Goal: Feedback & Contribution: Contribute content

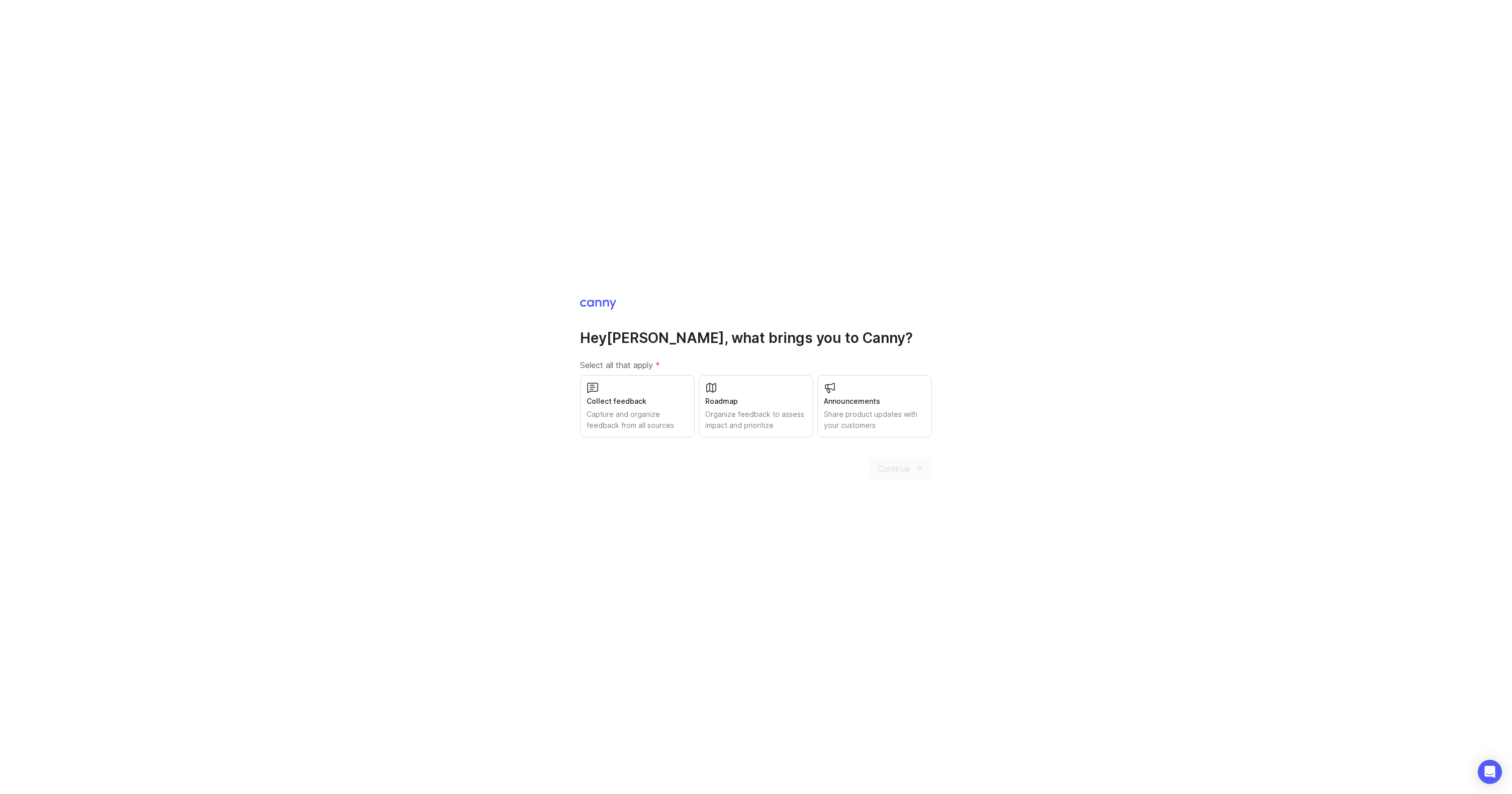
click at [752, 400] on div "Roadmap" at bounding box center [756, 401] width 102 height 11
click at [660, 403] on div "Collect feedback" at bounding box center [637, 401] width 102 height 11
click at [882, 412] on div "Share product updates with your customers" at bounding box center [875, 420] width 102 height 22
click at [900, 466] on span "Continue" at bounding box center [894, 469] width 33 height 12
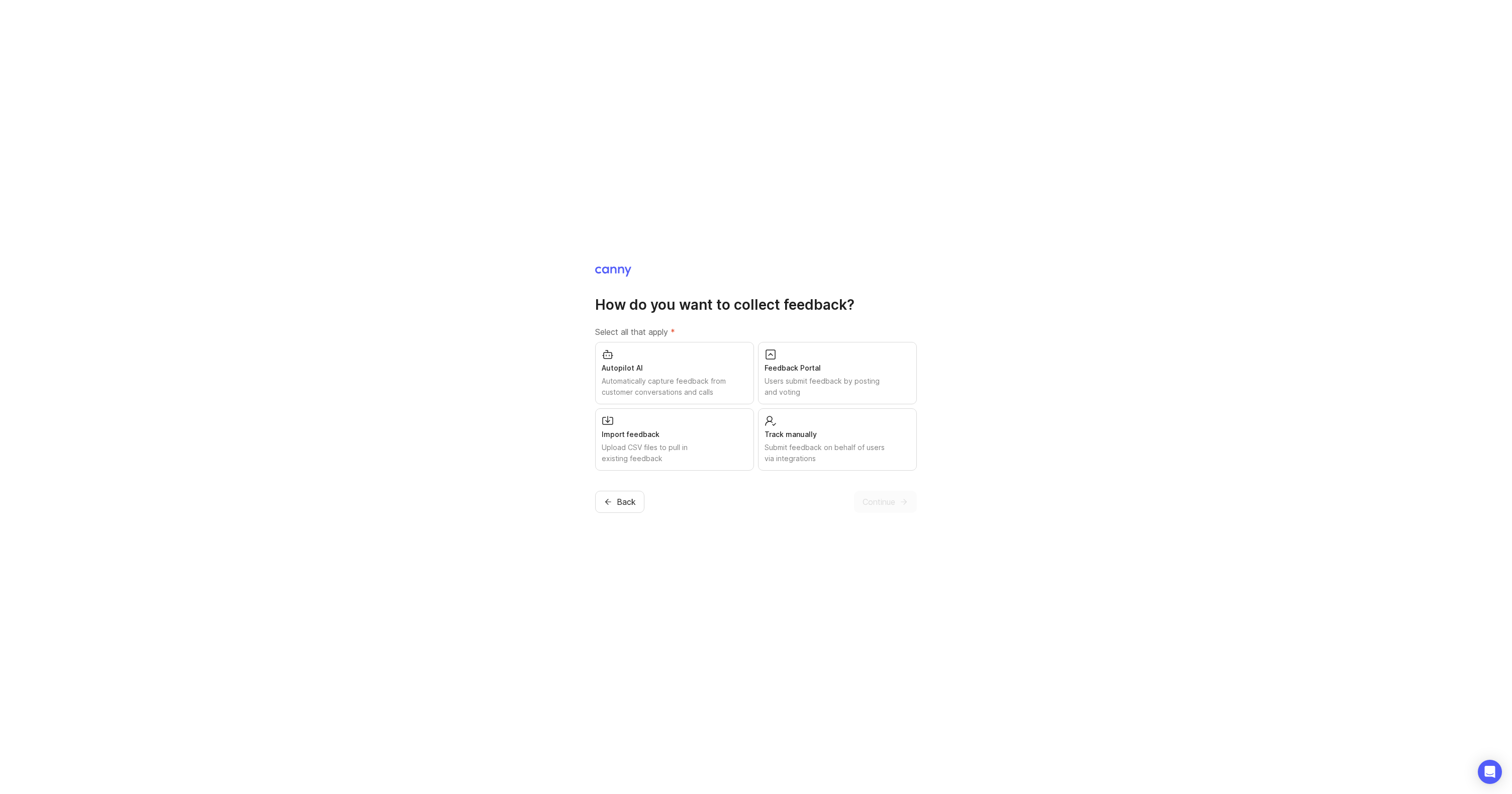
click at [879, 438] on div "Track manually" at bounding box center [838, 434] width 146 height 11
click at [818, 383] on div "Users submit feedback by posting and voting" at bounding box center [838, 387] width 146 height 22
click at [885, 504] on span "Continue" at bounding box center [879, 502] width 33 height 12
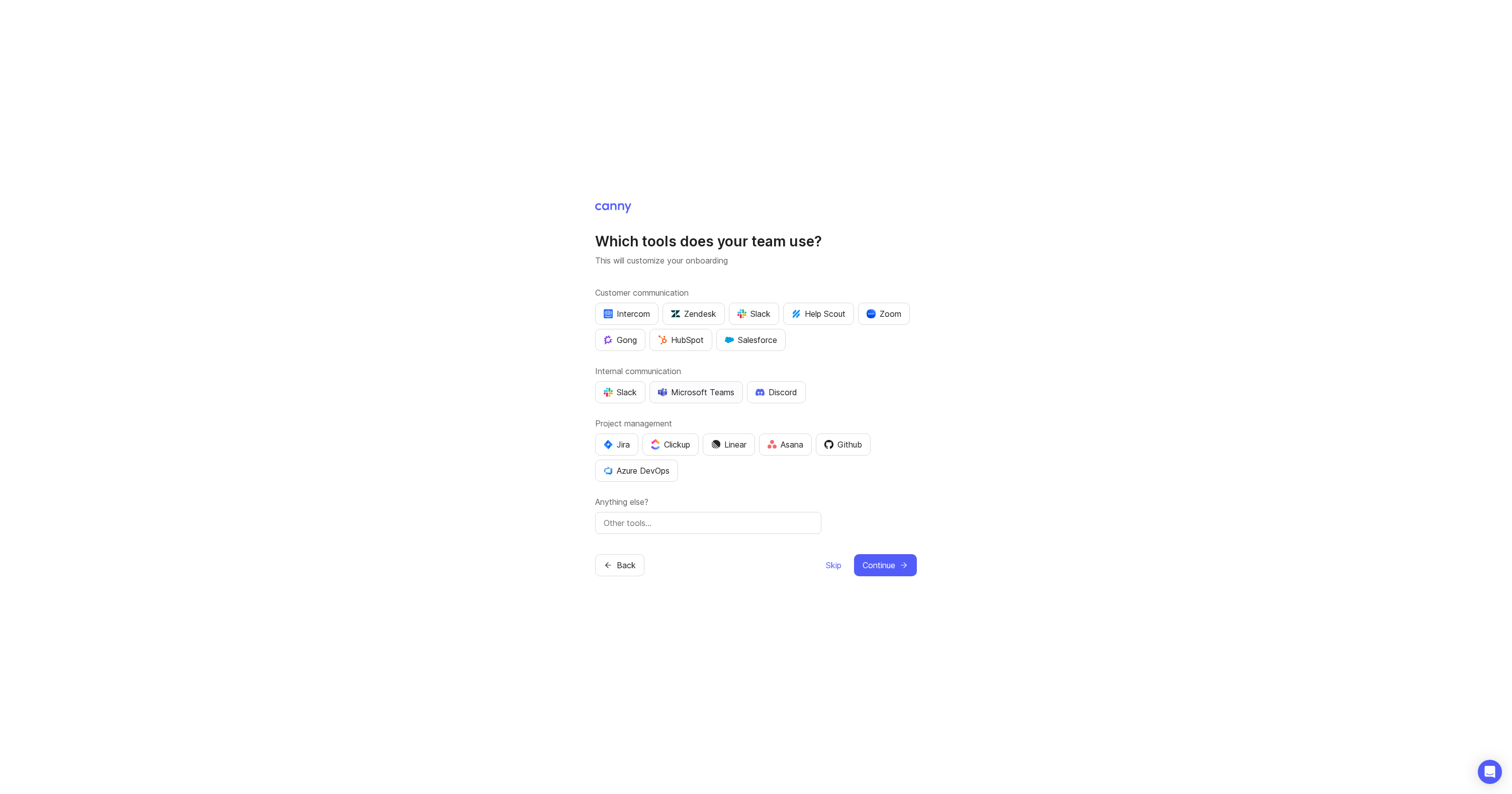
click at [704, 391] on div "Microsoft Teams" at bounding box center [696, 392] width 76 height 12
click at [872, 566] on span "Continue" at bounding box center [879, 565] width 33 height 12
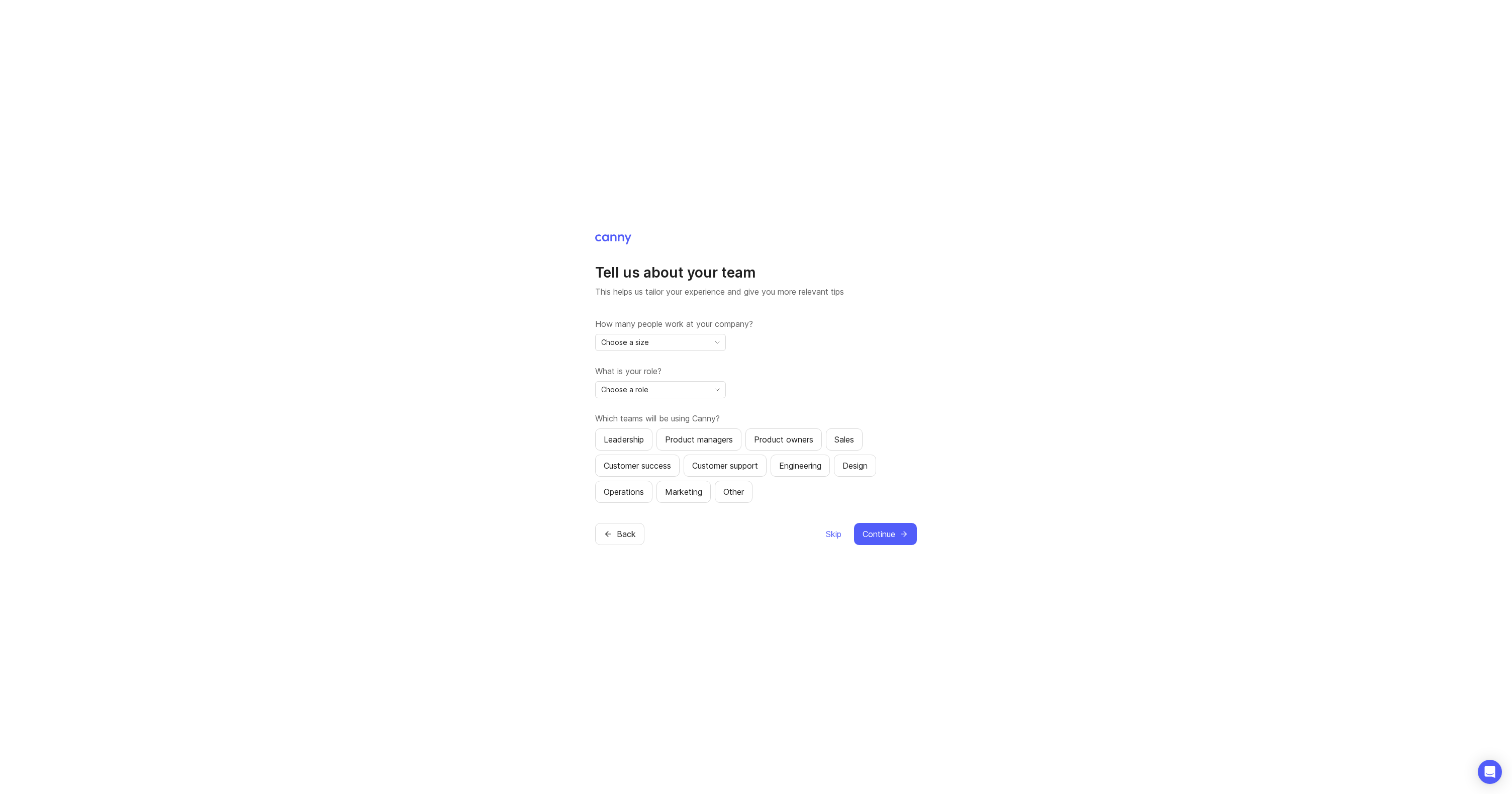
click at [714, 342] on icon "toggle icon" at bounding box center [717, 342] width 16 height 8
click at [690, 392] on li "11-50" at bounding box center [660, 395] width 130 height 16
click at [657, 391] on div "Choose a role" at bounding box center [653, 389] width 114 height 16
click at [670, 412] on span "Executive / Leadership" at bounding box center [640, 409] width 77 height 11
click at [811, 469] on div "Engineering" at bounding box center [800, 466] width 42 height 12
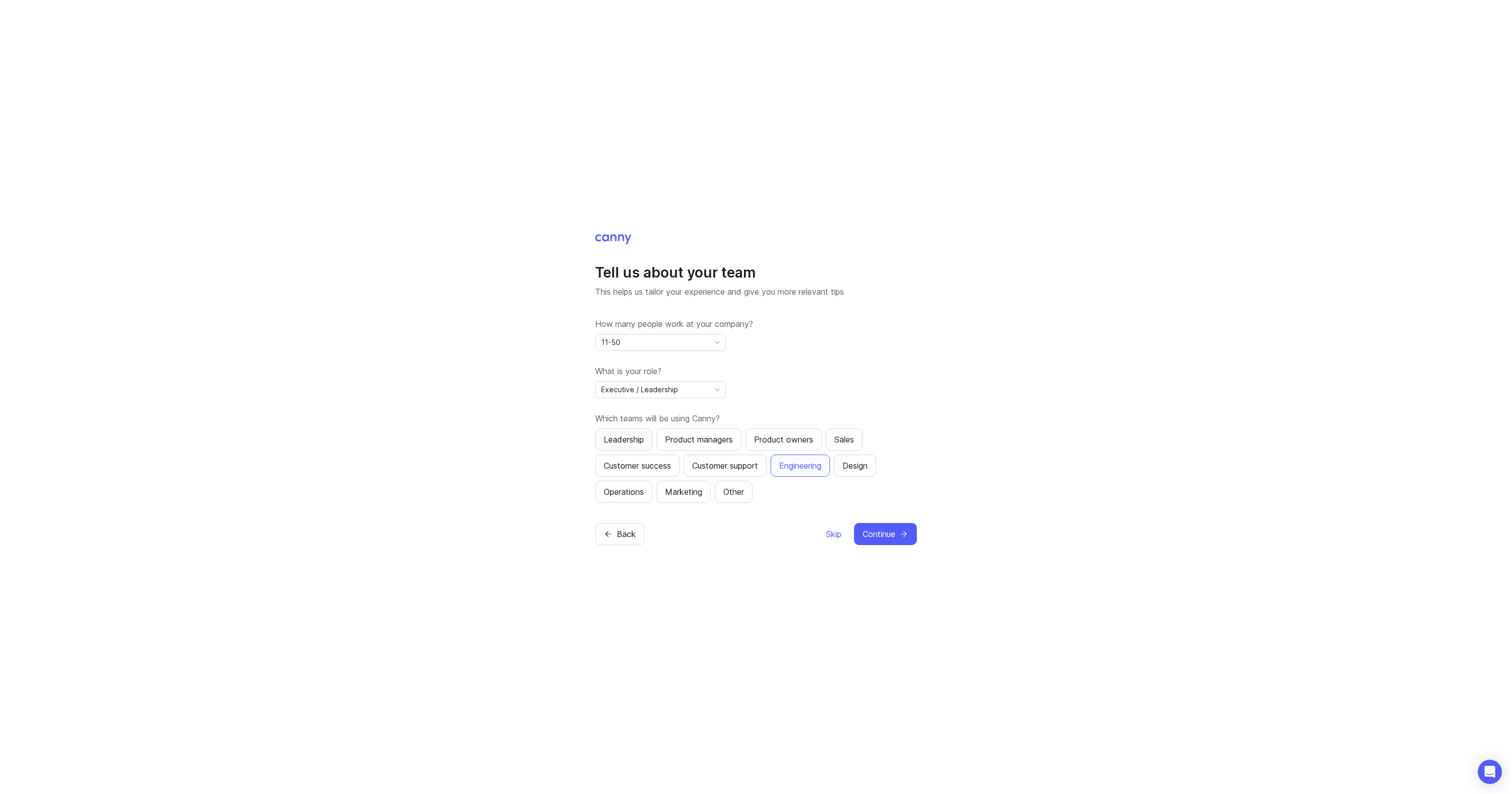
click at [611, 440] on div "Leadership" at bounding box center [624, 439] width 41 height 12
click at [873, 535] on span "Continue" at bounding box center [879, 534] width 33 height 12
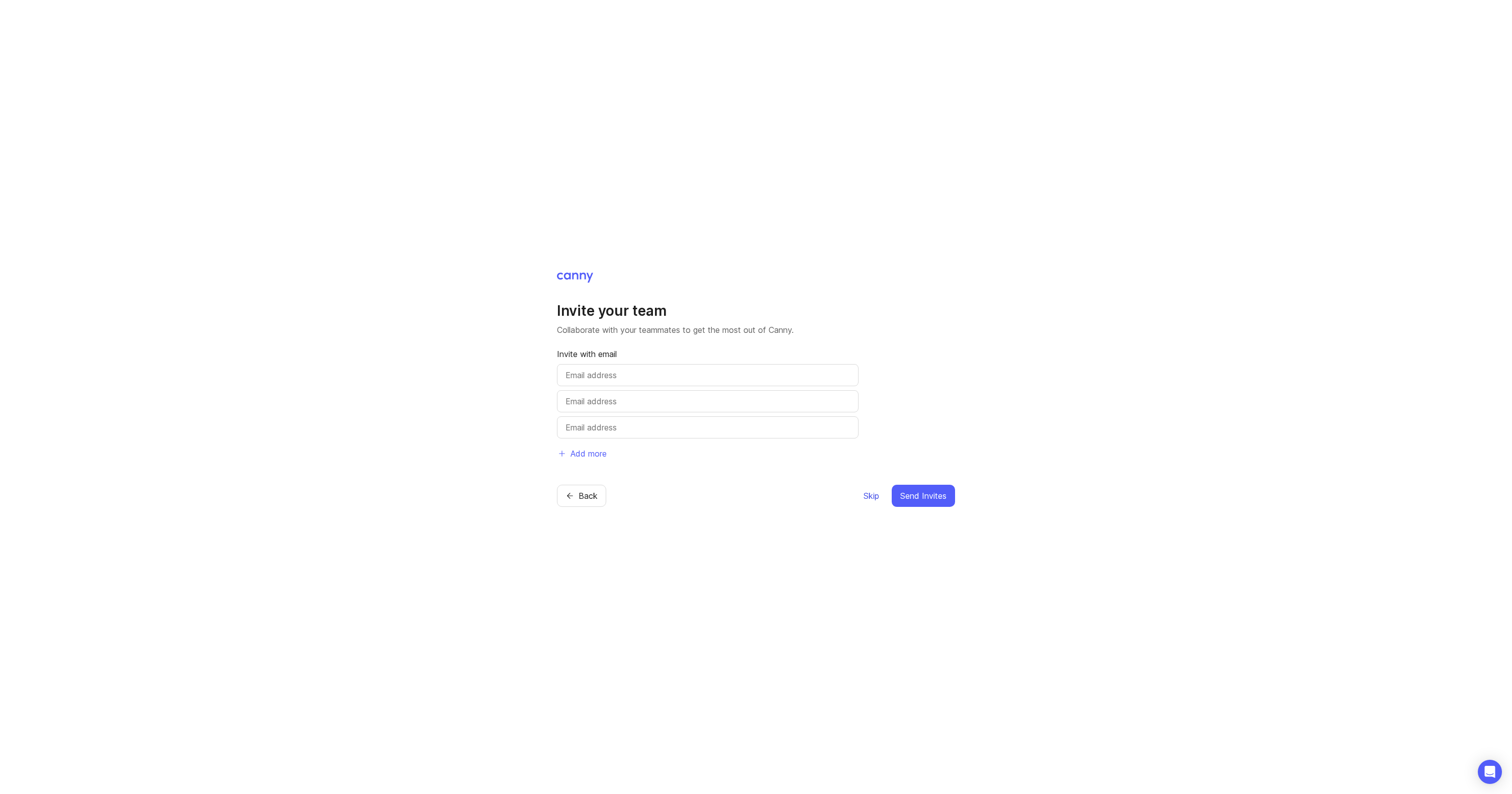
click at [876, 499] on span "Skip" at bounding box center [871, 496] width 16 height 12
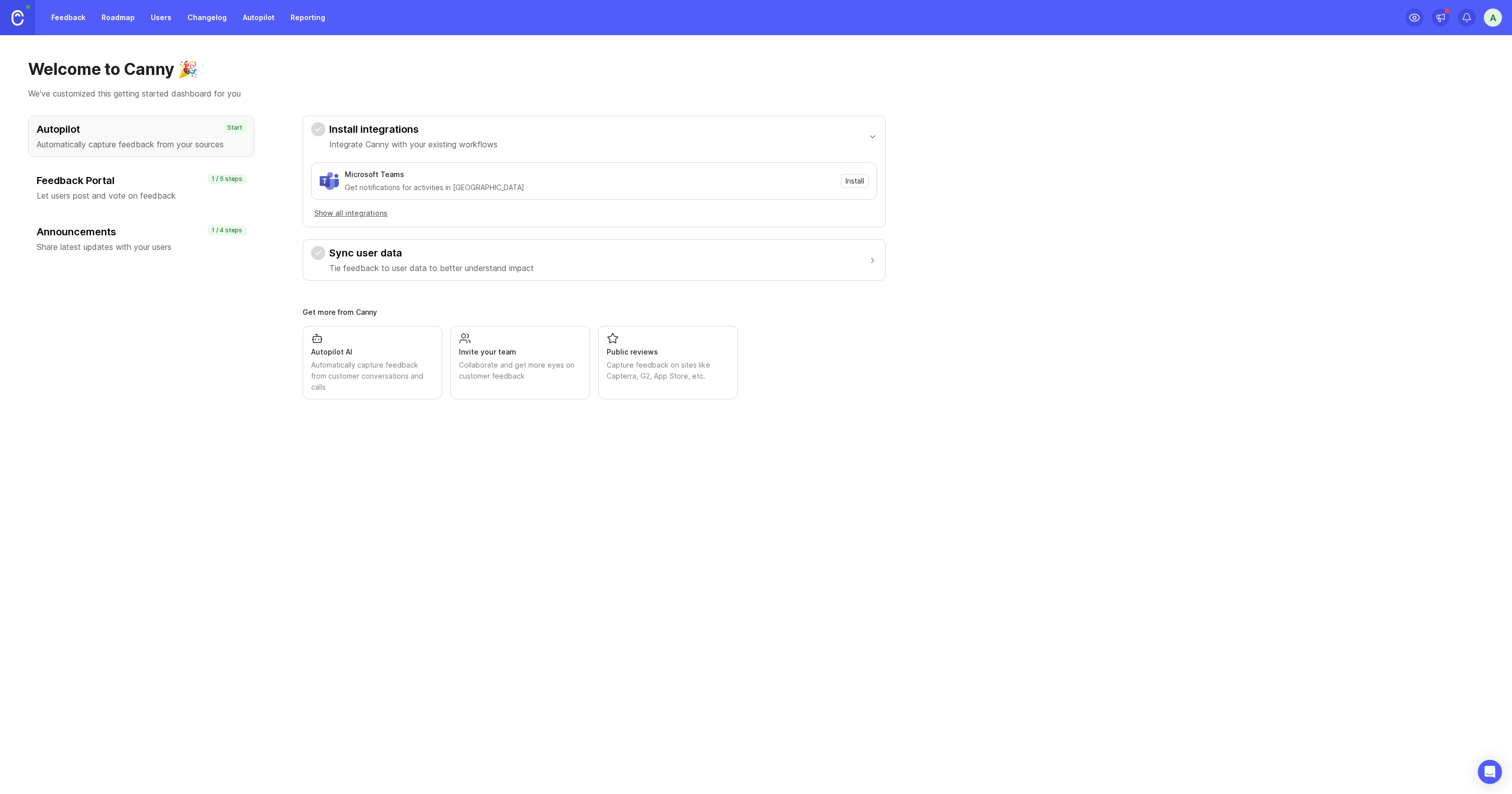
click at [75, 22] on link "Feedback" at bounding box center [68, 18] width 46 height 18
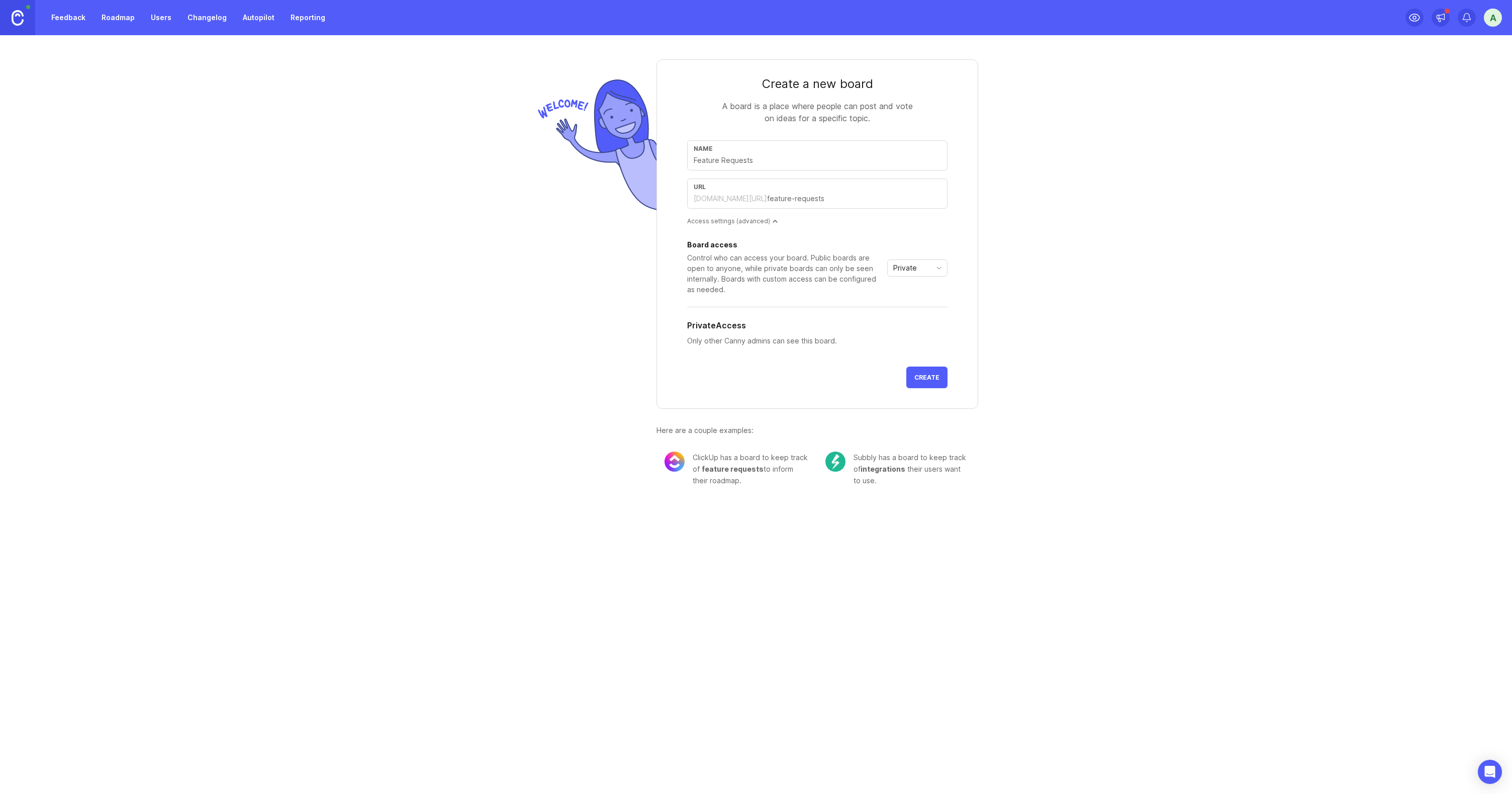
click at [31, 16] on link at bounding box center [18, 18] width 35 height 35
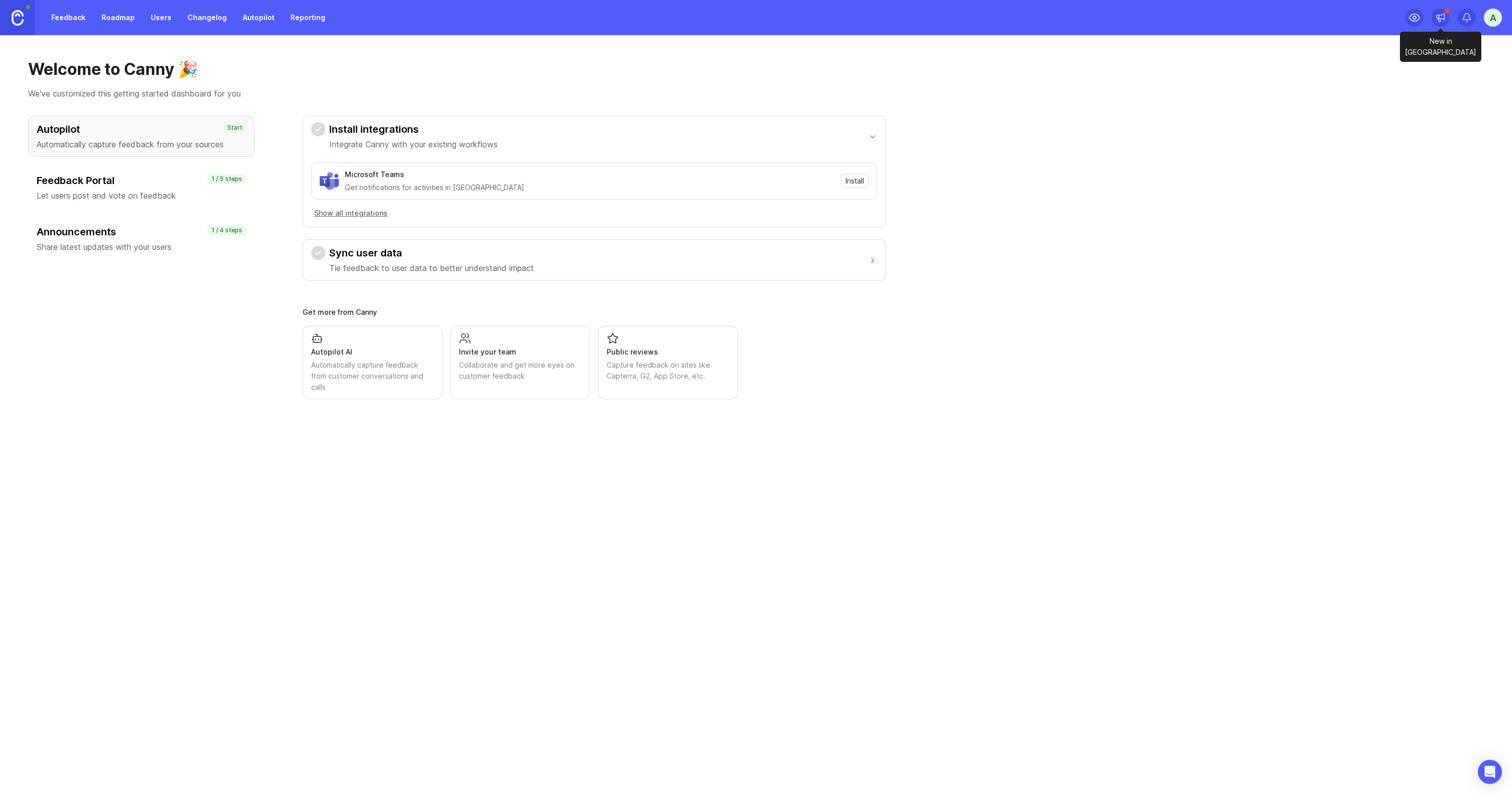
click at [1437, 16] on icon at bounding box center [1440, 17] width 8 height 6
click at [1426, 363] on div "Autopilot Automatically capture feedback from your sources Start Feedback Porta…" at bounding box center [756, 257] width 1456 height 284
click at [1497, 16] on div "A" at bounding box center [1493, 18] width 18 height 18
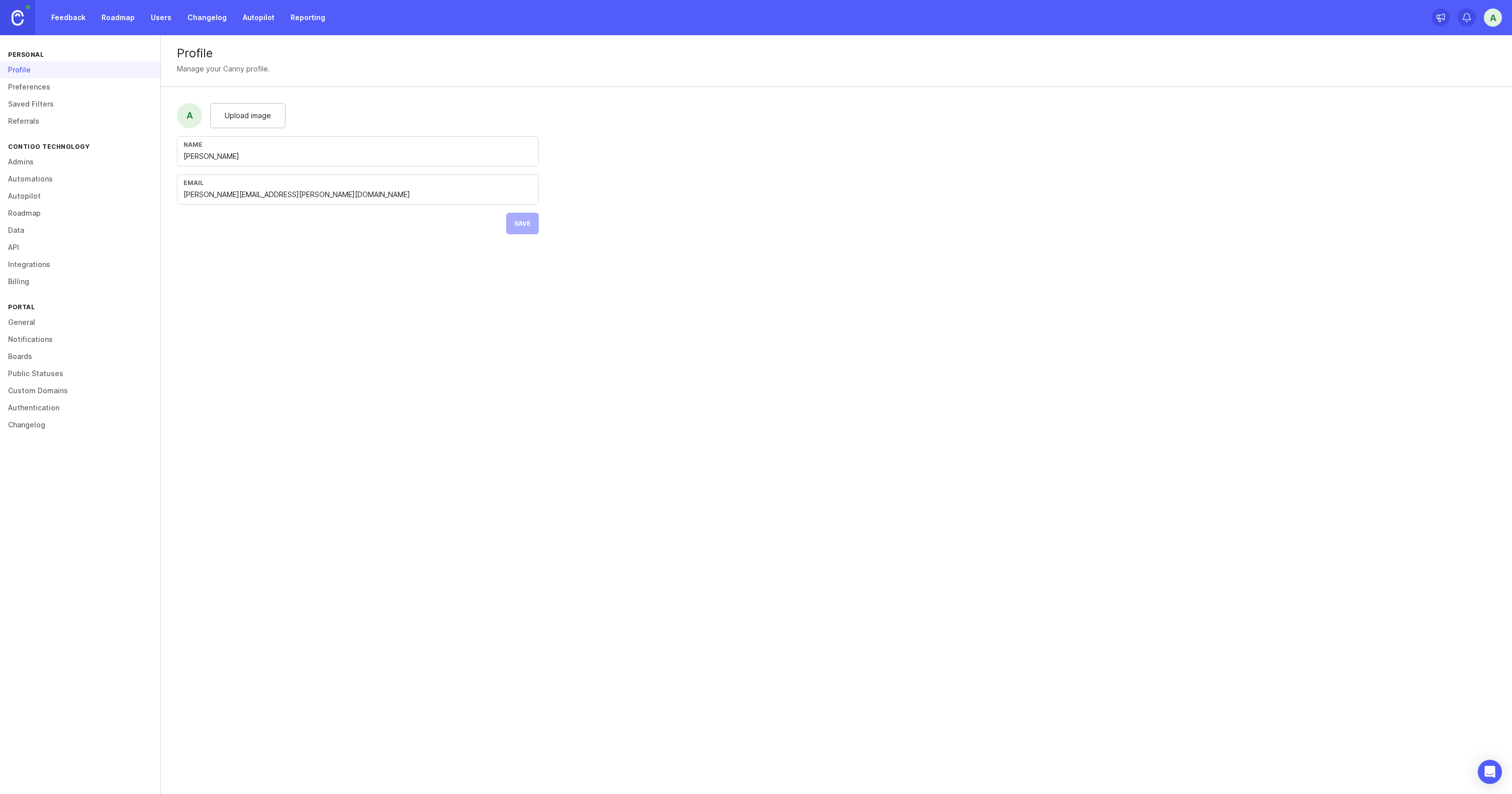
click at [250, 121] on div "Upload image" at bounding box center [248, 116] width 75 height 25
click at [536, 219] on button "Save" at bounding box center [522, 223] width 33 height 22
click at [33, 319] on link "General" at bounding box center [80, 322] width 160 height 17
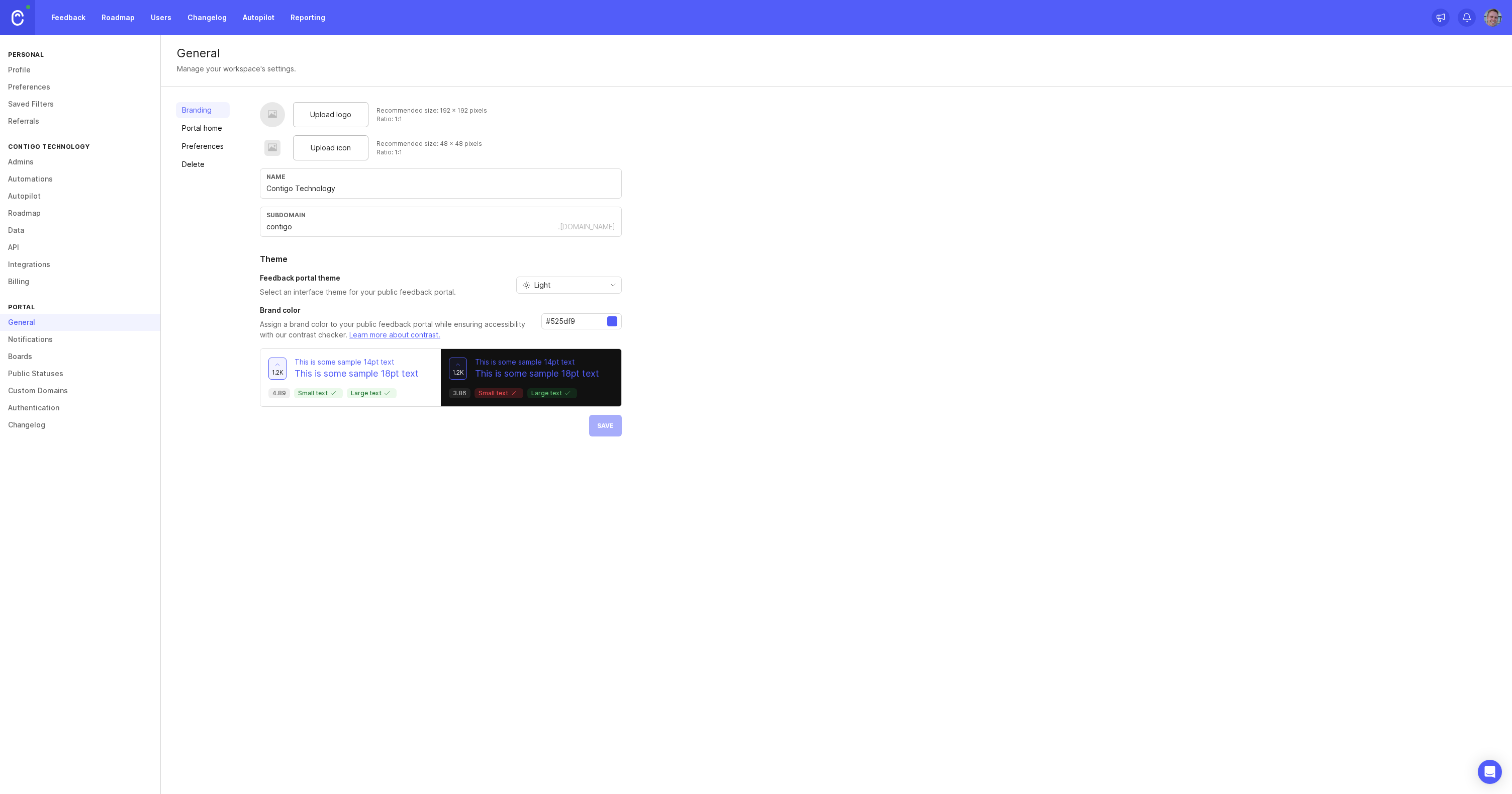
click at [357, 117] on div "Upload logo" at bounding box center [330, 115] width 75 height 25
click at [332, 149] on span "Upload icon" at bounding box center [330, 147] width 41 height 11
click at [599, 285] on div "Light" at bounding box center [561, 285] width 89 height 16
click at [571, 307] on span "System preference" at bounding box center [566, 305] width 65 height 11
click at [608, 456] on button "Save" at bounding box center [606, 450] width 33 height 22
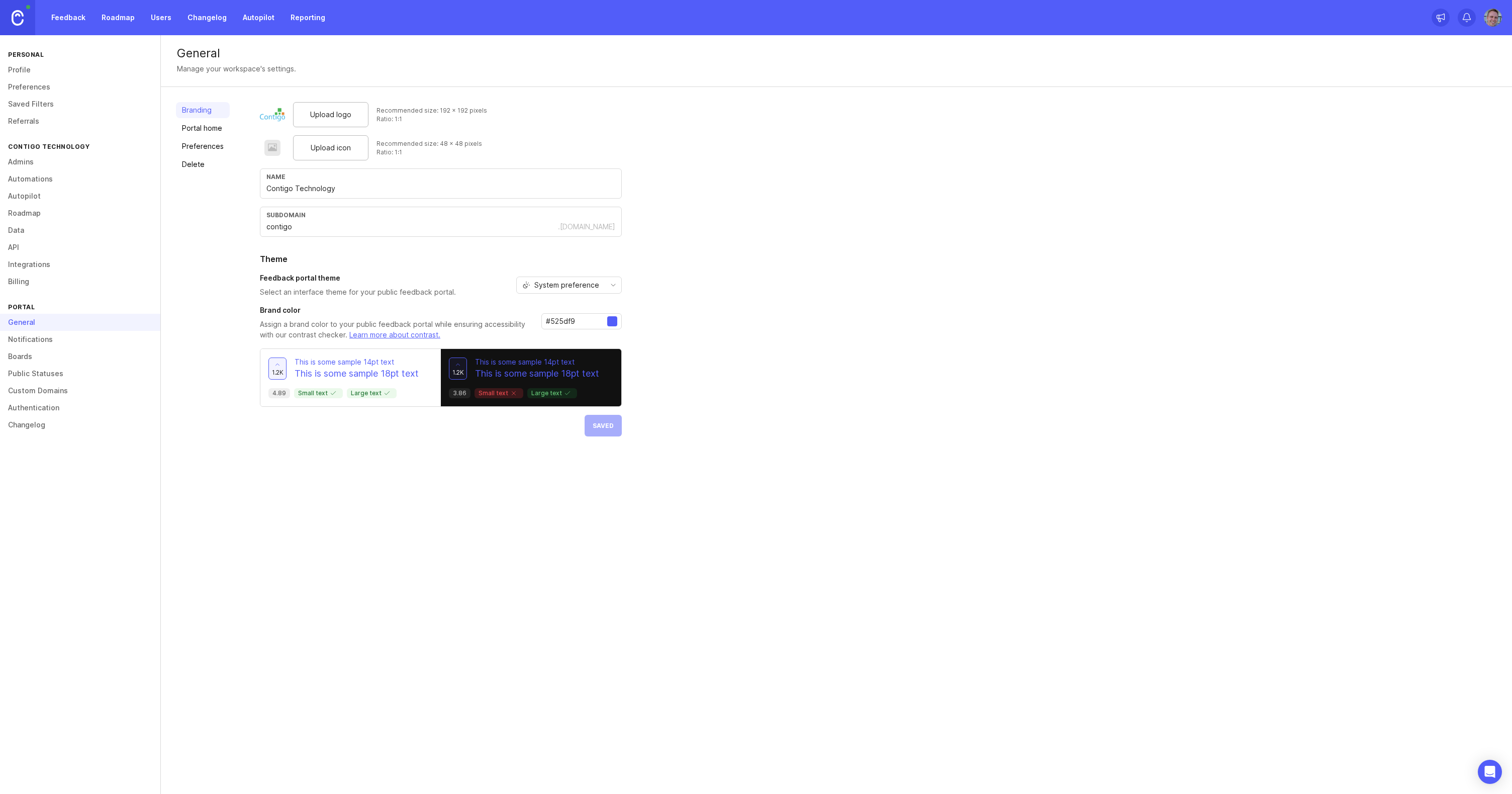
click at [190, 126] on link "Portal home" at bounding box center [203, 128] width 54 height 16
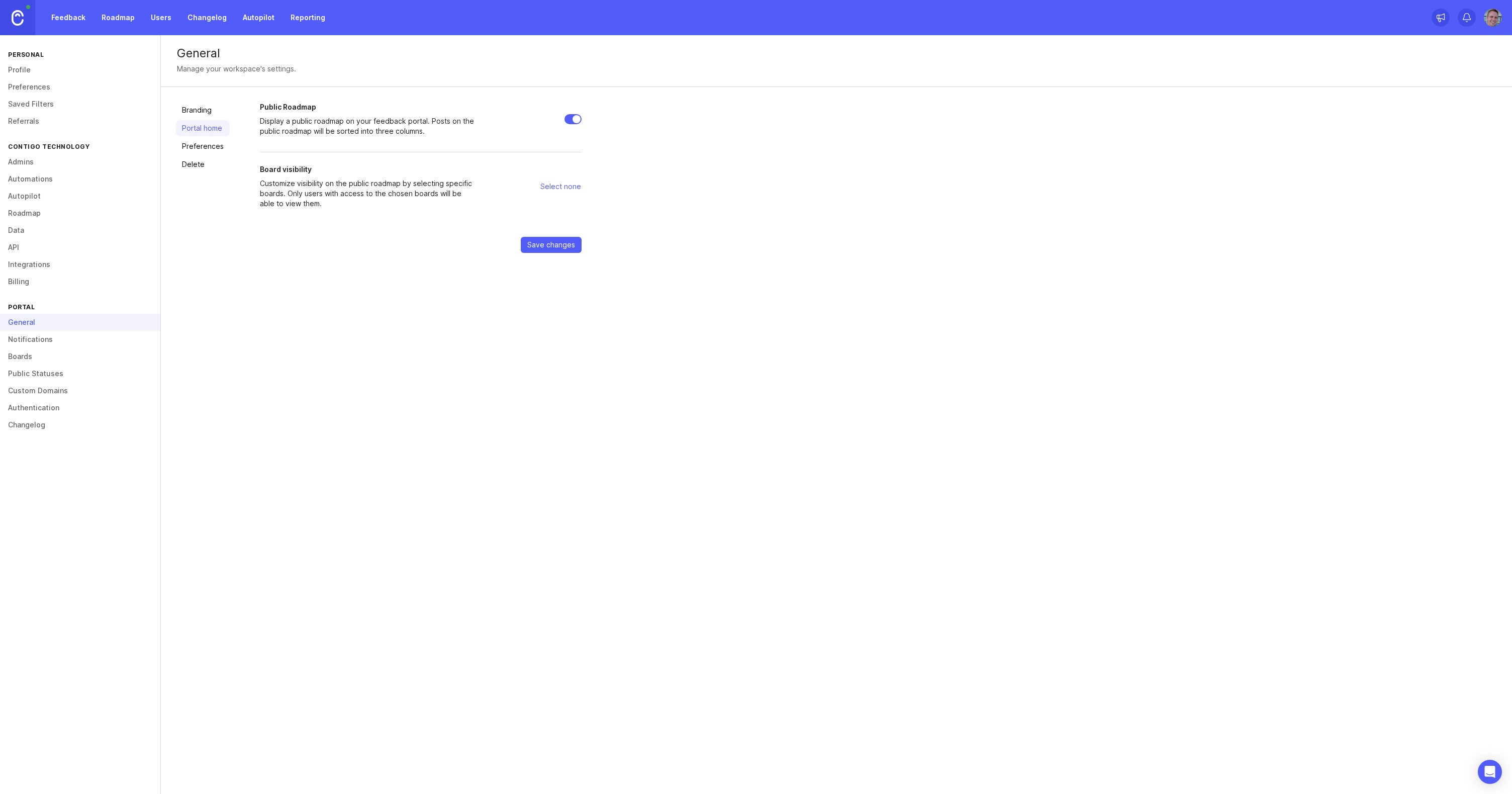
click at [205, 149] on link "Preferences" at bounding box center [203, 146] width 54 height 16
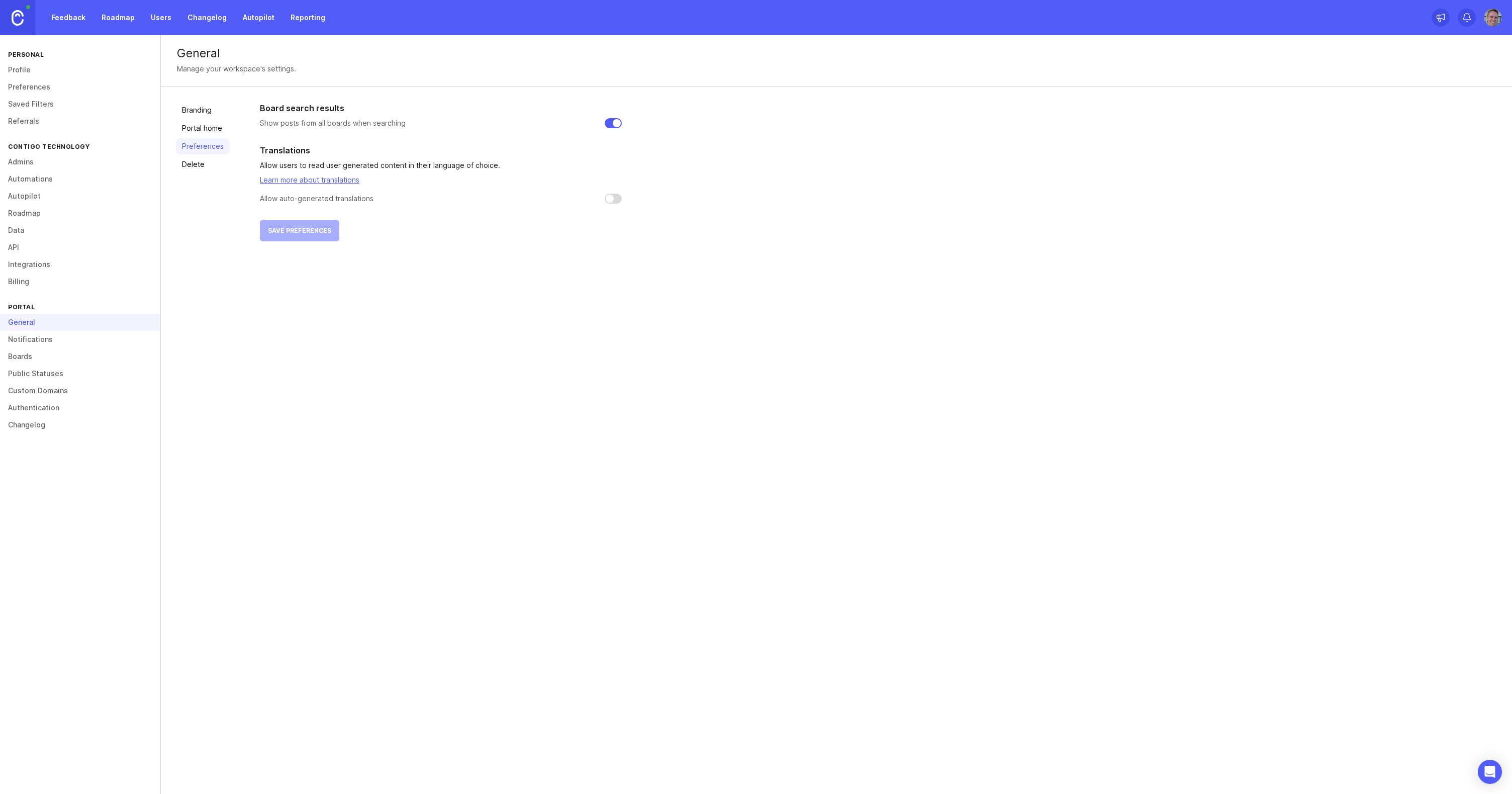
click at [197, 168] on link "Delete" at bounding box center [203, 164] width 54 height 16
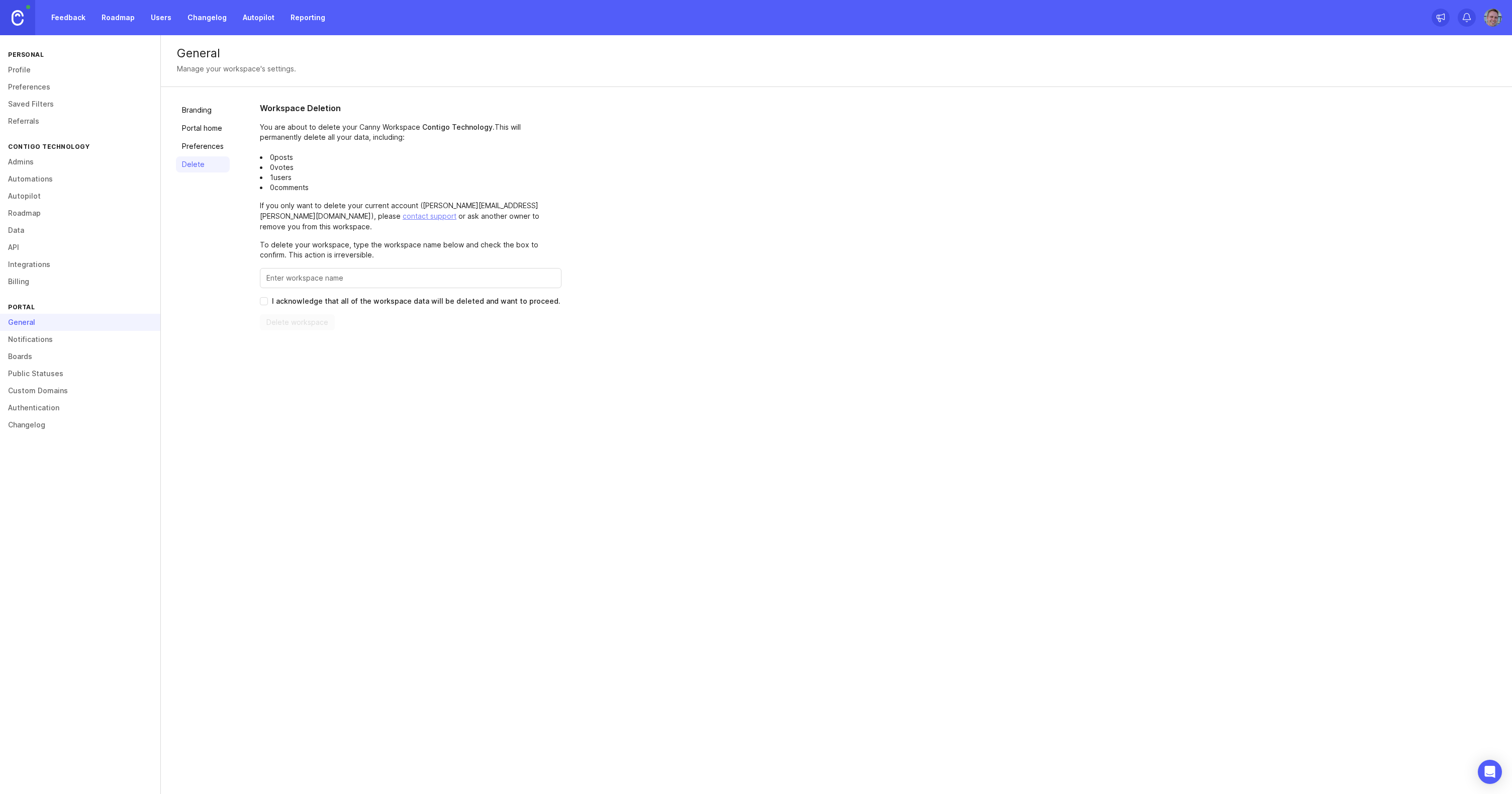
click at [200, 106] on link "Branding" at bounding box center [203, 110] width 54 height 16
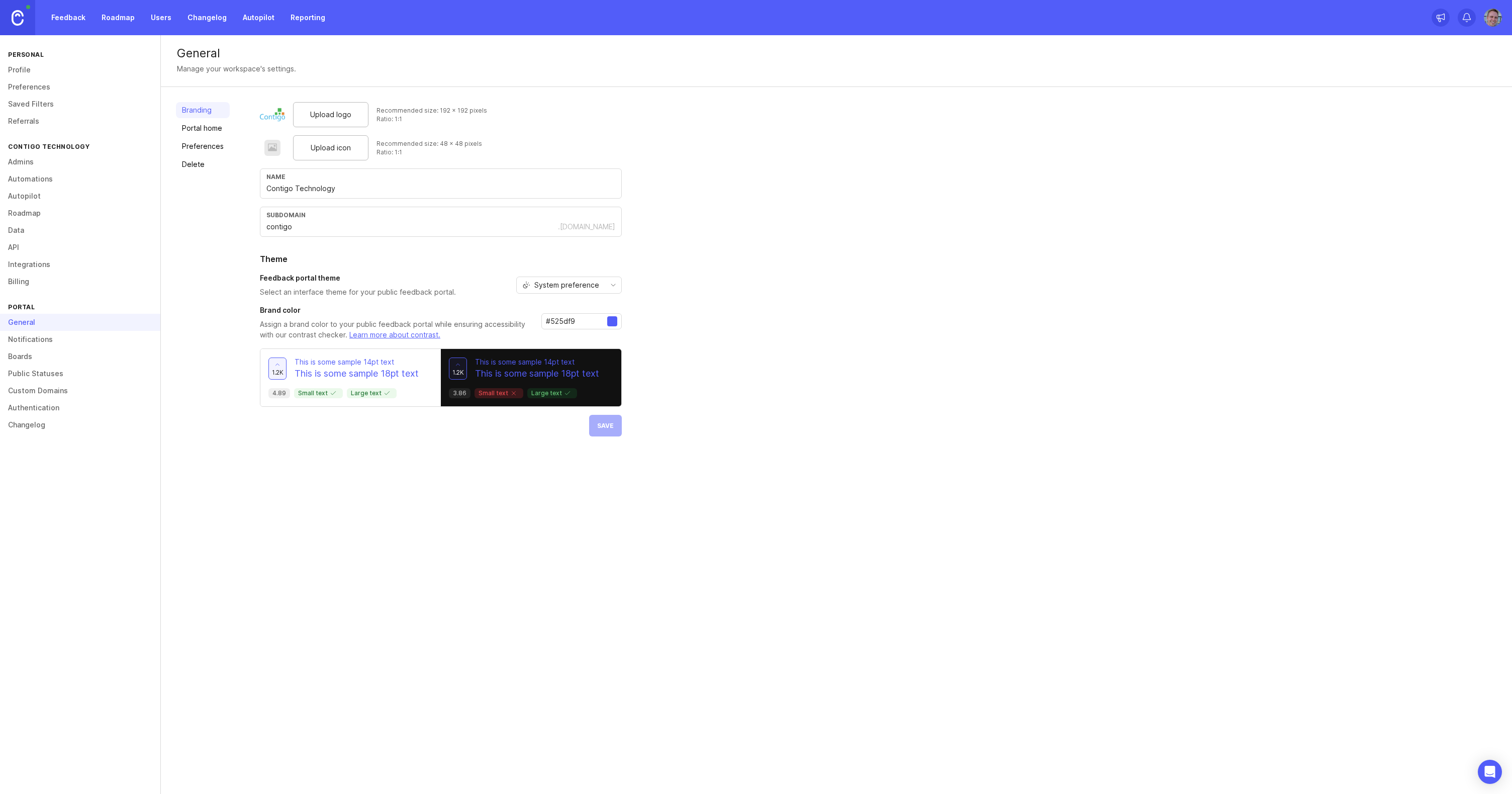
click at [117, 10] on link "Roadmap" at bounding box center [118, 18] width 45 height 18
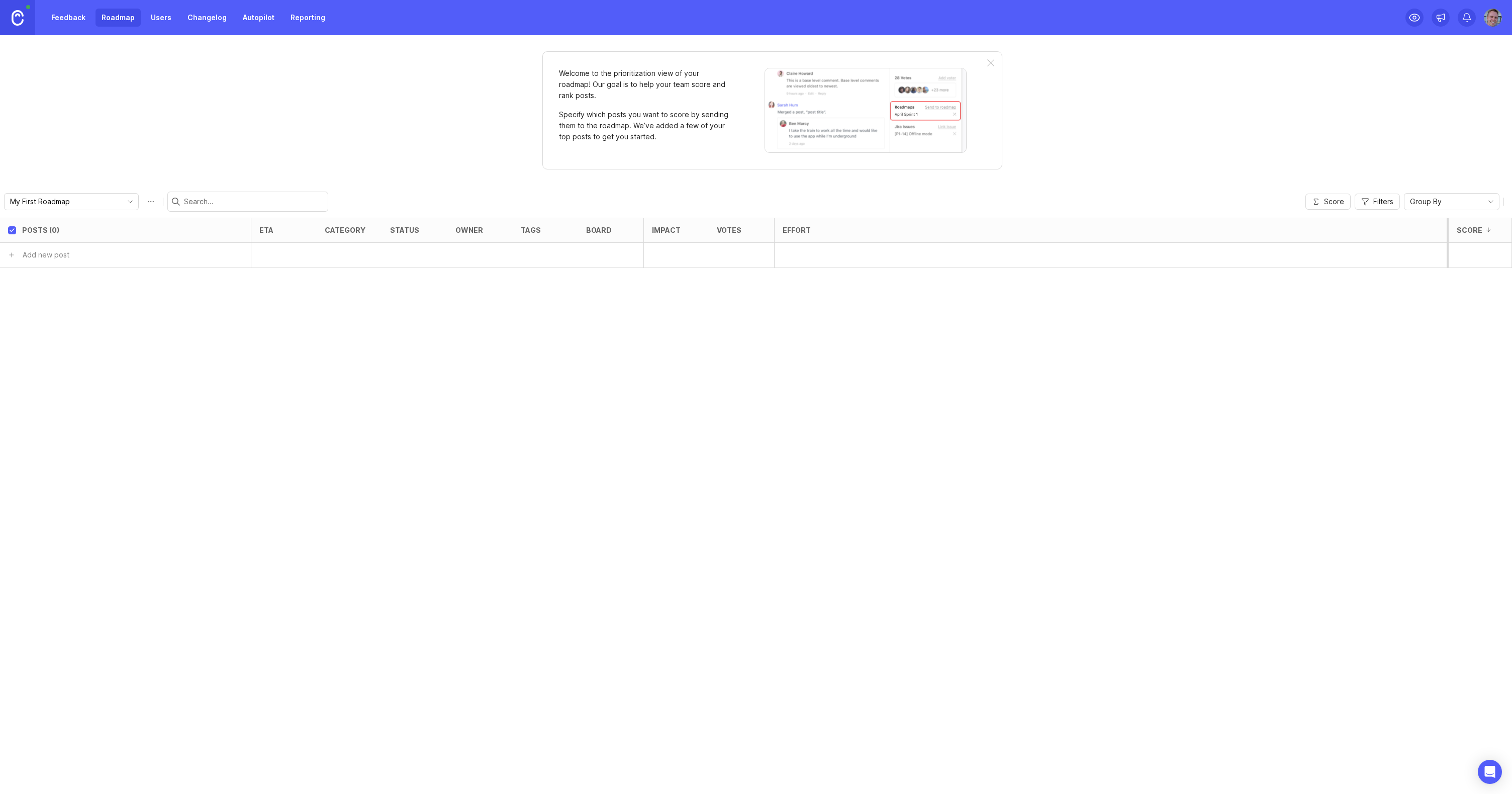
click at [75, 21] on link "Feedback" at bounding box center [68, 18] width 46 height 18
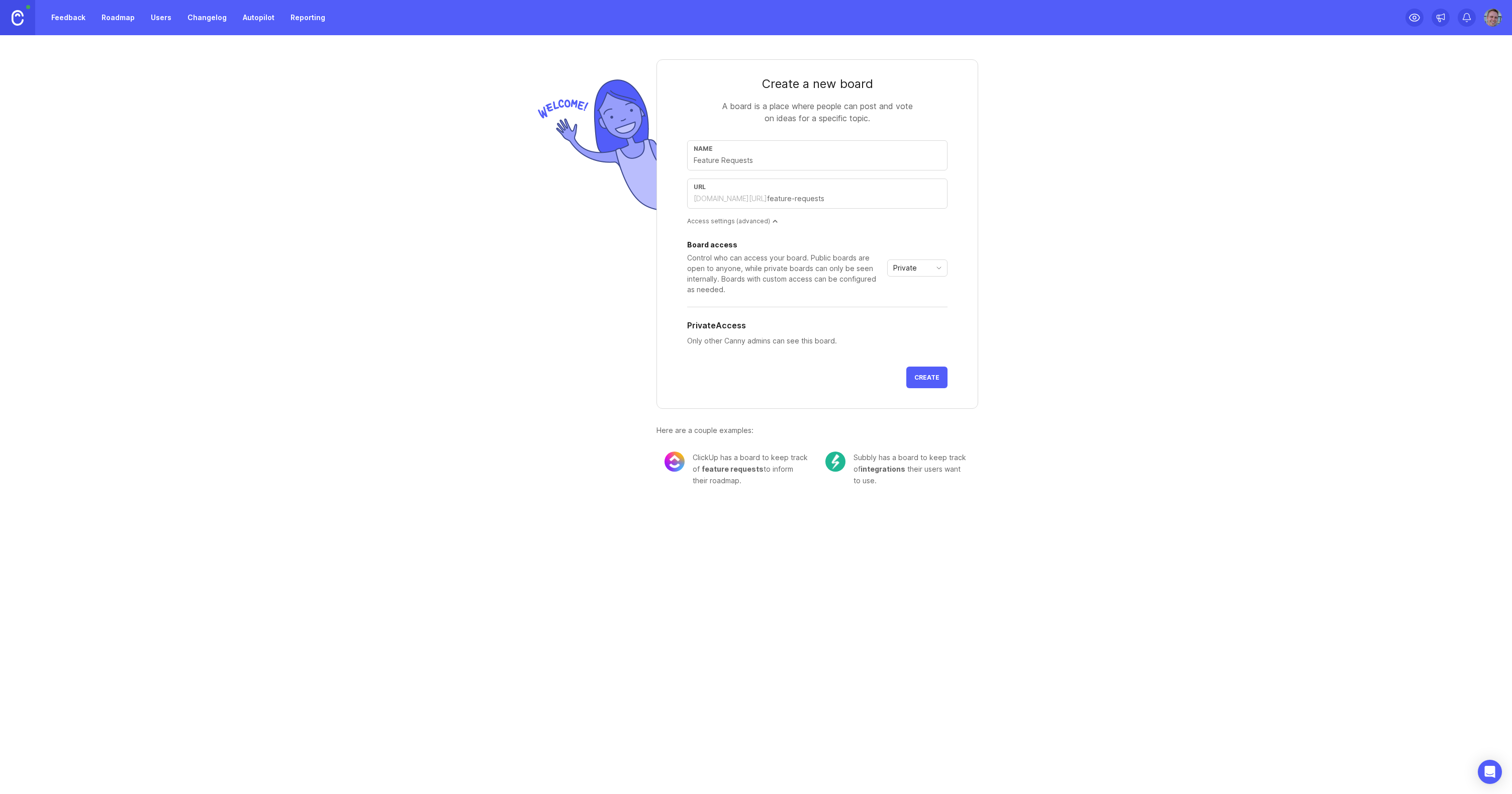
click at [104, 19] on link "Roadmap" at bounding box center [118, 18] width 45 height 18
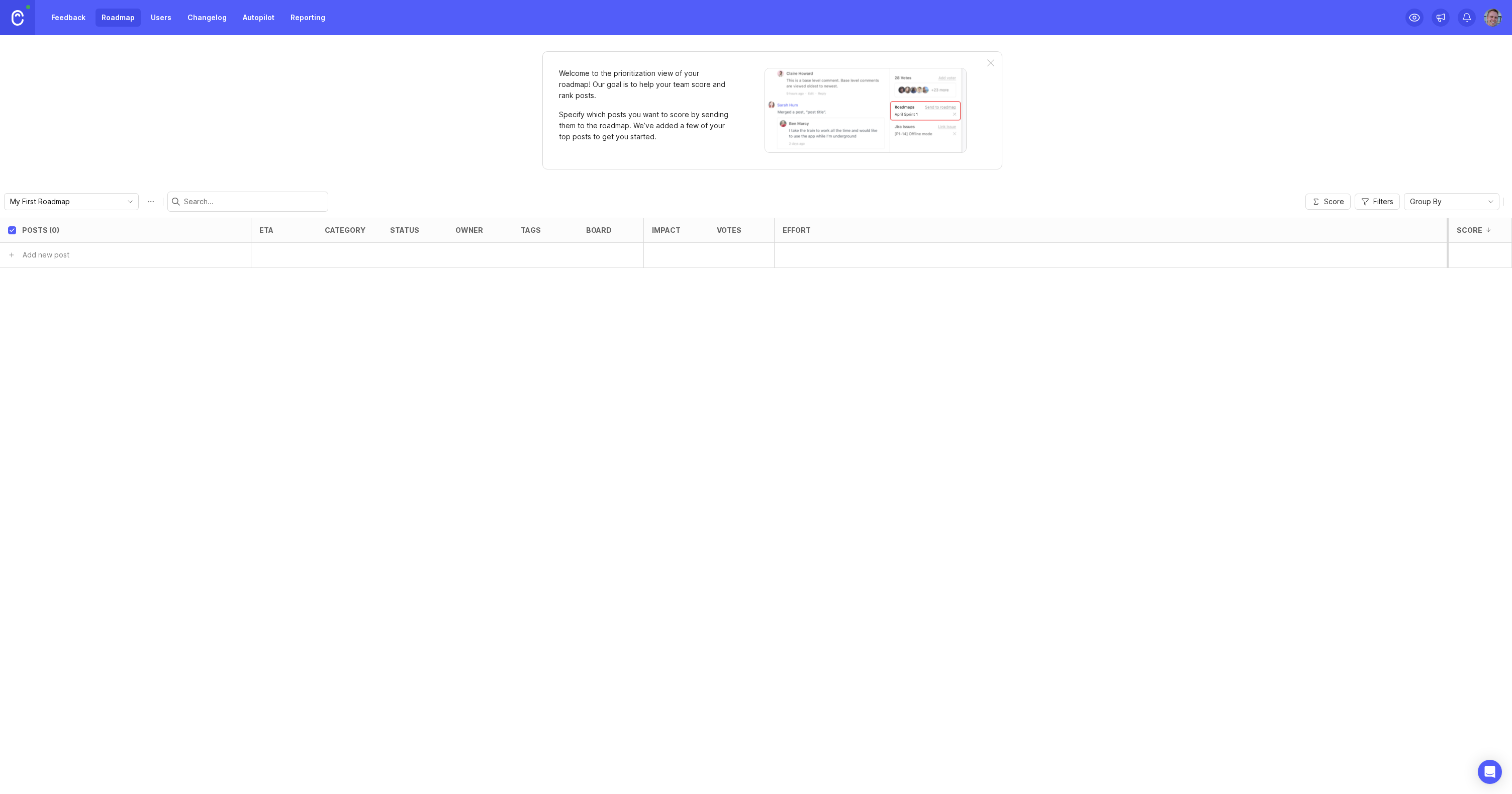
click at [163, 18] on link "Users" at bounding box center [161, 18] width 33 height 18
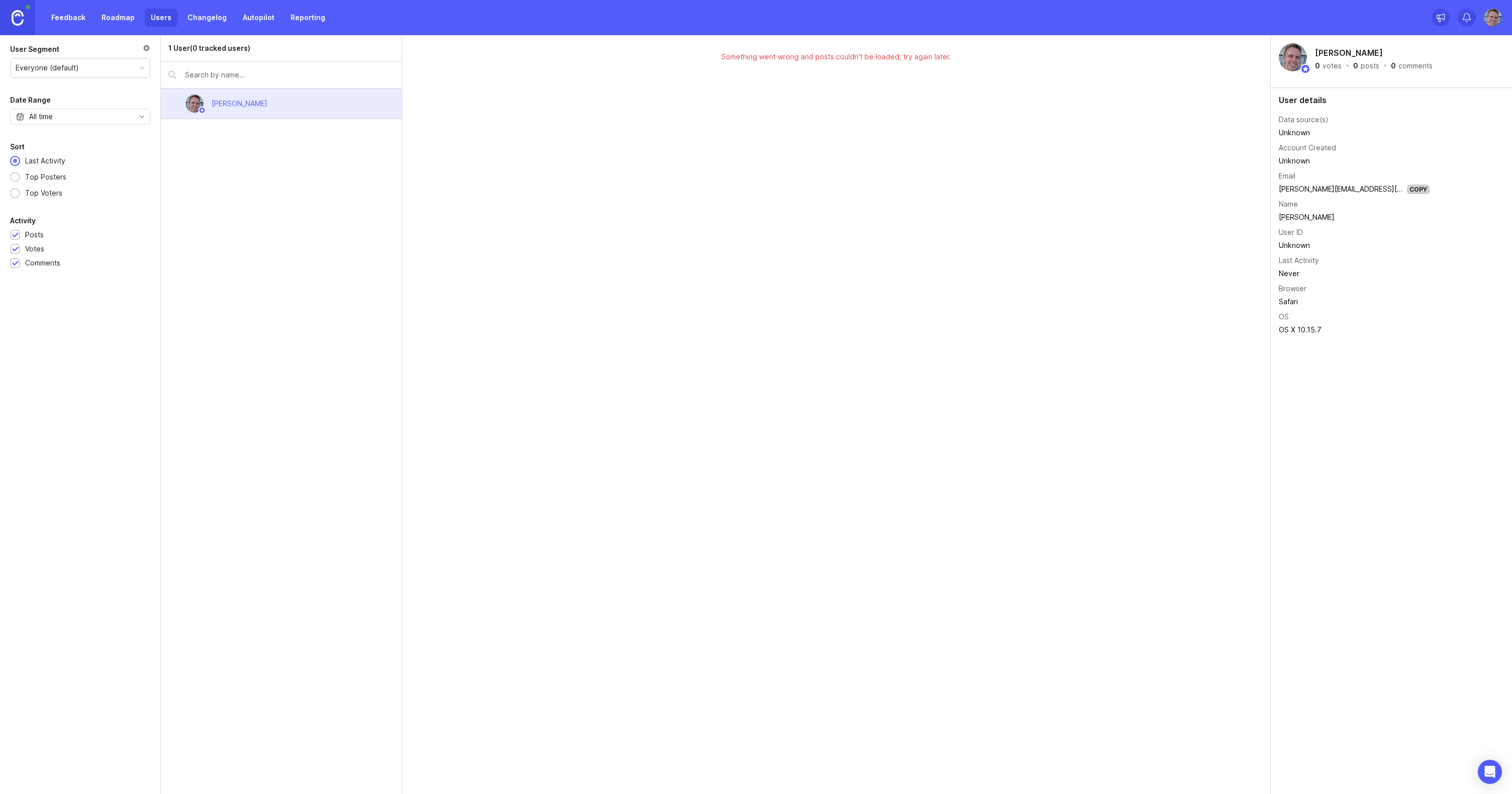
click at [71, 16] on link "Feedback" at bounding box center [68, 18] width 46 height 18
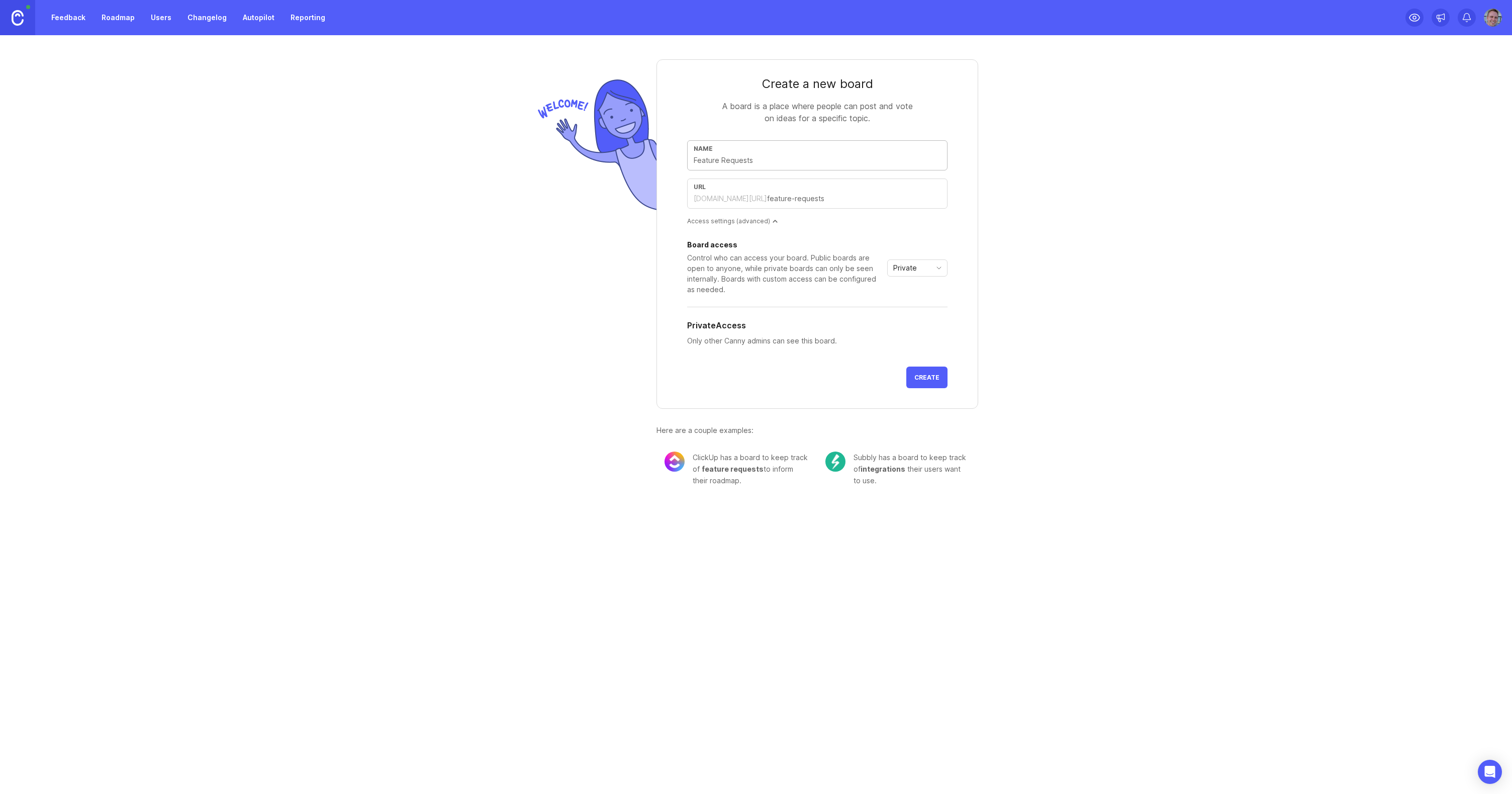
click at [199, 19] on link "Changelog" at bounding box center [207, 18] width 51 height 18
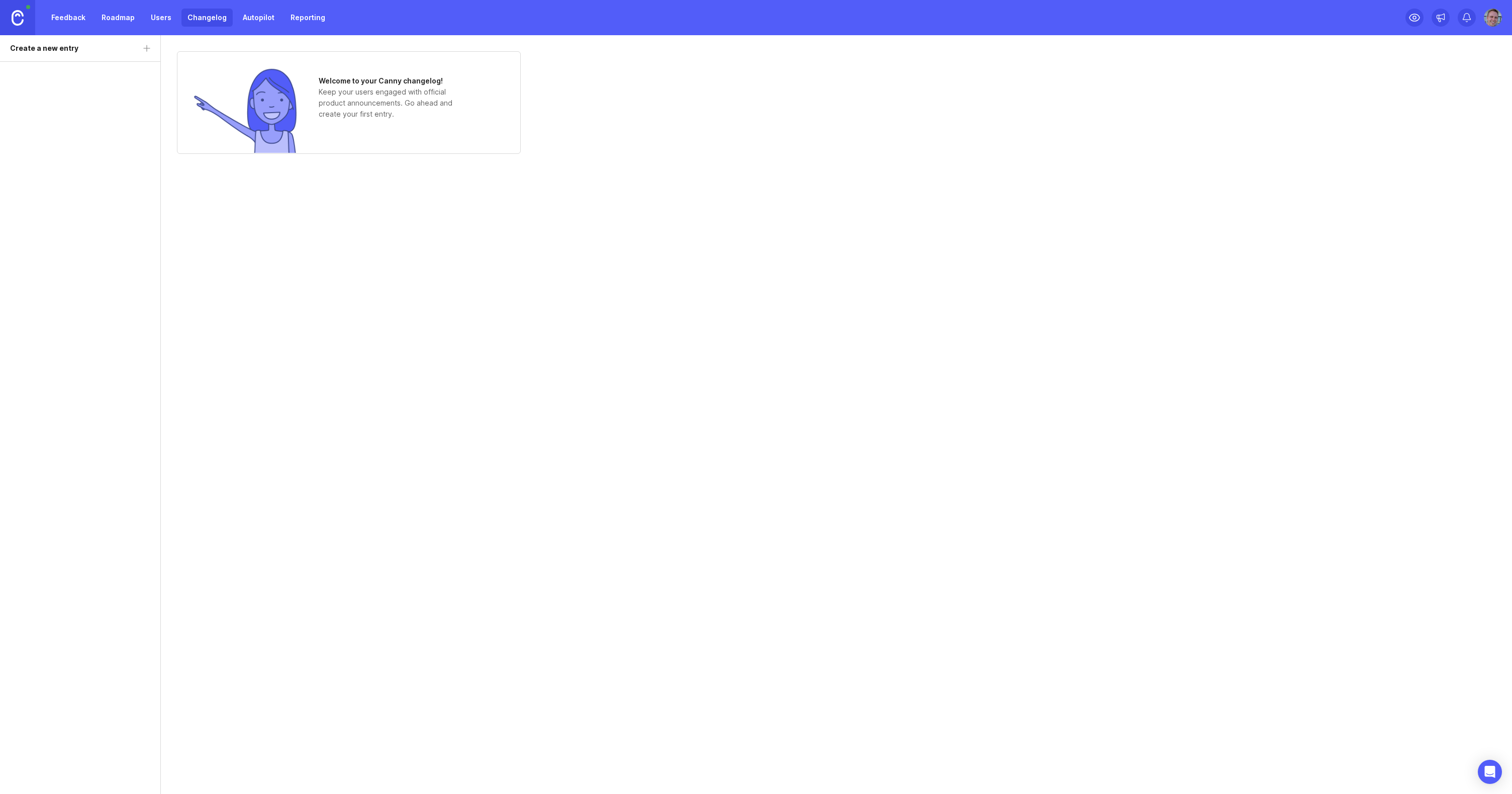
click at [178, 20] on div "Feedback Roadmap Users Changelog Autopilot Reporting" at bounding box center [188, 18] width 286 height 18
click at [156, 18] on link "Users" at bounding box center [161, 18] width 33 height 18
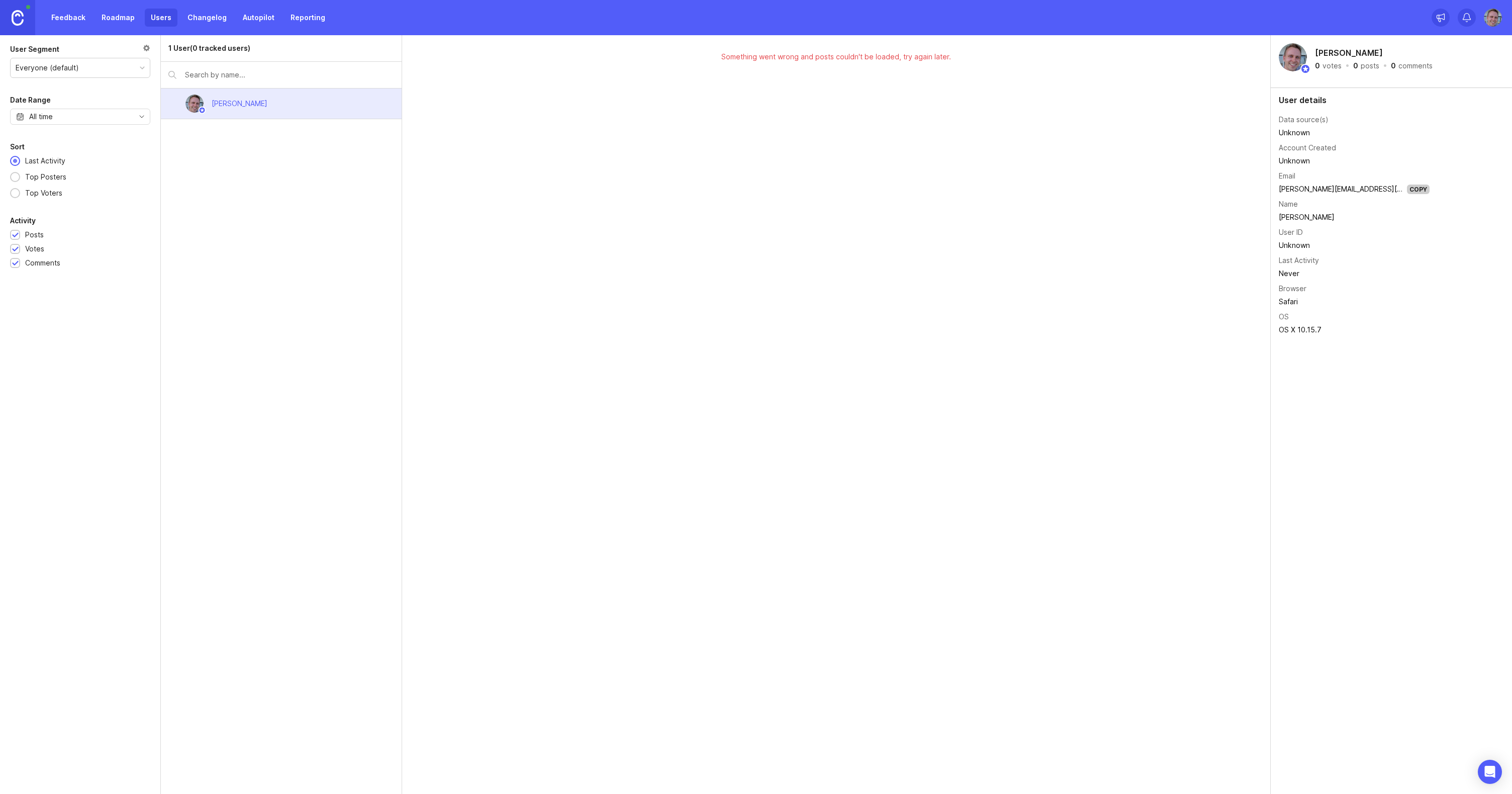
click at [130, 19] on link "Roadmap" at bounding box center [118, 18] width 45 height 18
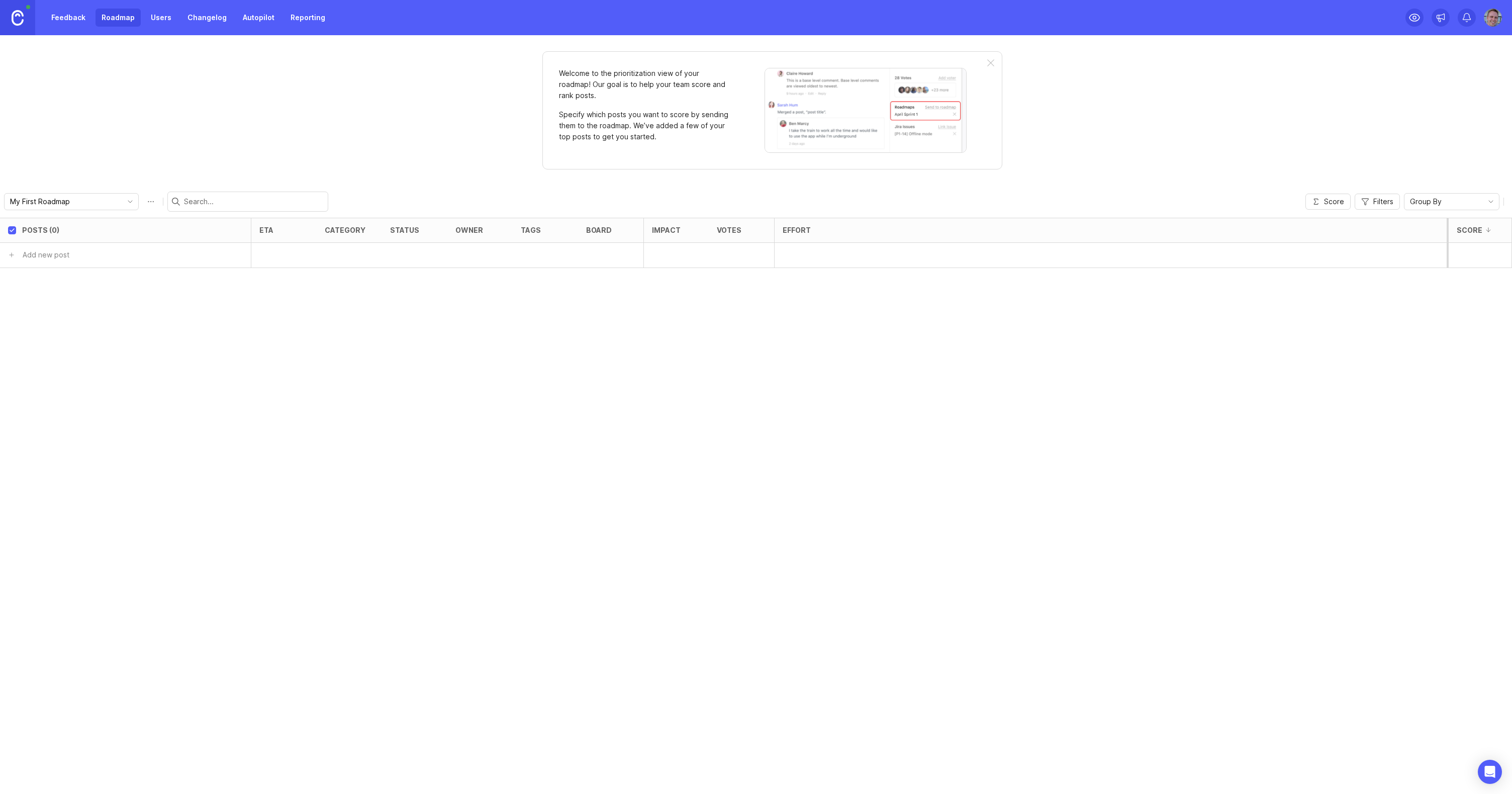
click at [68, 17] on link "Feedback" at bounding box center [68, 18] width 46 height 18
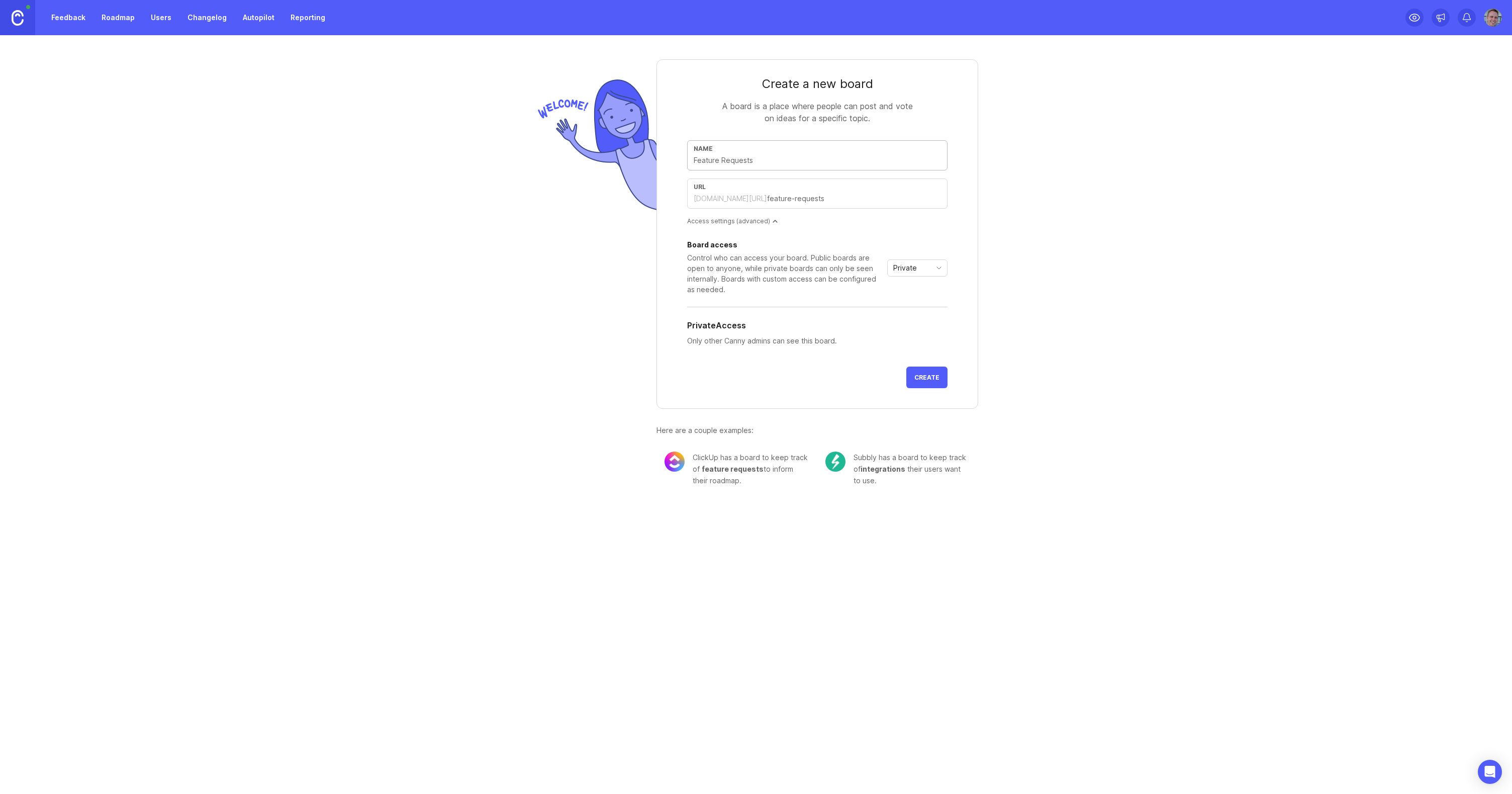
click at [929, 265] on div "Private" at bounding box center [909, 268] width 43 height 16
click at [1091, 258] on div "Create a new board A board is a place where people can post and vote on ideas f…" at bounding box center [756, 269] width 1512 height 467
click at [724, 158] on input "text" at bounding box center [817, 160] width 247 height 11
type input "N"
type input "n"
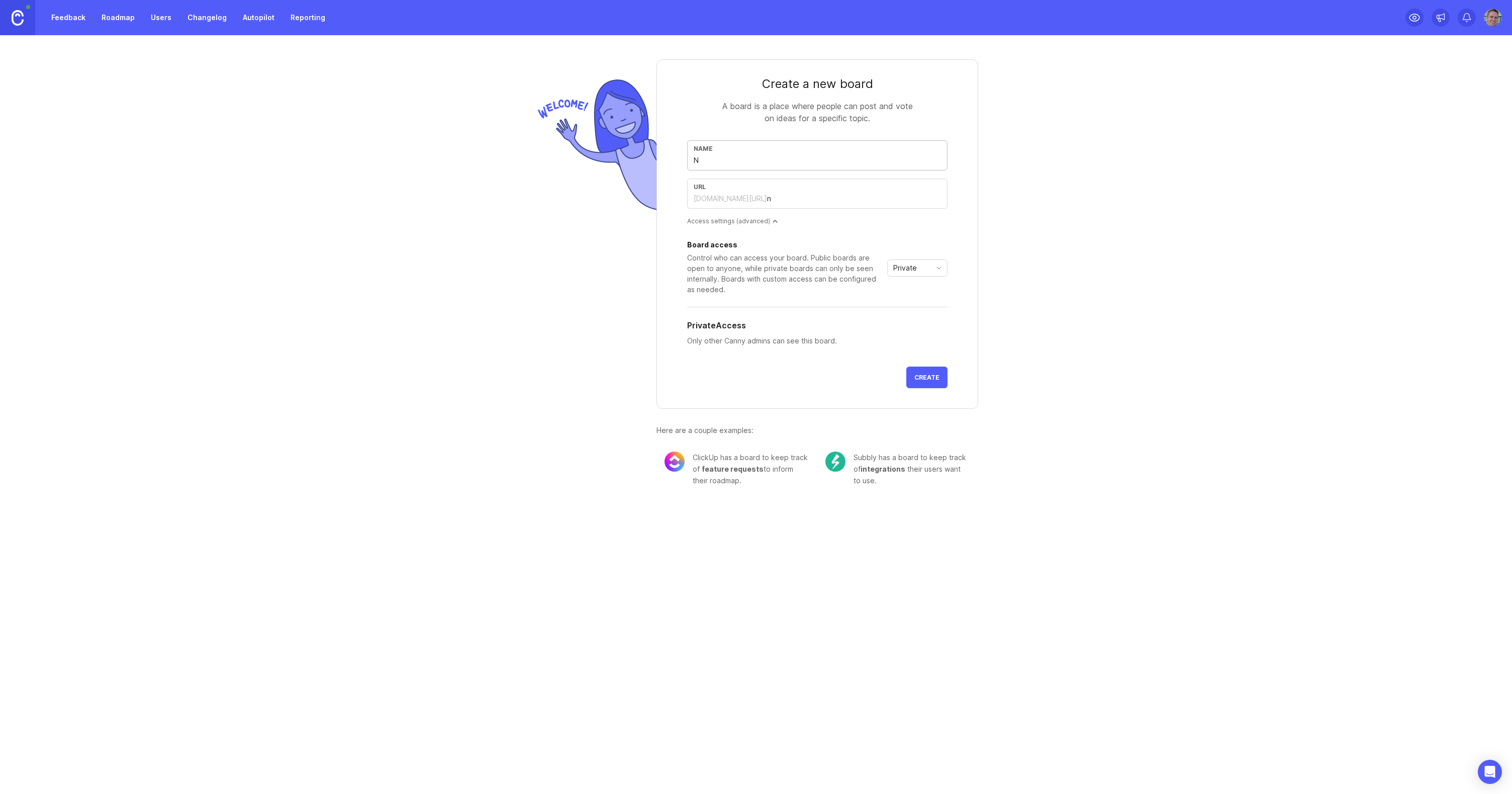
type input "Ni"
type input "ni"
type input "Nin"
type input "nin"
type input "Ninj"
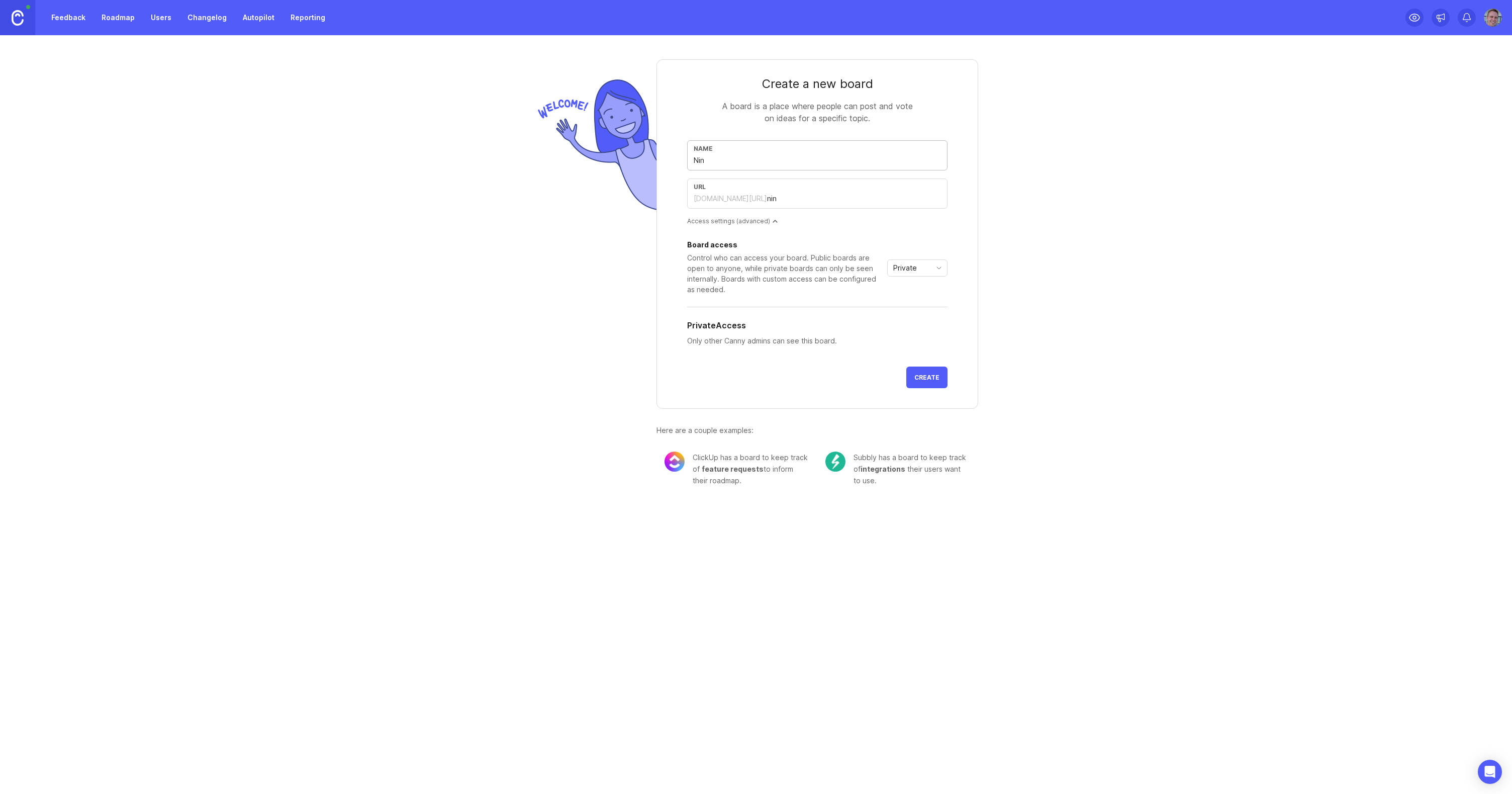
type input "ninj"
type input "Ninja"
type input "ninja"
type input "NinjaO"
type input "ninjao"
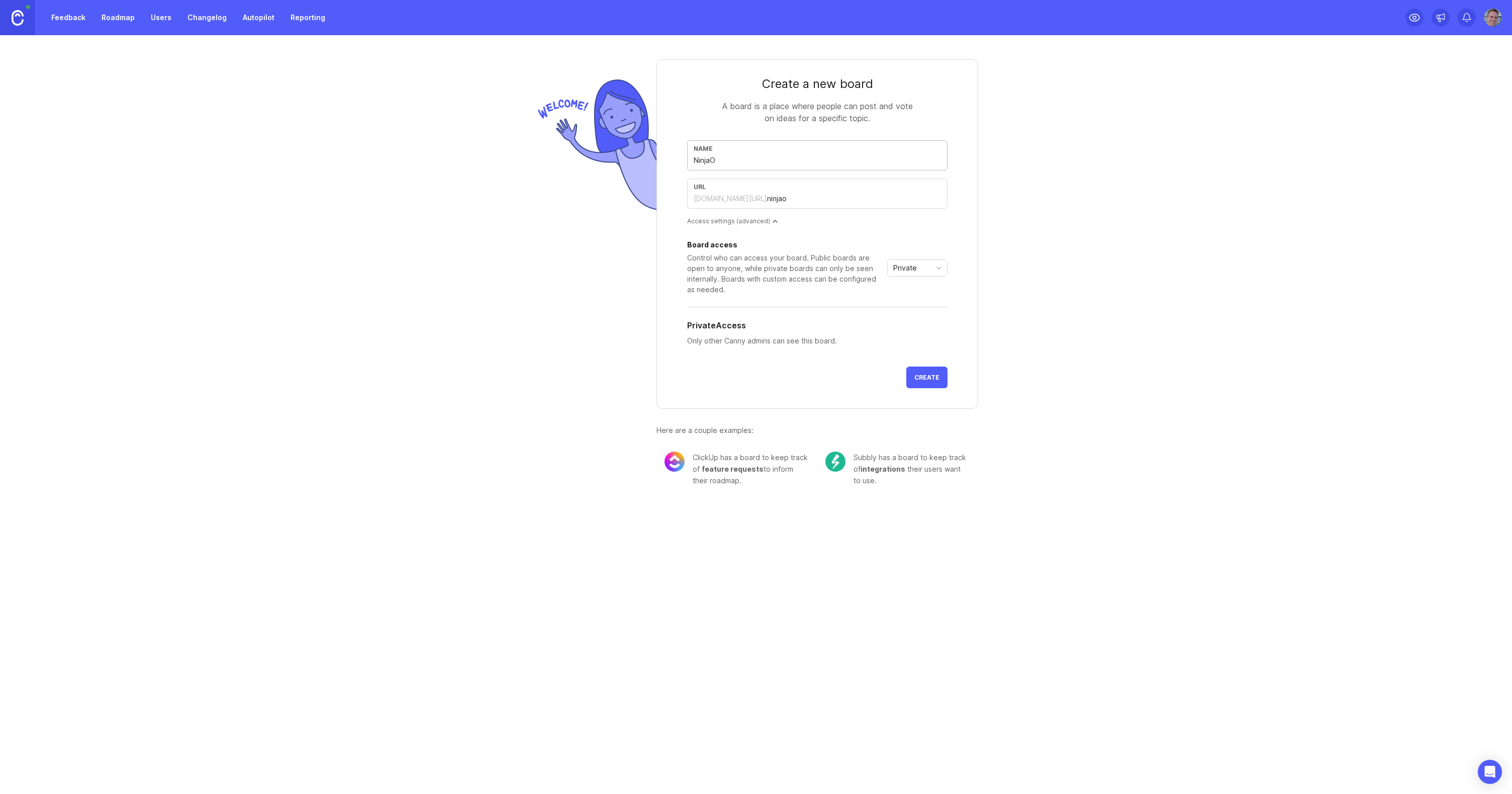
type input "NinjaOn"
type input "ninjaon"
type input "NinjaOne"
type input "ninjaone"
type input "NinjaOne S"
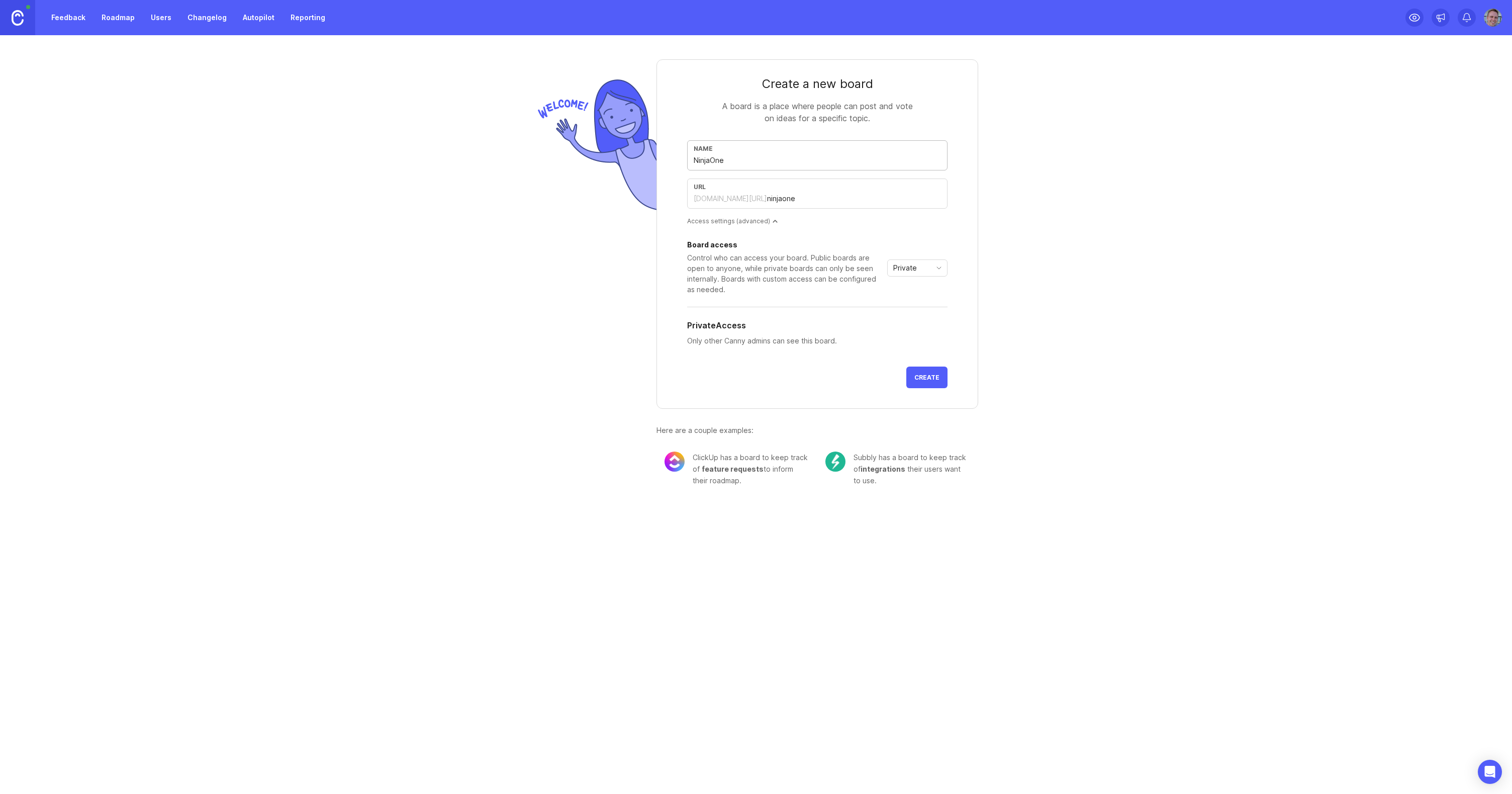
type input "ninjaone-s"
type input "NinjaOne Sc"
type input "ninjaone-sc"
type input "NinjaOne Scr"
type input "ninjaone-scr"
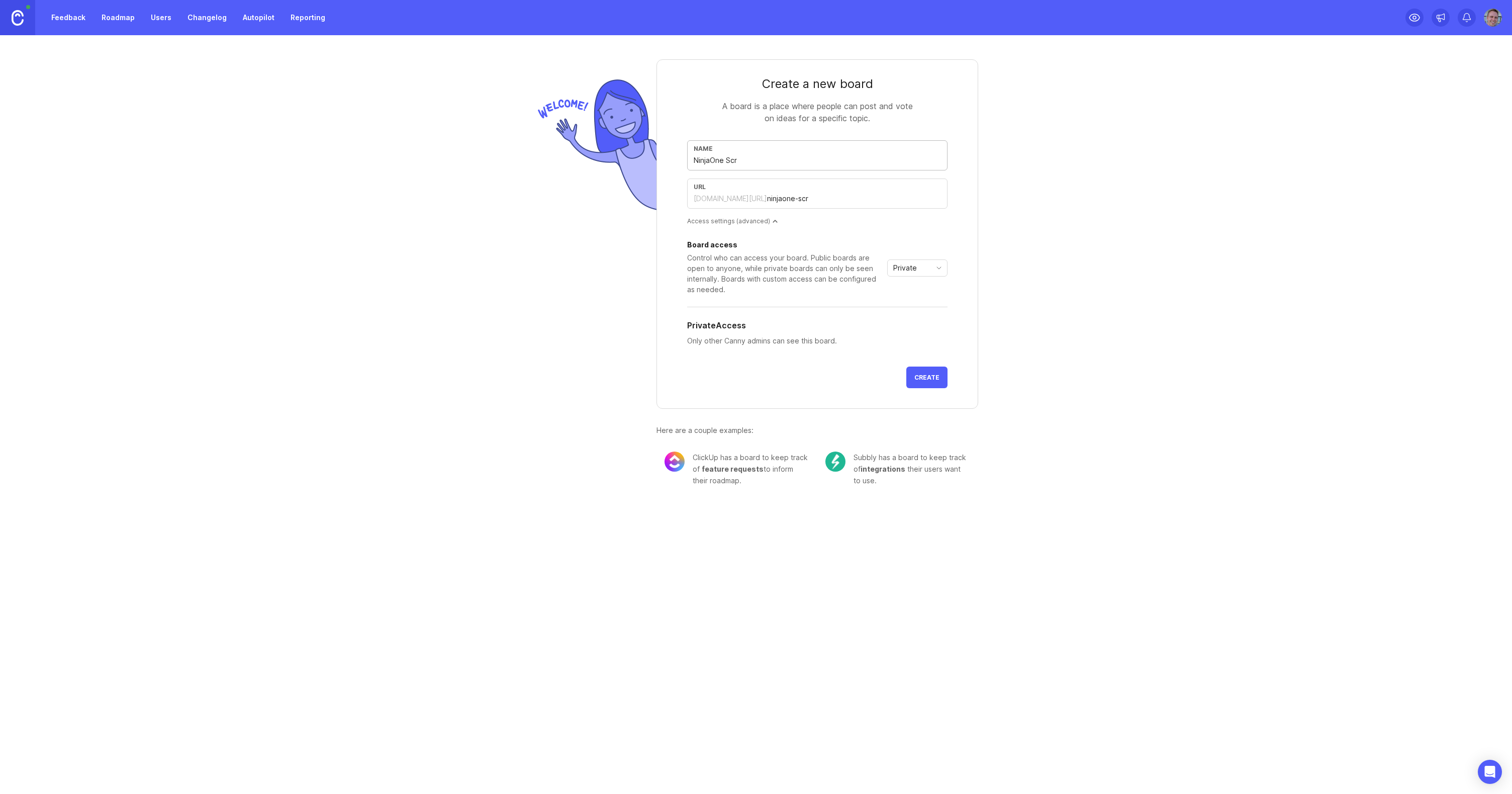
type input "NinjaOne Scri"
type input "ninjaone-scri"
type input "NinjaOne Scrip"
type input "ninjaone-scrip"
type input "NinjaOne Script"
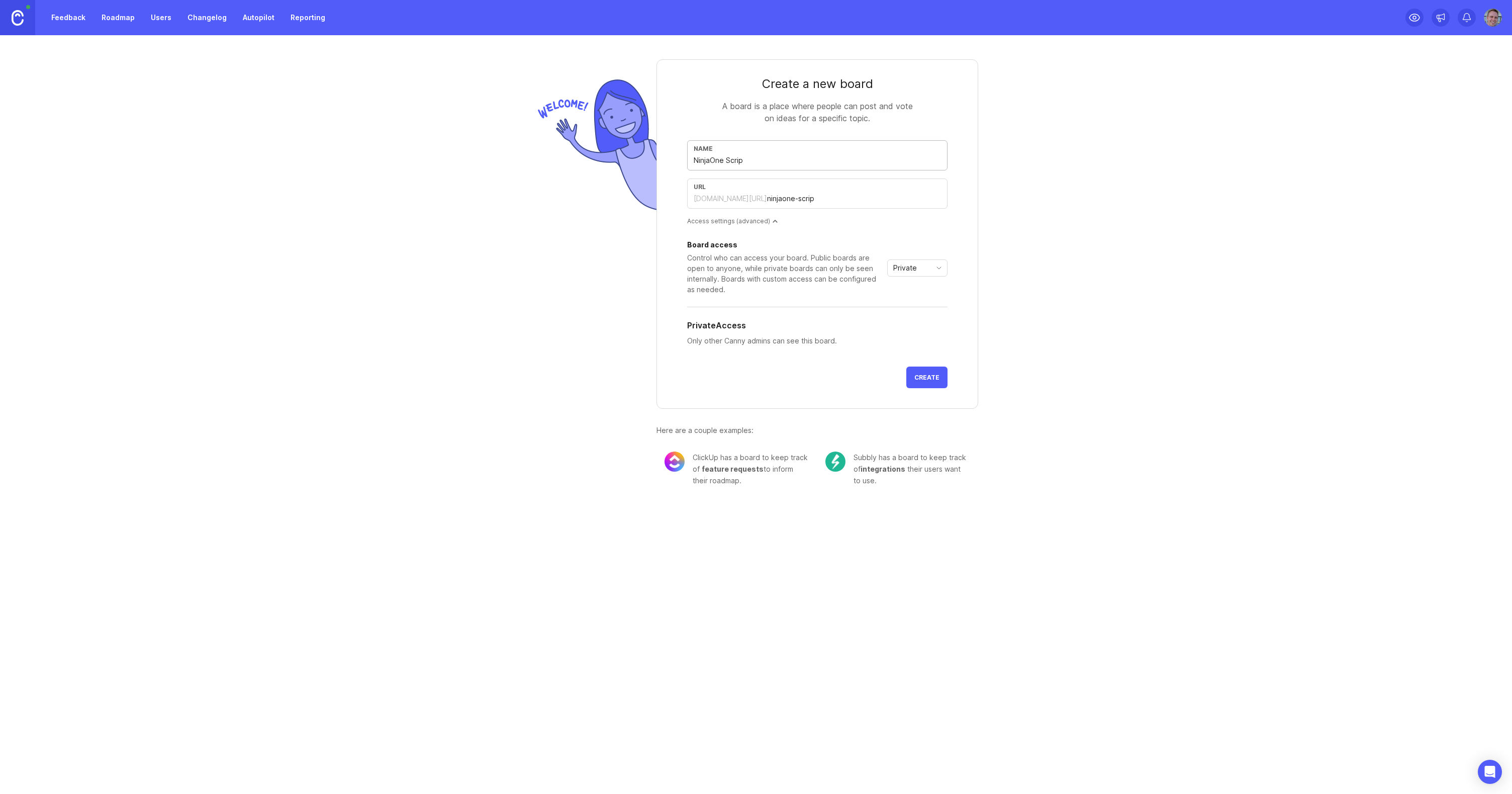
type input "ninjaone-script"
type input "NinjaOne Scripts"
type input "ninjaone-scripts"
type input "NinjaOne Scripts"
click at [908, 263] on span "Private" at bounding box center [905, 268] width 23 height 11
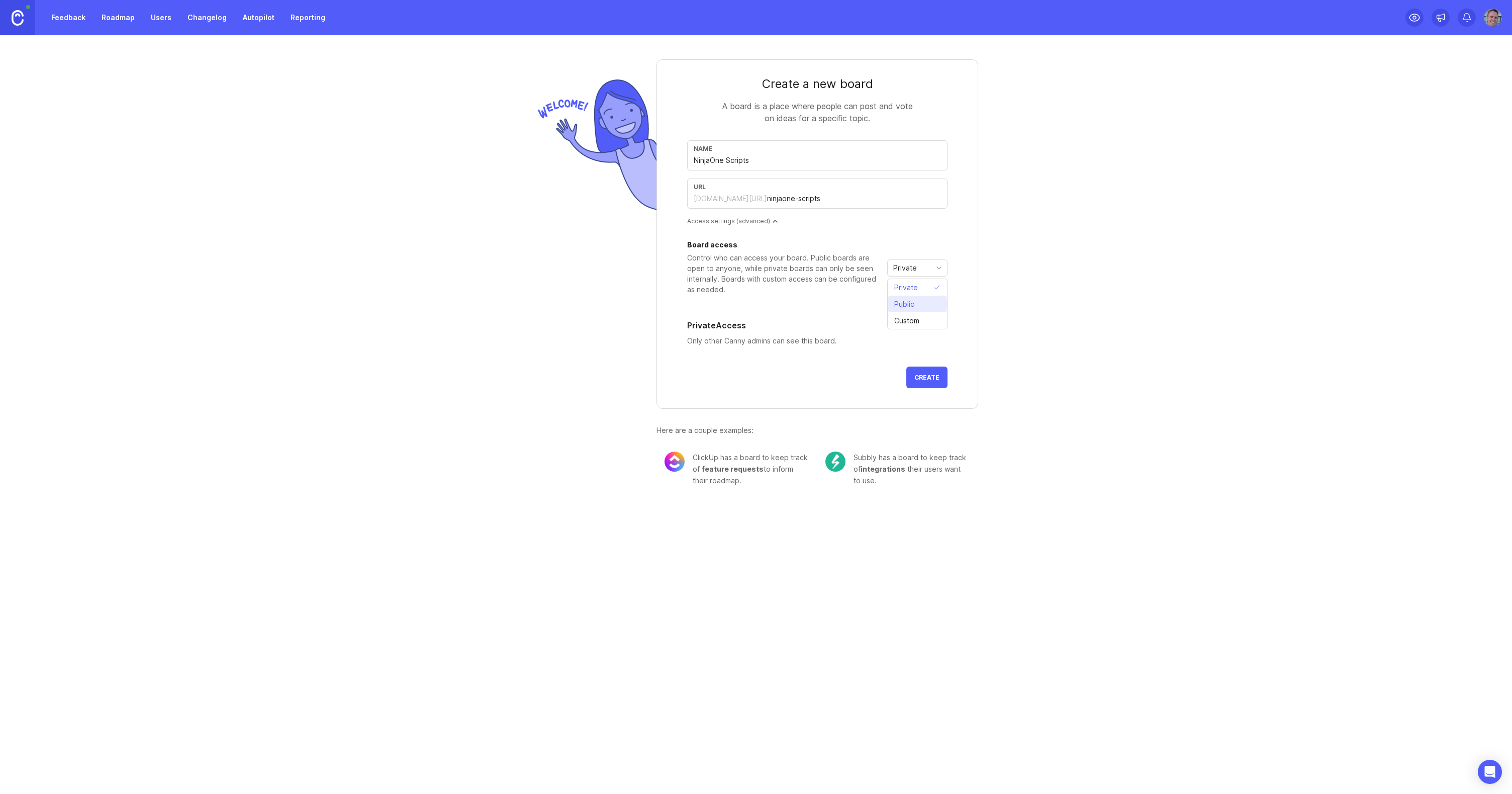
click at [914, 308] on span "Public" at bounding box center [905, 304] width 20 height 11
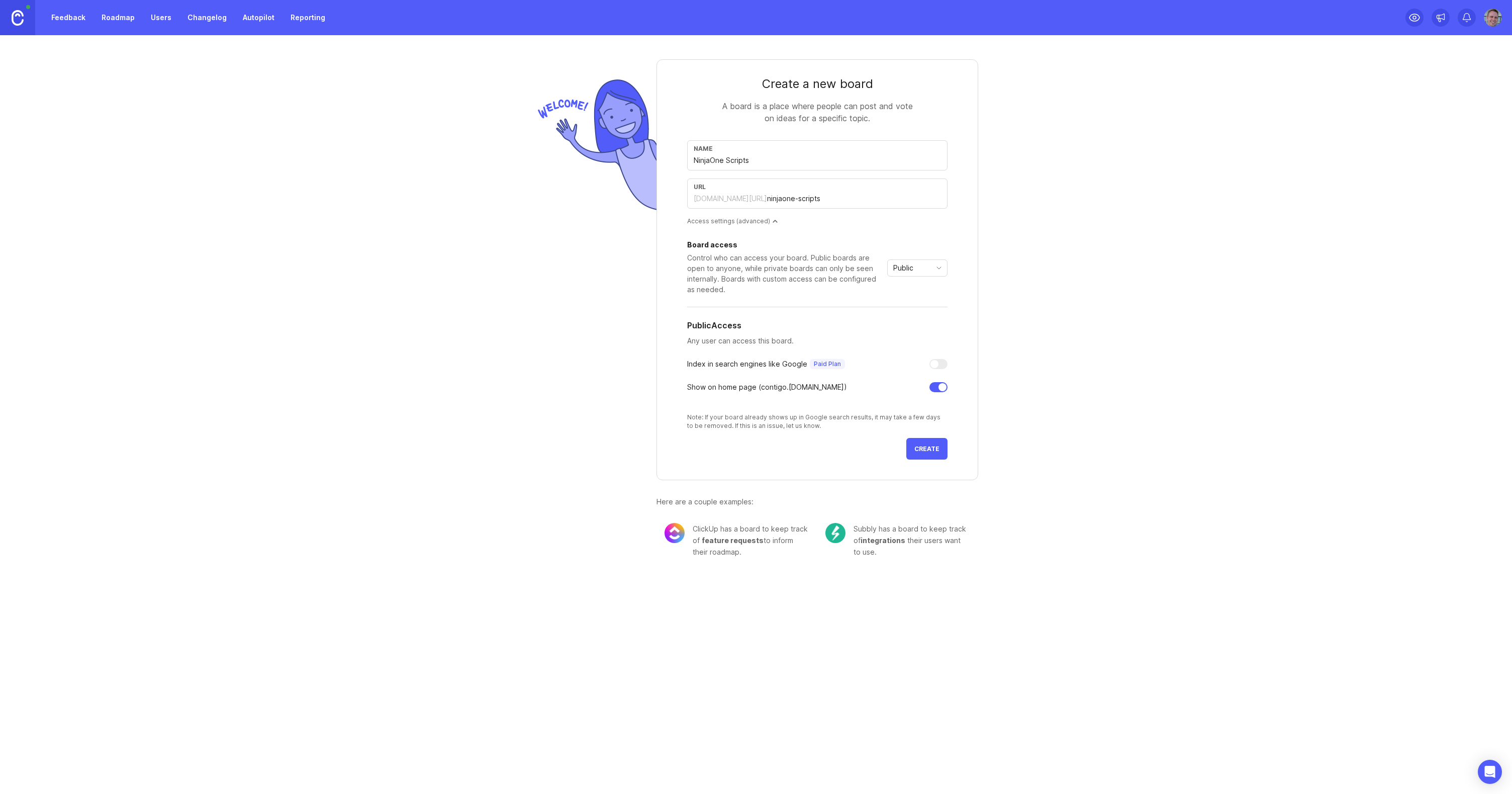
click at [923, 451] on span "Create" at bounding box center [927, 449] width 25 height 8
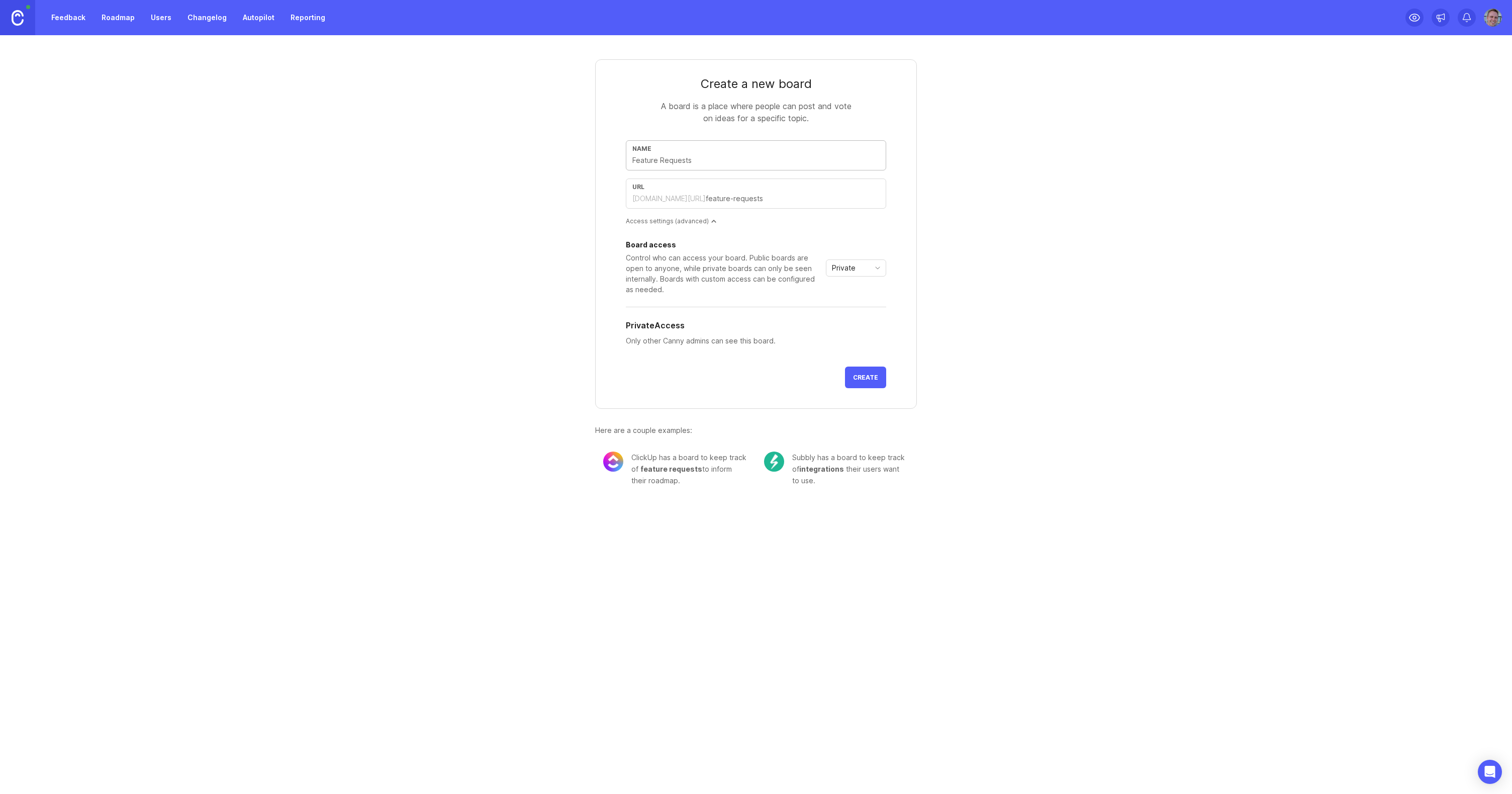
type input "R"
type input "r"
type input "Re"
type input "re"
type input "Rew"
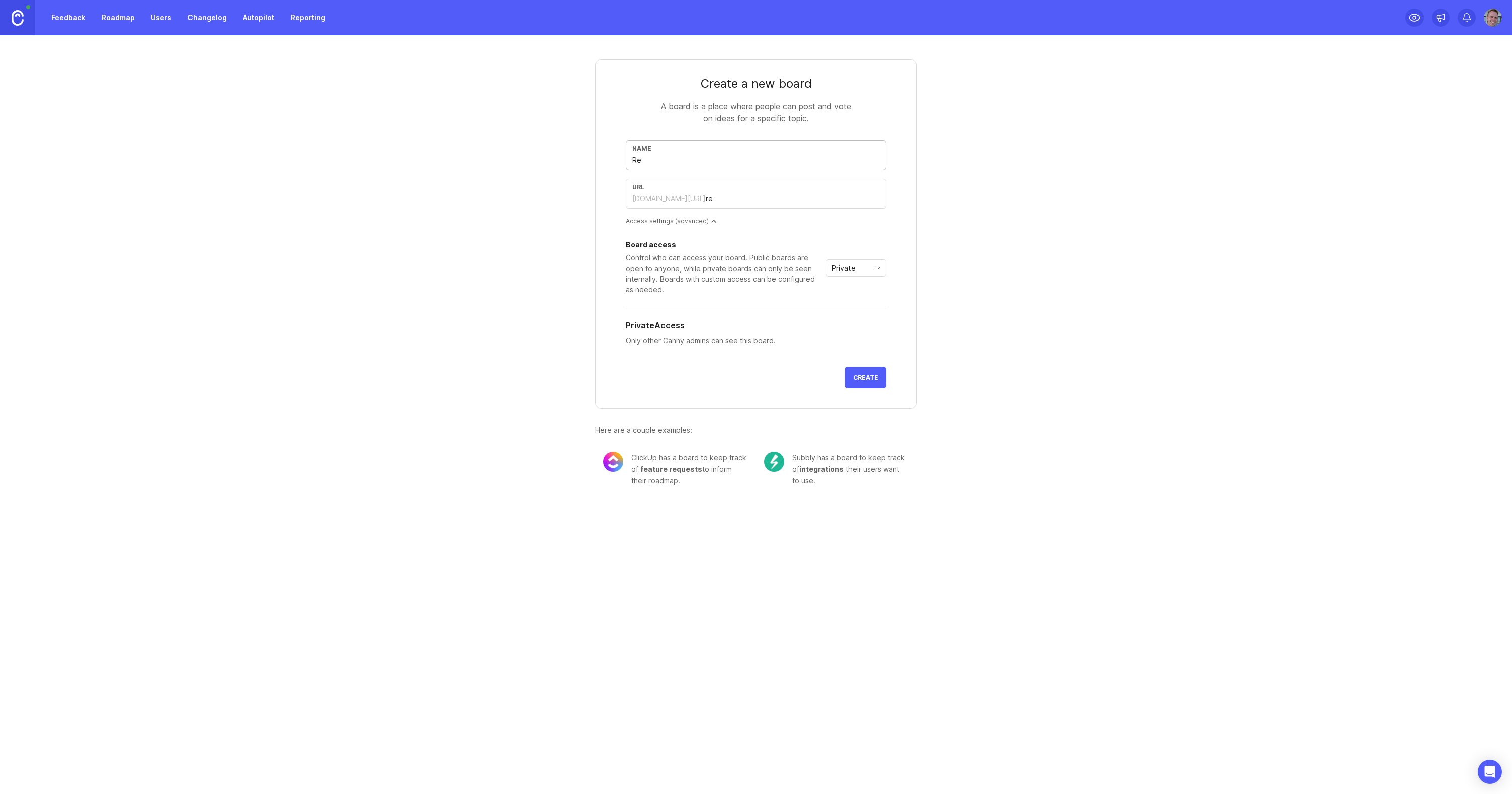
type input "rew"
type input "Rews"
type input "rews"
type input "Rewst"
type input "rewst"
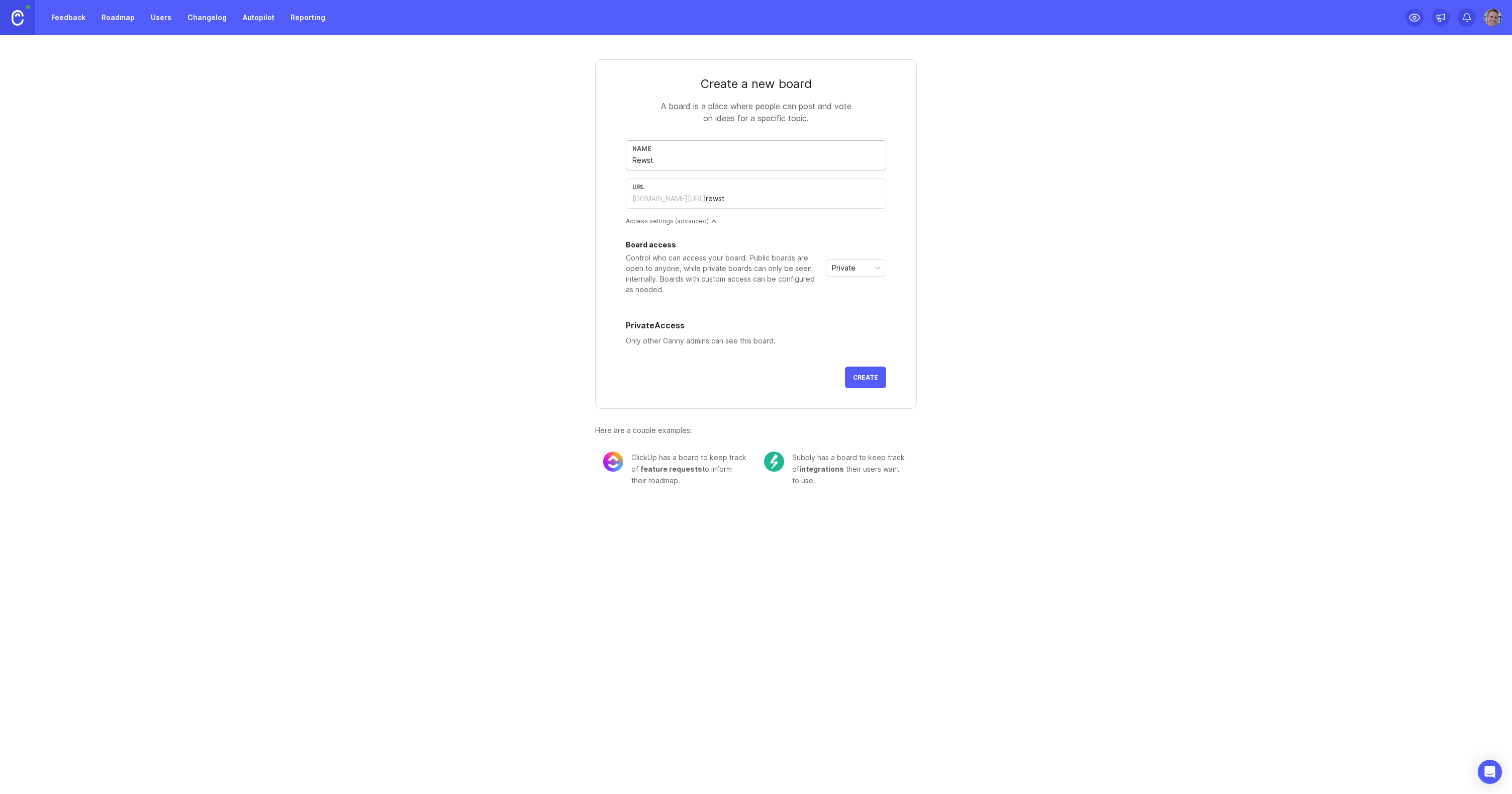
type input "Rewst O"
type input "rewst-o"
type input "Rewst"
type input "rewst"
type input "Rewst A"
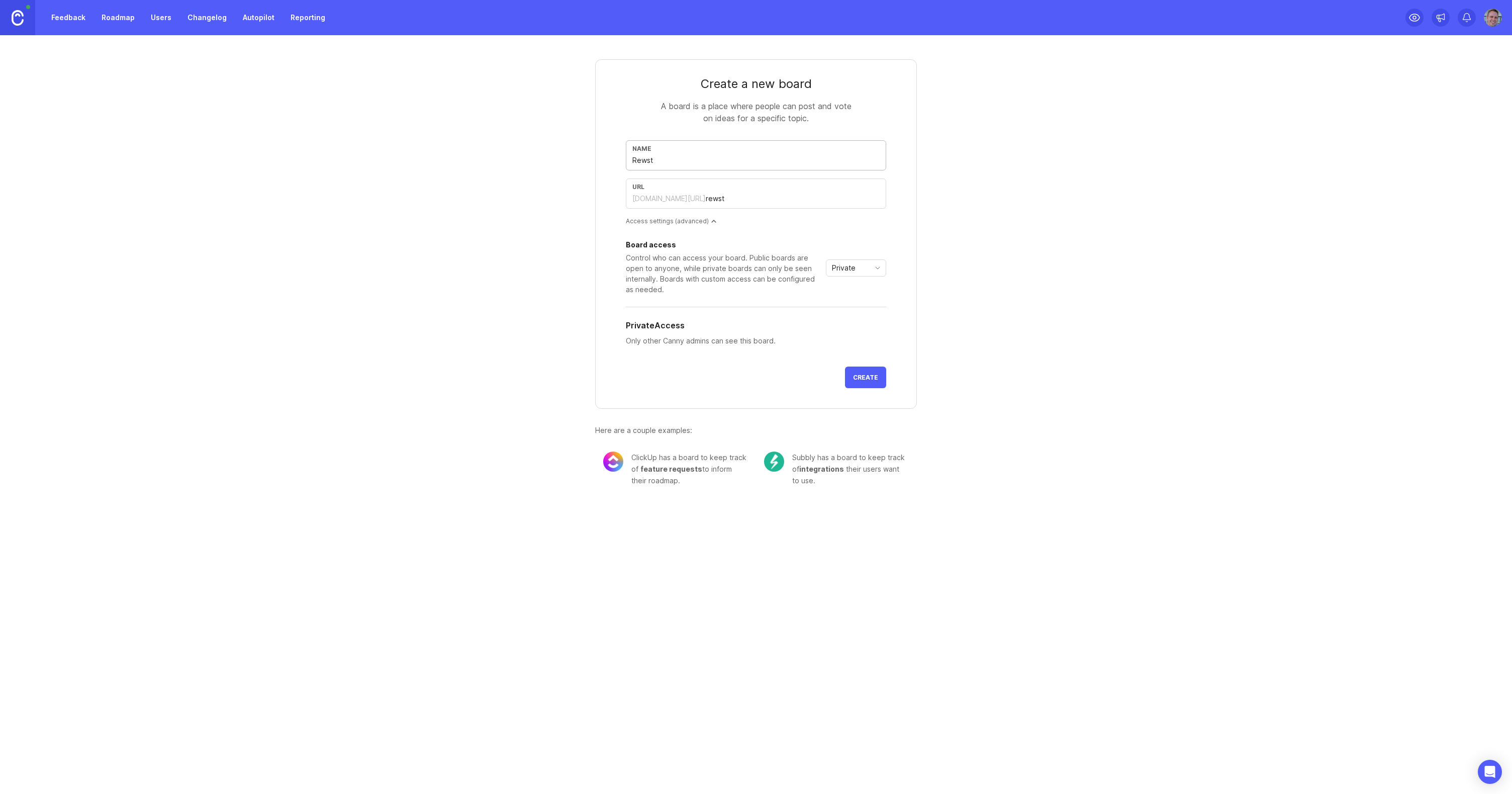
type input "rewst-a"
type input "Rewst Au"
type input "rewst-au"
type input "Rewst Aut"
type input "rewst-aut"
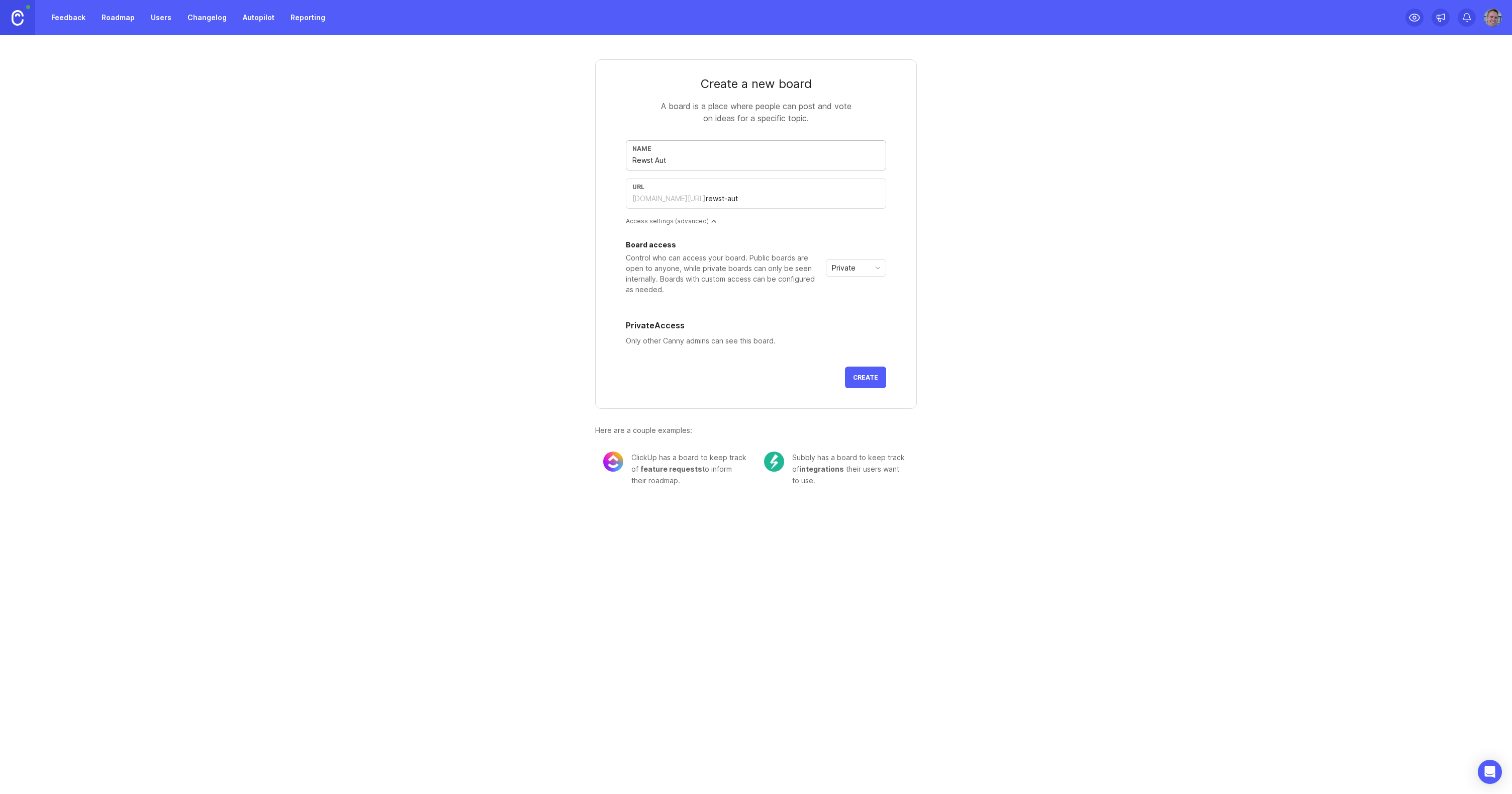
type input "Rewst Auto"
type input "rewst-auto"
type input "Rewst Autom"
type input "rewst-autom"
type input "Rewst Automa"
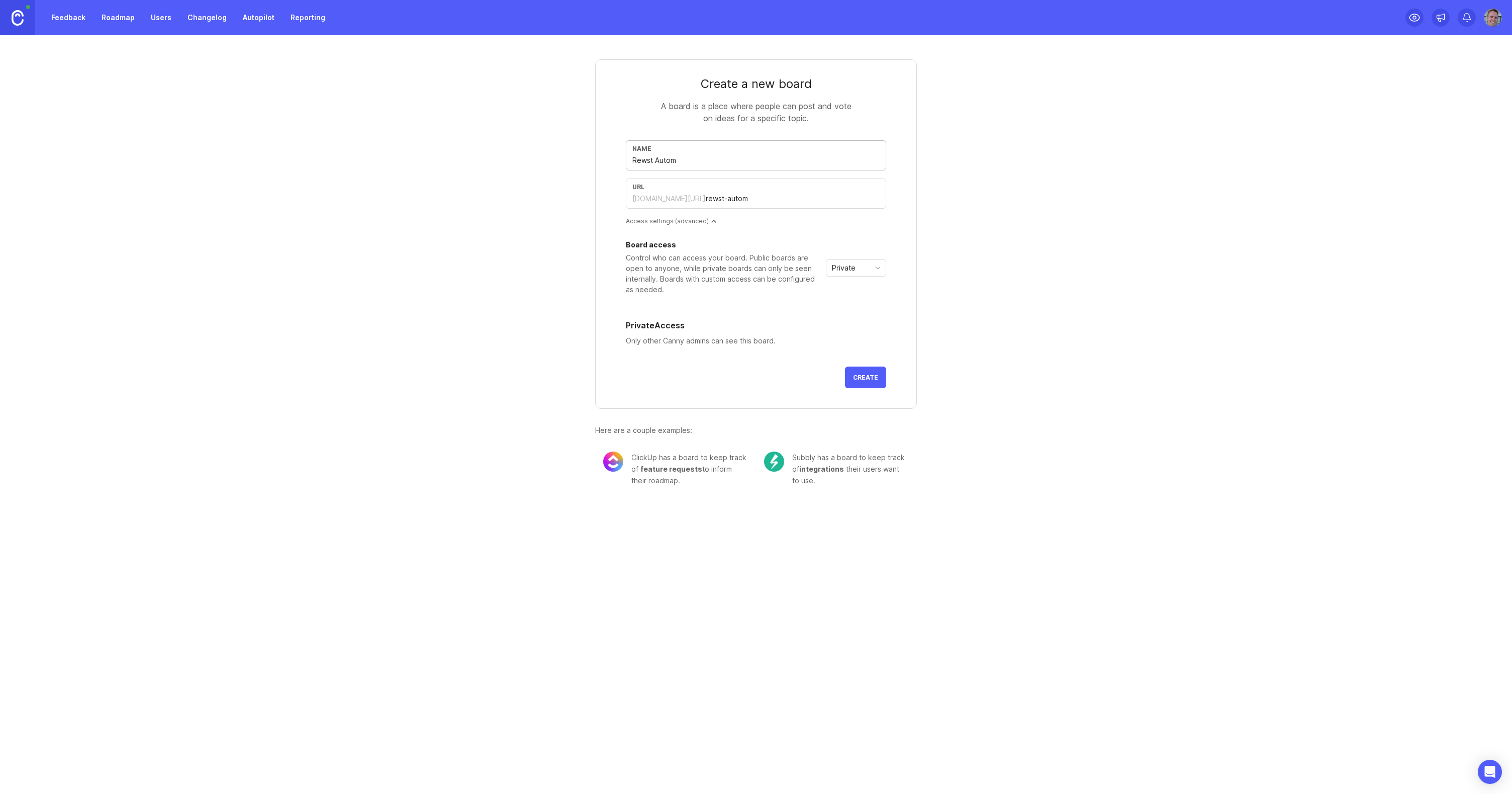
type input "rewst-automa"
type input "Rewst Automat"
type input "rewst-automat"
type input "Rewst Automati"
type input "rewst-automati"
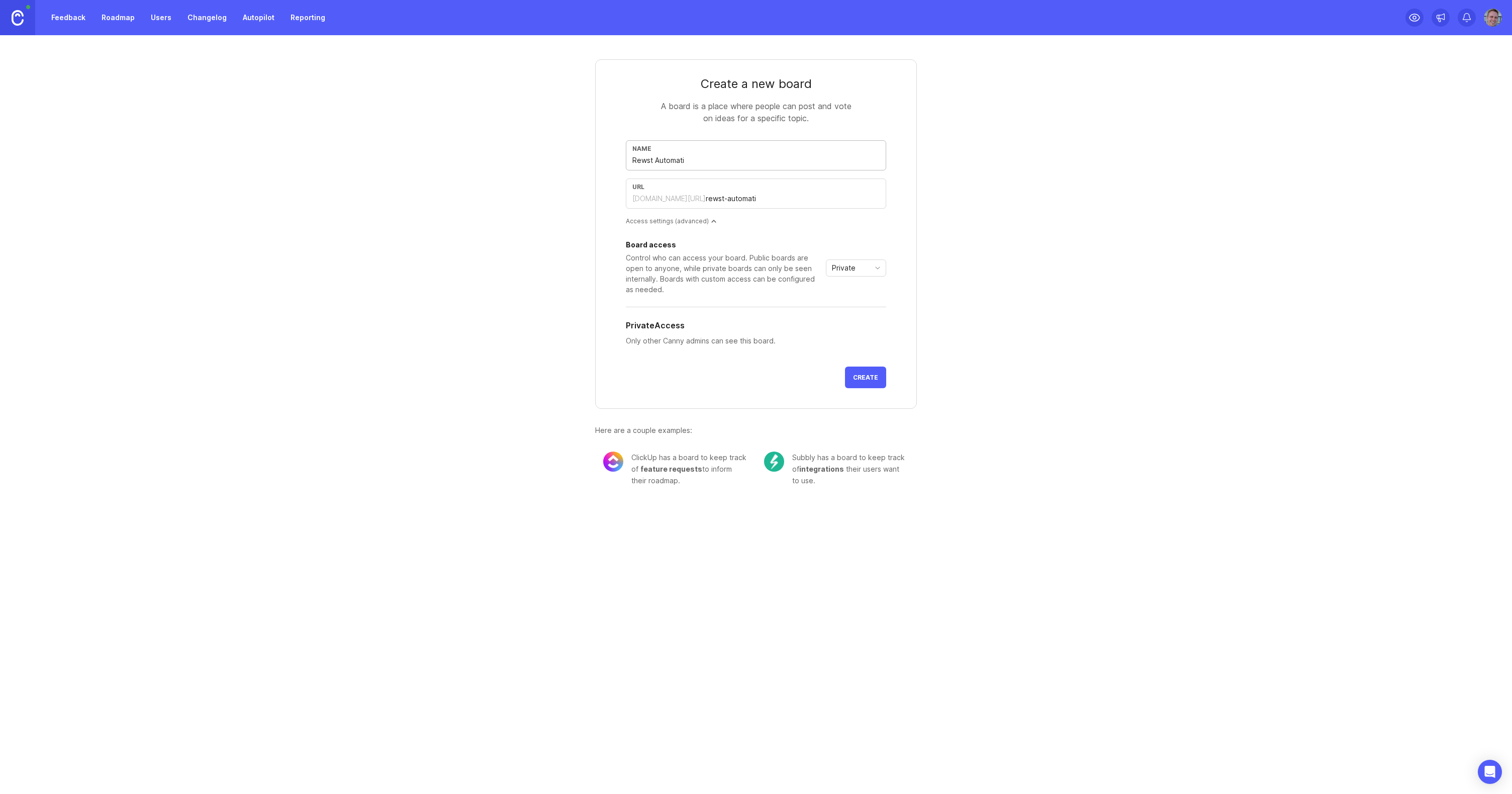
type input "Rewst Automatio"
type input "rewst-automatio"
type input "Rewst Automation"
type input "rewst-automation"
type input "Rewst Automations"
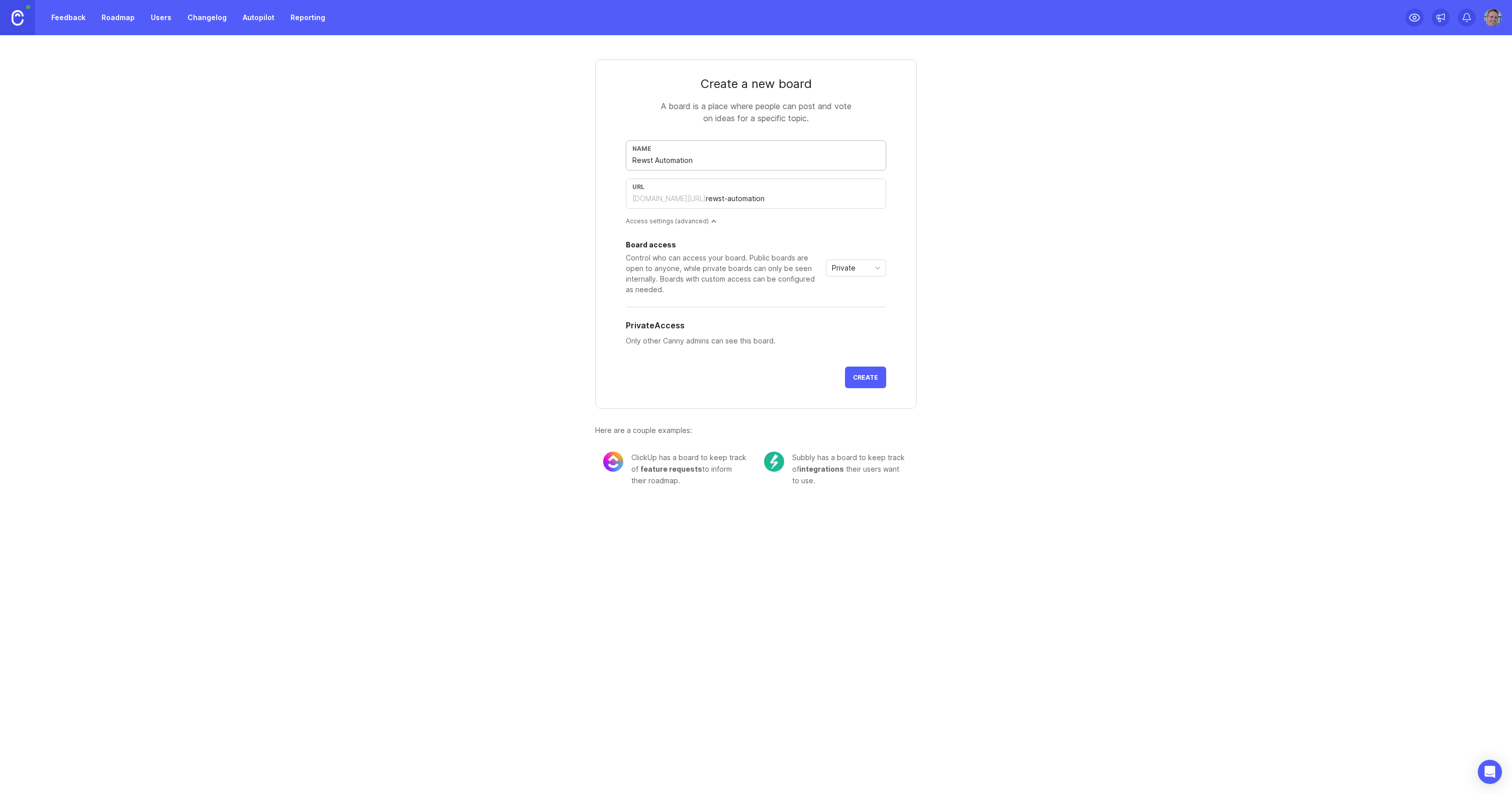
type input "rewst-automations"
type input "Rewst Automations"
click at [855, 266] on span "Private" at bounding box center [843, 268] width 23 height 11
click at [848, 307] on span "Public" at bounding box center [843, 304] width 20 height 11
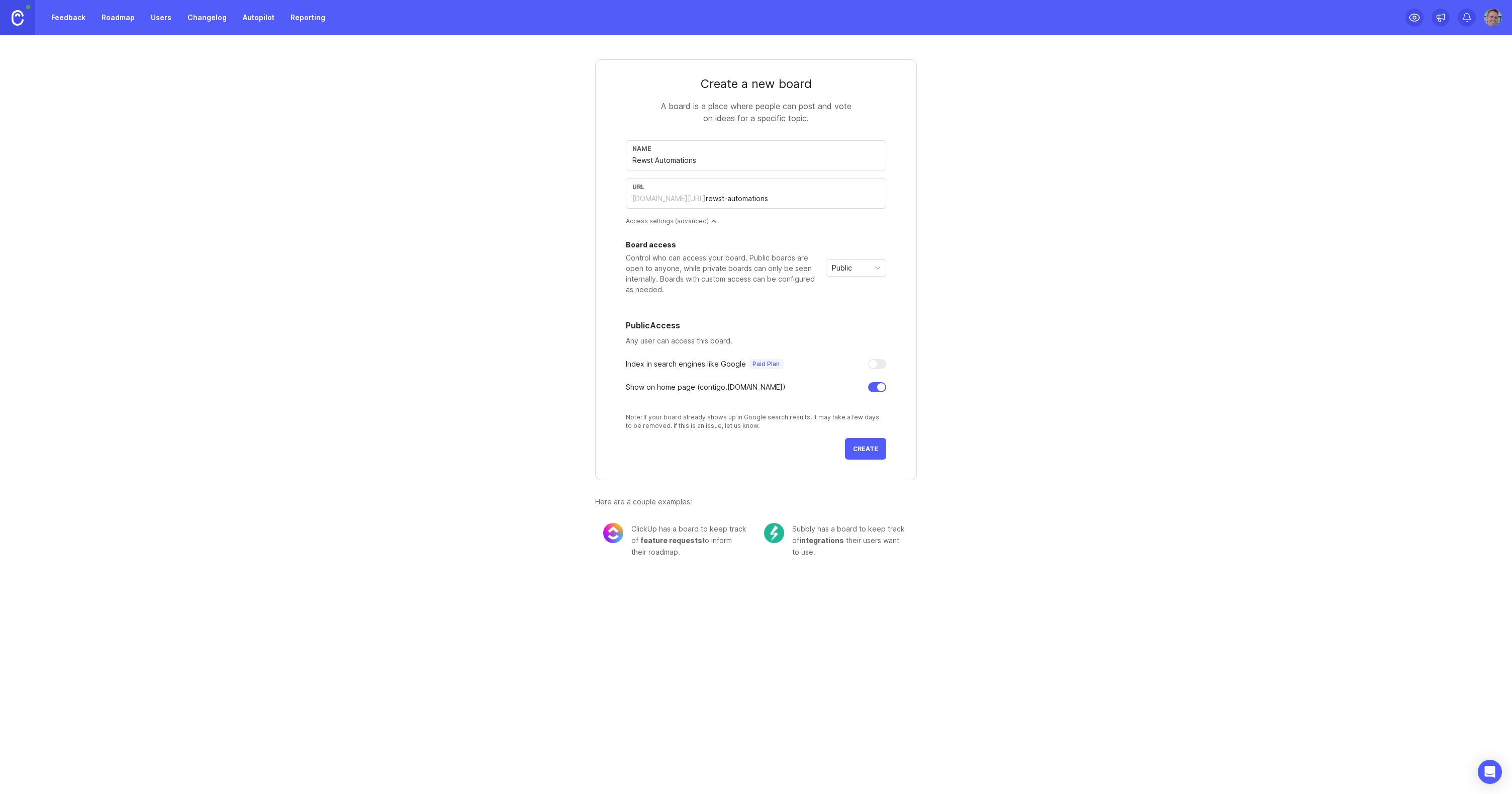
click at [876, 451] on span "Create" at bounding box center [865, 449] width 25 height 8
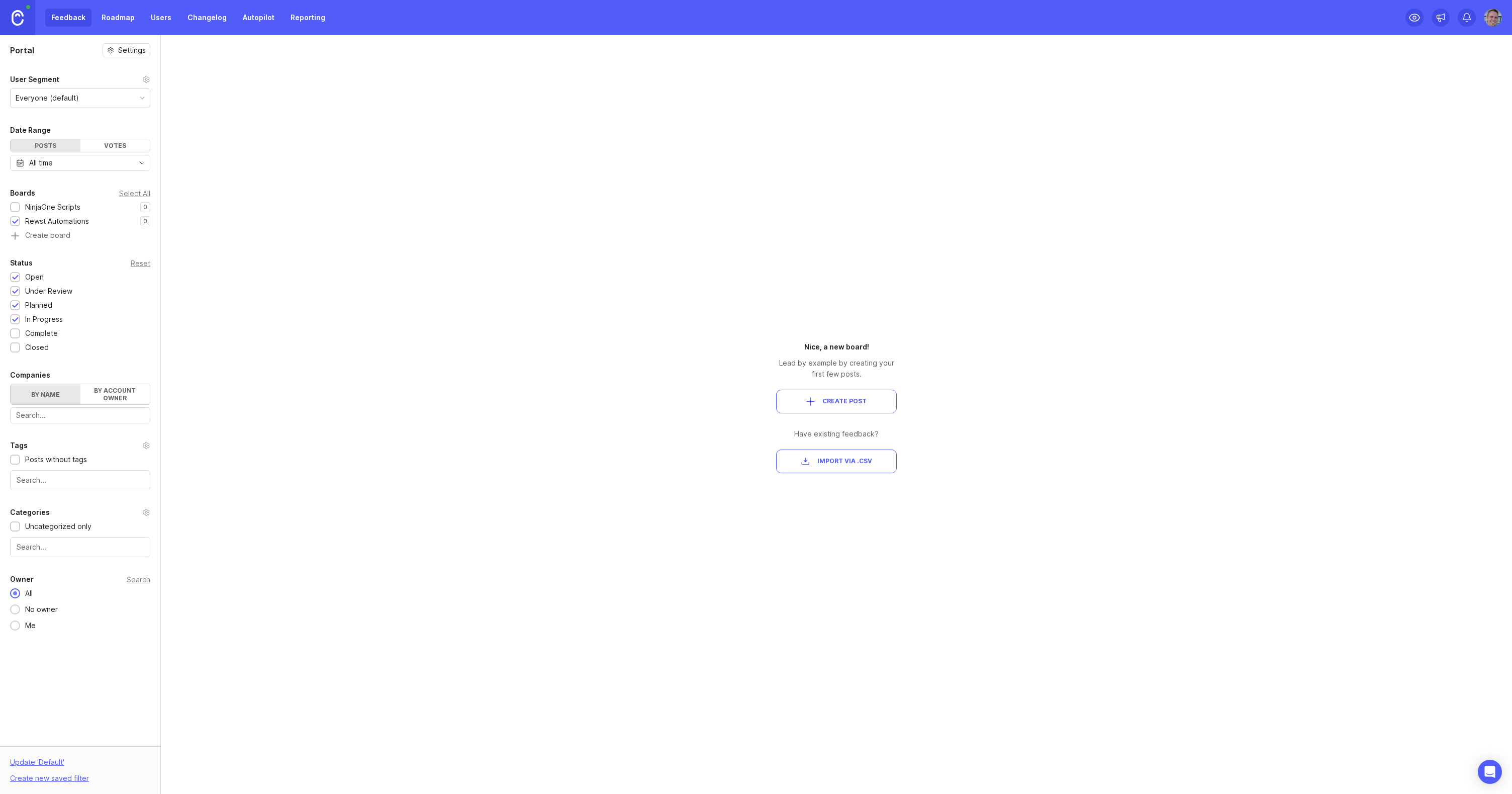
click at [15, 208] on div at bounding box center [15, 208] width 6 height 8
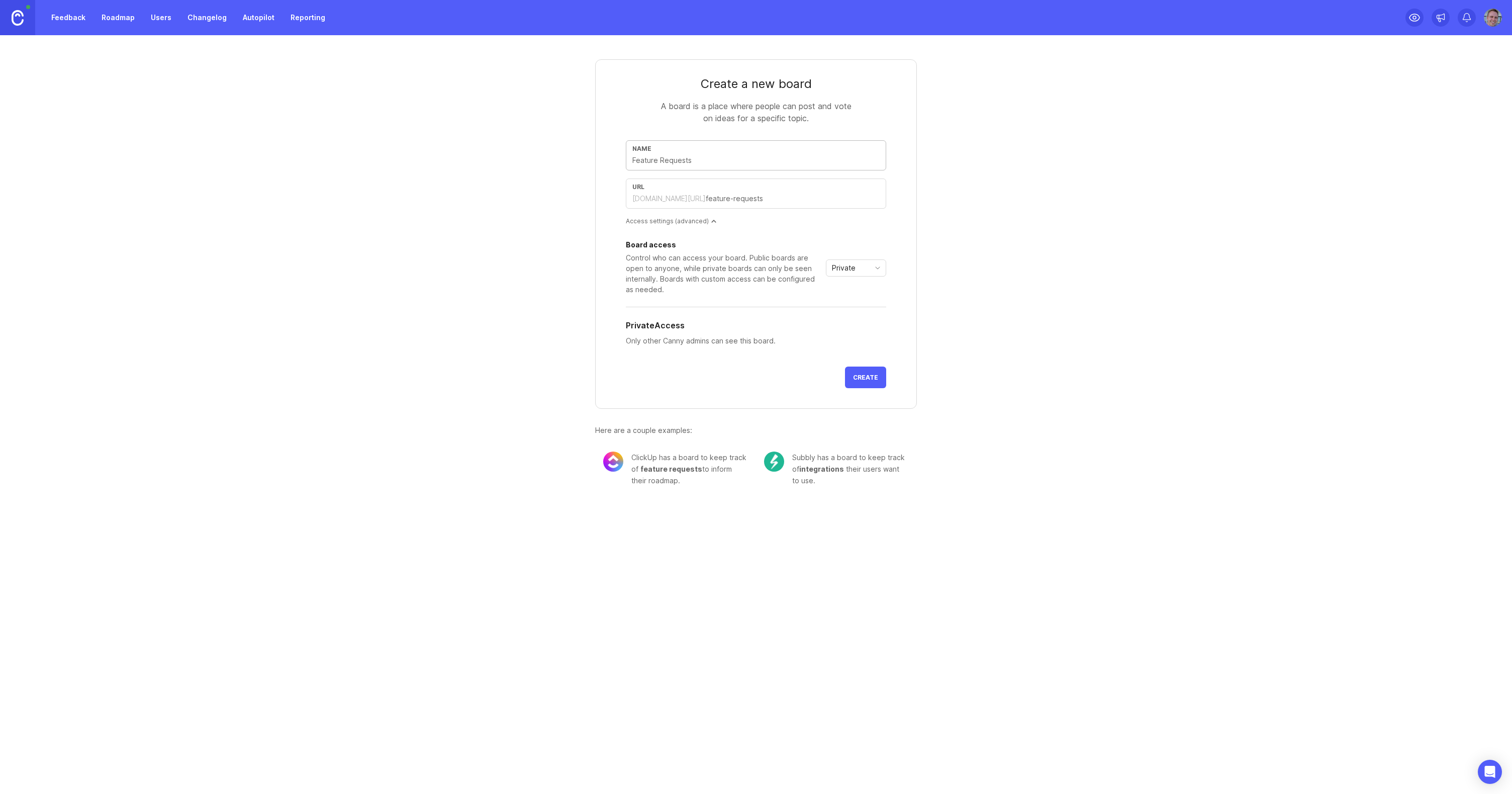
type input "T"
type input "t"
type input "Th"
type input "th"
type input "Thr"
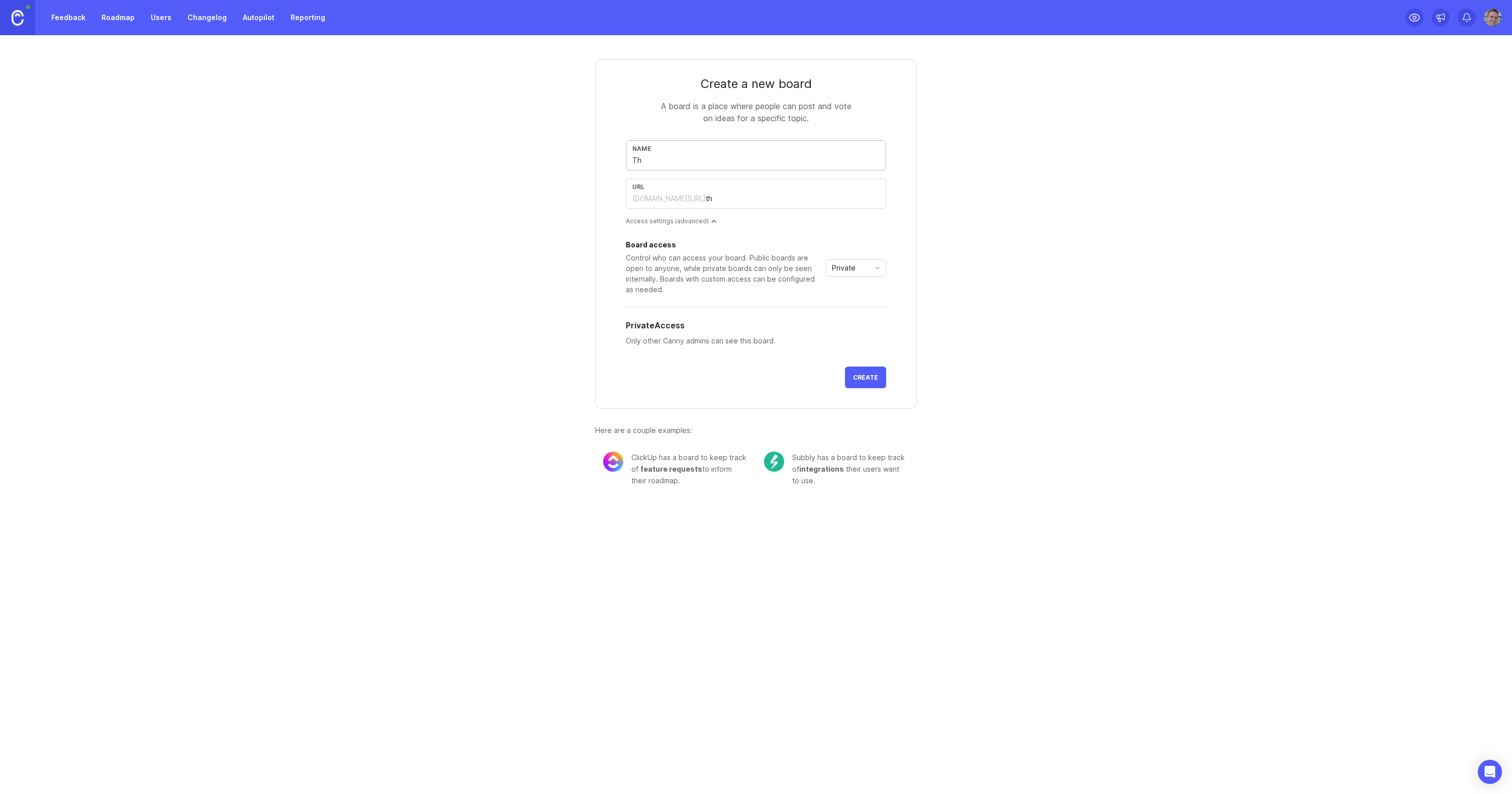
type input "thr"
type input "Thre"
type input "thre"
type input "Threa"
type input "threa"
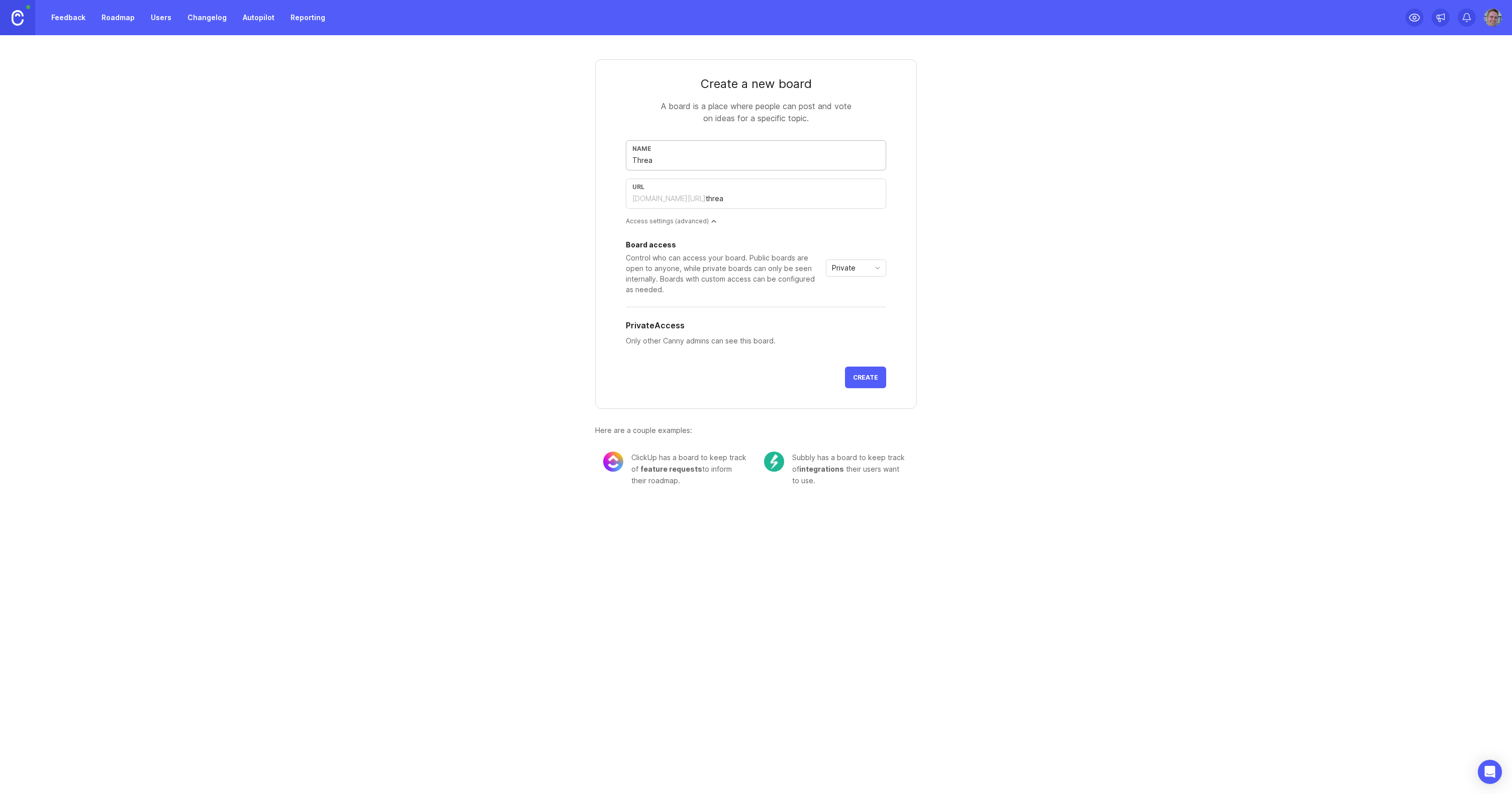
type input "Thread"
type input "thread"
type input "Thread M"
type input "thread-m"
type input "Thread Ma"
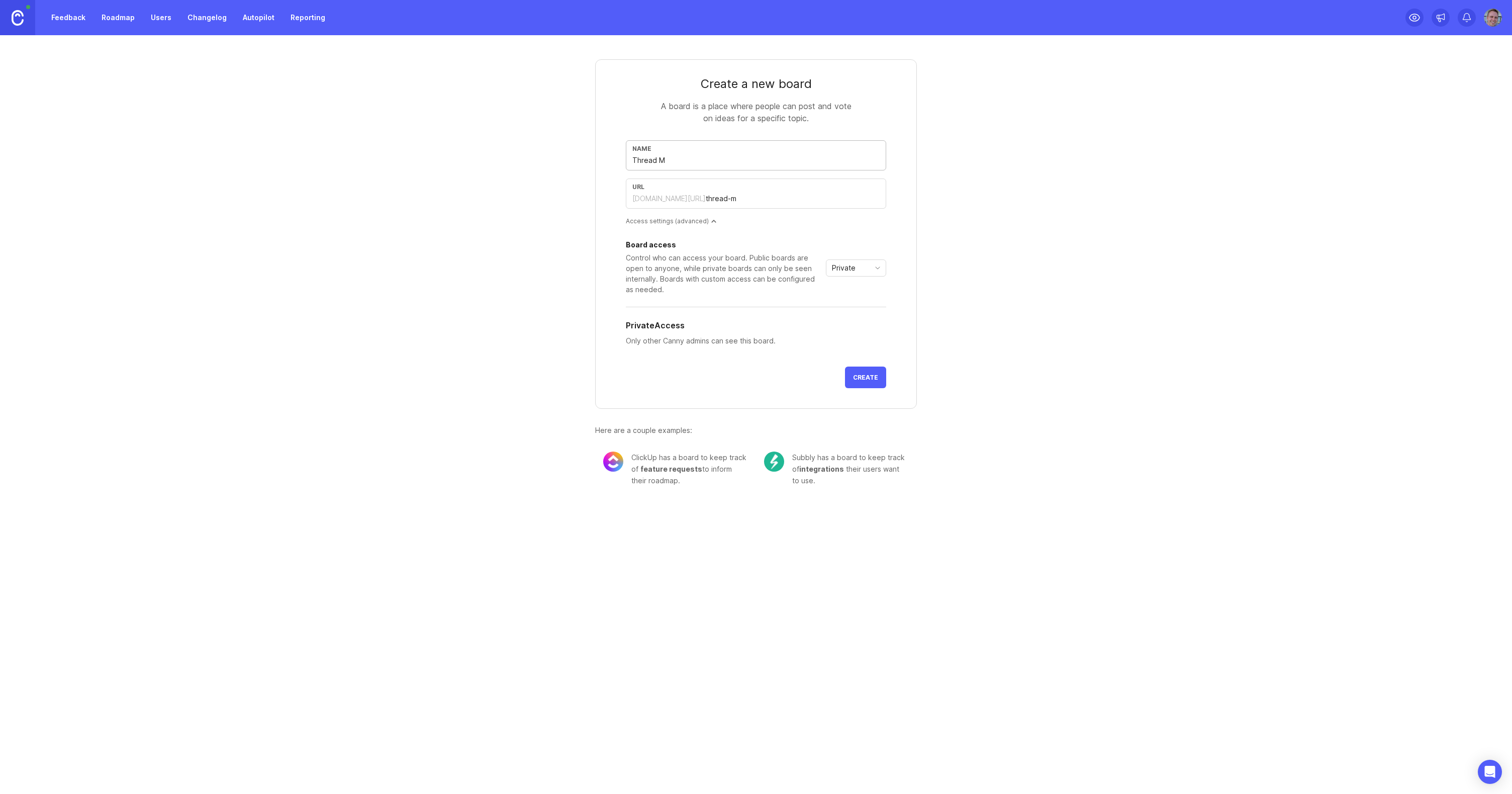
type input "thread-ma"
type input "Thread Mag"
type input "thread-mag"
type input "Thread Magi"
type input "thread-magi"
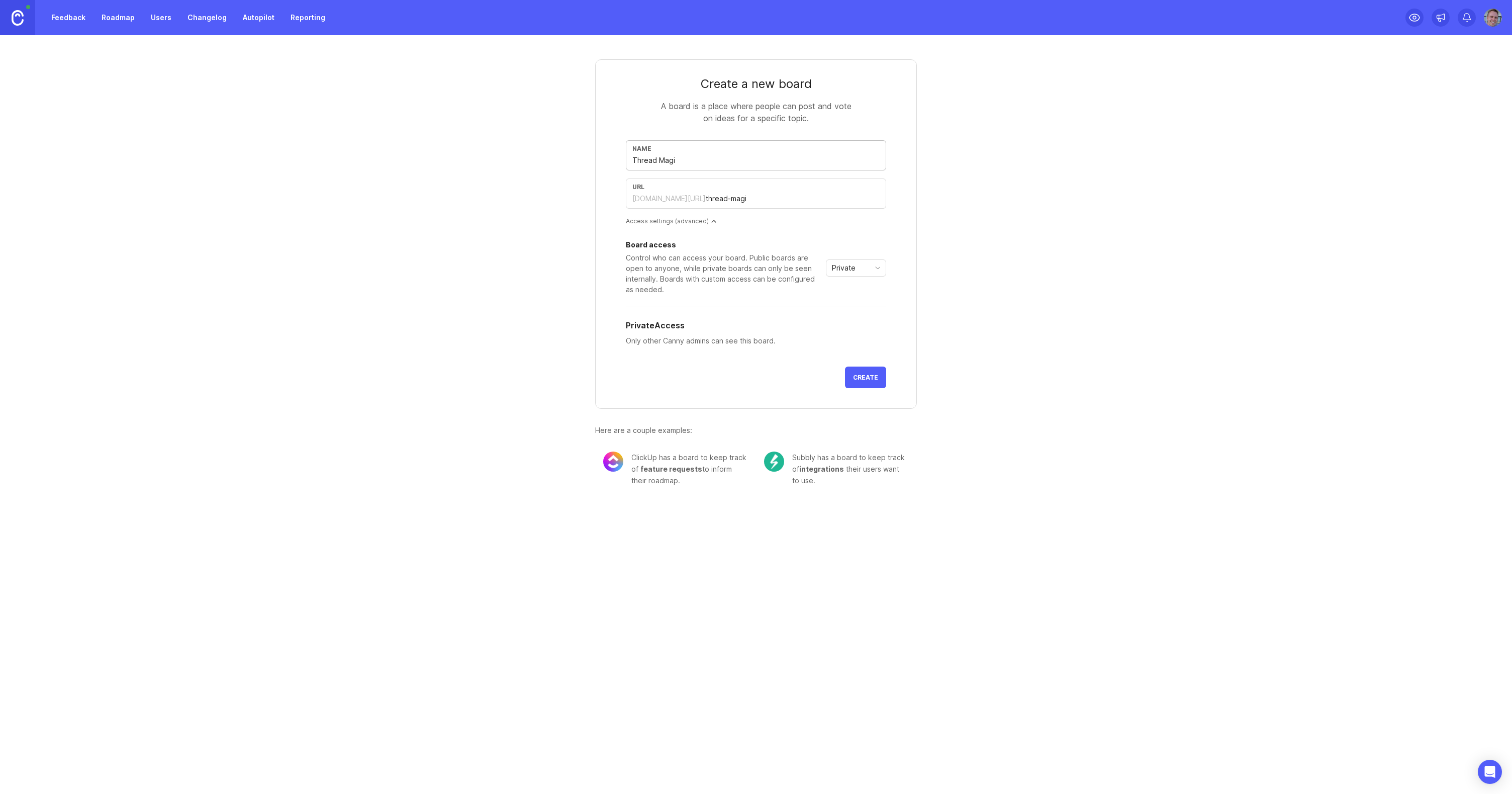
type input "Thread Magic"
type input "thread-magic"
type input "Thread MagicA"
type input "thread-magica"
type input "Thread MagicAI"
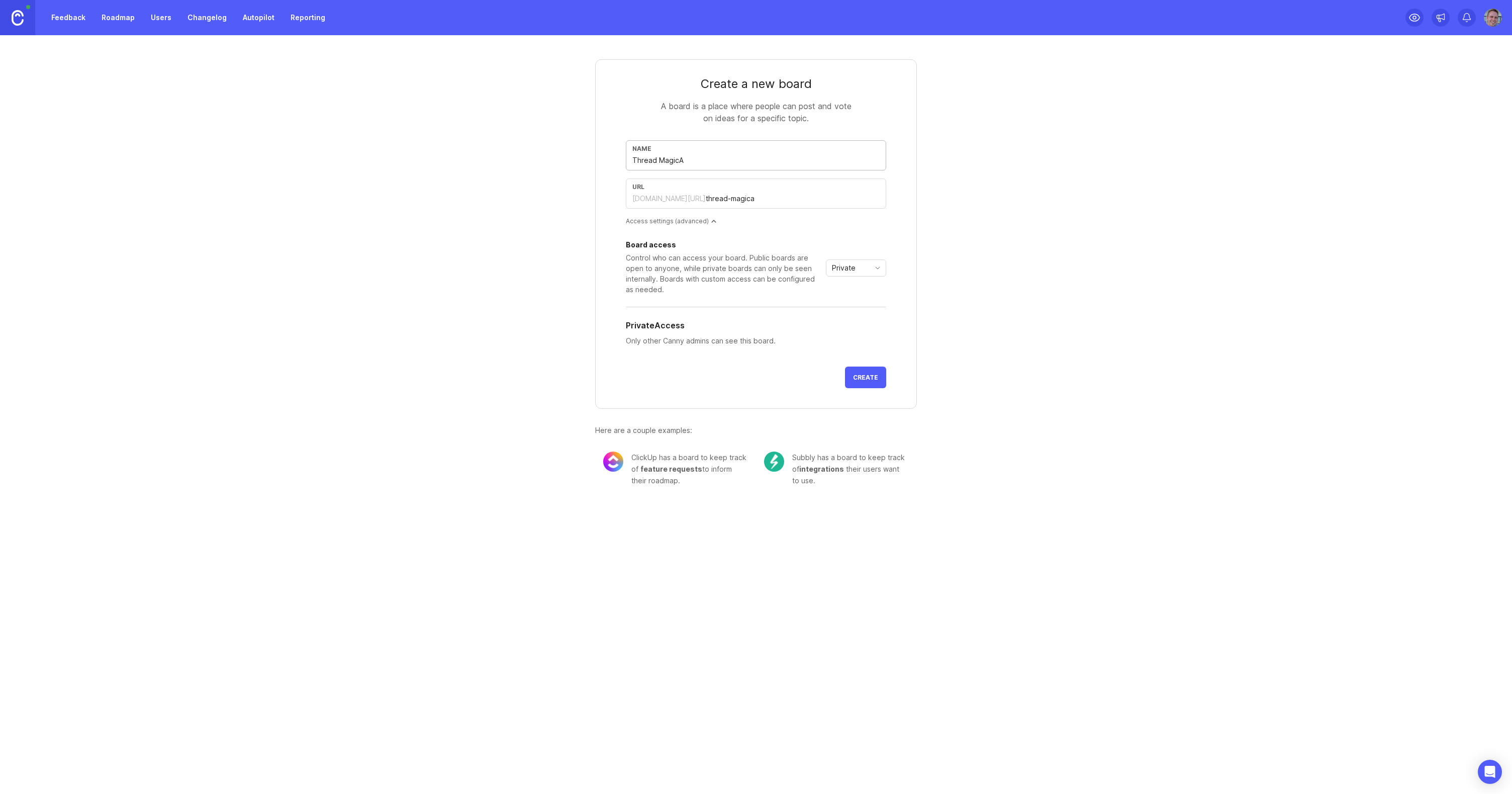
type input "thread-magicai"
type input "Thread MagicAI"
click at [875, 272] on span "toggle menu" at bounding box center [878, 268] width 16 height 11
click at [852, 306] on span "Public" at bounding box center [843, 304] width 20 height 11
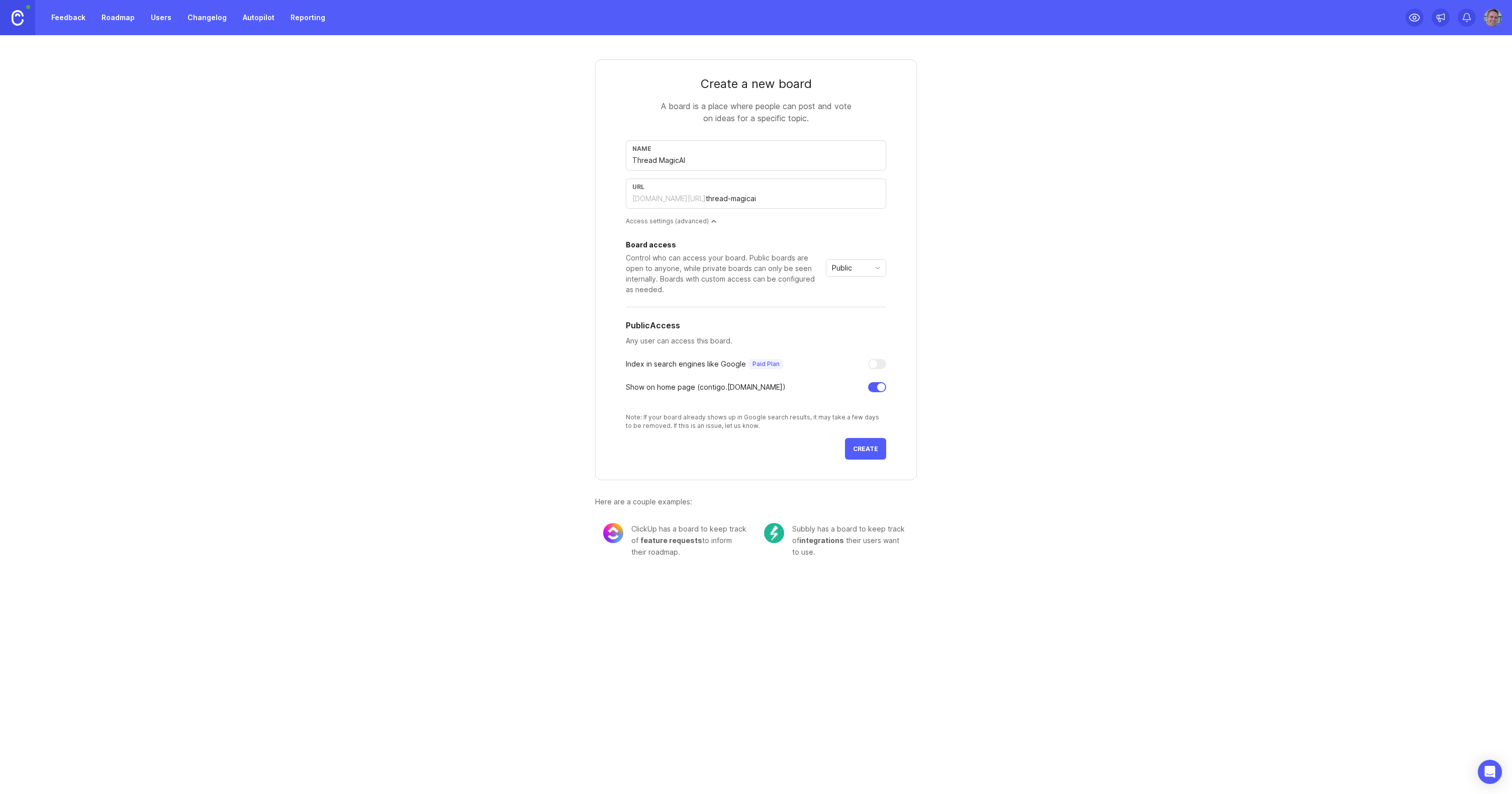
click at [877, 455] on button "Create" at bounding box center [866, 449] width 41 height 22
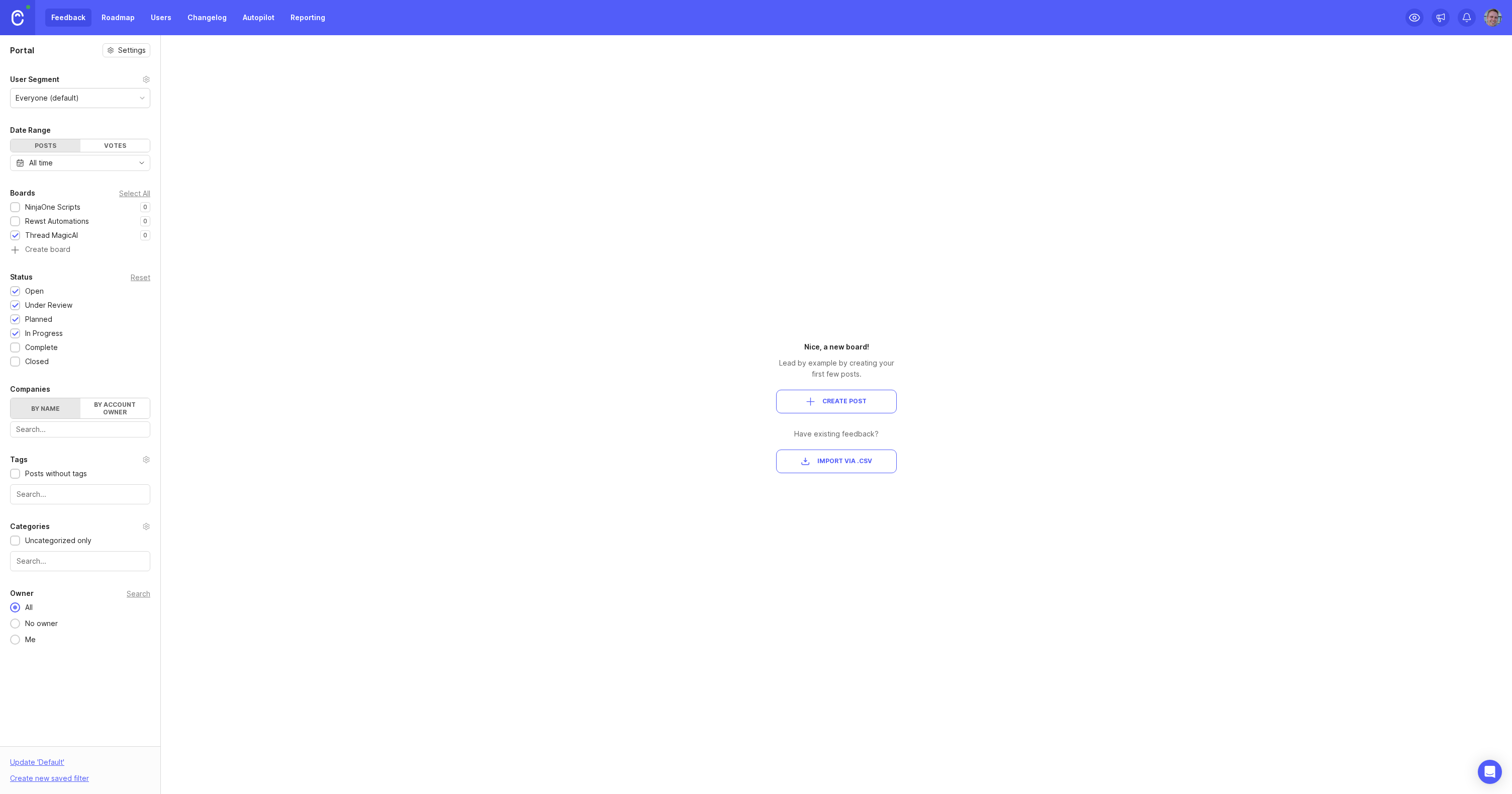
click at [17, 233] on div at bounding box center [15, 236] width 6 height 8
drag, startPoint x: 394, startPoint y: 218, endPoint x: 425, endPoint y: 212, distance: 31.6
click at [395, 218] on div "Portal Settings User Segment Everyone (default) Date Range Posts Votes All time…" at bounding box center [756, 415] width 1512 height 759
click at [72, 205] on div "NinjaOne Scripts" at bounding box center [53, 207] width 55 height 11
click at [374, 309] on div "Portal Settings User Segment Everyone (default) Date Range Posts Votes All time…" at bounding box center [756, 415] width 1512 height 759
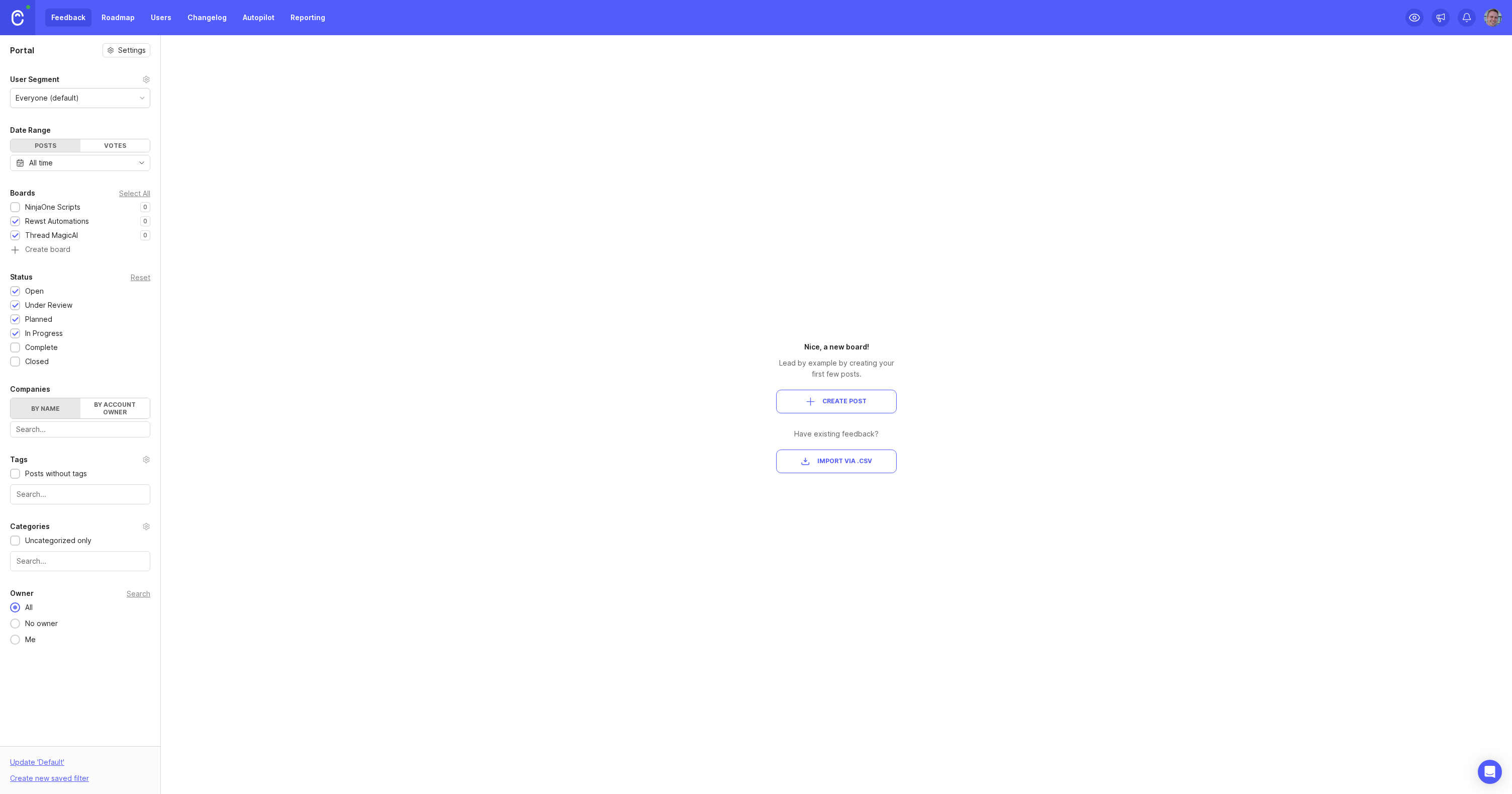
click at [14, 223] on div at bounding box center [15, 222] width 6 height 8
click at [12, 236] on div at bounding box center [15, 235] width 10 height 10
click at [17, 224] on div at bounding box center [15, 222] width 6 height 8
click at [15, 238] on div at bounding box center [15, 236] width 6 height 8
click at [842, 400] on span "Create Post" at bounding box center [844, 402] width 44 height 9
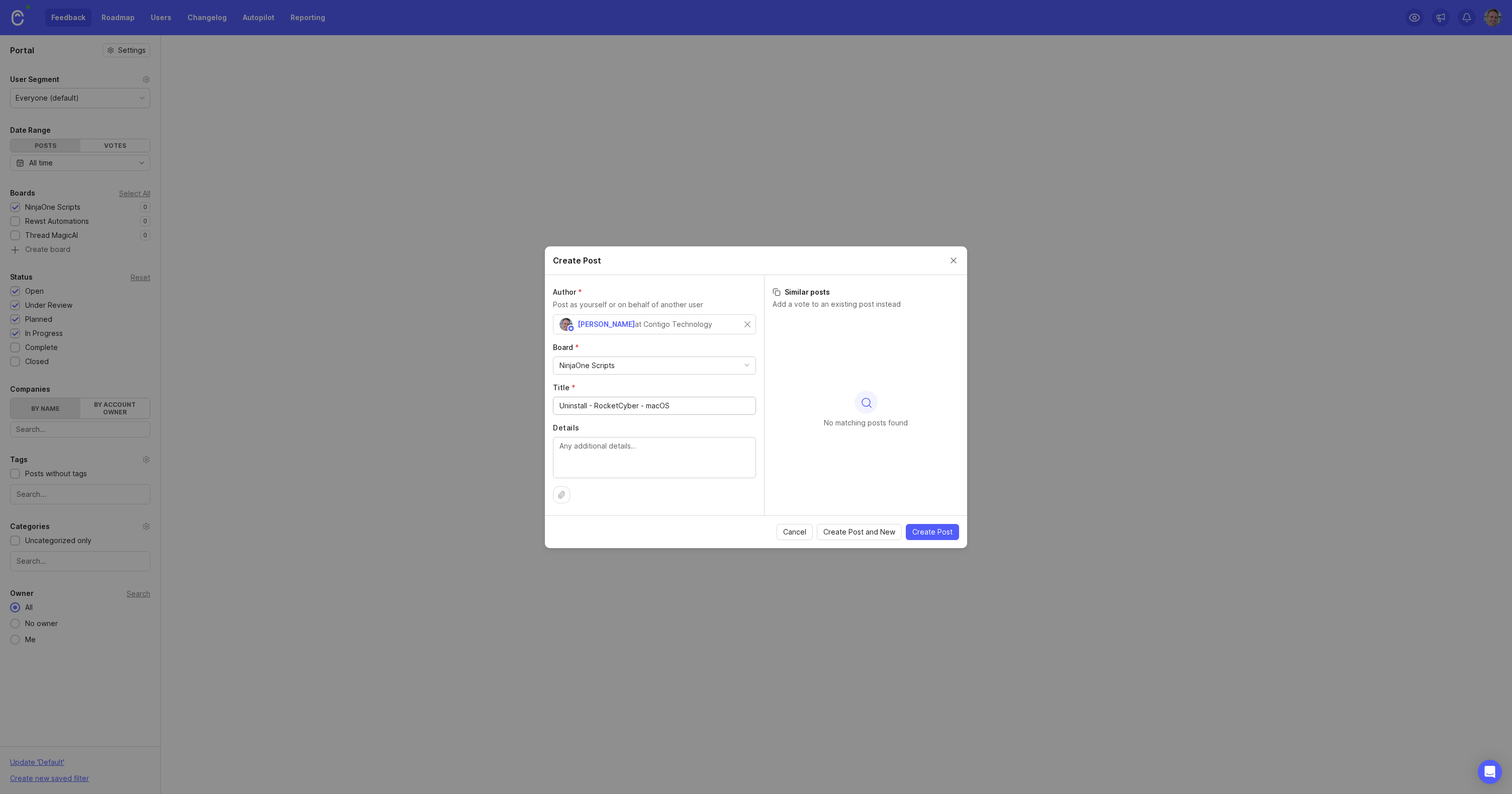
type input "Uninstall - RocketCyber - macOS"
click at [657, 449] on textarea "Details" at bounding box center [654, 457] width 190 height 33
click at [864, 534] on span "Create Post and New" at bounding box center [859, 531] width 72 height 10
drag, startPoint x: 687, startPoint y: 408, endPoint x: 541, endPoint y: 399, distance: 146.3
click at [541, 399] on div "Create Post Author * Post as yourself or on behalf of another user Andrew Willi…" at bounding box center [756, 397] width 1512 height 794
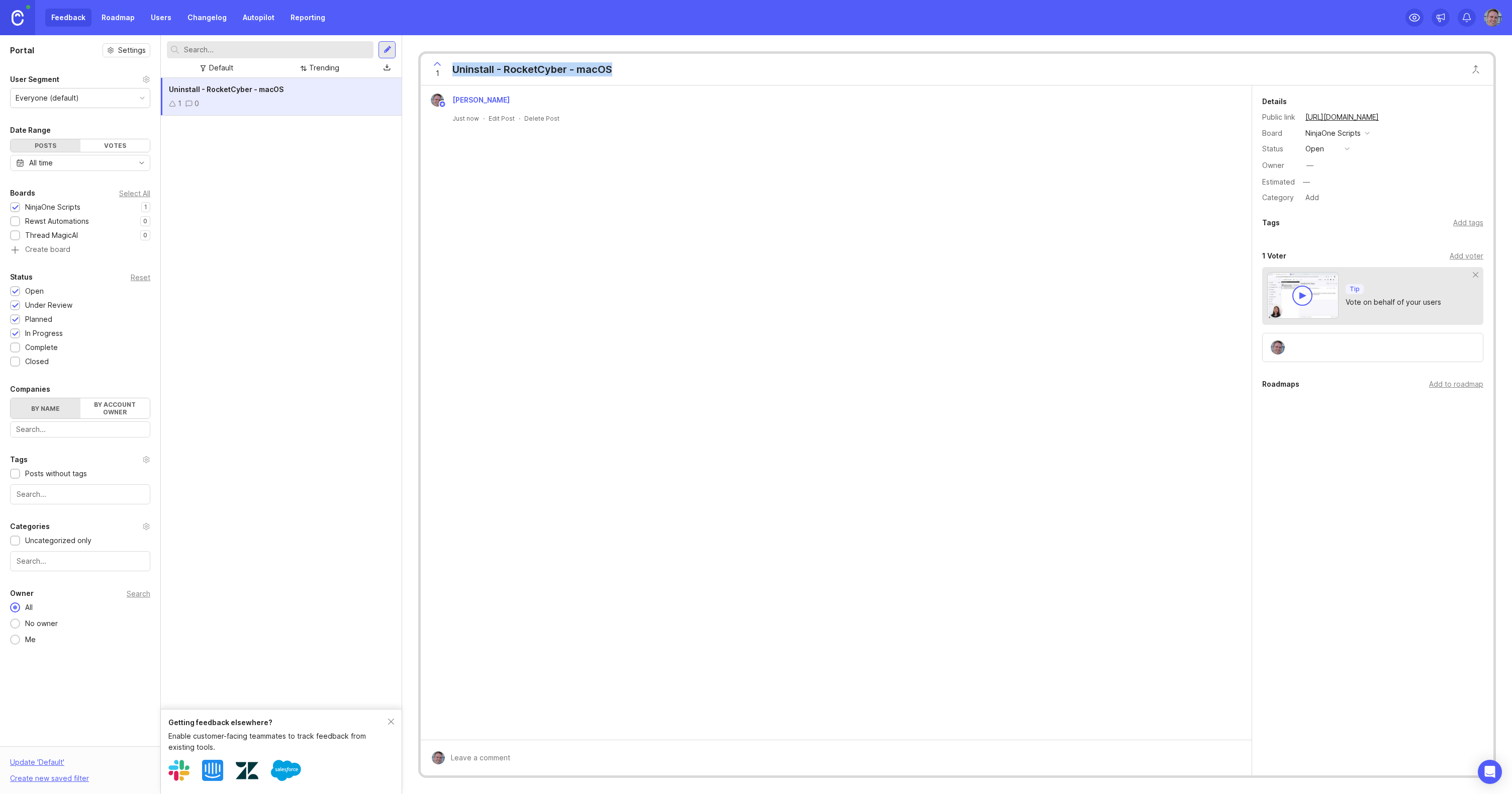
drag, startPoint x: 646, startPoint y: 66, endPoint x: 453, endPoint y: 66, distance: 193.0
click at [453, 66] on div "1 Uninstall - RocketCyber - macOS" at bounding box center [957, 70] width 1073 height 32
copy div "Uninstall - RocketCyber - macOS"
click at [1332, 147] on button "open" at bounding box center [1328, 149] width 50 height 13
click at [1331, 244] on div "complete" at bounding box center [1326, 241] width 38 height 9
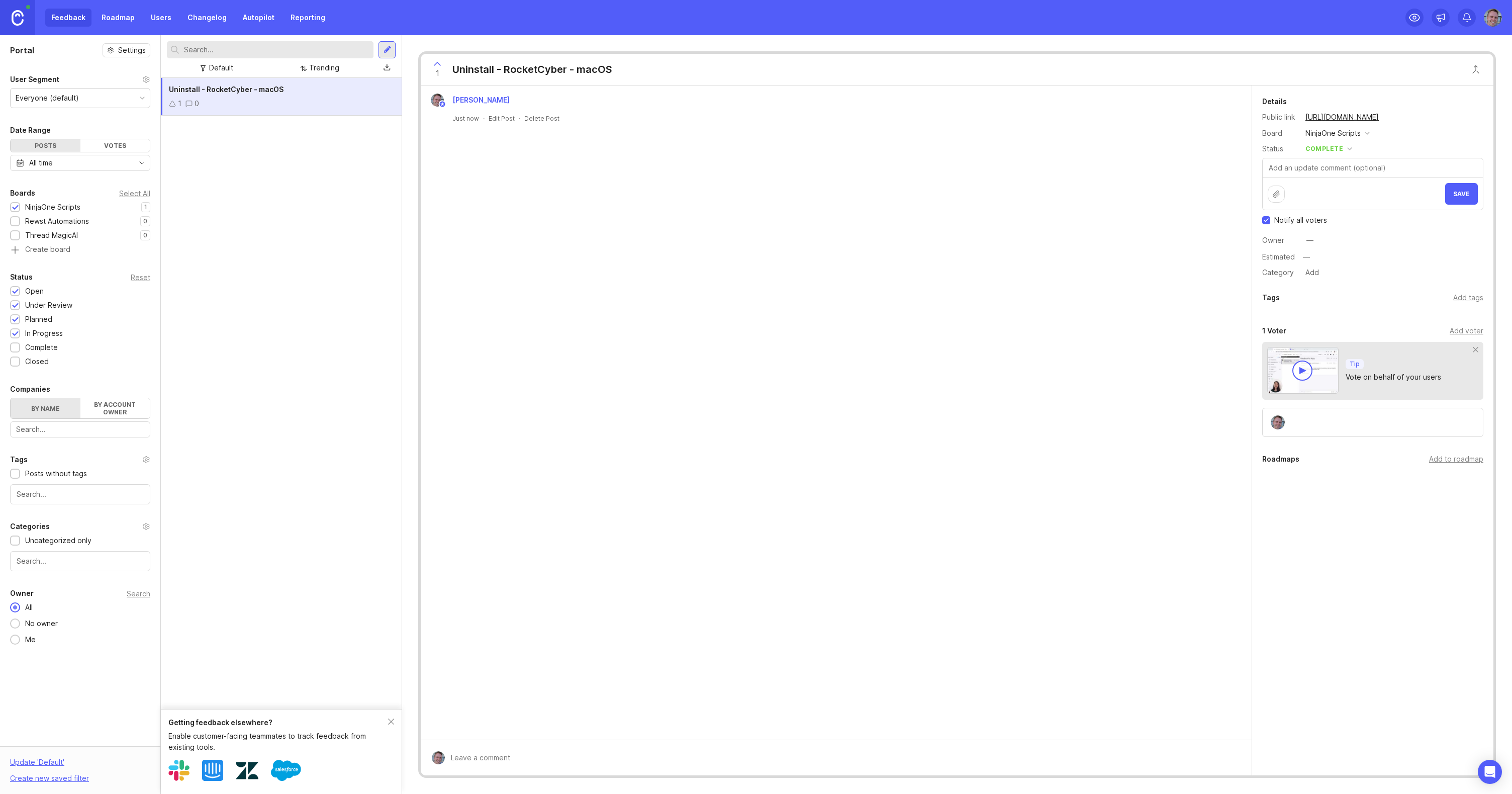
click at [1459, 195] on span "Save" at bounding box center [1462, 194] width 16 height 8
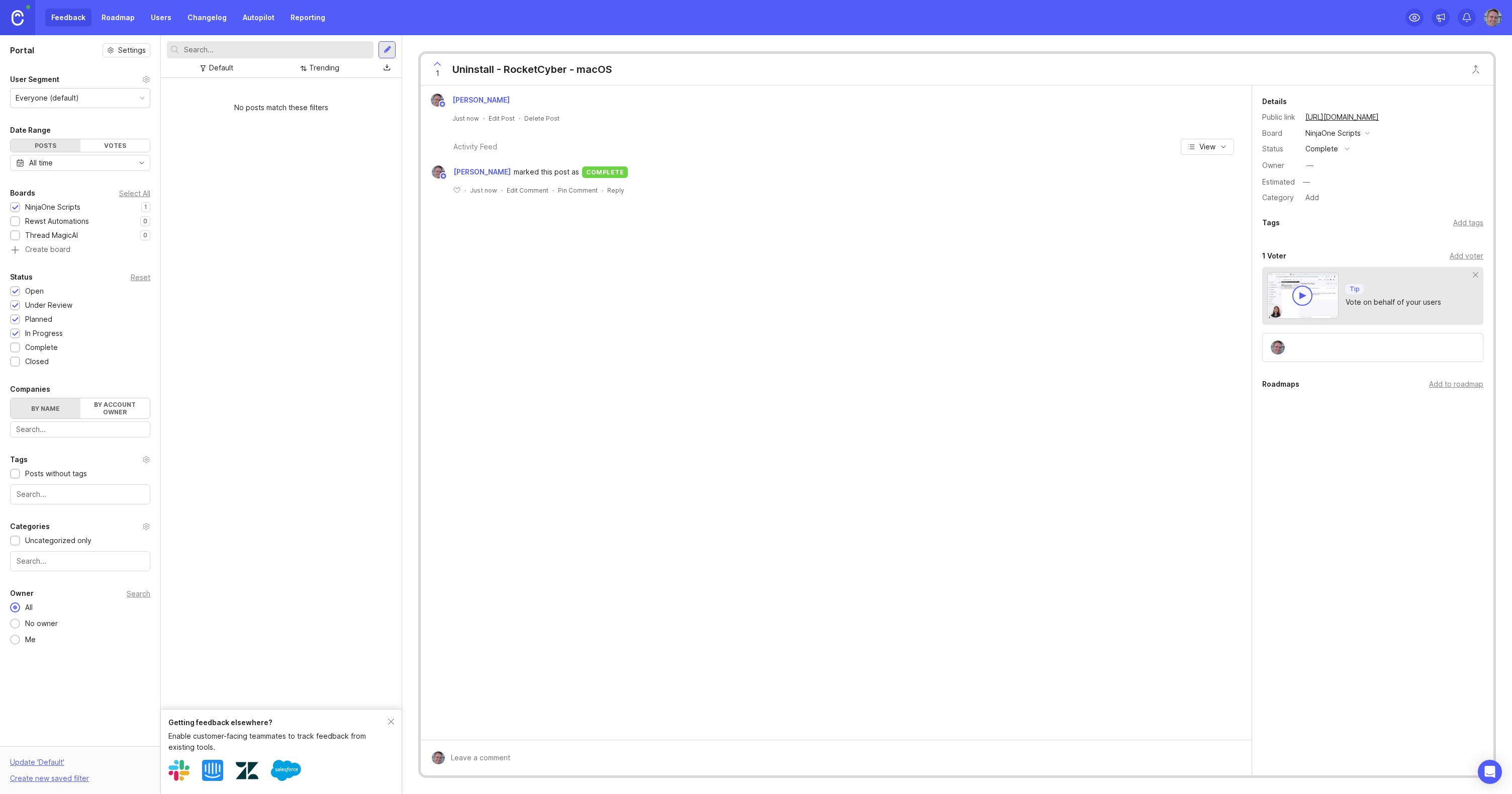
click at [239, 252] on div "No posts match these filters" at bounding box center [281, 393] width 241 height 631
click at [396, 476] on div "No posts match these filters" at bounding box center [281, 436] width 241 height 716
click at [387, 51] on div at bounding box center [387, 49] width 8 height 9
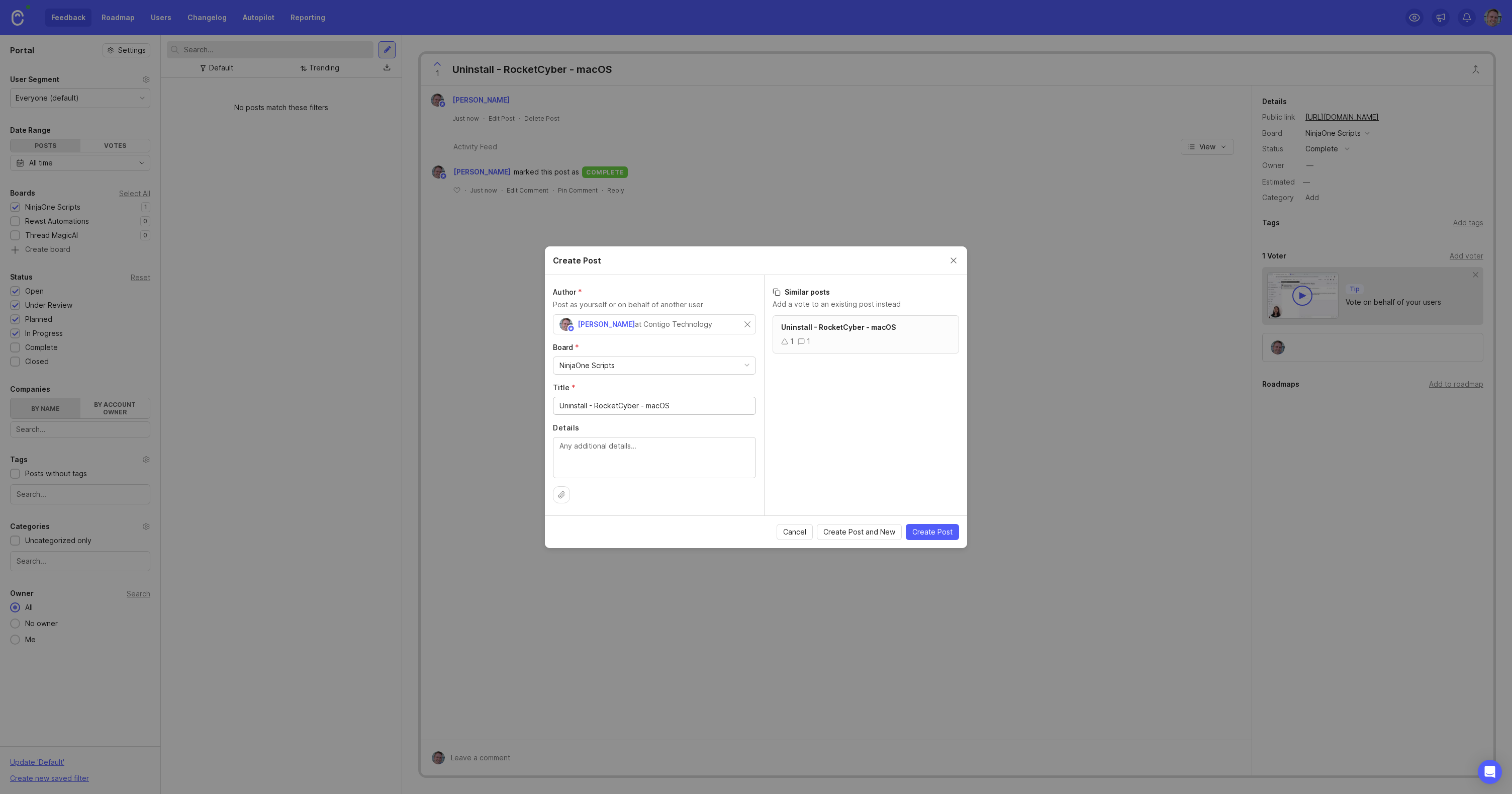
click at [662, 403] on input "Uninstall - RocketCyber - macOS" at bounding box center [654, 406] width 190 height 11
type input "Uninstall - RocketCyber - Windows"
click at [940, 530] on span "Create Post" at bounding box center [932, 531] width 41 height 10
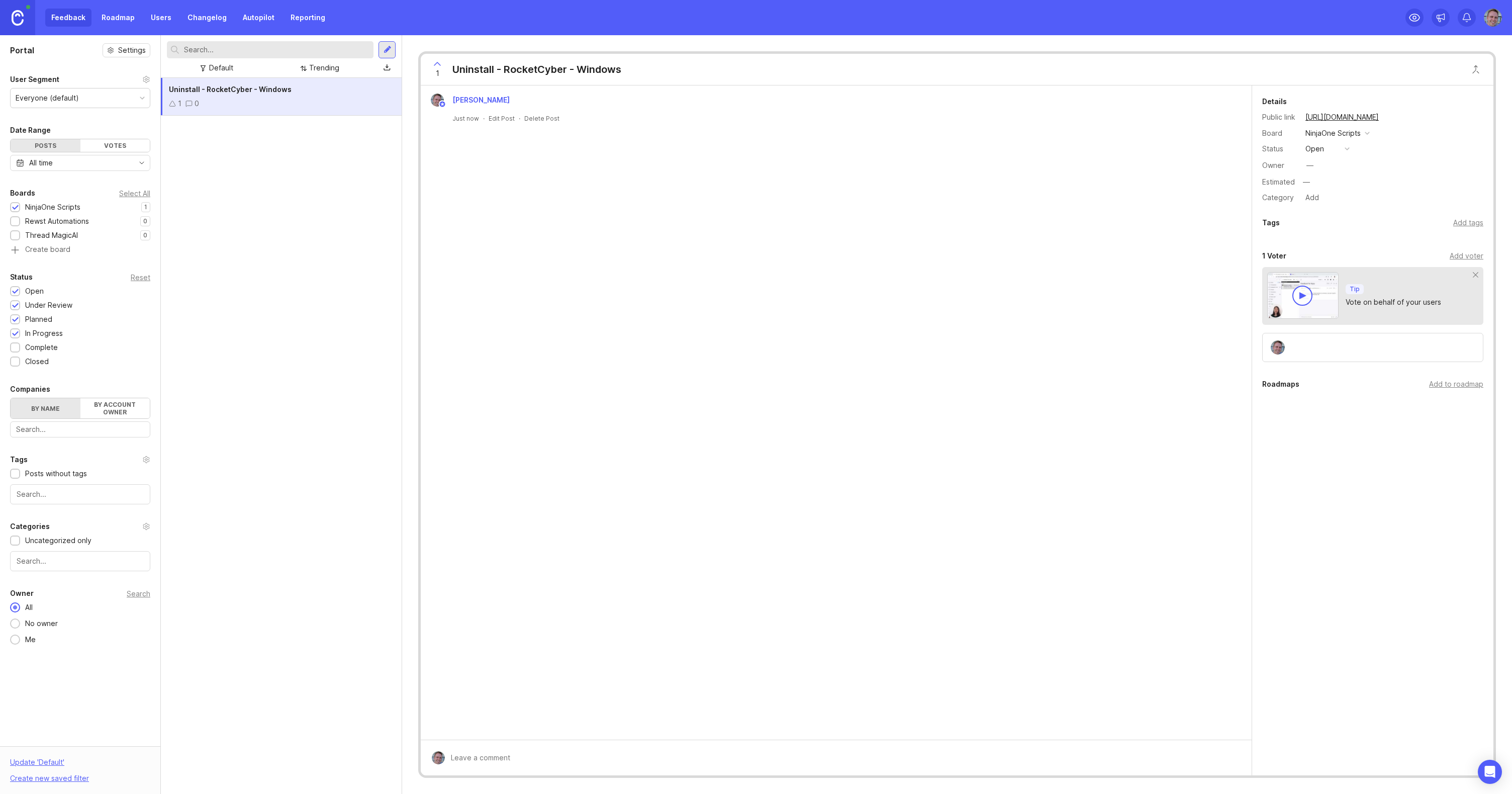
click at [319, 103] on div "1 0" at bounding box center [281, 103] width 225 height 11
click at [1350, 143] on button "open" at bounding box center [1328, 149] width 50 height 13
click at [1336, 221] on div "in progress" at bounding box center [1329, 223] width 45 height 9
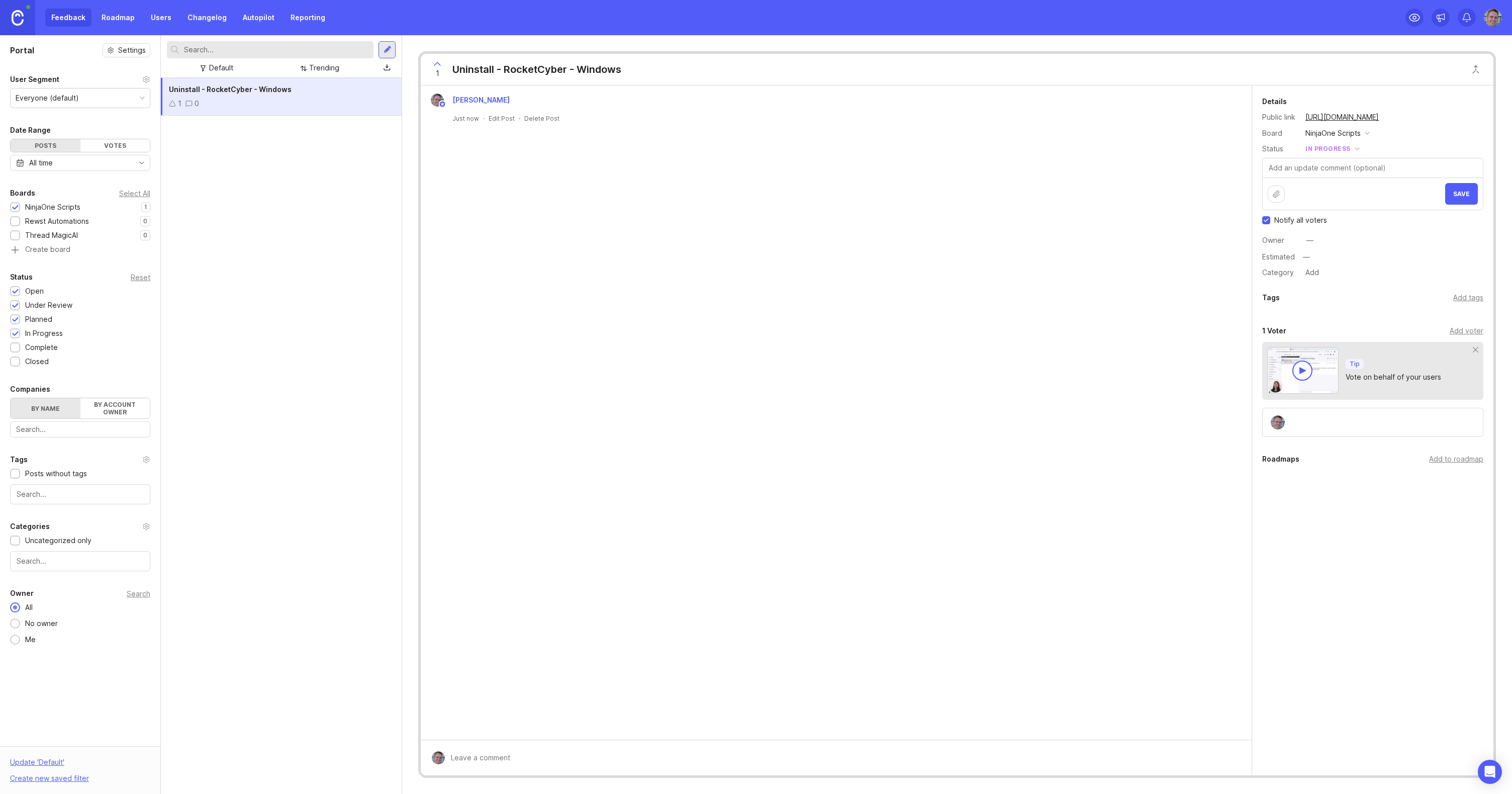
click at [1467, 198] on button "Save" at bounding box center [1462, 194] width 33 height 22
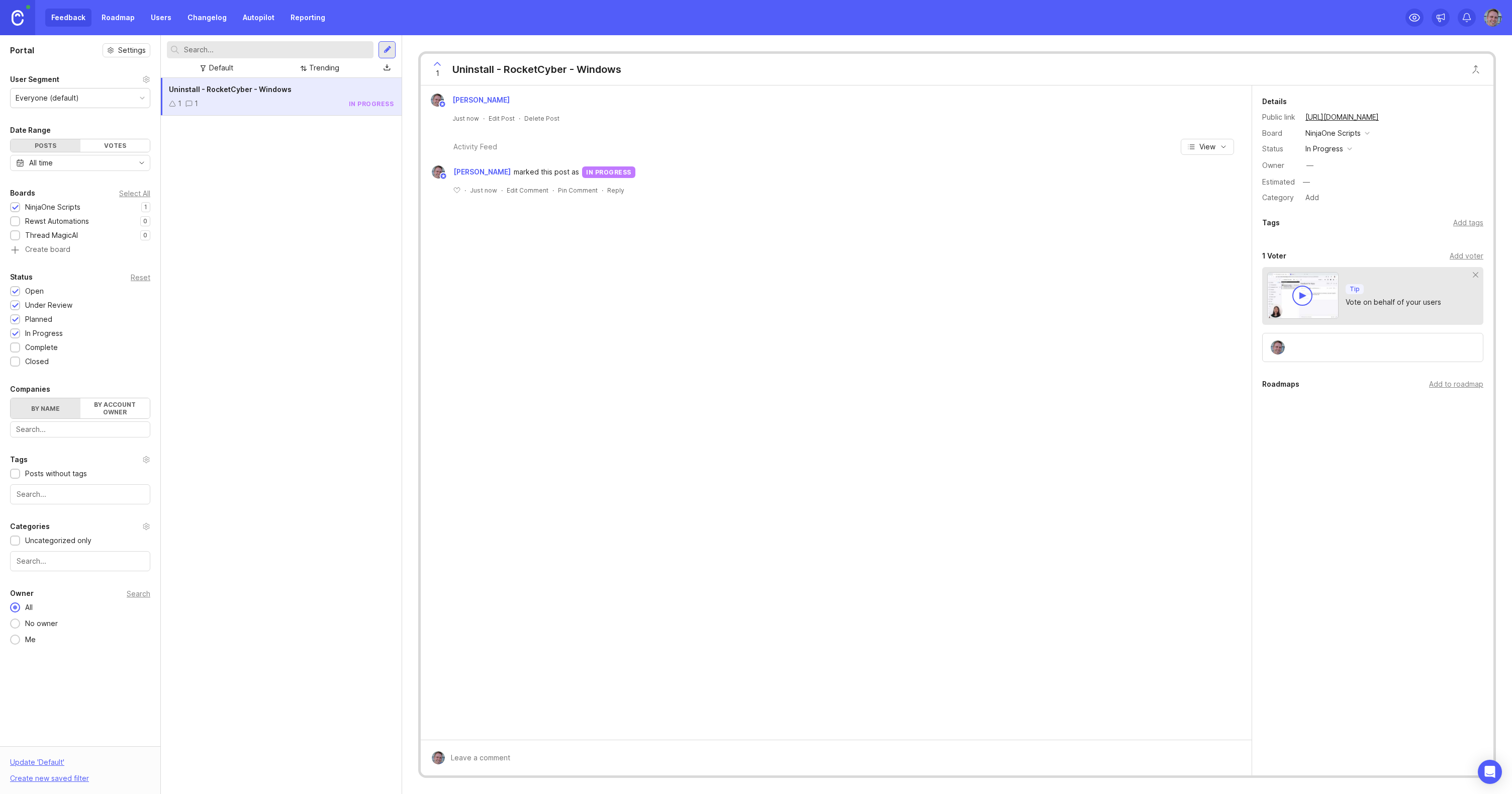
click at [386, 56] on div at bounding box center [387, 49] width 17 height 17
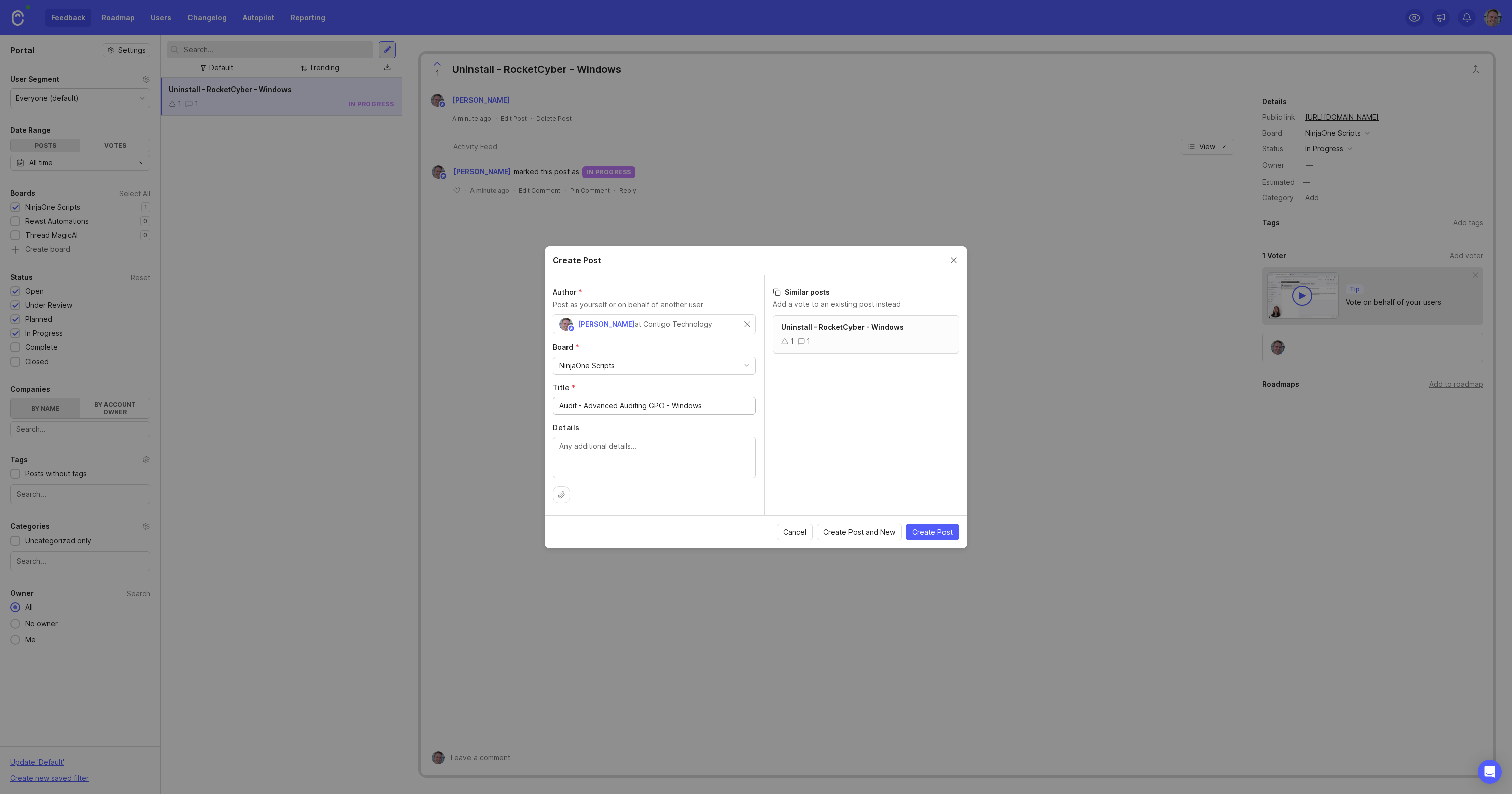
drag, startPoint x: 665, startPoint y: 405, endPoint x: 720, endPoint y: 408, distance: 55.1
click at [720, 408] on input "Audit - Advanced Auditing GPO - Windows" at bounding box center [654, 406] width 190 height 11
type input "Audit - Advanced Auditing GPO"
click at [647, 457] on textarea "Details" at bounding box center [654, 457] width 190 height 33
click at [936, 533] on span "Create Post" at bounding box center [932, 531] width 41 height 10
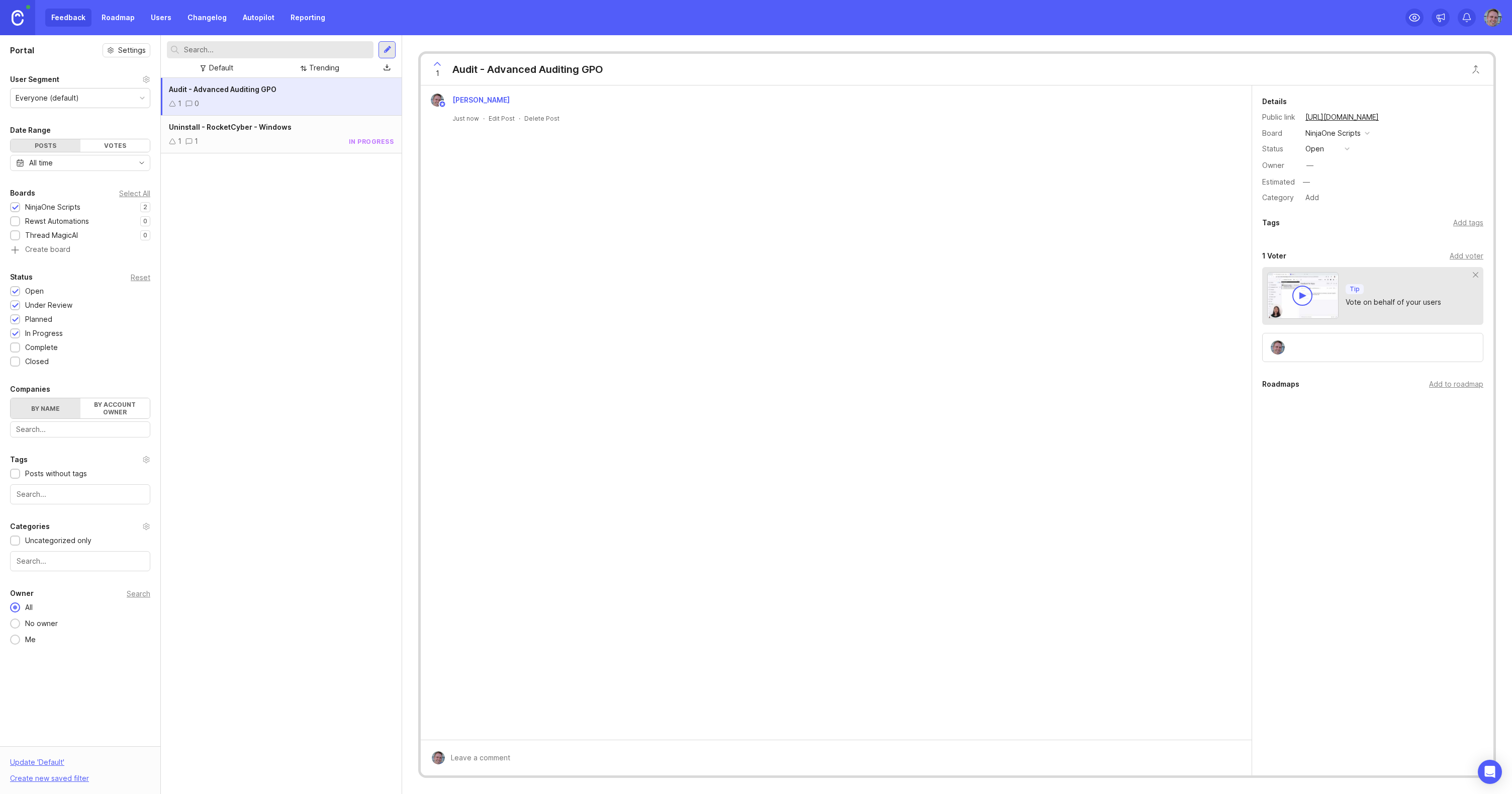
click at [1472, 223] on div "Add tags" at bounding box center [1468, 223] width 30 height 11
type input "Windows"
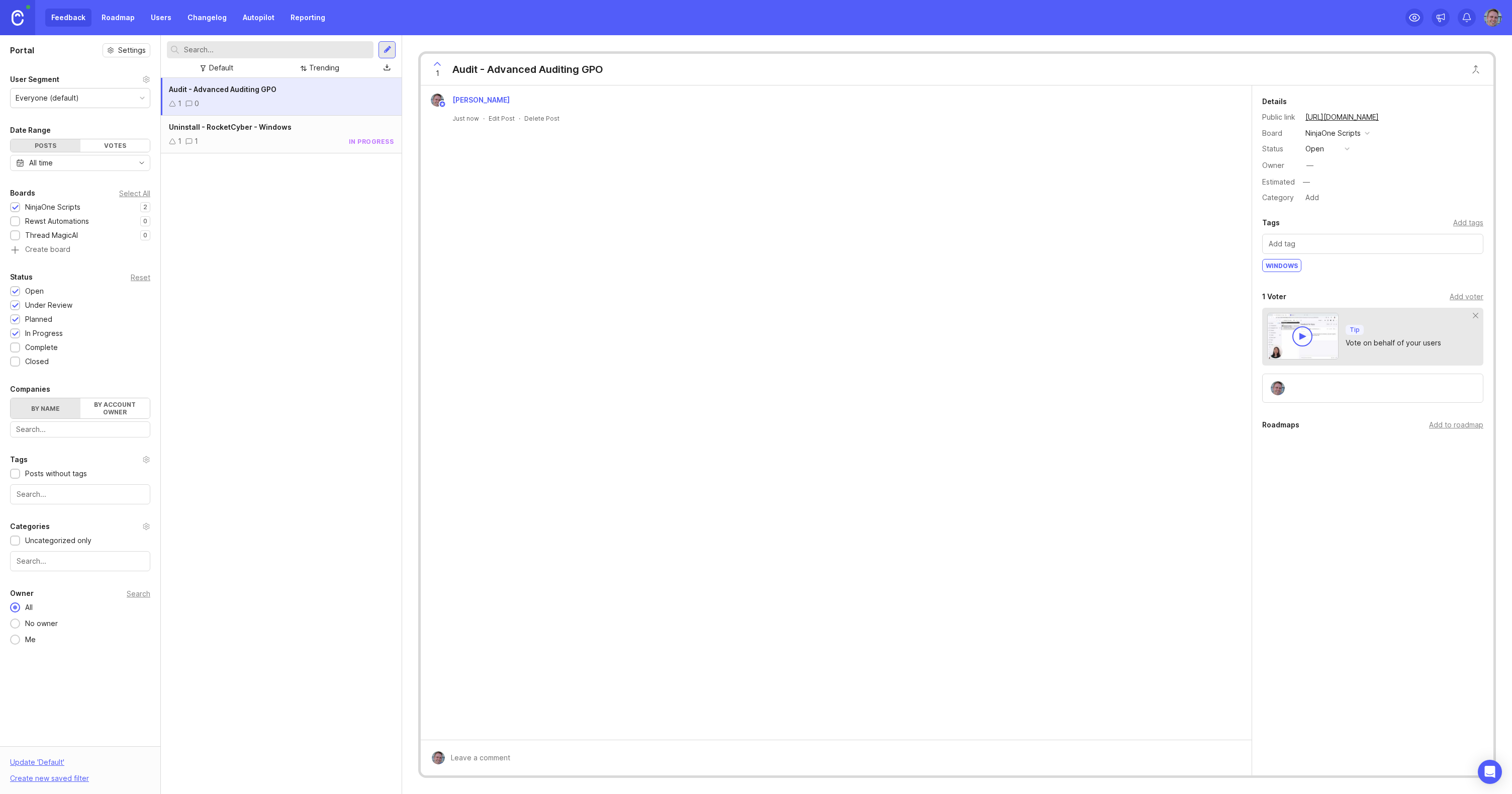
click at [1331, 147] on button "open" at bounding box center [1328, 149] width 50 height 13
click at [1336, 222] on div "in progress" at bounding box center [1329, 223] width 45 height 9
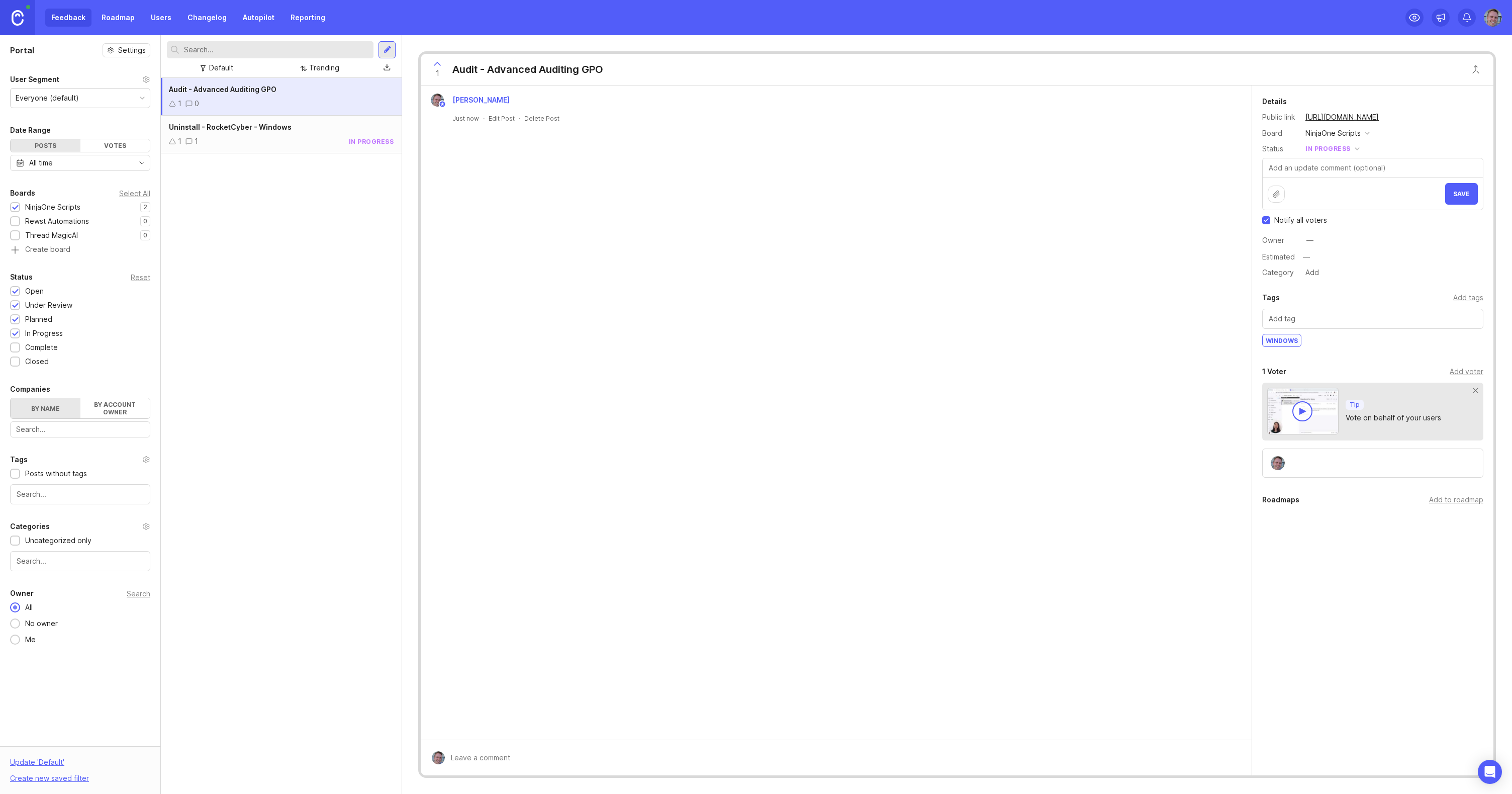
click at [1300, 219] on span "Notify all voters" at bounding box center [1301, 220] width 53 height 10
click at [1270, 219] on input "Notify all voters" at bounding box center [1266, 220] width 8 height 8
checkbox input "false"
click at [1471, 189] on button "Save" at bounding box center [1462, 194] width 33 height 22
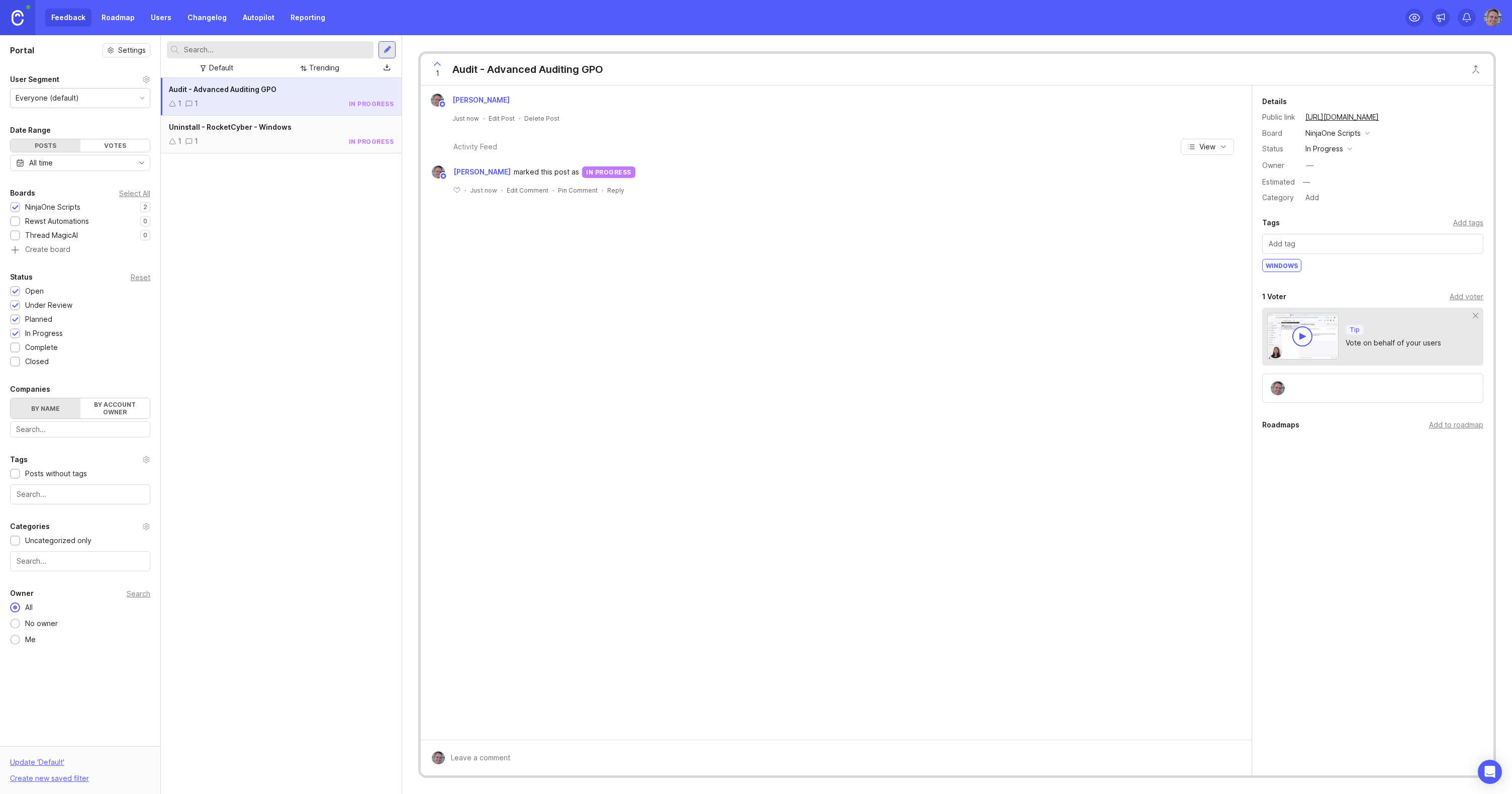
click at [276, 139] on div "1 1 in progress" at bounding box center [281, 141] width 225 height 11
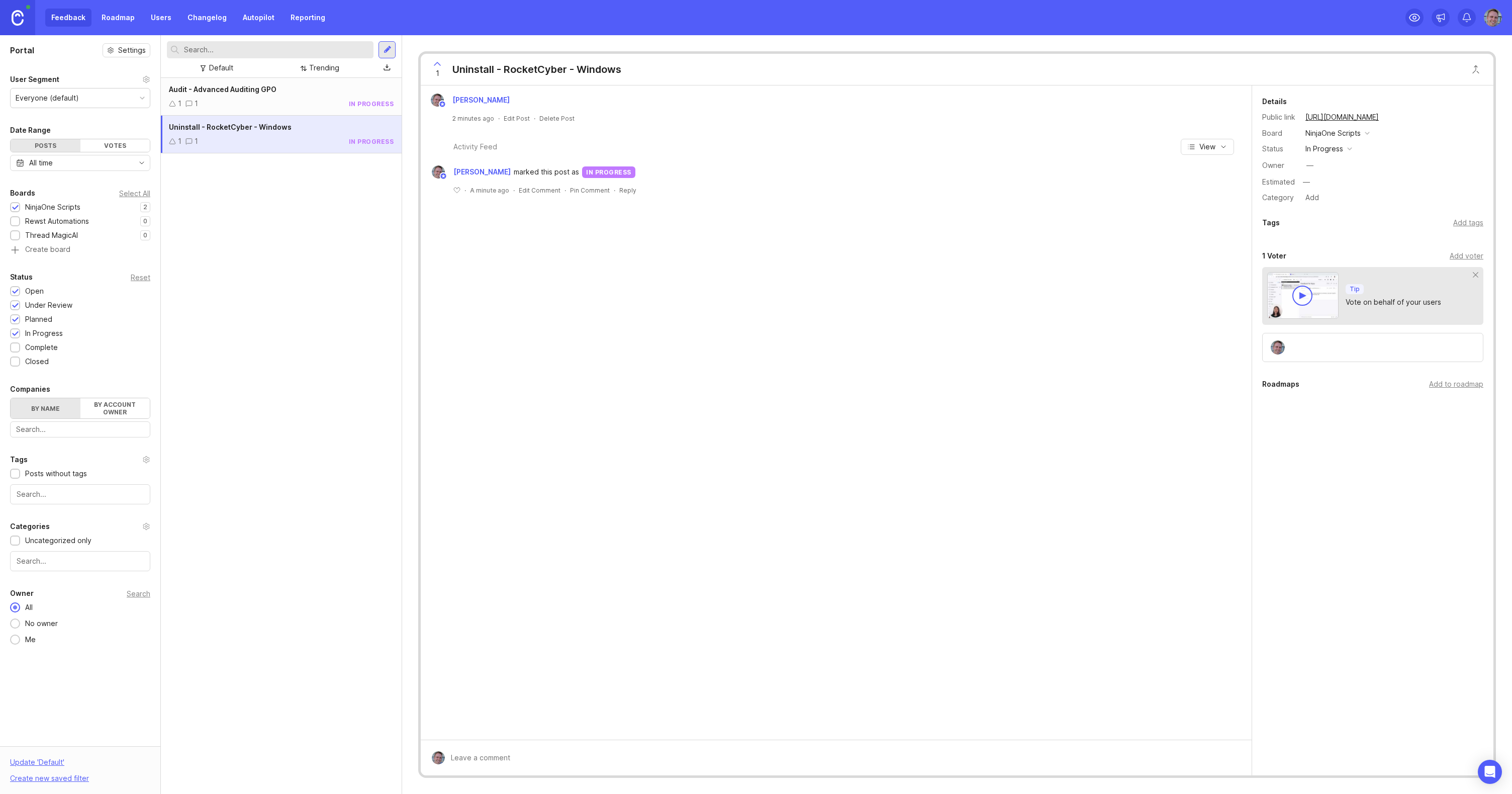
click at [1472, 219] on div "Add tags" at bounding box center [1468, 223] width 30 height 11
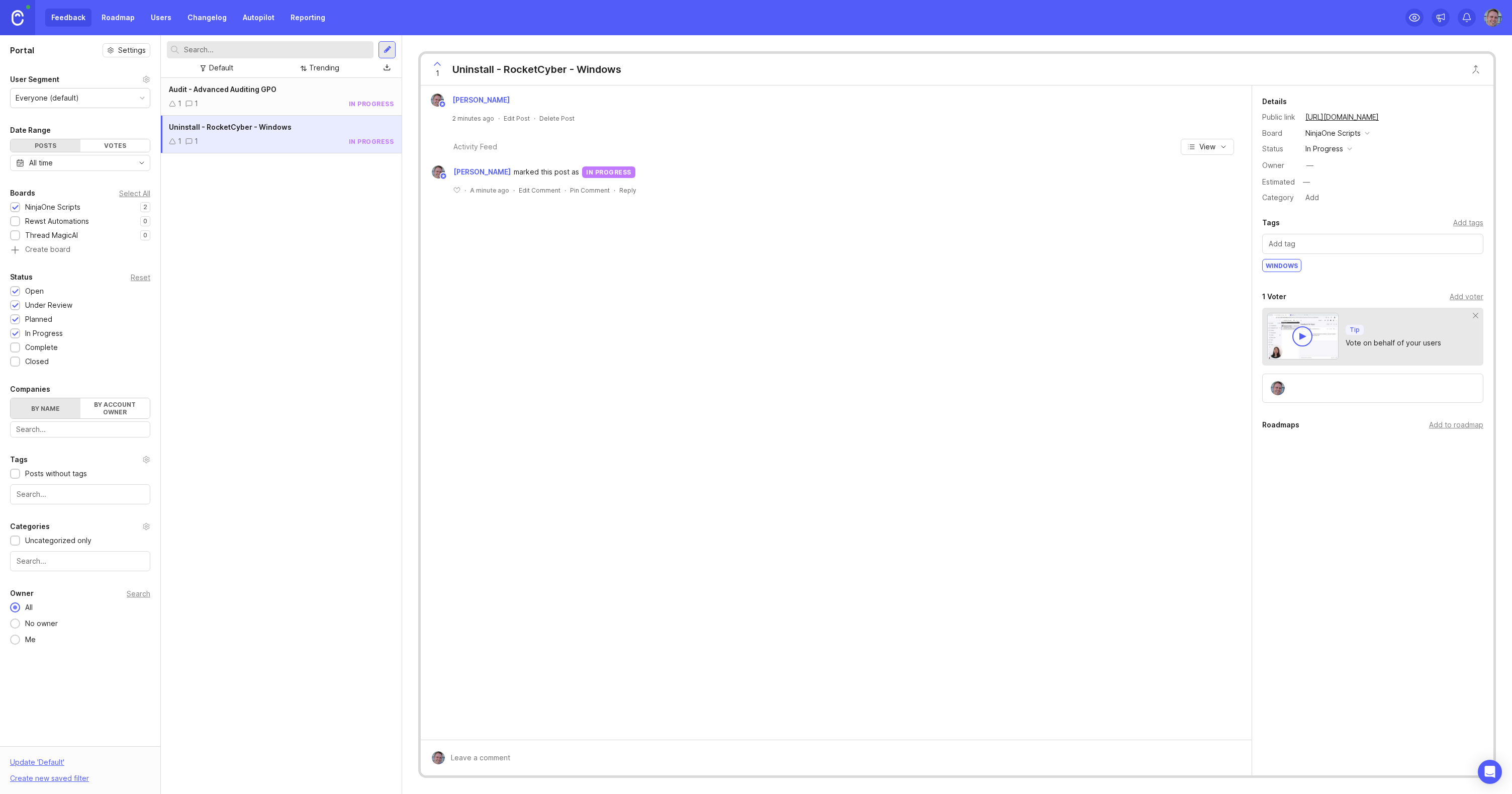
click at [306, 99] on div "1 1 in progress" at bounding box center [281, 103] width 225 height 11
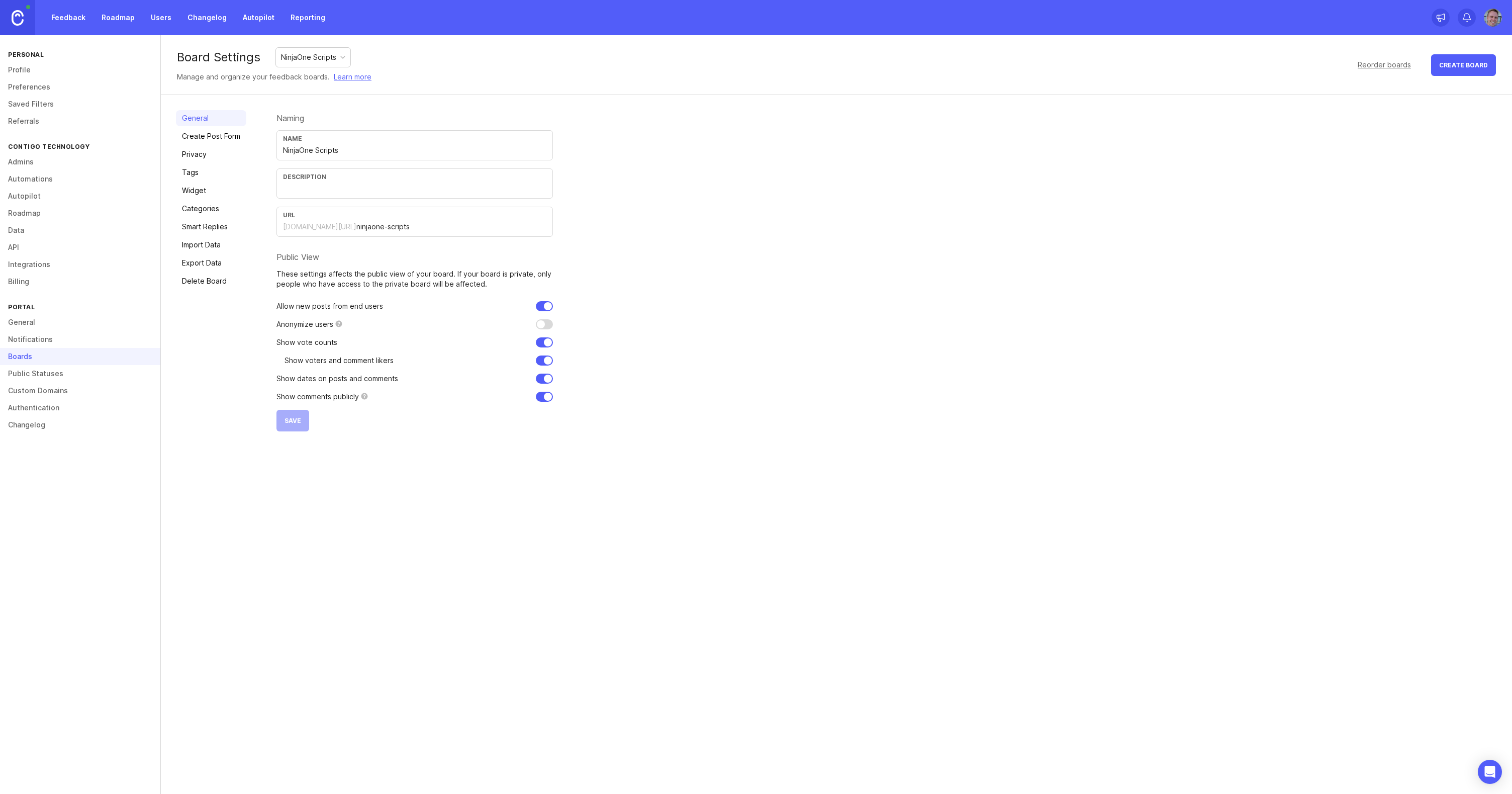
click at [82, 20] on link "Feedback" at bounding box center [68, 18] width 46 height 18
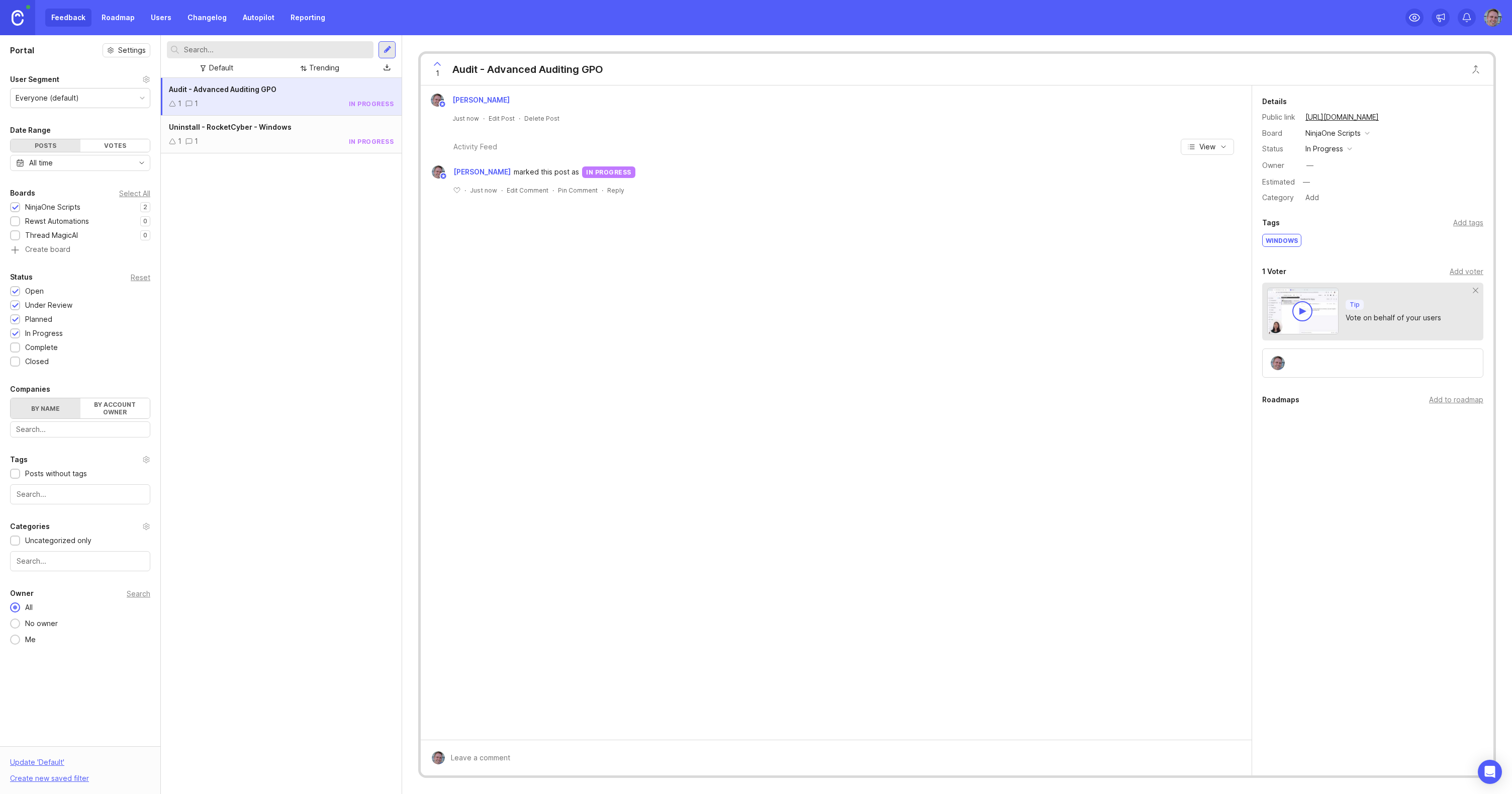
click at [114, 12] on link "Roadmap" at bounding box center [118, 18] width 45 height 18
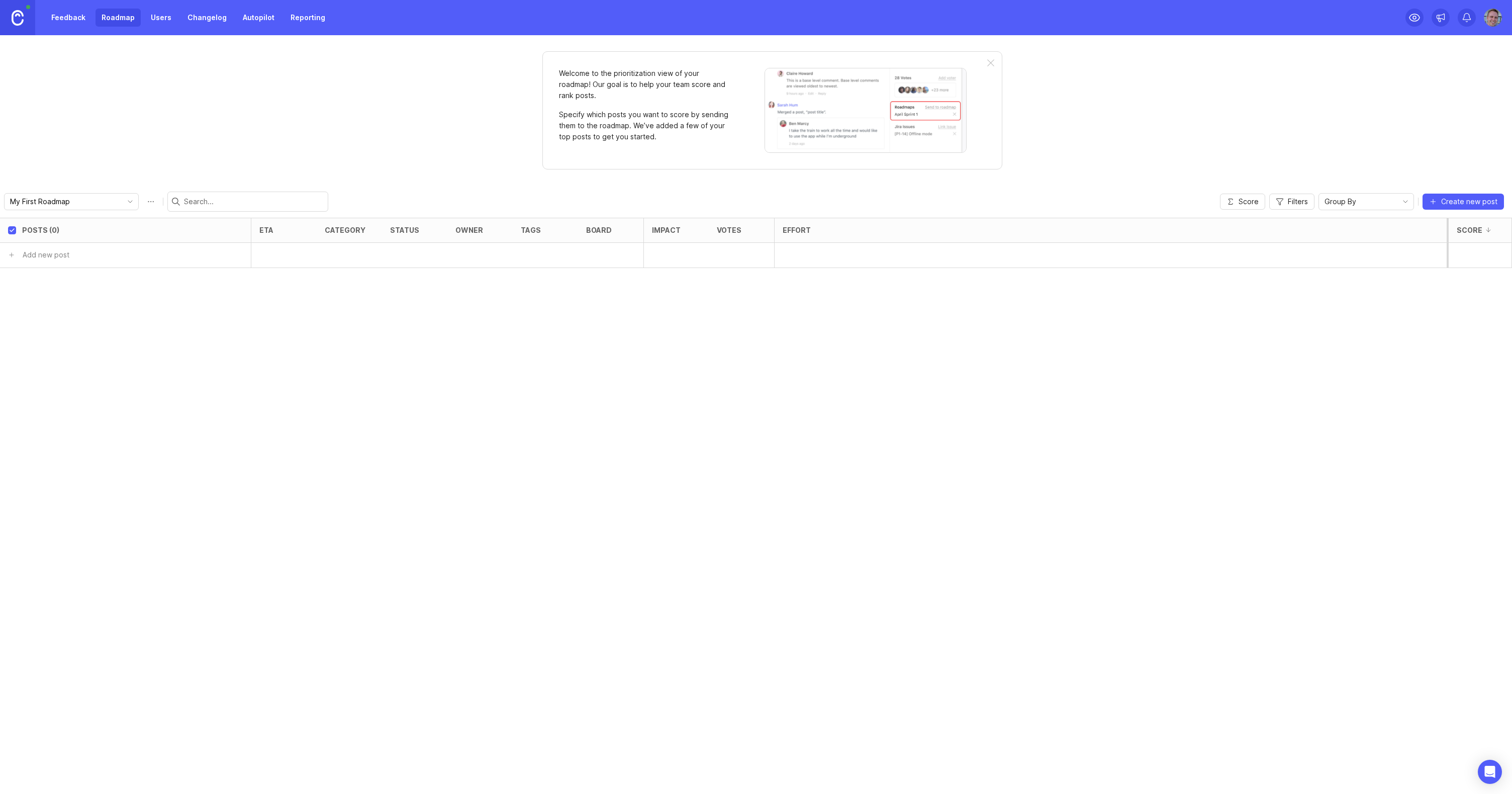
click at [70, 18] on link "Feedback" at bounding box center [68, 18] width 46 height 18
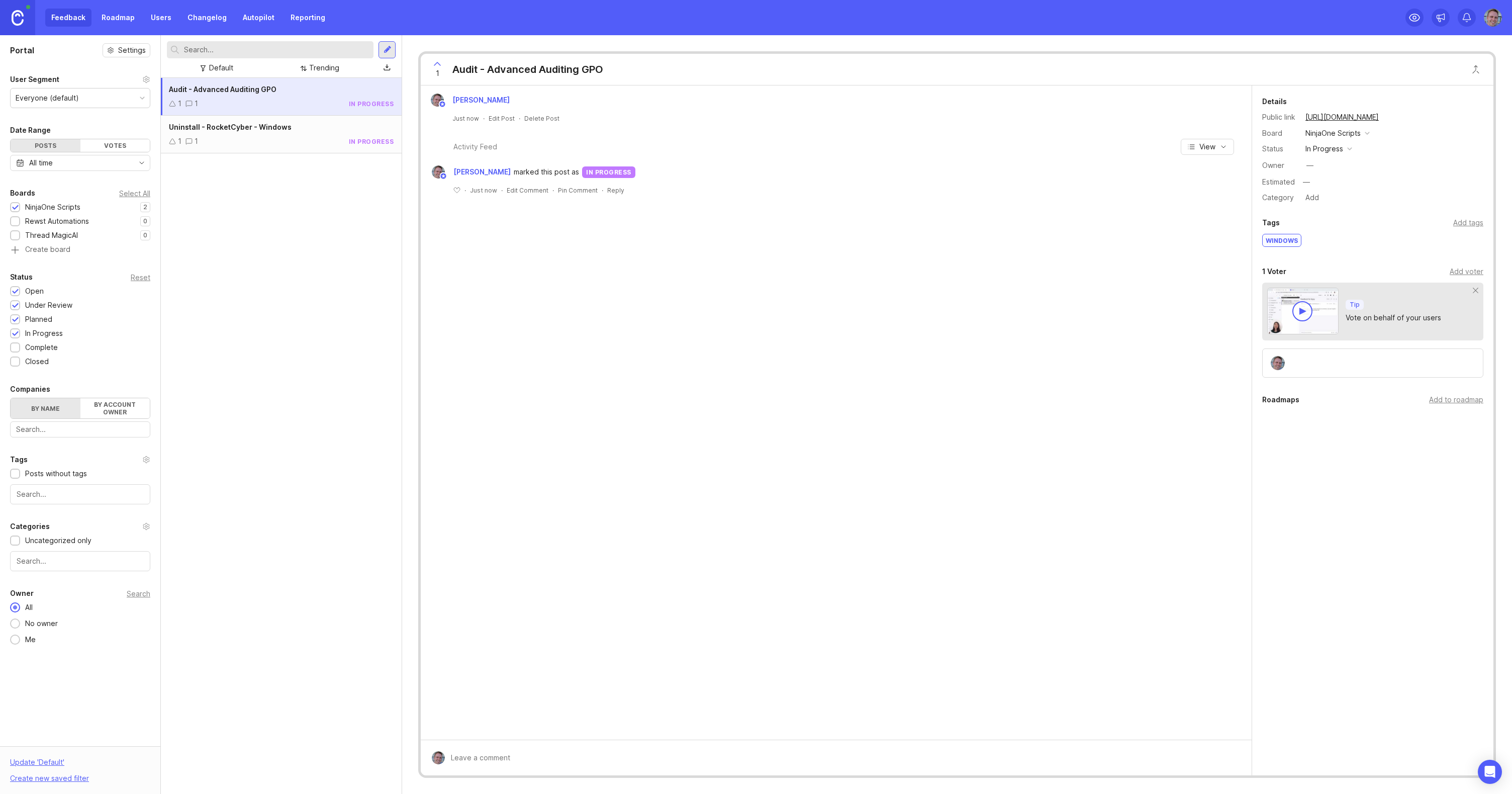
click at [337, 51] on input "text" at bounding box center [276, 49] width 185 height 11
type input "uninstall"
click at [315, 133] on div "Uninstall - RocketCyber - macOS 1 1 complete" at bounding box center [281, 134] width 241 height 38
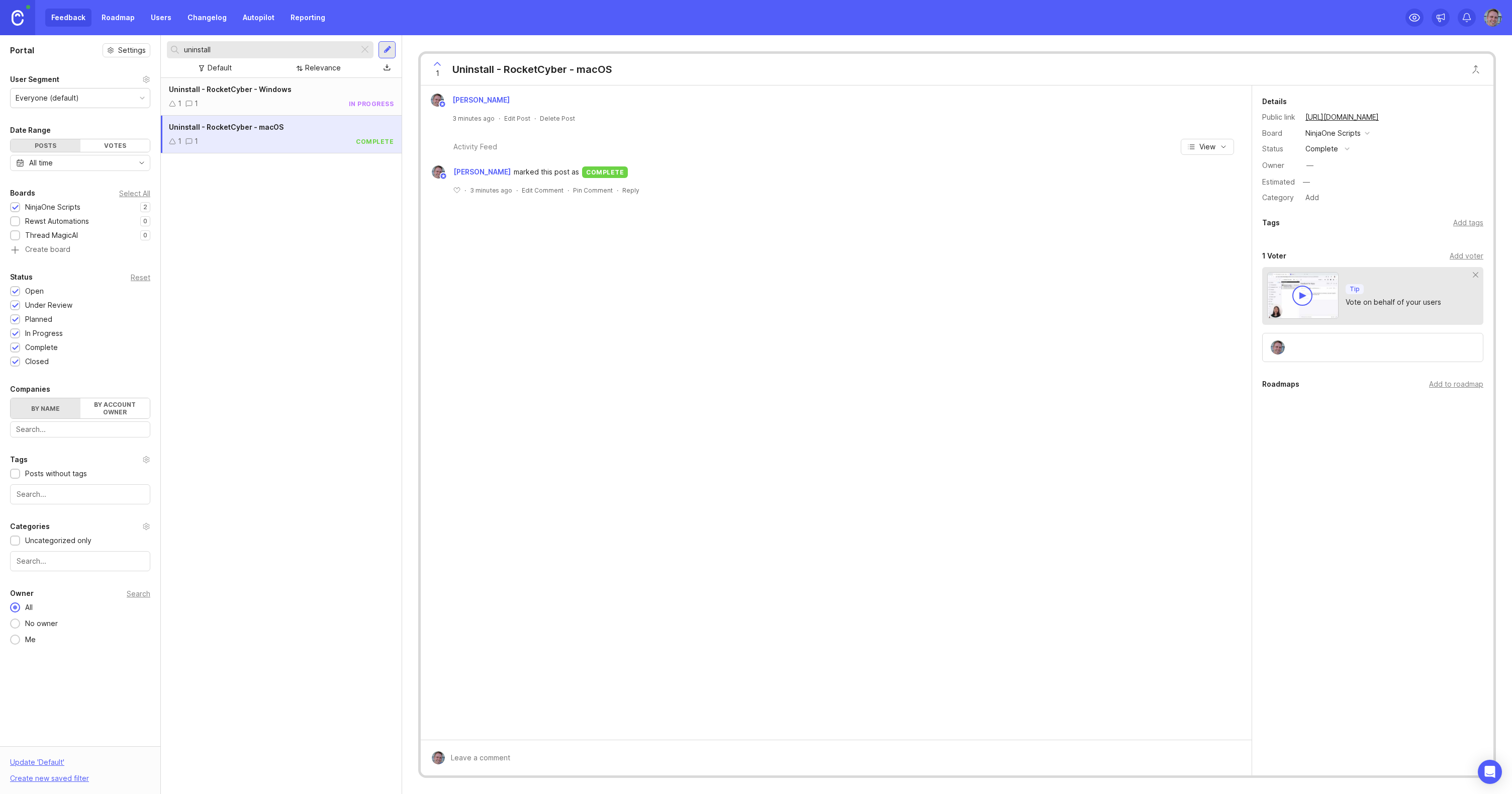
click at [1470, 223] on div "Add tags" at bounding box center [1468, 223] width 30 height 11
type input "macOS"
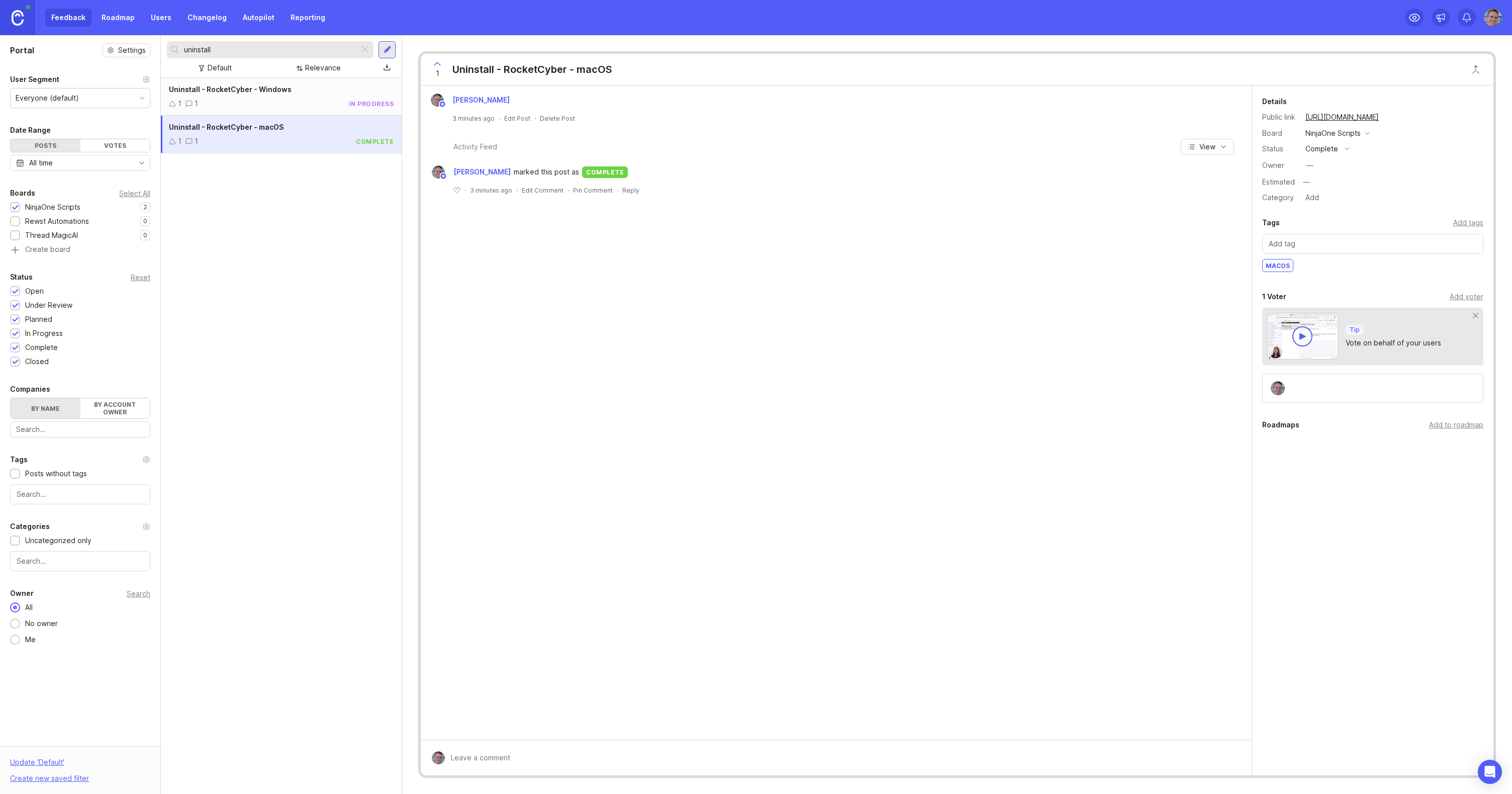
click at [387, 48] on div at bounding box center [387, 49] width 8 height 9
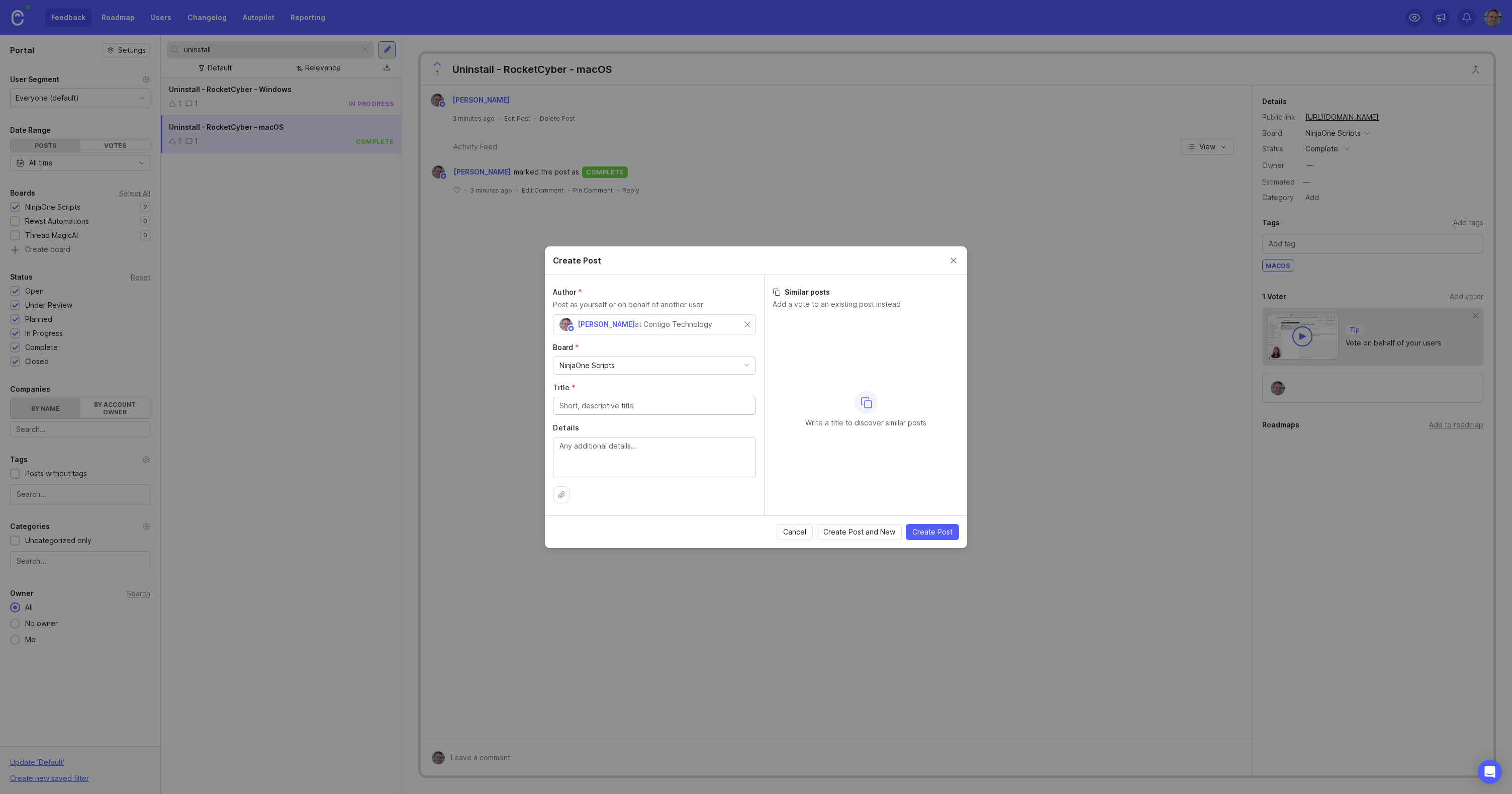
click at [803, 527] on button "Cancel" at bounding box center [795, 531] width 36 height 16
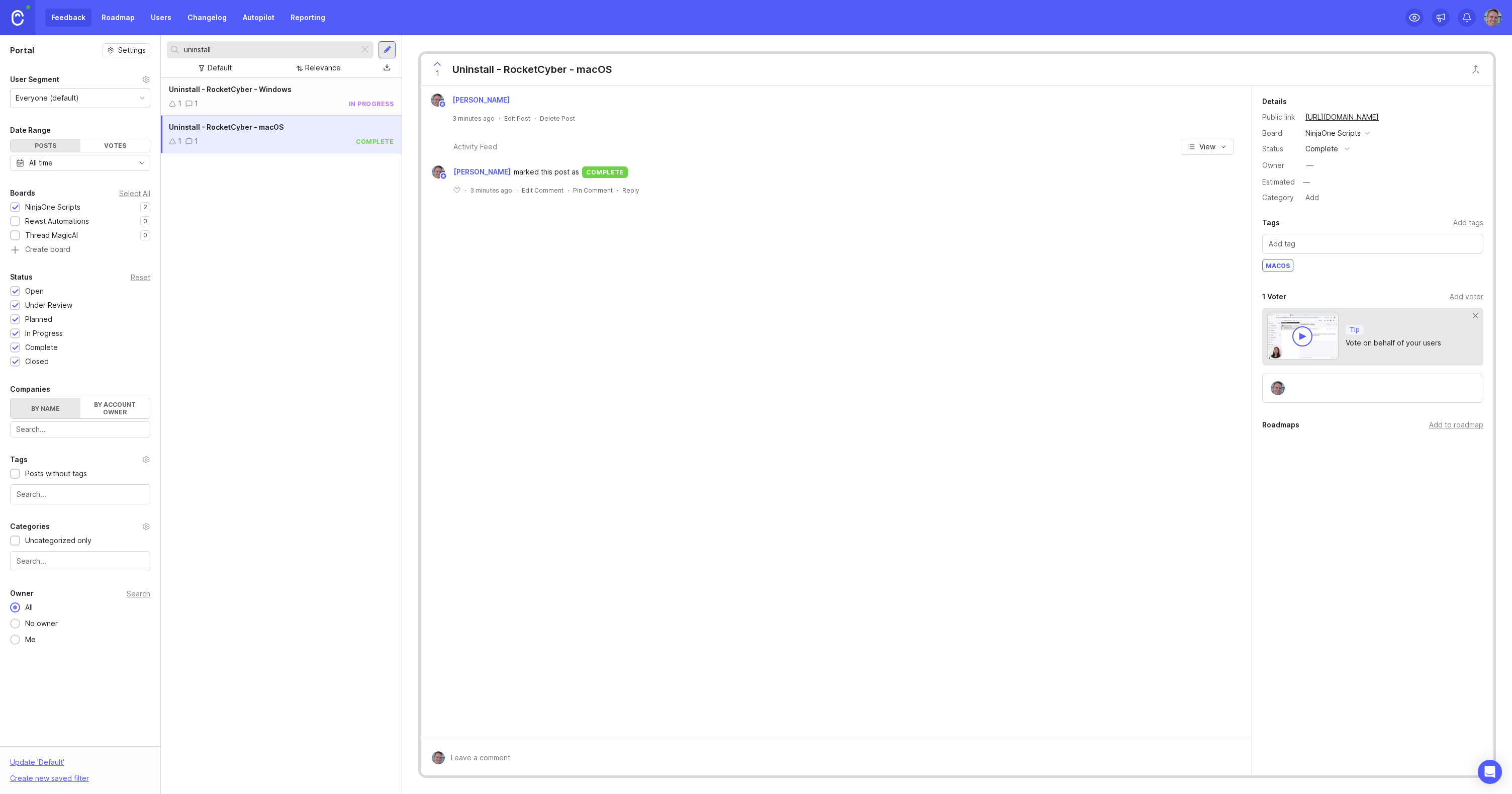
click at [265, 132] on div "Uninstall - RocketCyber - macOS" at bounding box center [281, 127] width 225 height 11
click at [599, 68] on div "Uninstall - RocketCyber - macOS" at bounding box center [532, 69] width 160 height 14
click at [545, 68] on div "Uninstall - RocketCyber - macOS" at bounding box center [532, 69] width 160 height 14
drag, startPoint x: 545, startPoint y: 68, endPoint x: 565, endPoint y: 66, distance: 20.1
click at [545, 68] on div "Uninstall - RocketCyber - macOS" at bounding box center [532, 69] width 160 height 14
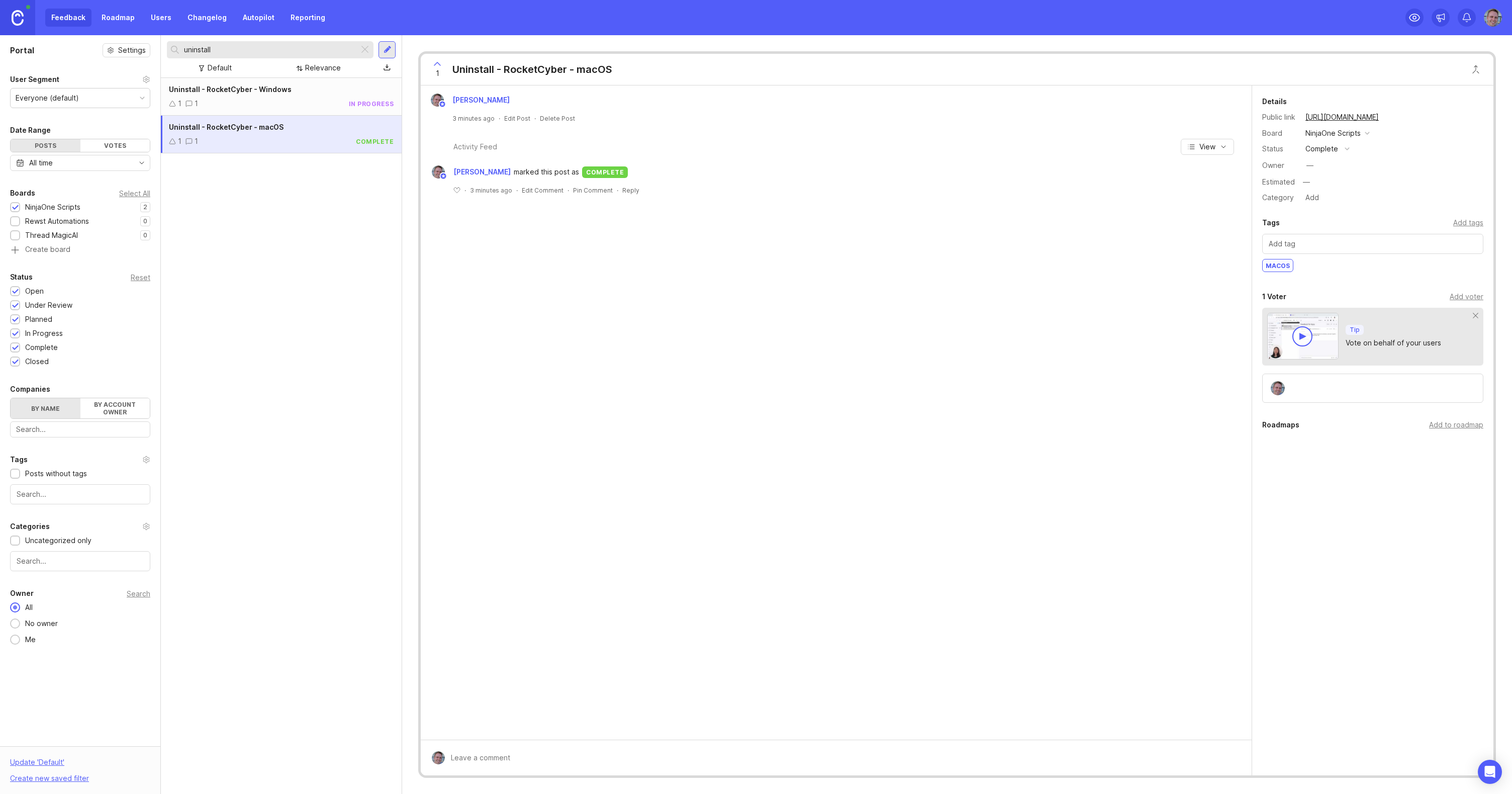
click at [572, 66] on div "Uninstall - RocketCyber - macOS" at bounding box center [532, 69] width 160 height 14
click at [592, 65] on div "Uninstall - RocketCyber - macOS" at bounding box center [532, 69] width 160 height 14
click at [1436, 52] on div "1 Uninstall - RocketCyber - macOS Andrew Williams 3 minutes ago · Edit Post · D…" at bounding box center [957, 414] width 1078 height 726
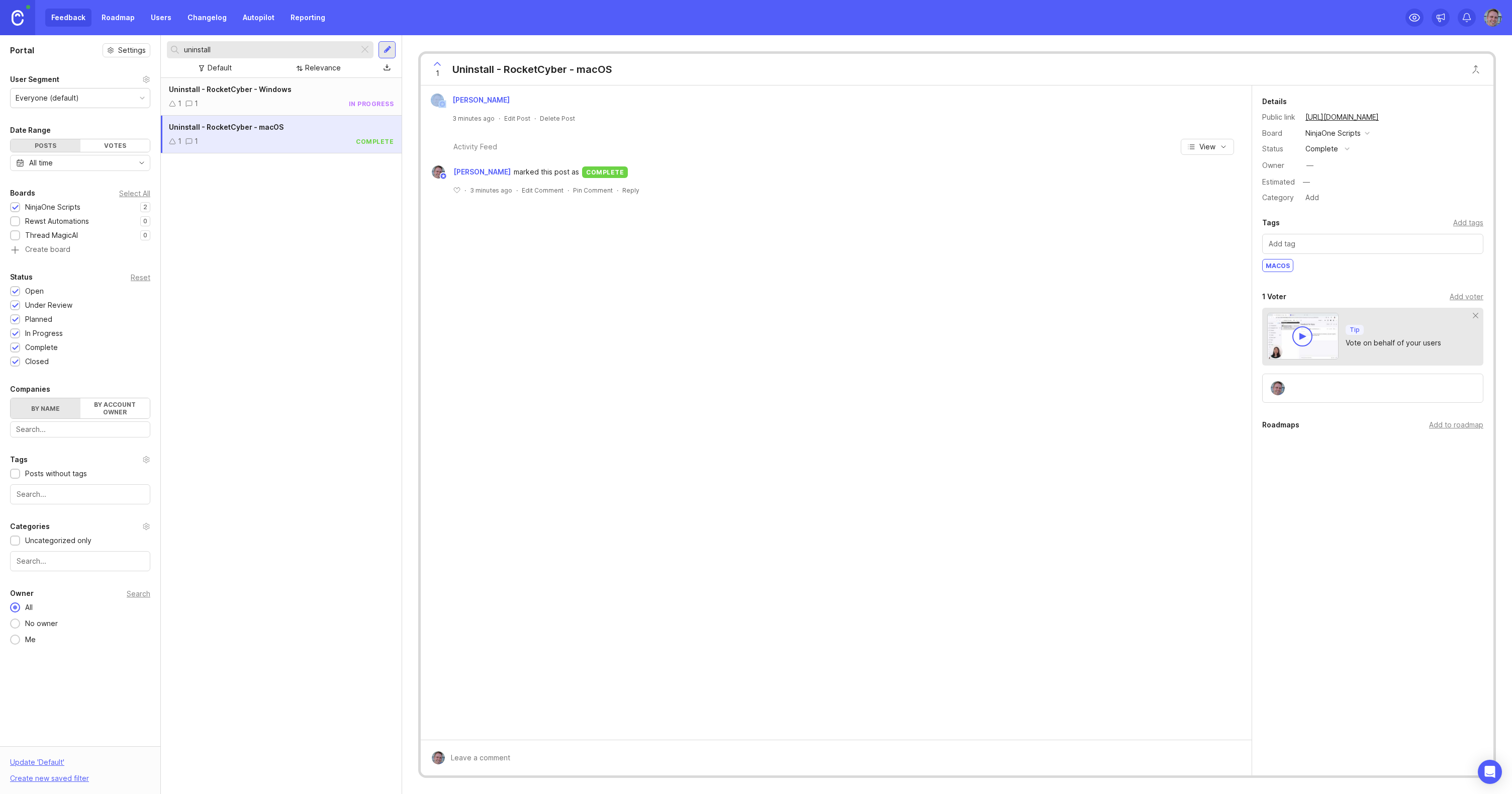
click at [256, 99] on div "1 1 in progress" at bounding box center [281, 103] width 225 height 11
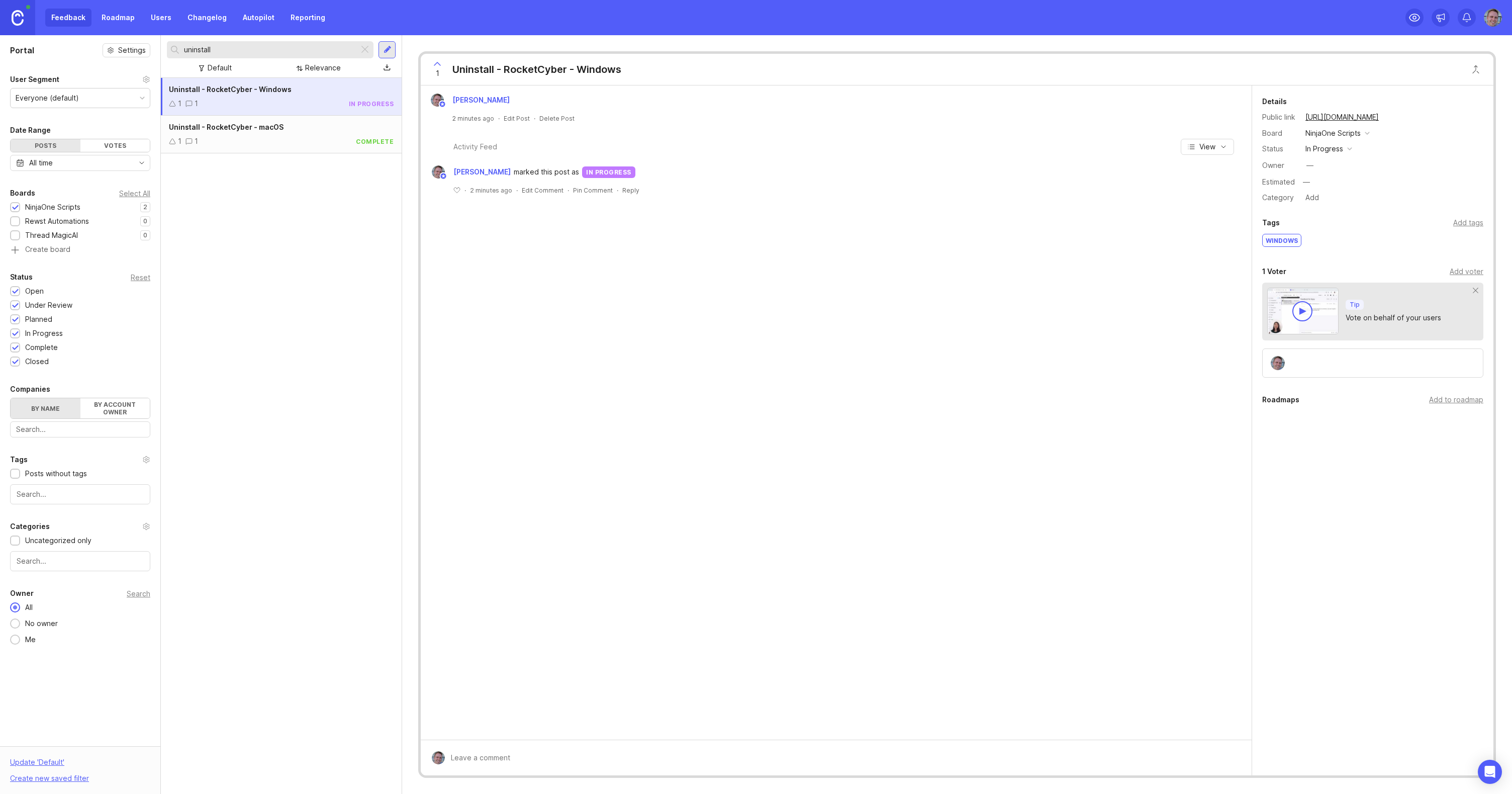
click at [611, 75] on div "Uninstall - RocketCyber - Windows" at bounding box center [537, 69] width 169 height 14
drag, startPoint x: 842, startPoint y: 72, endPoint x: 867, endPoint y: 72, distance: 25.0
click at [843, 72] on div "1 Uninstall - RocketCyber - Windows" at bounding box center [957, 70] width 1073 height 32
click at [217, 93] on span "Uninstall - RocketCyber - Windows" at bounding box center [230, 89] width 123 height 9
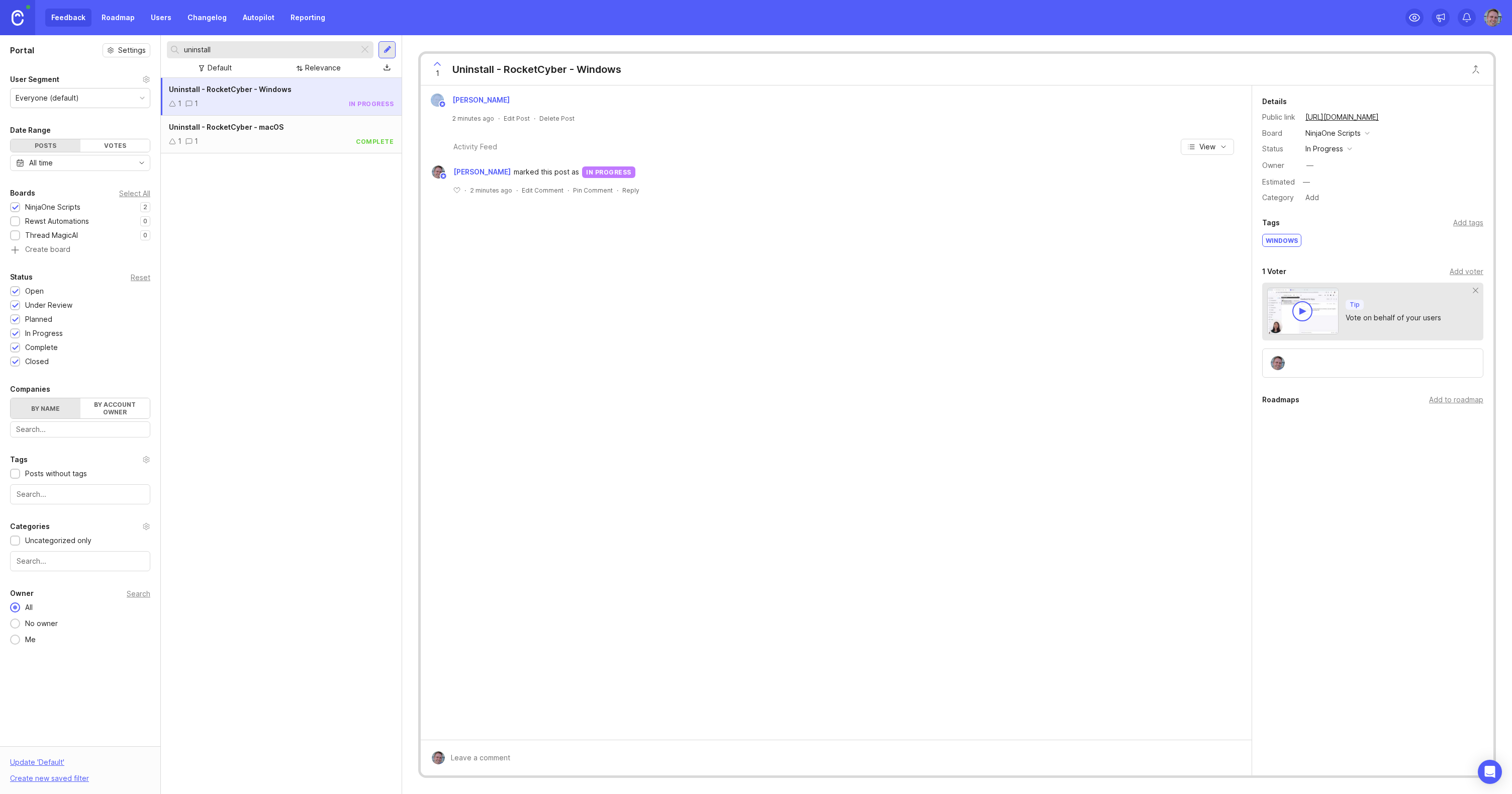
click at [207, 85] on span "Uninstall - RocketCyber - Windows" at bounding box center [230, 89] width 123 height 9
click at [212, 89] on span "Uninstall - RocketCyber - Windows" at bounding box center [230, 89] width 123 height 9
click at [260, 91] on span "Uninstall - RocketCyber - Windows" at bounding box center [230, 89] width 123 height 9
click at [75, 23] on div "Feedback Roadmap Users Changelog Autopilot Reporting" at bounding box center [188, 18] width 286 height 18
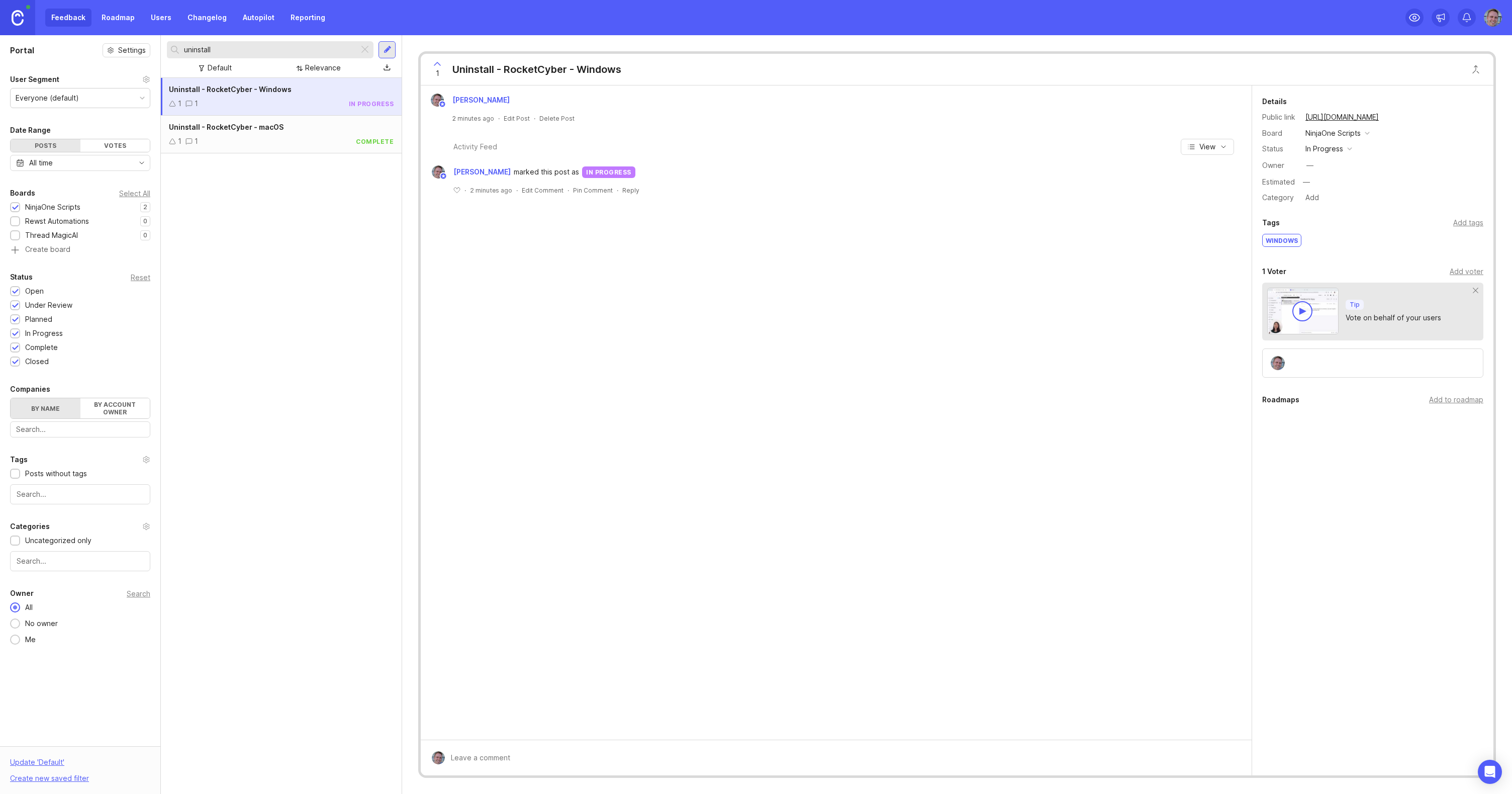
click at [366, 47] on div at bounding box center [365, 50] width 12 height 13
click at [336, 278] on div "Audit - Advanced Auditing GPO 1 1 in progress Uninstall - RocketCyber - Windows…" at bounding box center [281, 436] width 241 height 716
click at [317, 95] on div "Audit - Advanced Auditing GPO" at bounding box center [281, 89] width 225 height 11
click at [631, 419] on div "Andrew Williams A minute ago · Edit Post · Delete Post Activity Feed View Andre…" at bounding box center [836, 413] width 831 height 654
click at [308, 228] on div "Audit - Advanced Auditing GPO 1 1 in progress Uninstall - RocketCyber - Windows…" at bounding box center [281, 436] width 241 height 716
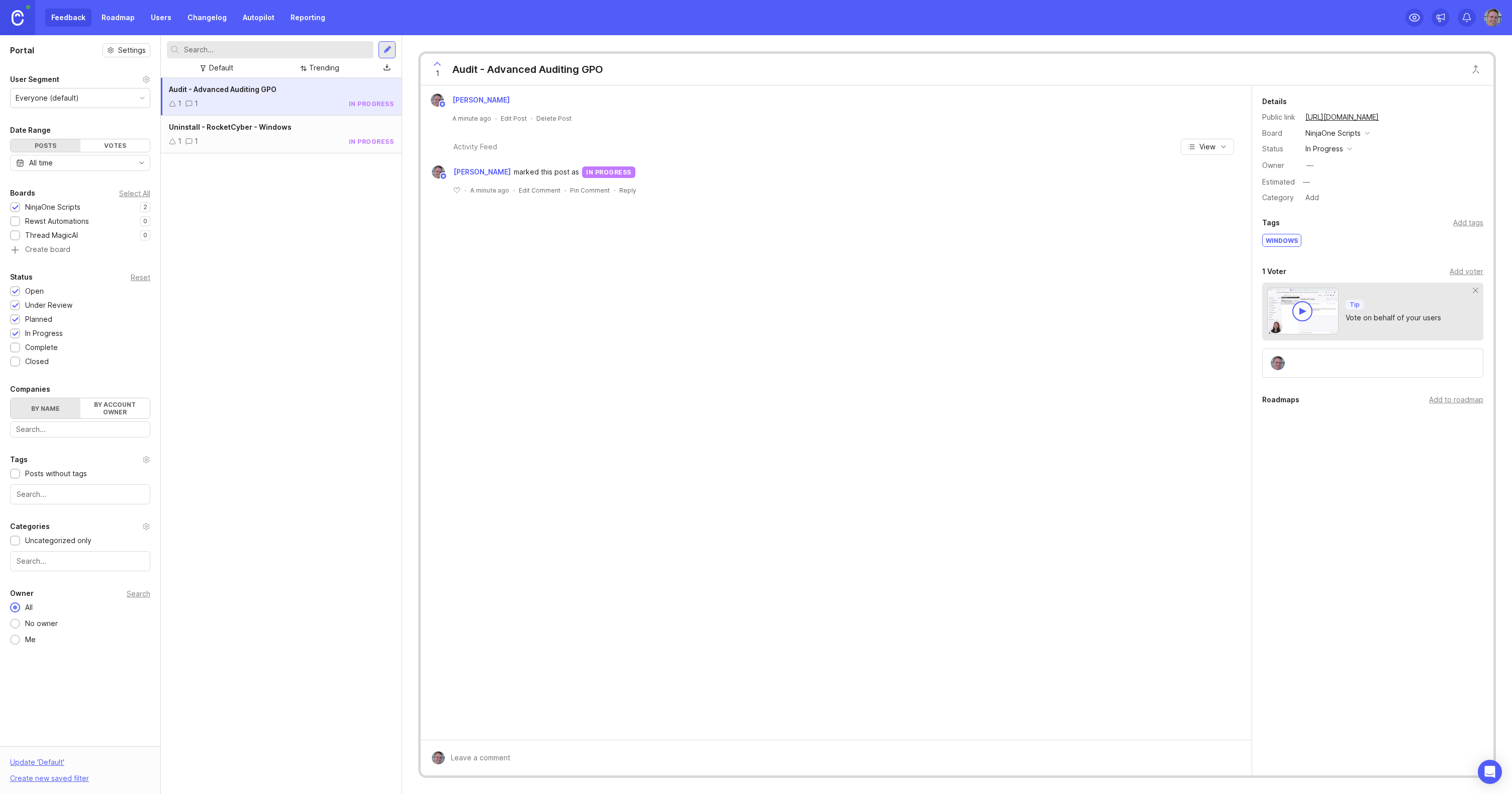
click at [390, 47] on div at bounding box center [387, 49] width 8 height 9
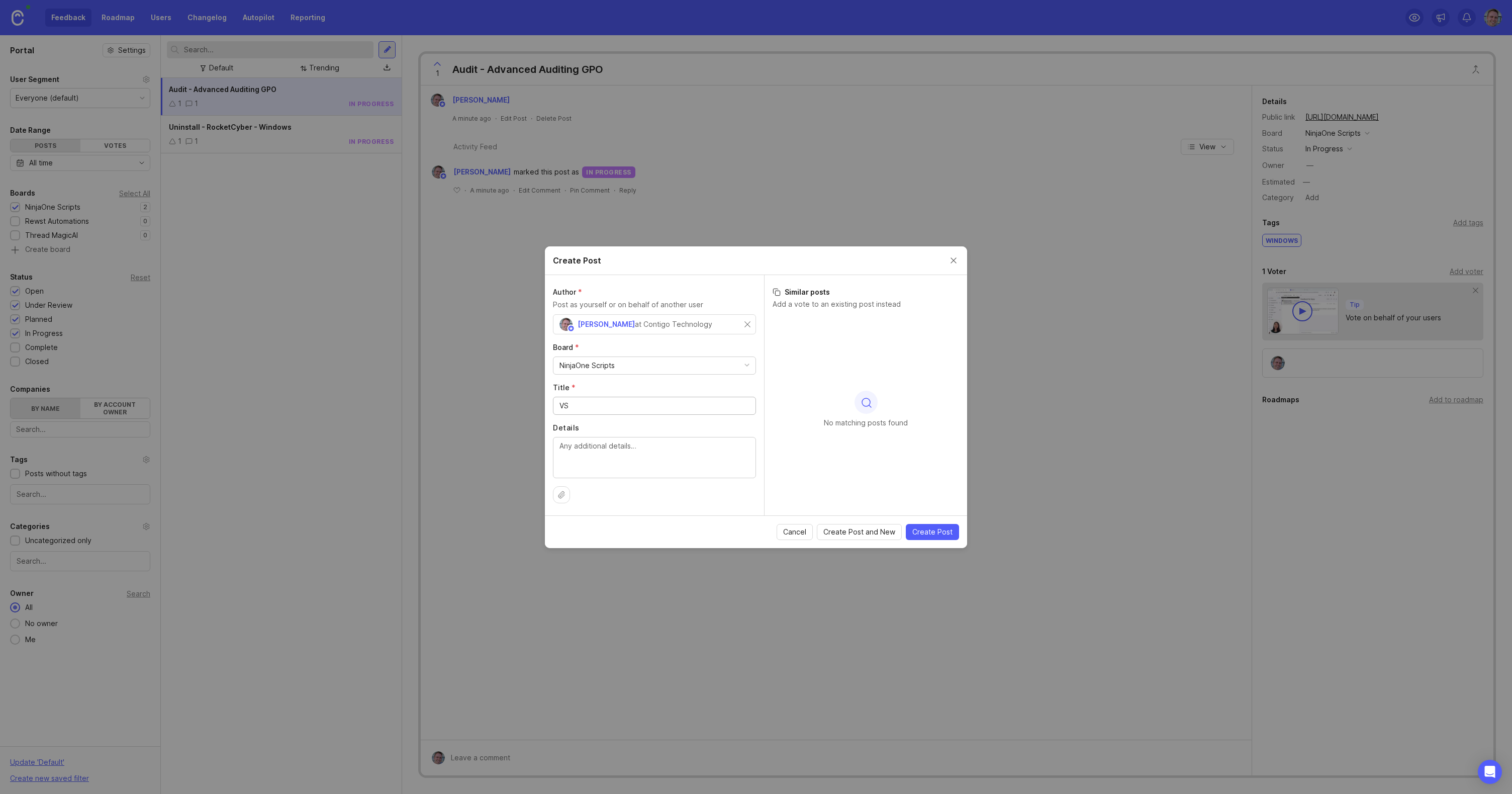
type input "V"
click at [589, 405] on input "Uninstall VSA" at bounding box center [654, 406] width 190 height 11
click at [691, 407] on input "Uninstall - VSA 9" at bounding box center [654, 406] width 190 height 11
type input "Uninstall - VSA 9 - macOS"
click at [933, 531] on span "Create Post" at bounding box center [932, 531] width 41 height 10
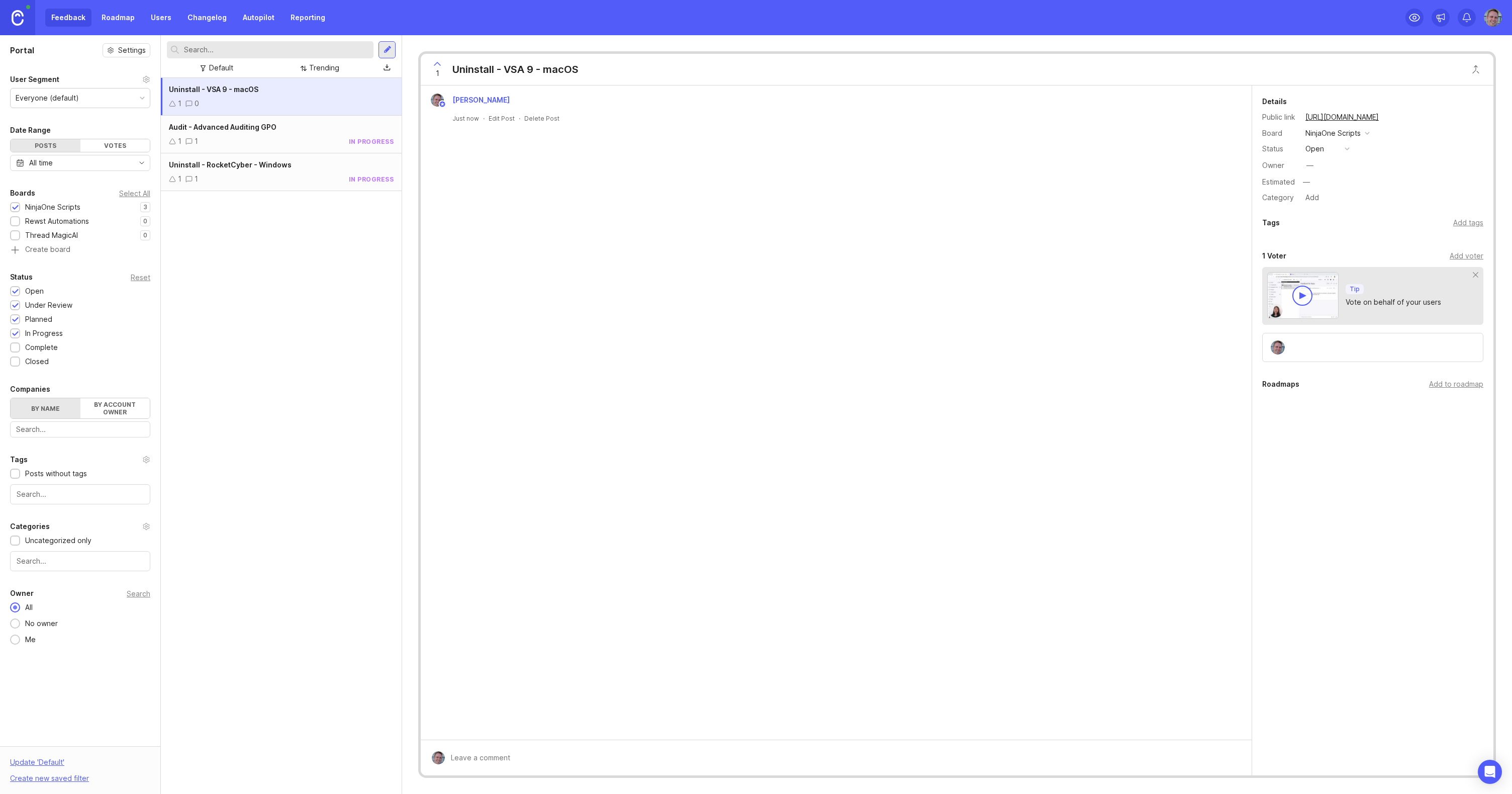
click at [390, 49] on div at bounding box center [387, 49] width 8 height 9
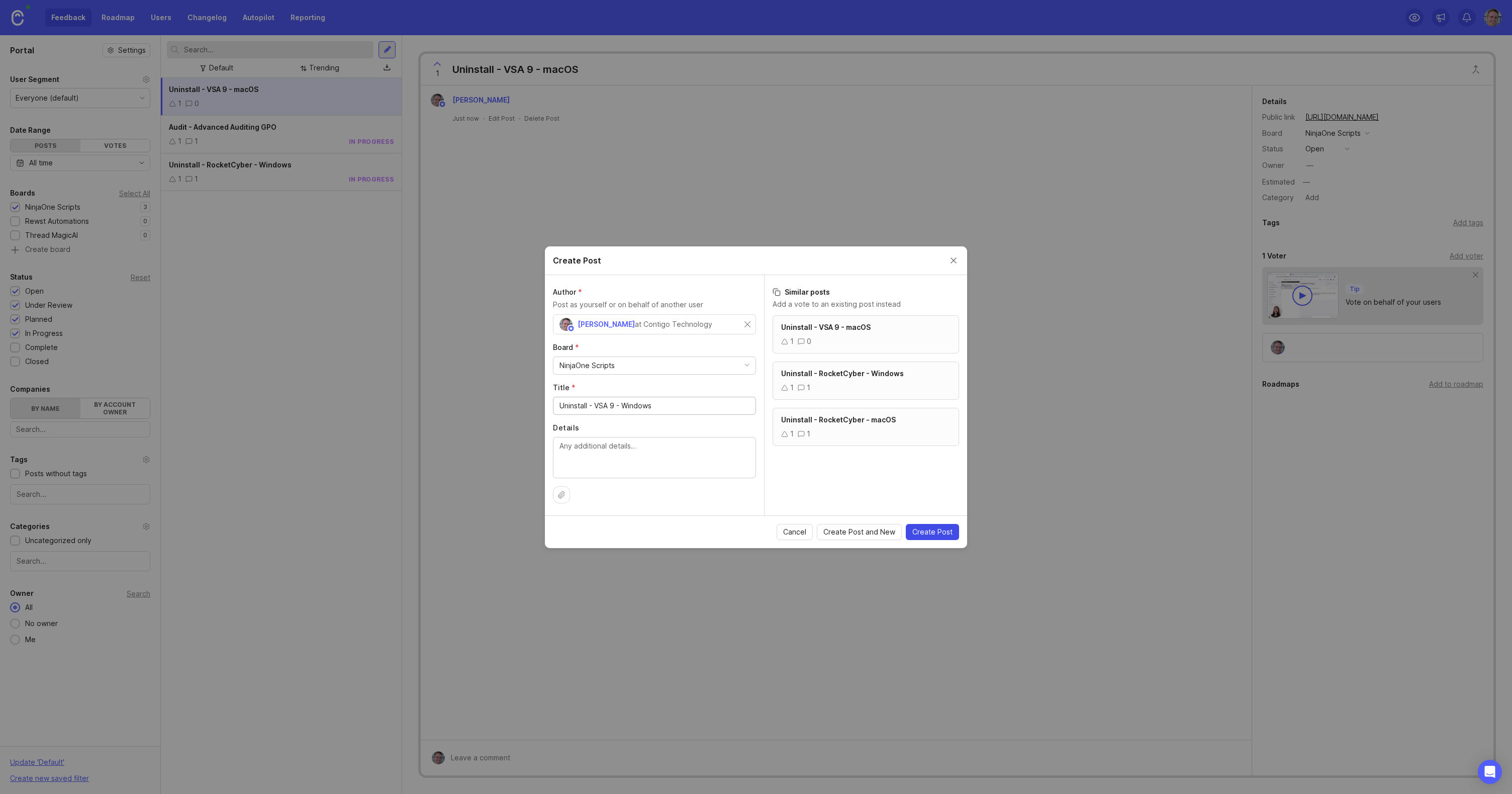
type input "Uninstall - VSA 9 - Windows"
click at [932, 528] on span "Create Post" at bounding box center [932, 531] width 41 height 10
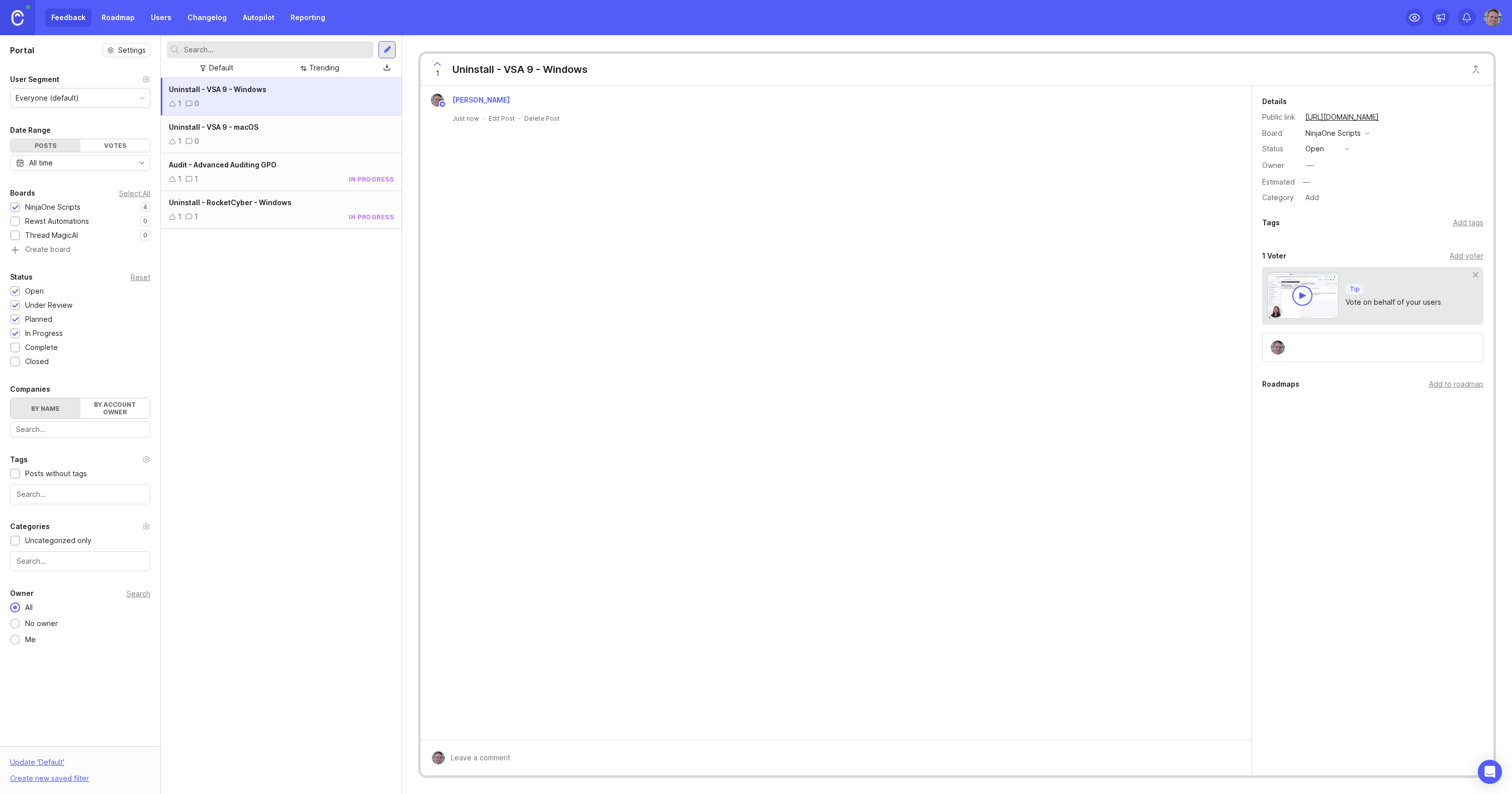
click at [315, 98] on div "1 0" at bounding box center [281, 103] width 225 height 11
click at [1343, 149] on button "open" at bounding box center [1328, 149] width 50 height 13
click at [1338, 207] on div "planned" at bounding box center [1323, 204] width 32 height 9
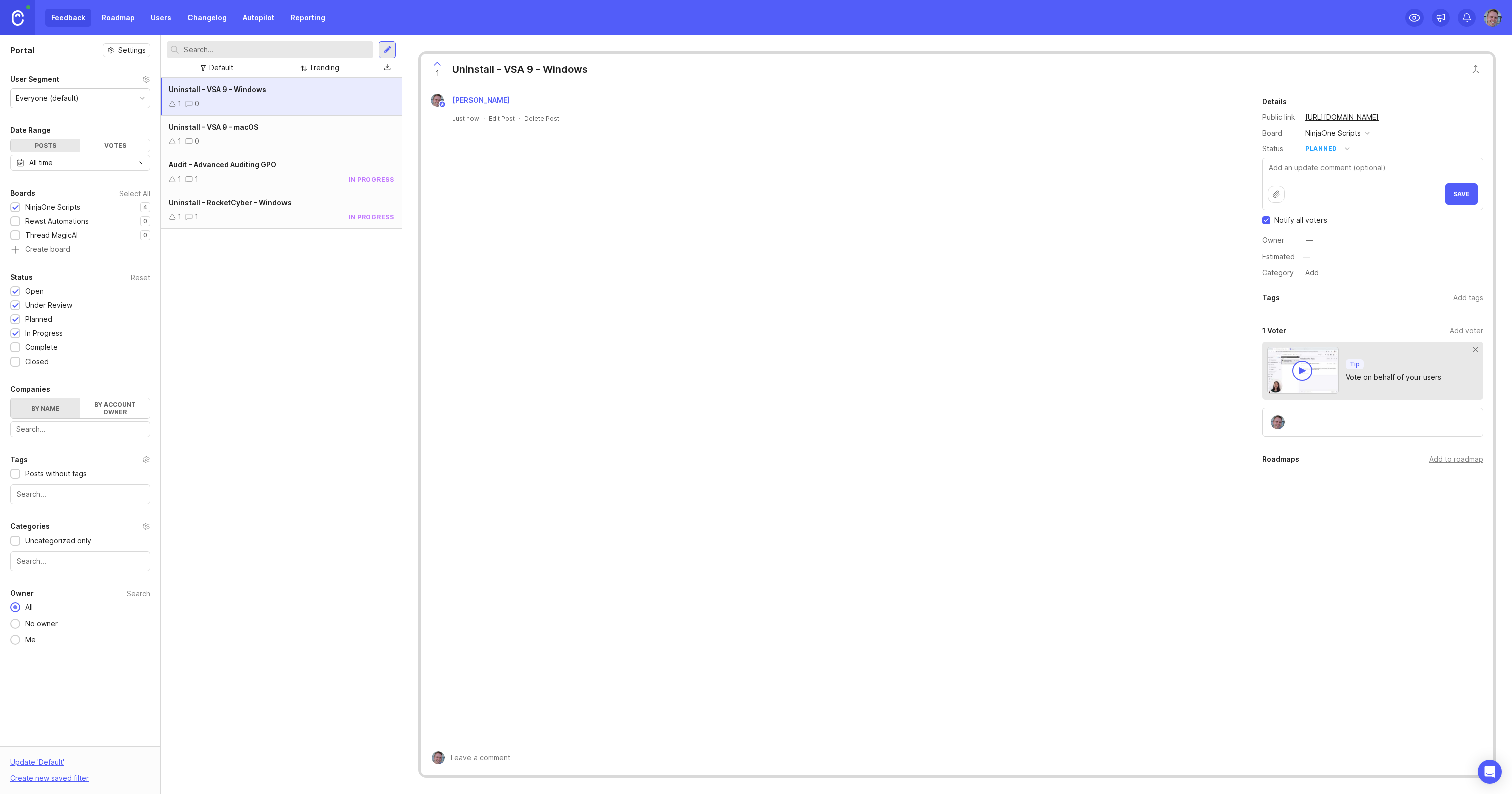
click at [1255, 218] on div "Details Public link https://contigo.canny.io/ninjaone-scripts/p/uninstall-vsa-9…" at bounding box center [1372, 187] width 241 height 184
drag, startPoint x: 1270, startPoint y: 219, endPoint x: 1283, endPoint y: 218, distance: 13.0
click at [1269, 219] on label "Notify all voters" at bounding box center [1294, 220] width 65 height 10
click at [1269, 219] on input "Notify all voters" at bounding box center [1266, 220] width 8 height 8
checkbox input "false"
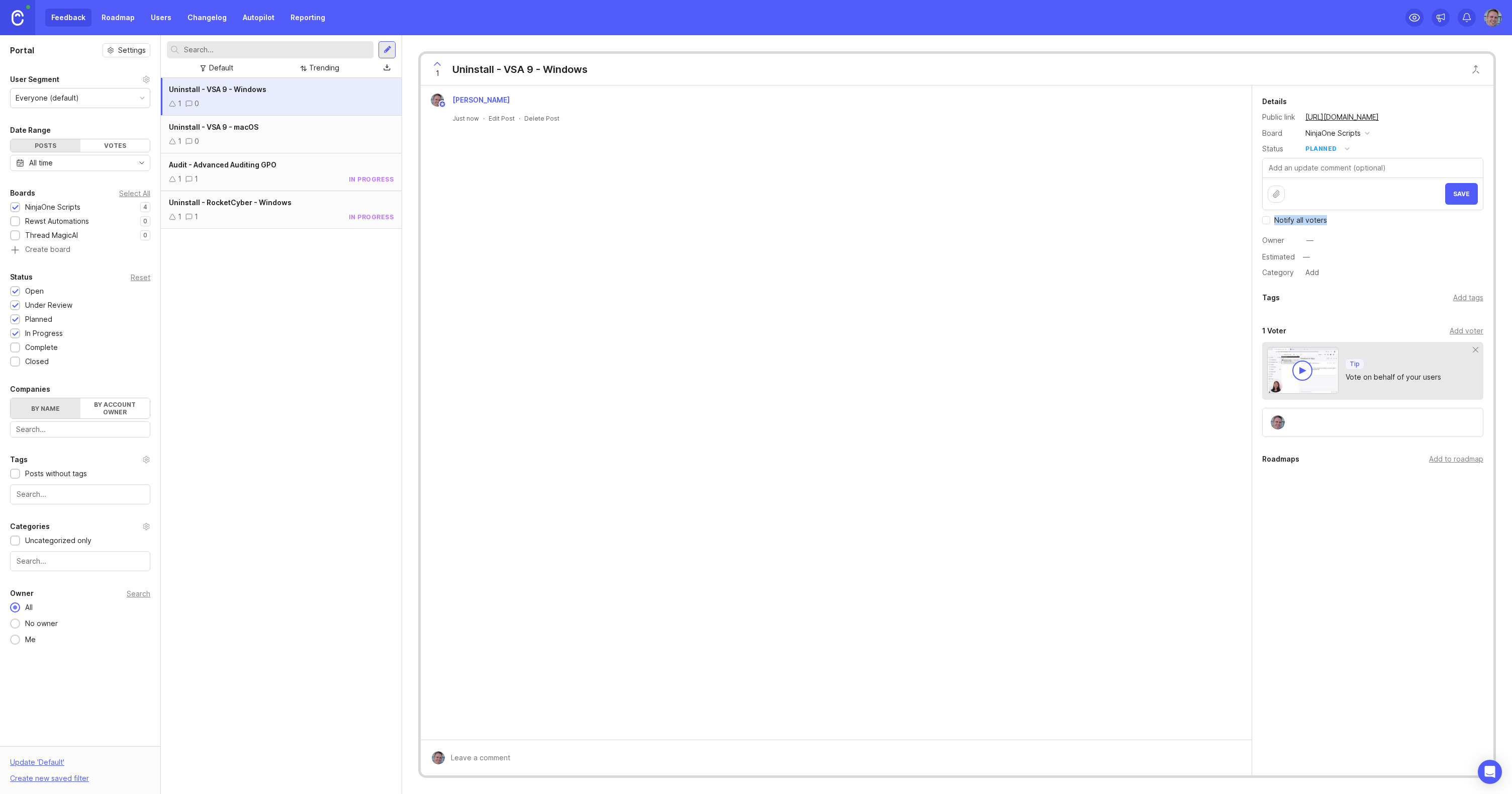
click at [1464, 195] on span "Save" at bounding box center [1462, 194] width 16 height 8
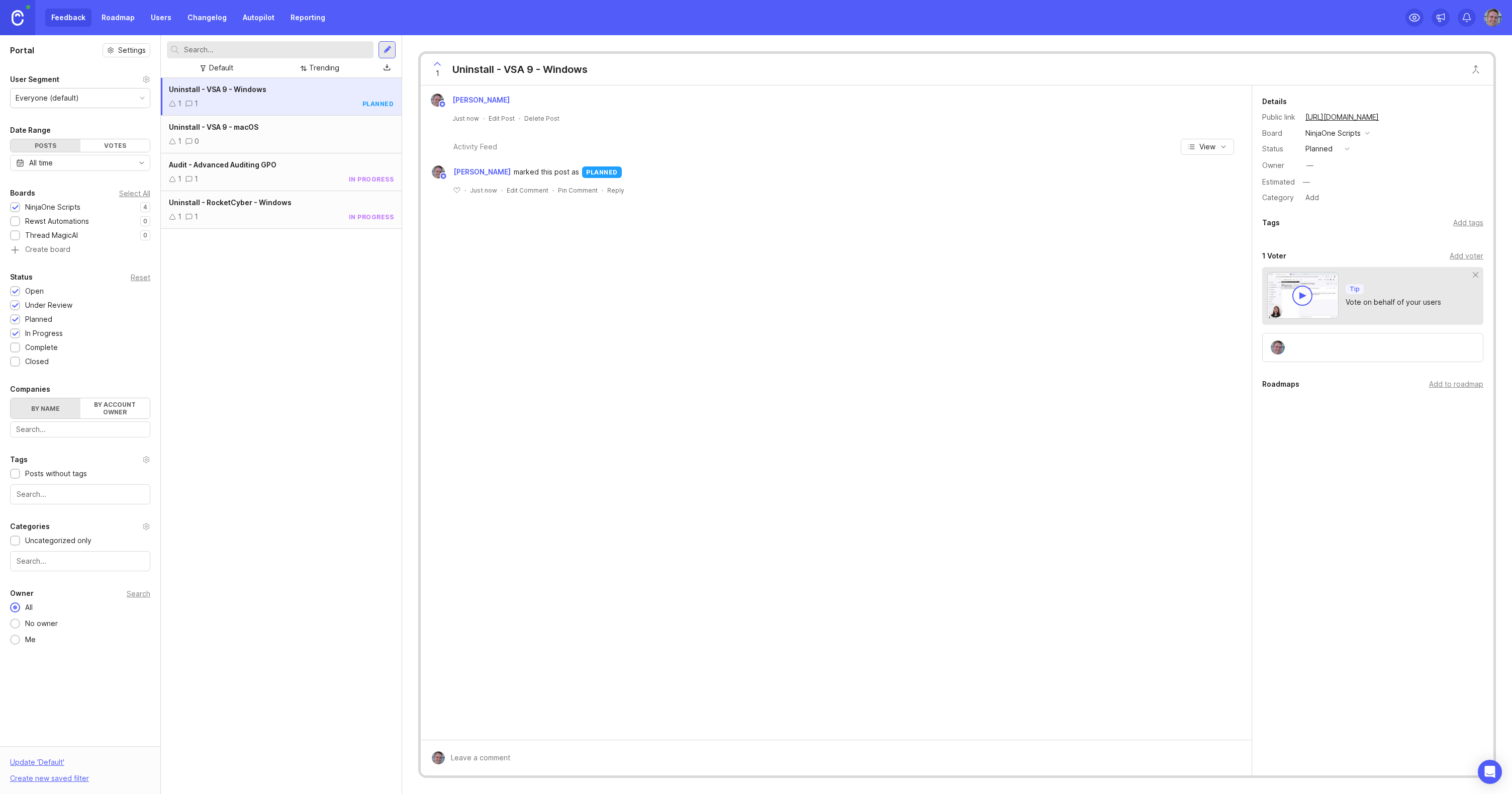
click at [308, 127] on div "Uninstall - VSA 9 - macOS" at bounding box center [281, 127] width 225 height 11
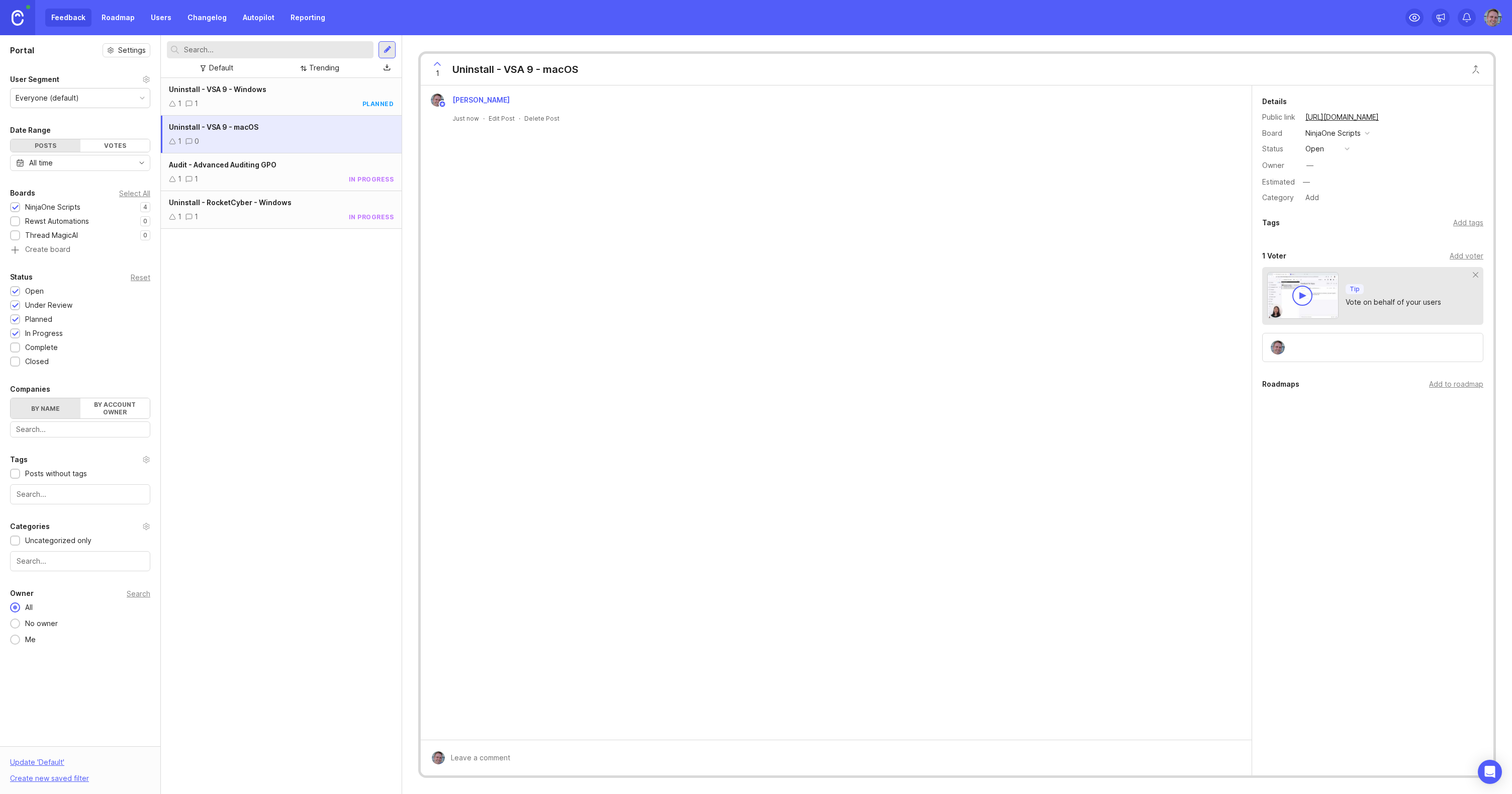
click at [1463, 223] on div "Add tags" at bounding box center [1468, 223] width 30 height 11
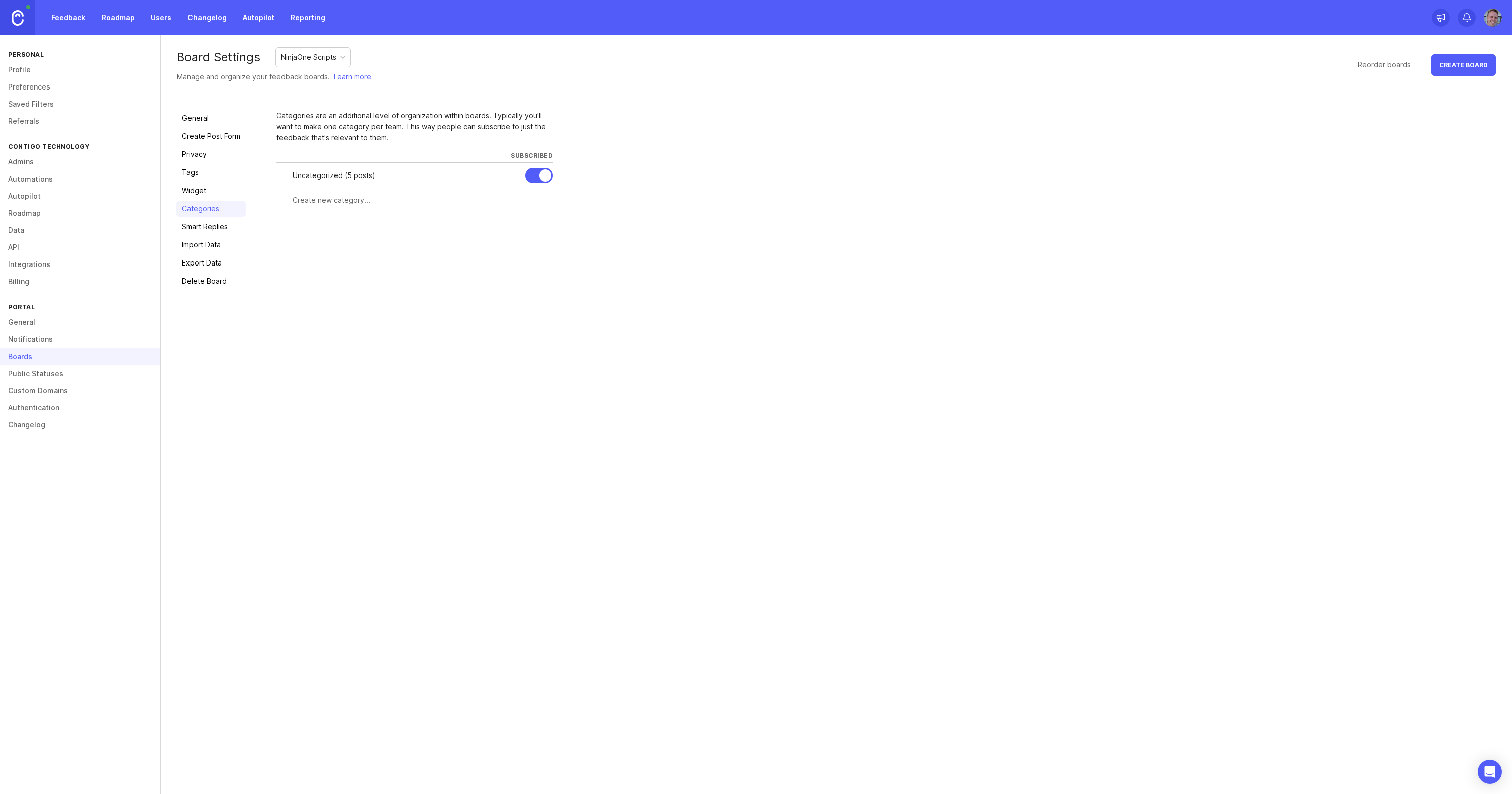
click at [359, 176] on div "Uncategorized ( 5 posts )" at bounding box center [404, 175] width 225 height 11
click at [342, 201] on input "text" at bounding box center [419, 200] width 254 height 11
type input "Uninstall"
click at [546, 176] on div at bounding box center [545, 176] width 12 height 12
click at [470, 200] on div at bounding box center [470, 200] width 6 height 8
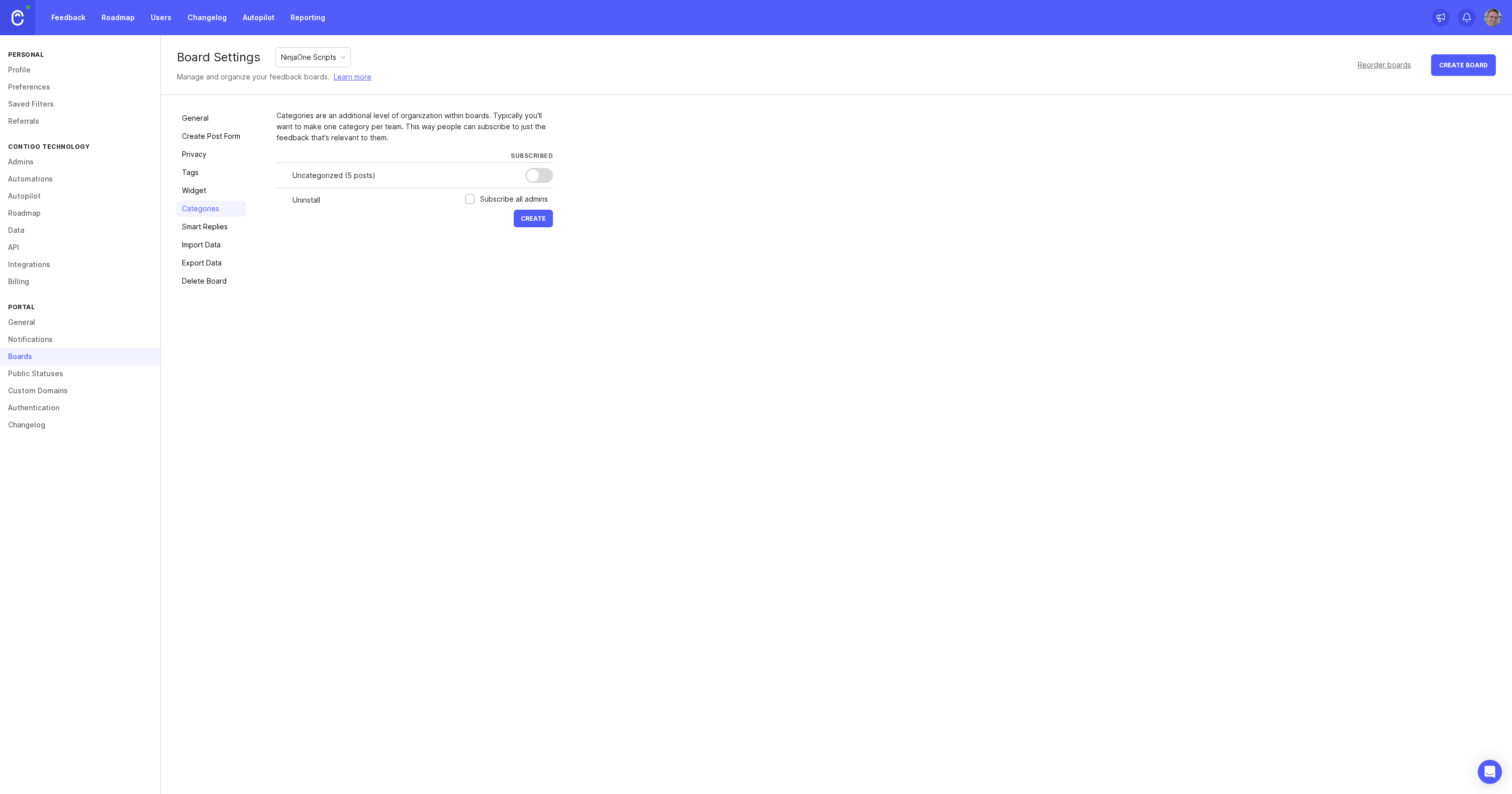
click at [537, 217] on span "Create" at bounding box center [533, 218] width 25 height 8
click at [362, 228] on input "text" at bounding box center [375, 225] width 166 height 11
type input "Install"
click at [544, 247] on span "Create" at bounding box center [533, 243] width 25 height 8
click at [59, 16] on link "Feedback" at bounding box center [68, 18] width 46 height 18
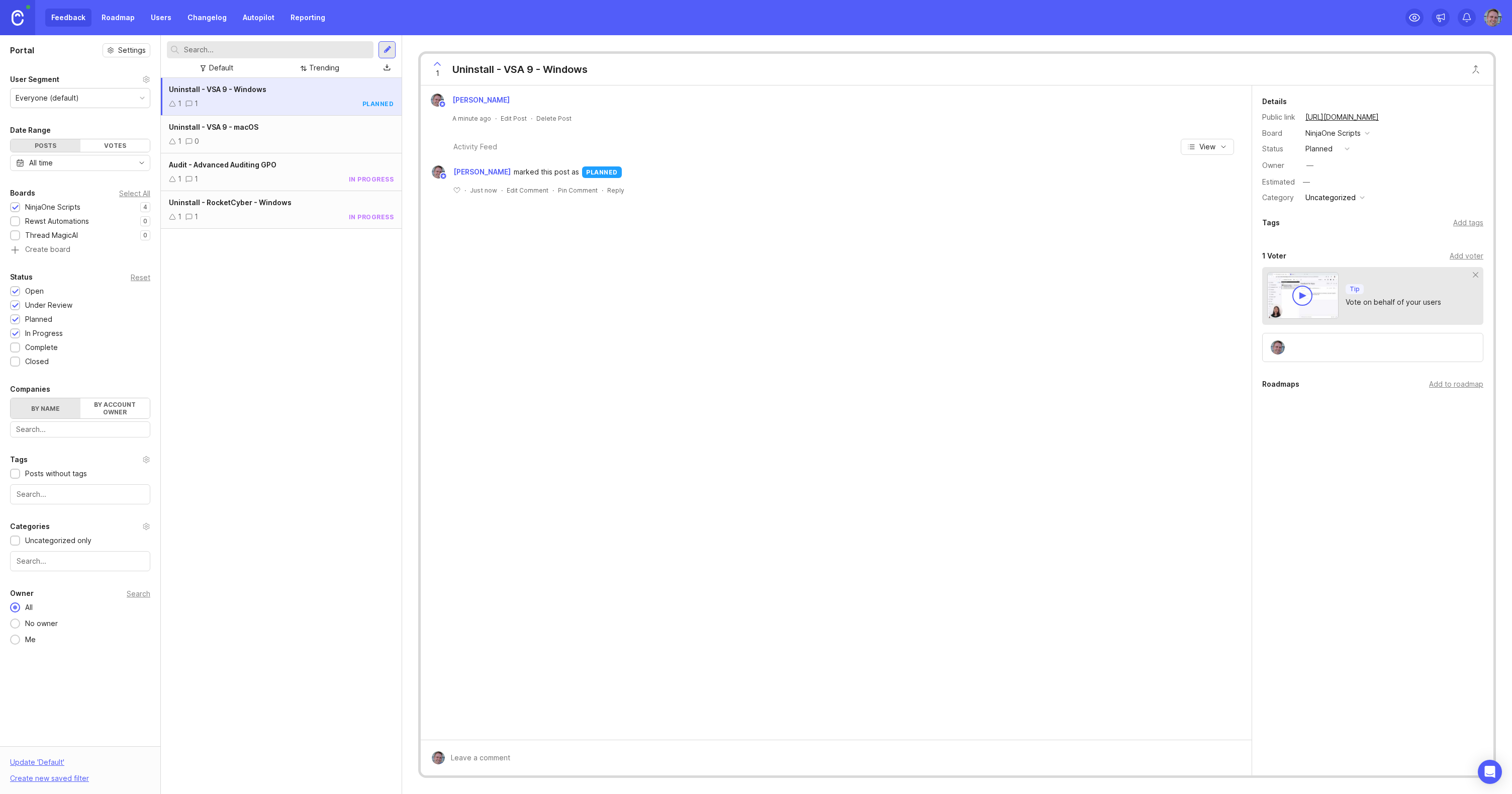
click at [1341, 198] on div "Uncategorized" at bounding box center [1331, 197] width 50 height 11
click at [1338, 215] on li "Uninstall" at bounding box center [1334, 216] width 64 height 19
click at [279, 139] on div "1 0" at bounding box center [281, 141] width 225 height 11
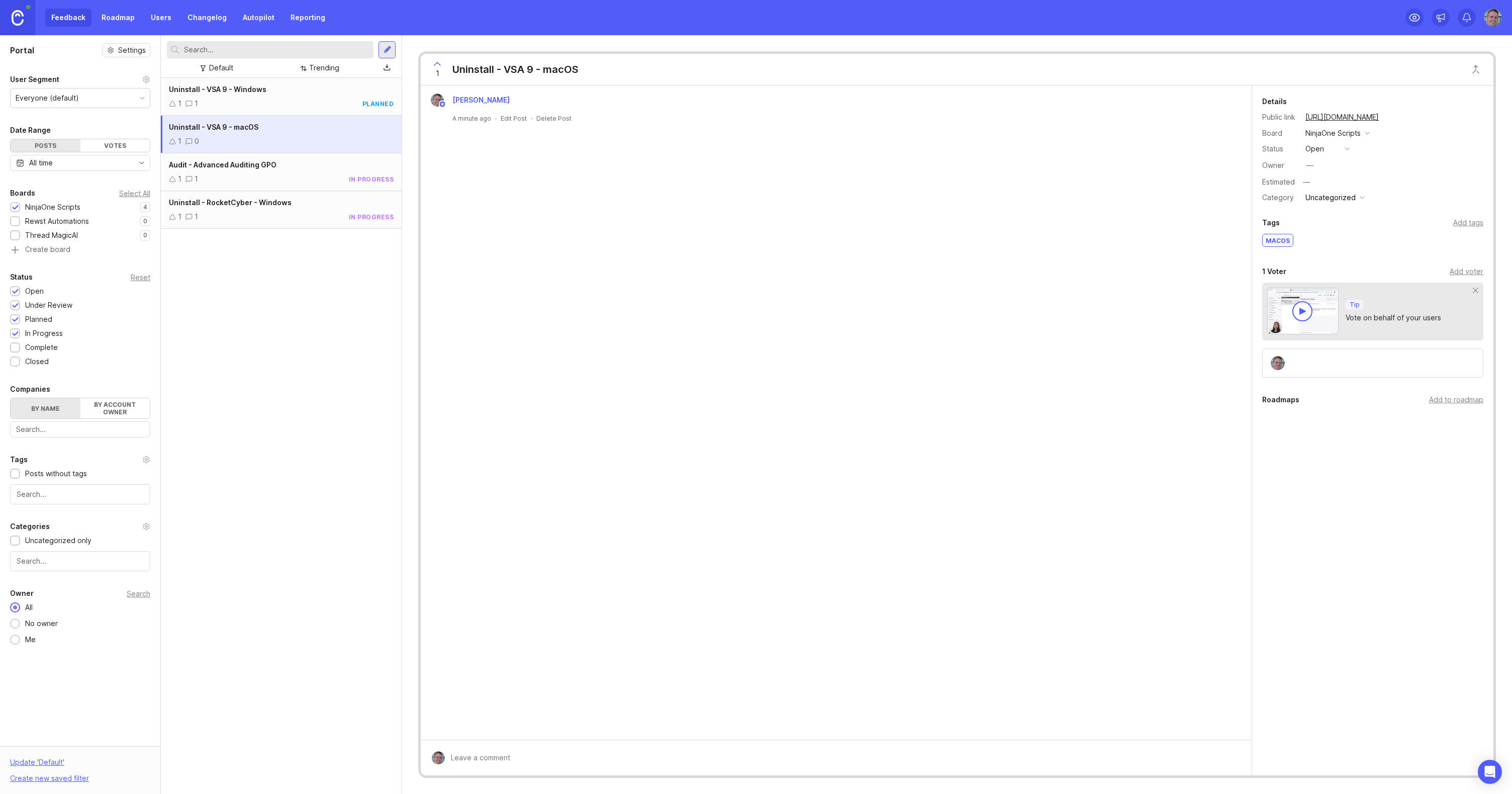
click at [1355, 149] on div "Status open" at bounding box center [1372, 149] width 221 height 13
click at [1347, 149] on div "button" at bounding box center [1347, 149] width 5 height 5
click at [1339, 200] on li "planned" at bounding box center [1328, 204] width 50 height 19
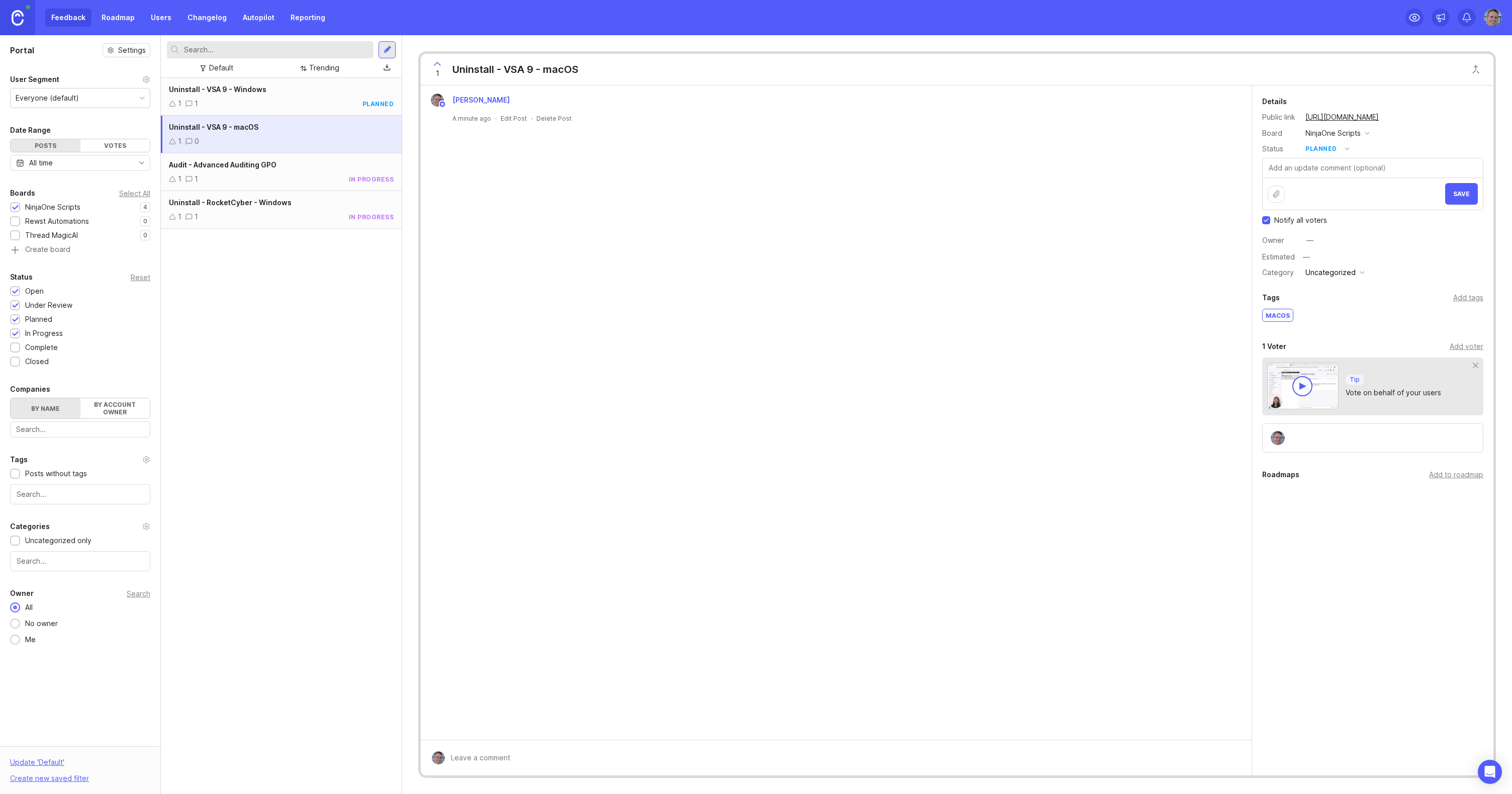
drag, startPoint x: 1301, startPoint y: 220, endPoint x: 1311, endPoint y: 217, distance: 10.4
click at [1302, 220] on span "Notify all voters" at bounding box center [1301, 220] width 53 height 10
click at [1270, 220] on input "Notify all voters" at bounding box center [1266, 220] width 8 height 8
checkbox input "false"
click at [1466, 191] on span "Save" at bounding box center [1462, 194] width 16 height 8
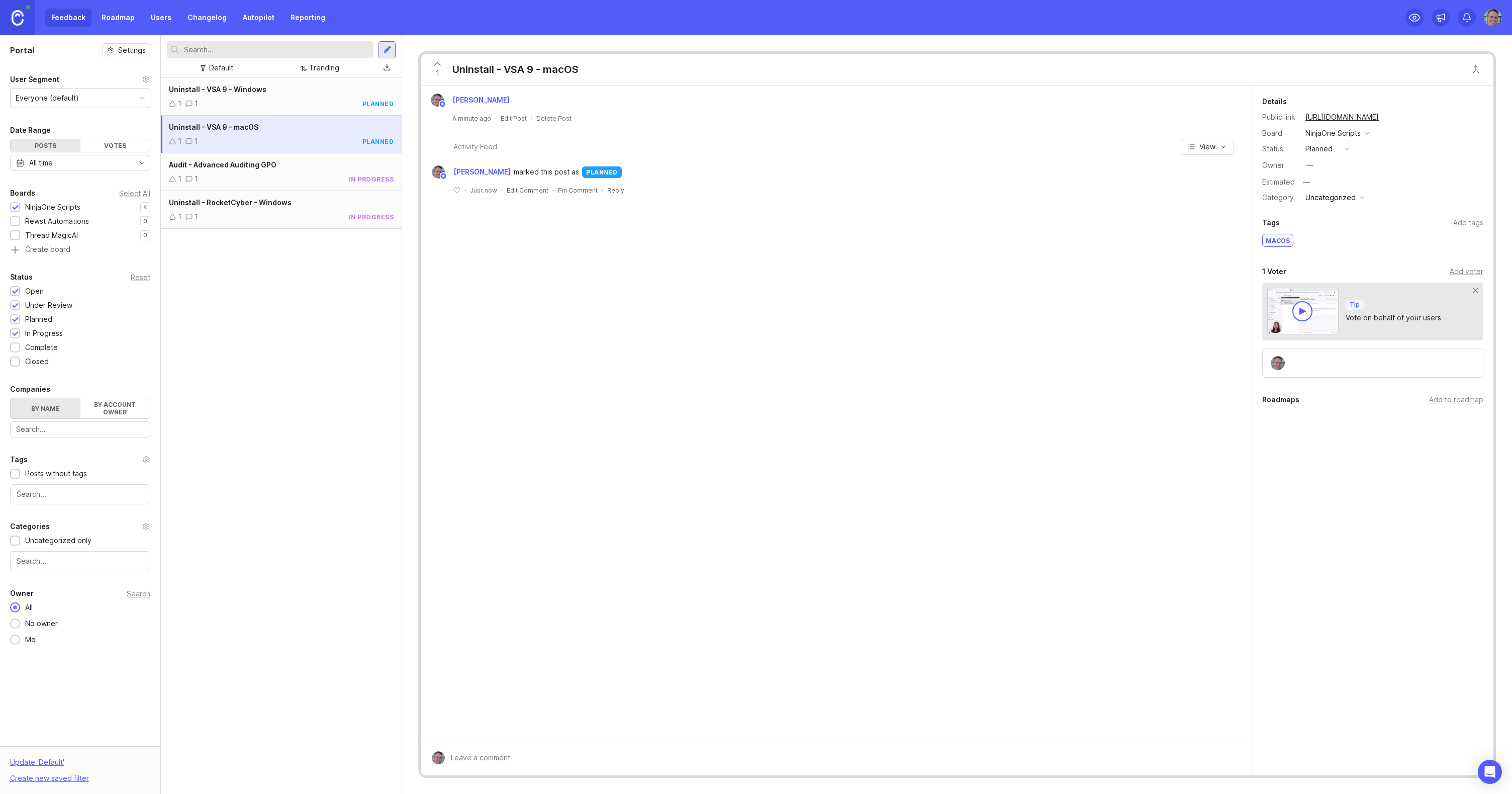
click at [1350, 196] on div "Uncategorized" at bounding box center [1331, 197] width 50 height 11
click at [1332, 216] on li "Uninstall" at bounding box center [1334, 216] width 64 height 19
click at [233, 177] on div "1 1 in progress" at bounding box center [281, 179] width 225 height 11
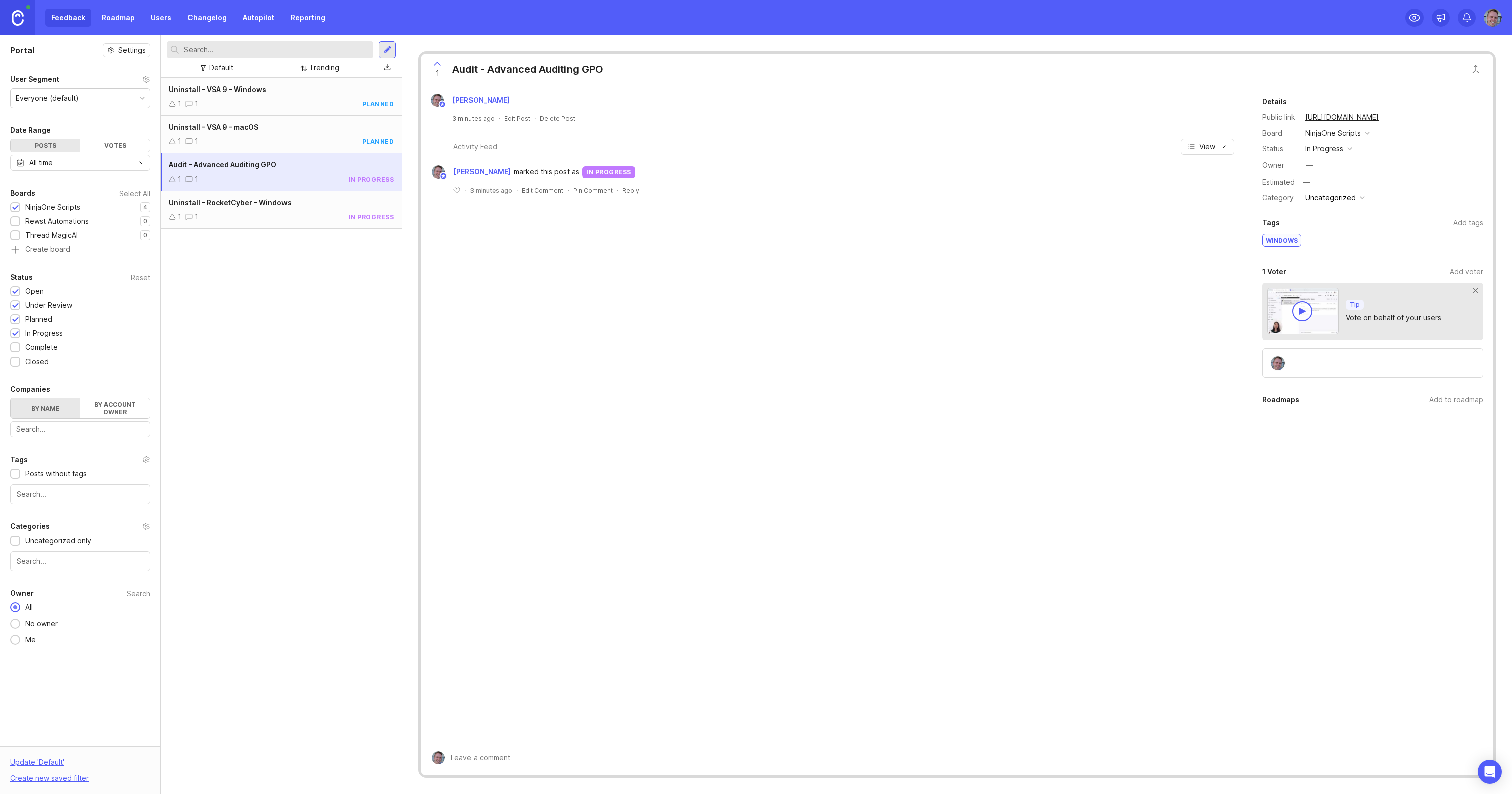
click at [315, 212] on div "1 1 in progress" at bounding box center [281, 217] width 225 height 11
click at [1334, 190] on div "Details Public link https://contigo.canny.io/ninjaone-scripts/p/uninstall-rocke…" at bounding box center [1372, 150] width 241 height 109
click at [1337, 197] on div "Uncategorized" at bounding box center [1331, 197] width 50 height 11
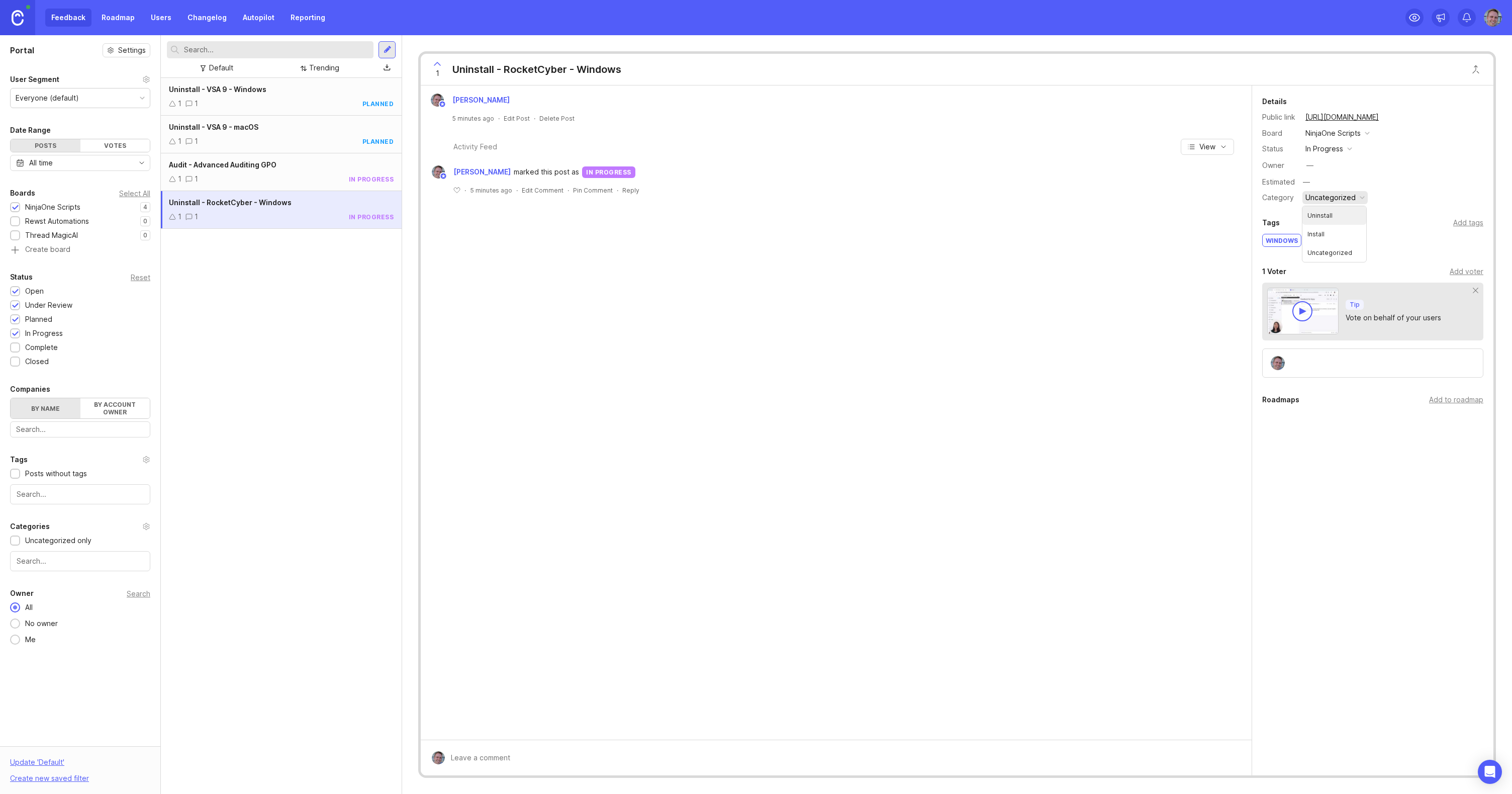
click at [1327, 219] on li "Uninstall" at bounding box center [1334, 216] width 64 height 19
click at [312, 56] on div at bounding box center [270, 49] width 207 height 17
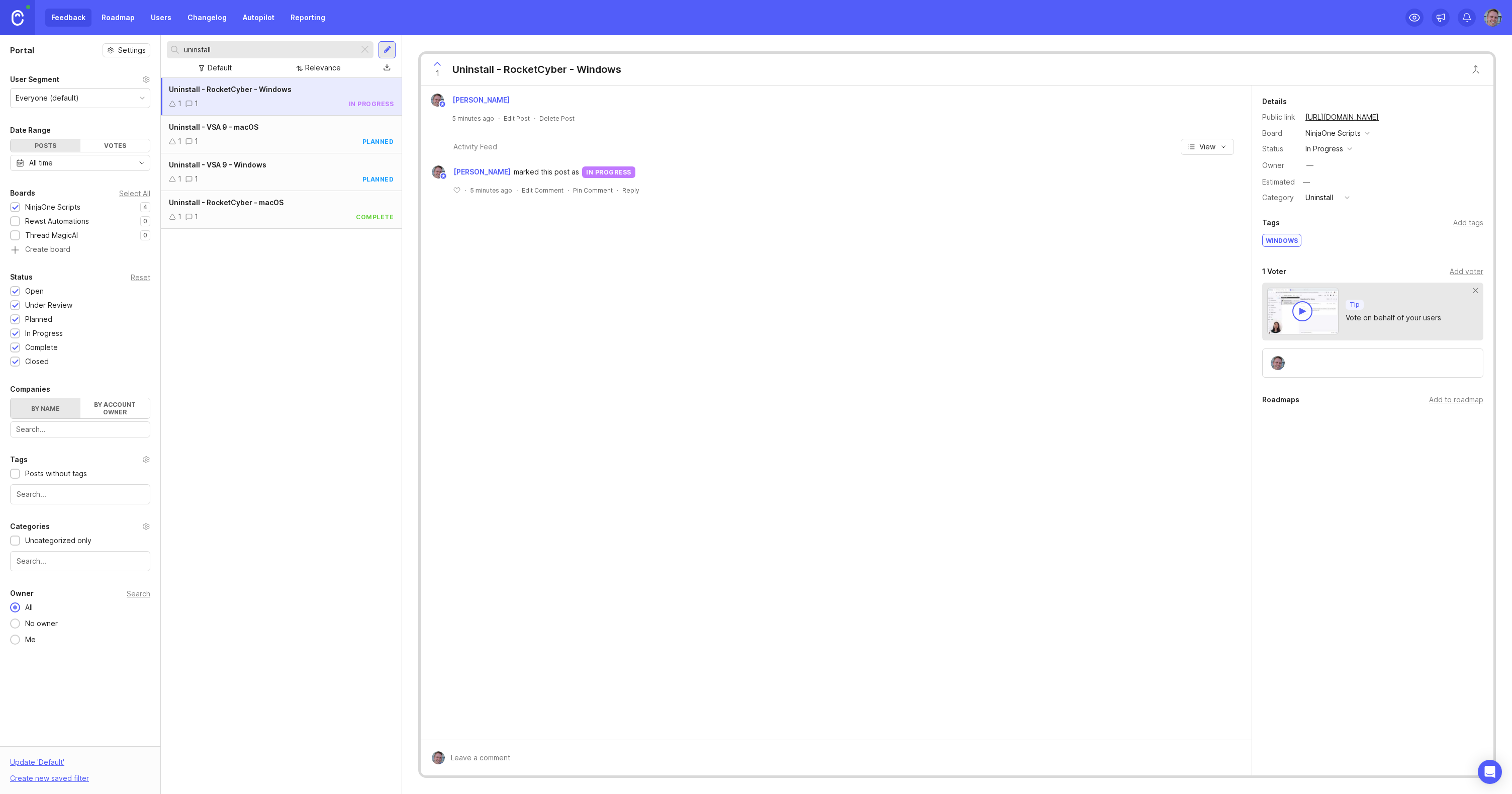
type input "uninstall"
click at [327, 230] on div "Uninstall - RocketCyber - Windows 1 1 in progress Uninstall - VSA 9 - macOS 1 1…" at bounding box center [281, 436] width 241 height 716
click at [327, 223] on div "Uninstall - RocketCyber - macOS 1 1 complete" at bounding box center [281, 210] width 241 height 38
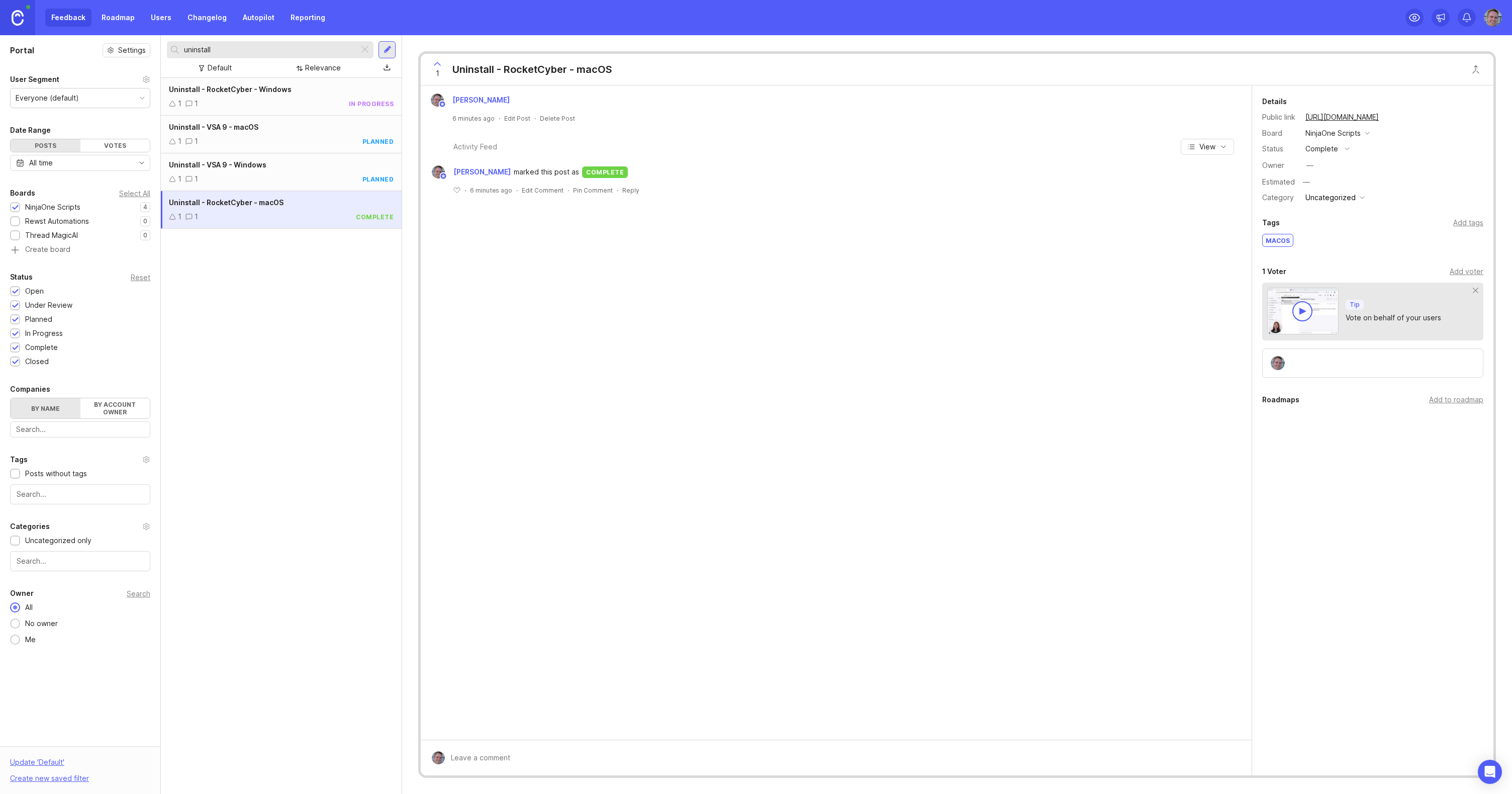
click at [1334, 206] on div "Details Public link https://contigo.canny.io/ninjaone-scripts/p/uninstall-rocke…" at bounding box center [1372, 294] width 241 height 416
click at [1335, 204] on button "Uncategorized" at bounding box center [1335, 197] width 65 height 13
click at [1332, 218] on li "Uninstall" at bounding box center [1334, 216] width 64 height 19
click at [366, 51] on div at bounding box center [365, 50] width 12 height 13
click at [1314, 164] on div "—" at bounding box center [1310, 166] width 13 height 13
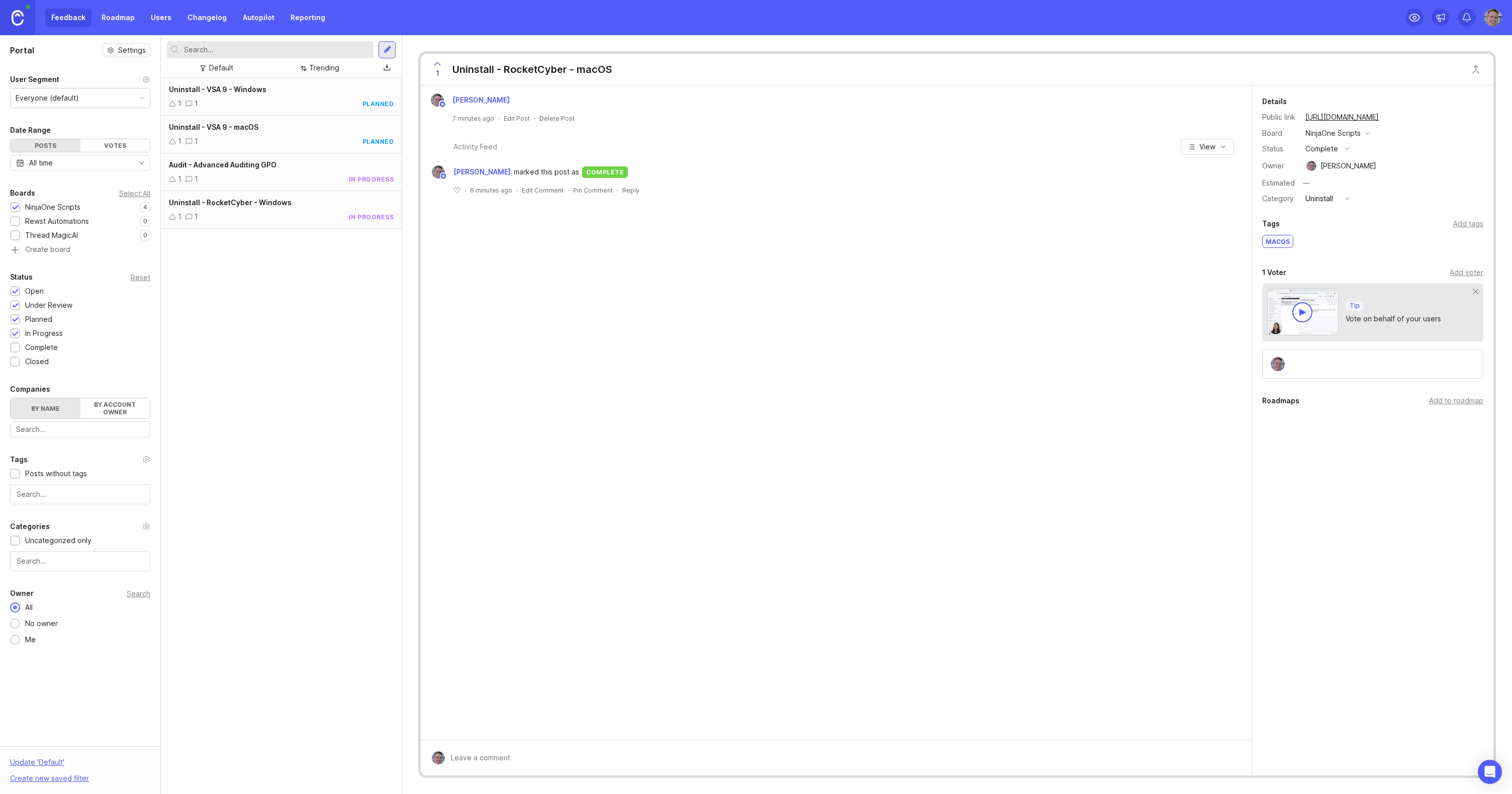
click at [275, 210] on div "Uninstall - RocketCyber - Windows 1 1 in progress" at bounding box center [281, 210] width 241 height 38
click at [280, 180] on div "1 1 in progress" at bounding box center [281, 179] width 225 height 11
click at [1311, 164] on div "—" at bounding box center [1310, 165] width 7 height 11
click at [249, 128] on span "Uninstall - VSA 9 - macOS" at bounding box center [214, 127] width 89 height 9
click at [1307, 162] on div "—" at bounding box center [1310, 165] width 7 height 11
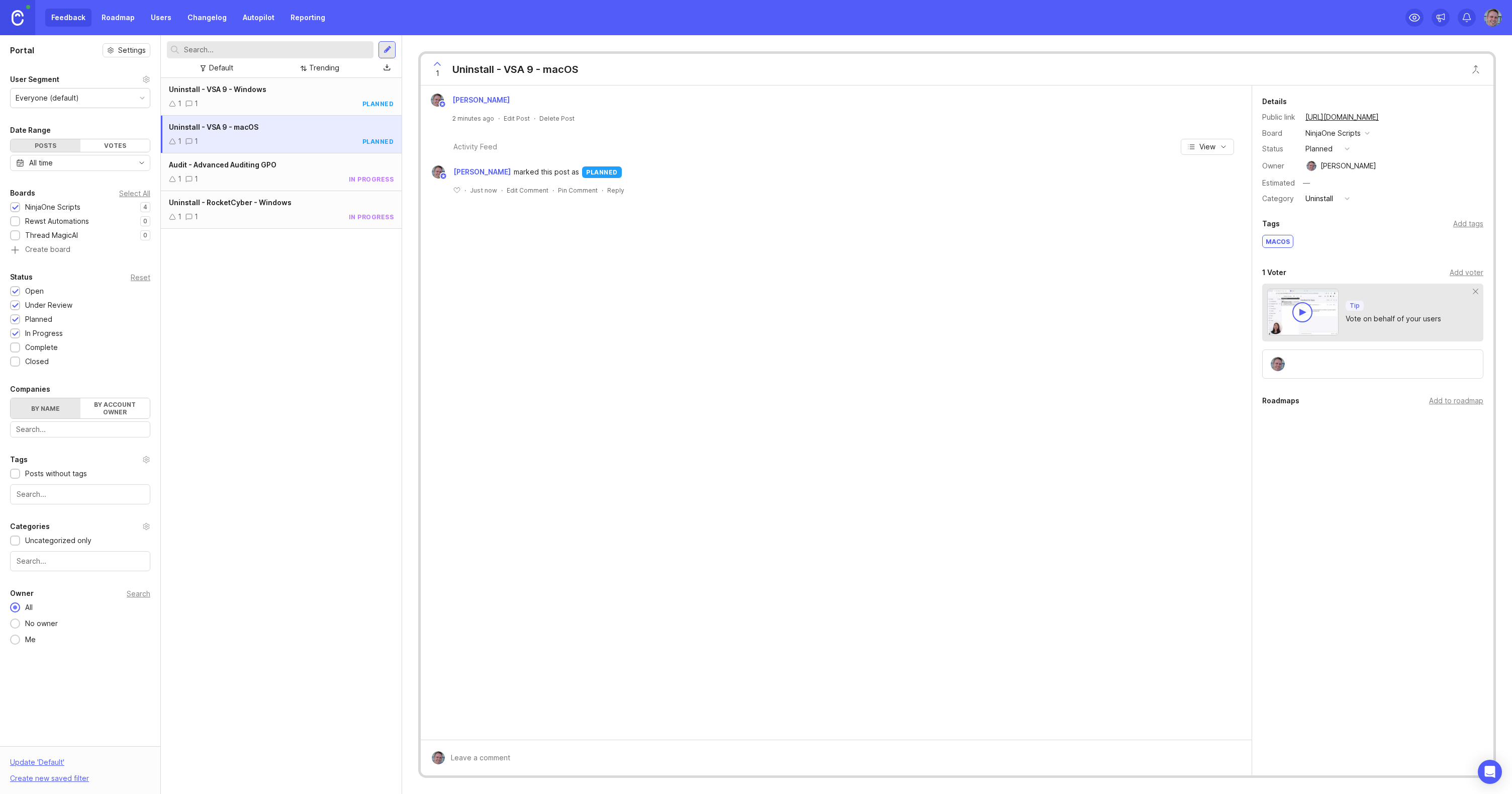
click at [225, 96] on div "Uninstall - VSA 9 - Windows 1 1 planned" at bounding box center [281, 97] width 241 height 38
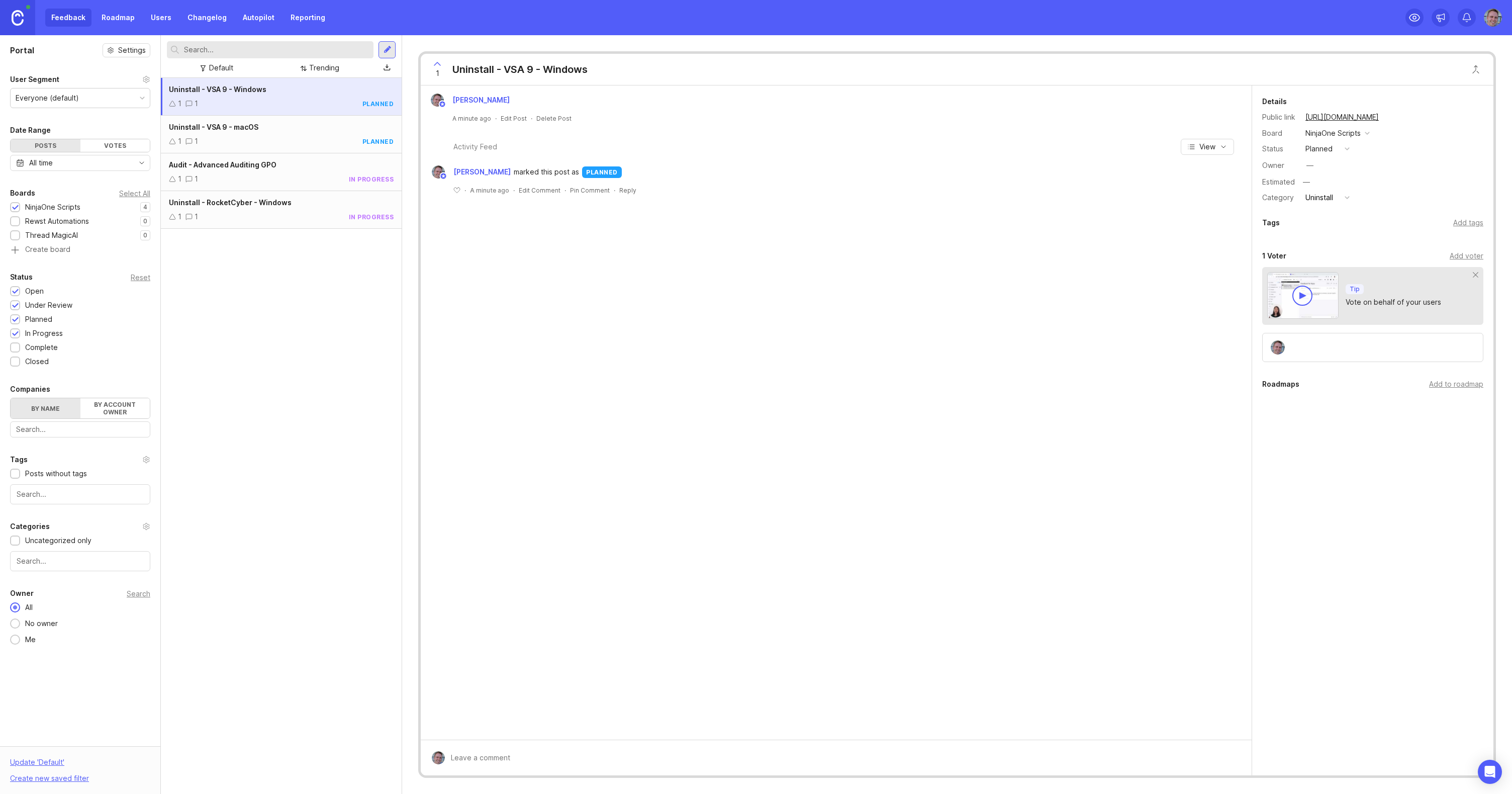
click at [1308, 163] on div "—" at bounding box center [1310, 165] width 7 height 11
click at [338, 49] on input "text" at bounding box center [276, 49] width 185 height 11
click at [328, 180] on div "1 1 in progress" at bounding box center [281, 179] width 225 height 11
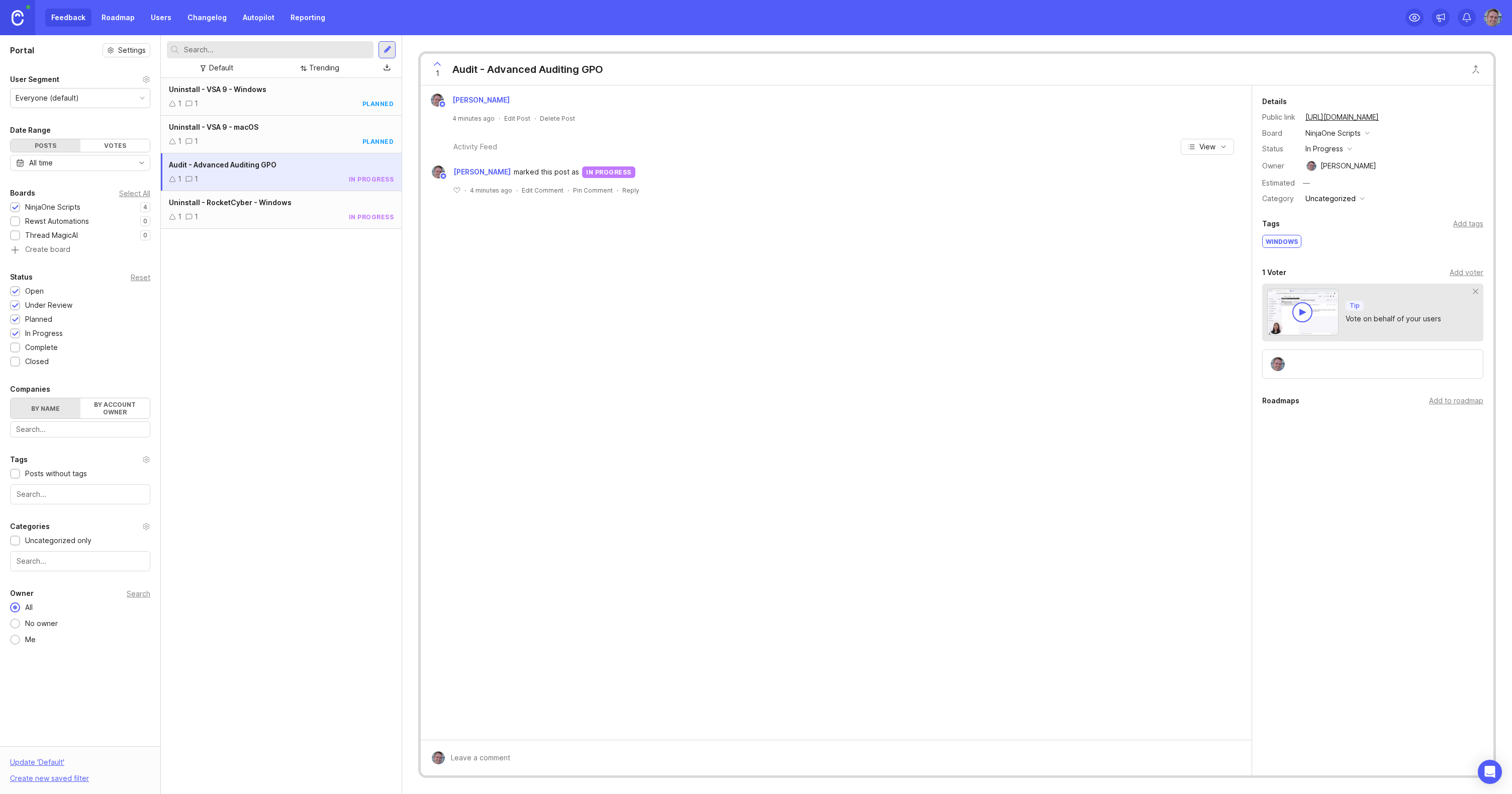
click at [319, 208] on div "Uninstall - RocketCyber - Windows 1 1 in progress" at bounding box center [281, 210] width 241 height 38
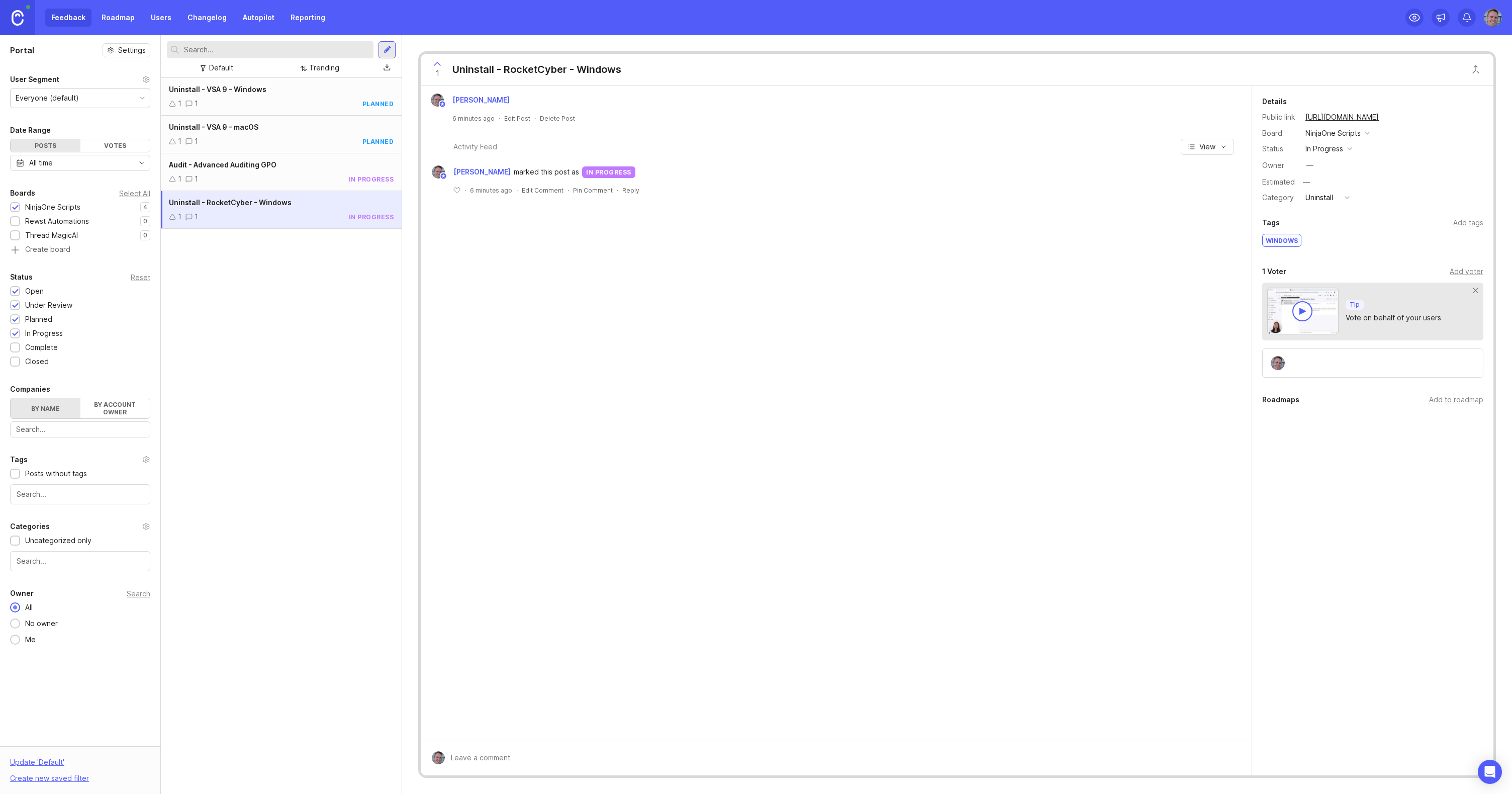
click at [1312, 164] on div "—" at bounding box center [1310, 165] width 7 height 11
click at [301, 170] on div "Audit - Advanced Auditing GPO 1 1 in progress" at bounding box center [281, 172] width 241 height 38
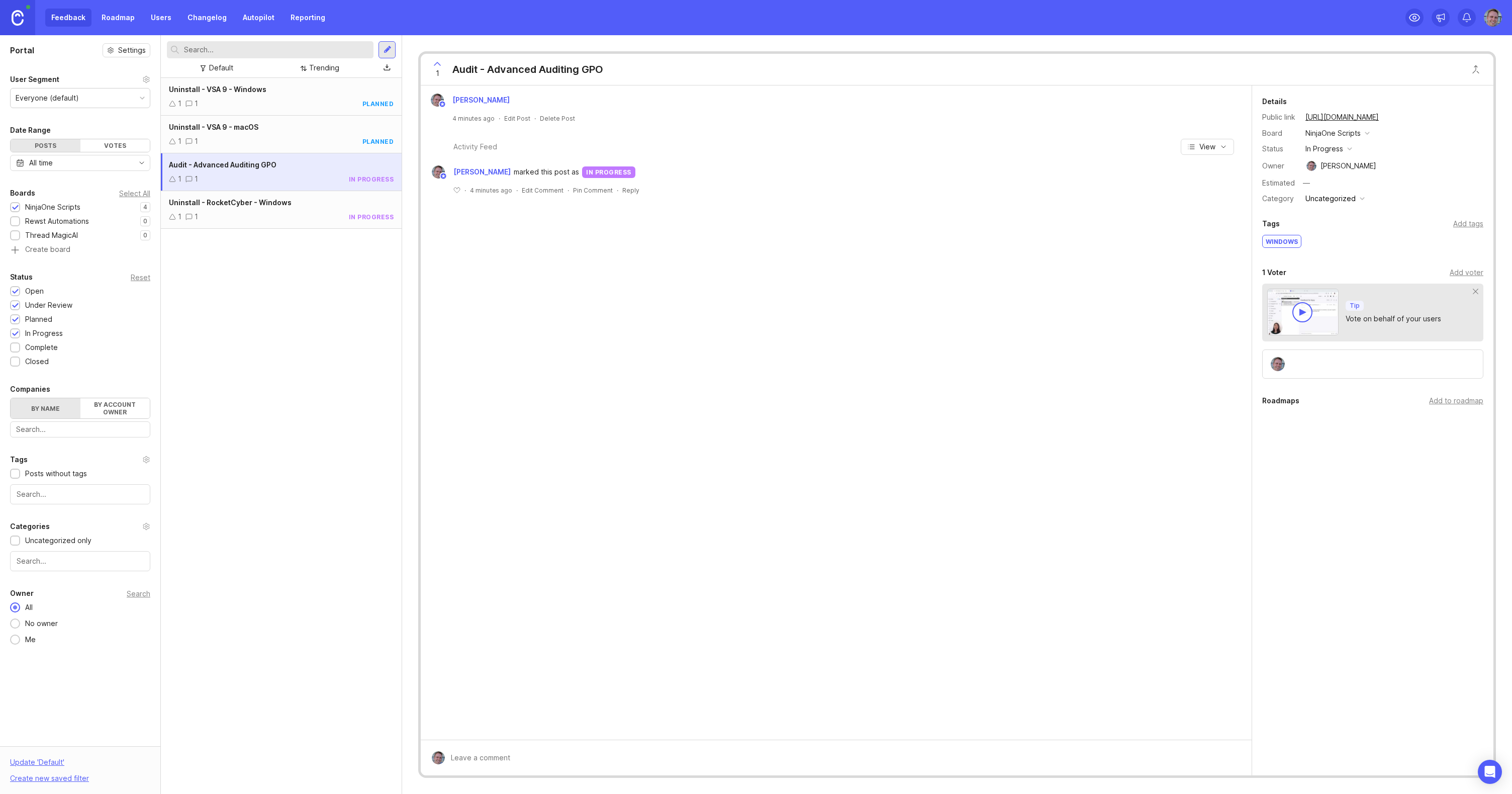
click at [1360, 198] on div "button" at bounding box center [1362, 198] width 5 height 5
click at [387, 413] on div "Uninstall - VSA 9 - Windows 1 1 planned Uninstall - VSA 9 - macOS 1 1 planned A…" at bounding box center [281, 436] width 241 height 716
click at [271, 100] on div "1 1 planned" at bounding box center [281, 103] width 225 height 11
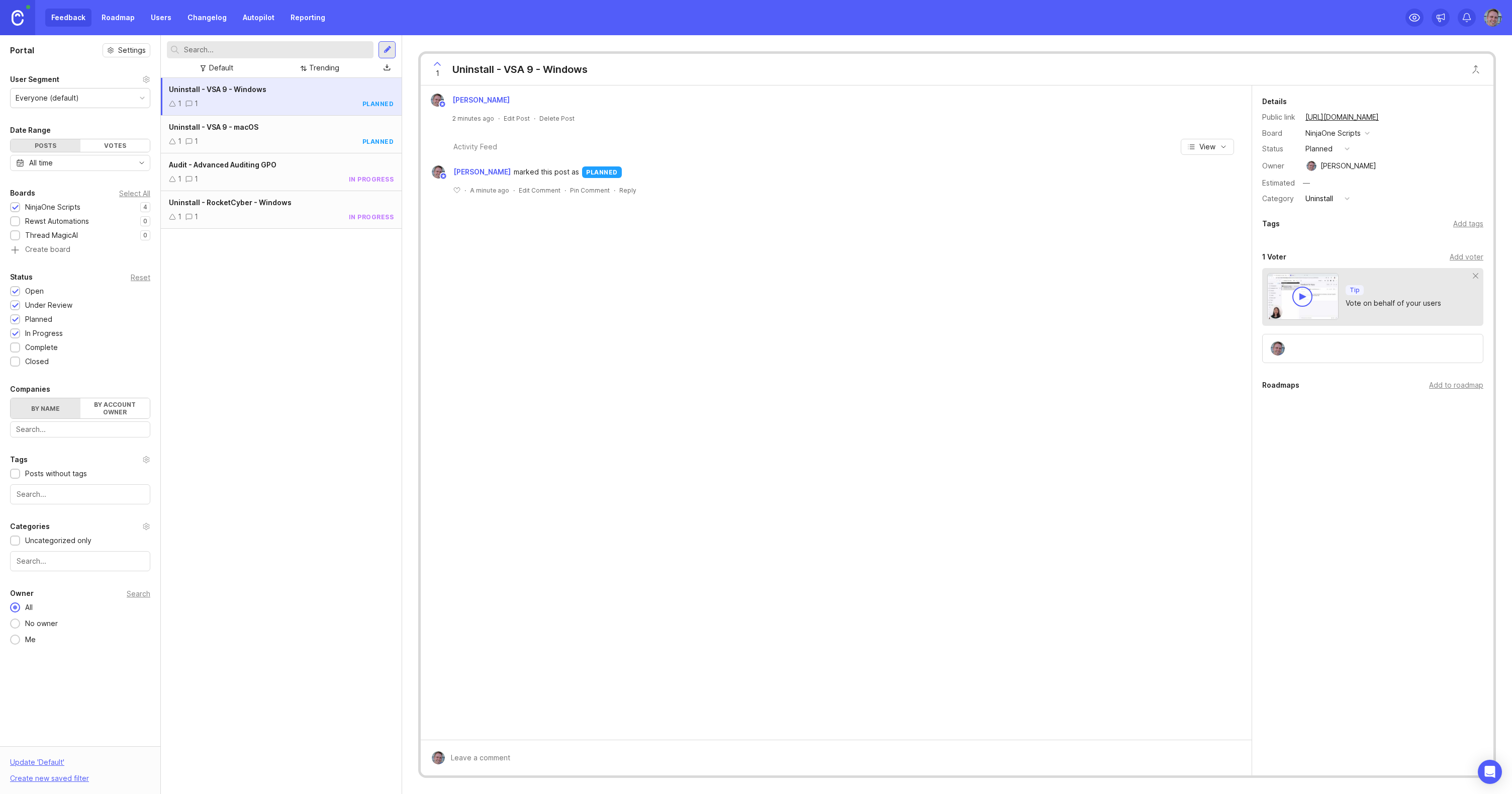
click at [276, 132] on div "Uninstall - VSA 9 - macOS" at bounding box center [281, 127] width 225 height 11
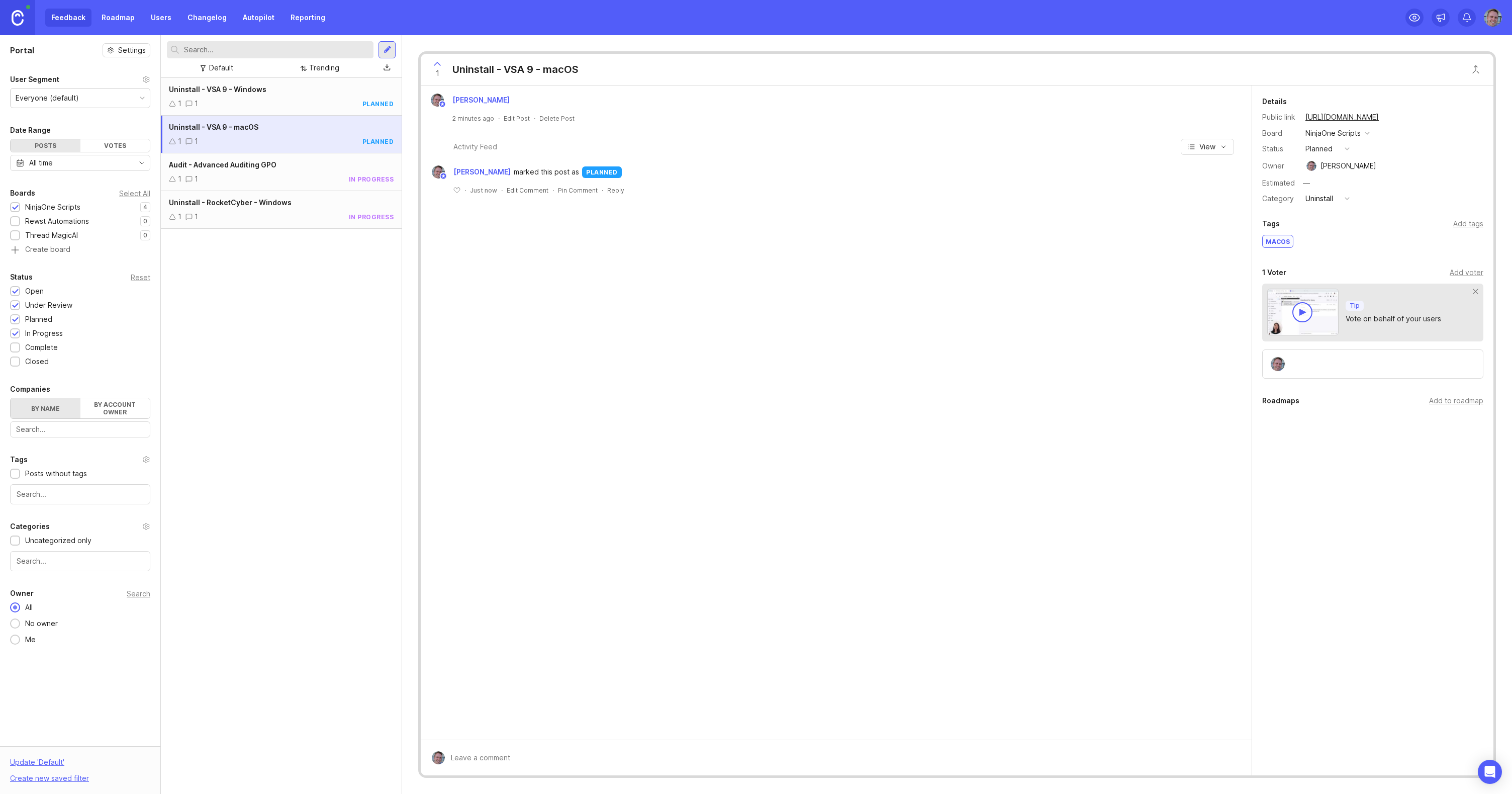
click at [285, 95] on div "Uninstall - VSA 9 - Windows" at bounding box center [281, 89] width 225 height 11
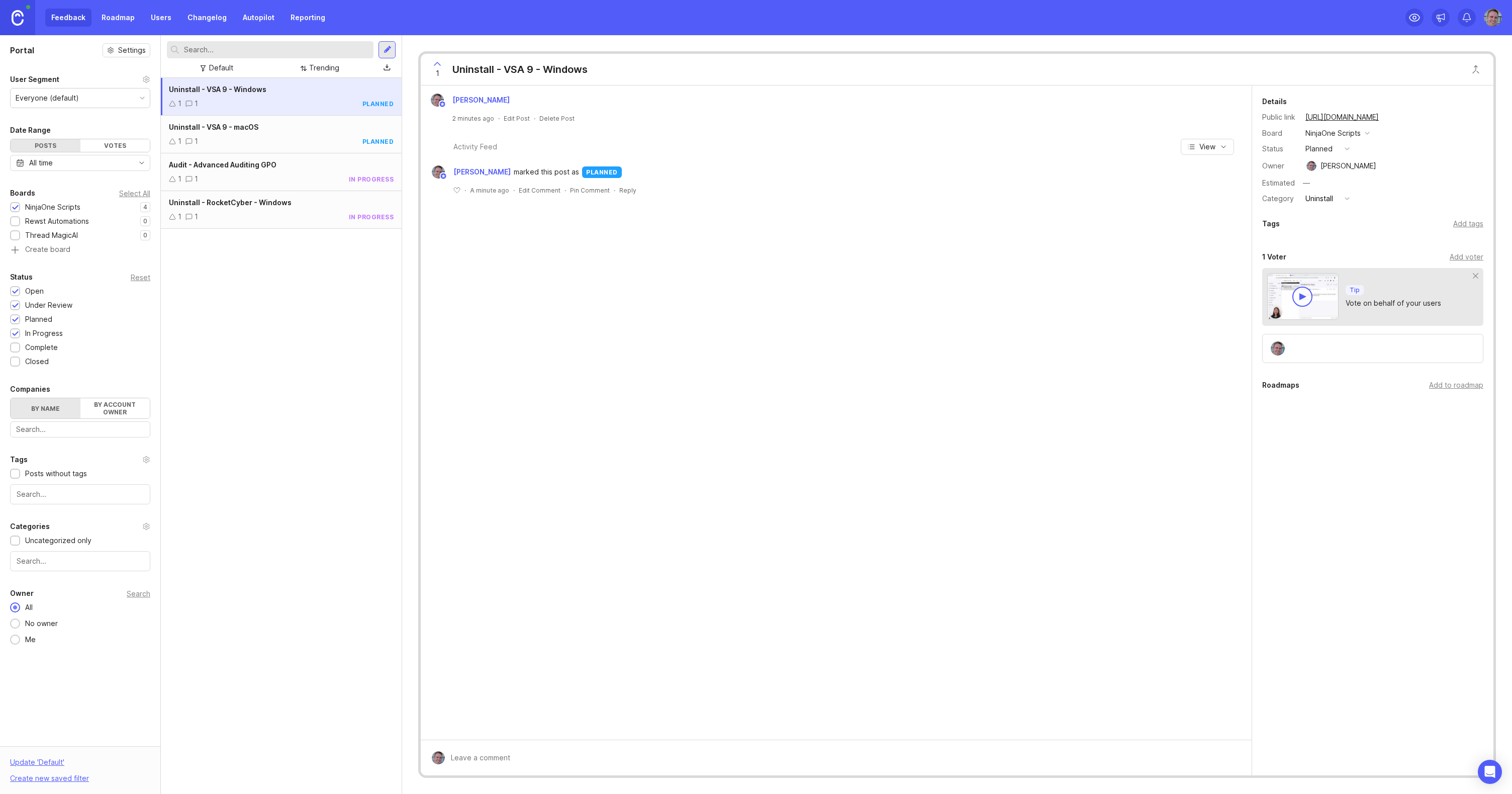
click at [1466, 226] on div "Add tags" at bounding box center [1468, 224] width 30 height 11
click at [1332, 248] on input "text" at bounding box center [1373, 245] width 208 height 11
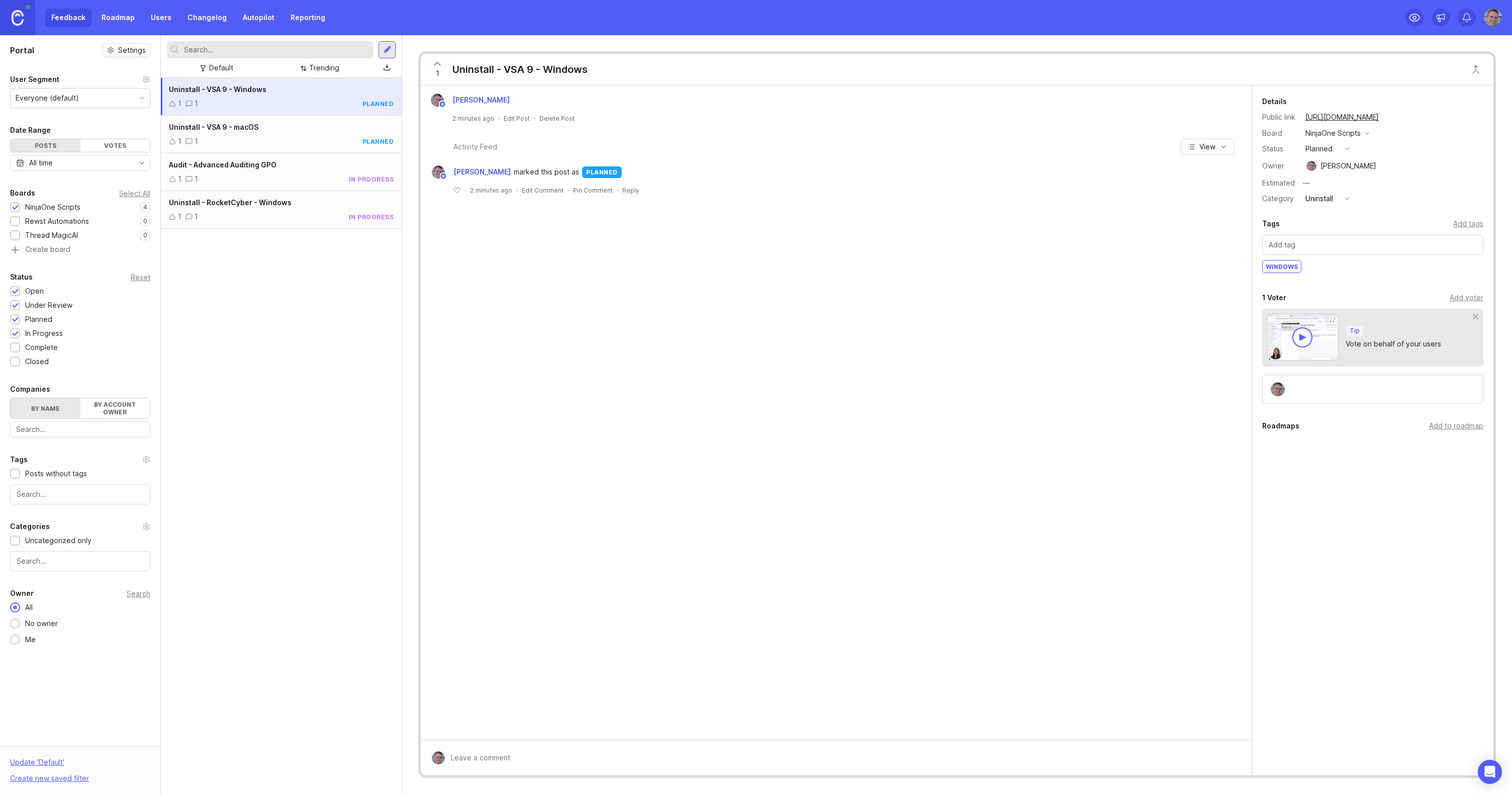
click at [328, 144] on div "1 1 planned" at bounding box center [281, 141] width 225 height 11
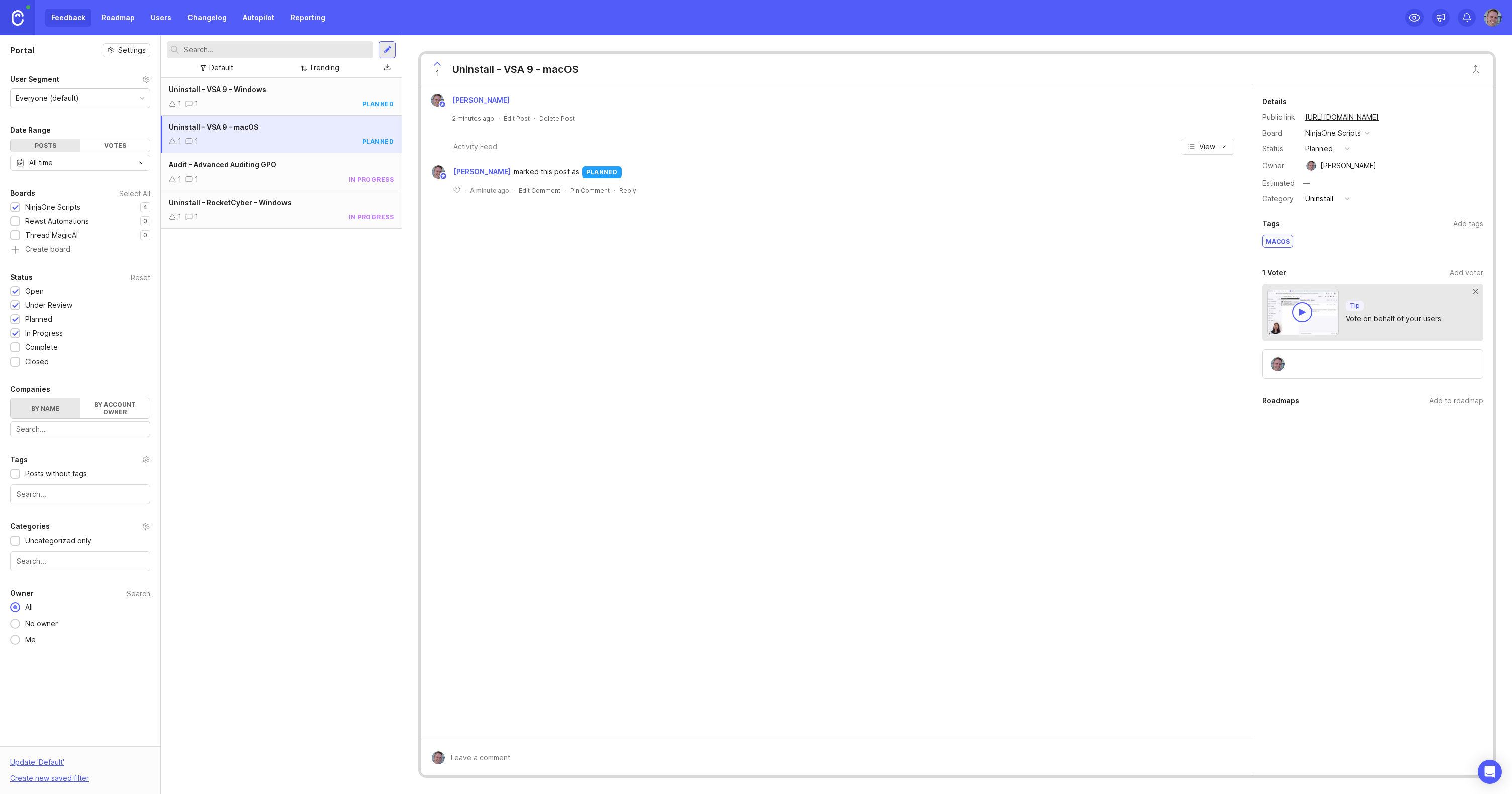
click at [325, 166] on div "Audit - Advanced Auditing GPO" at bounding box center [281, 164] width 225 height 11
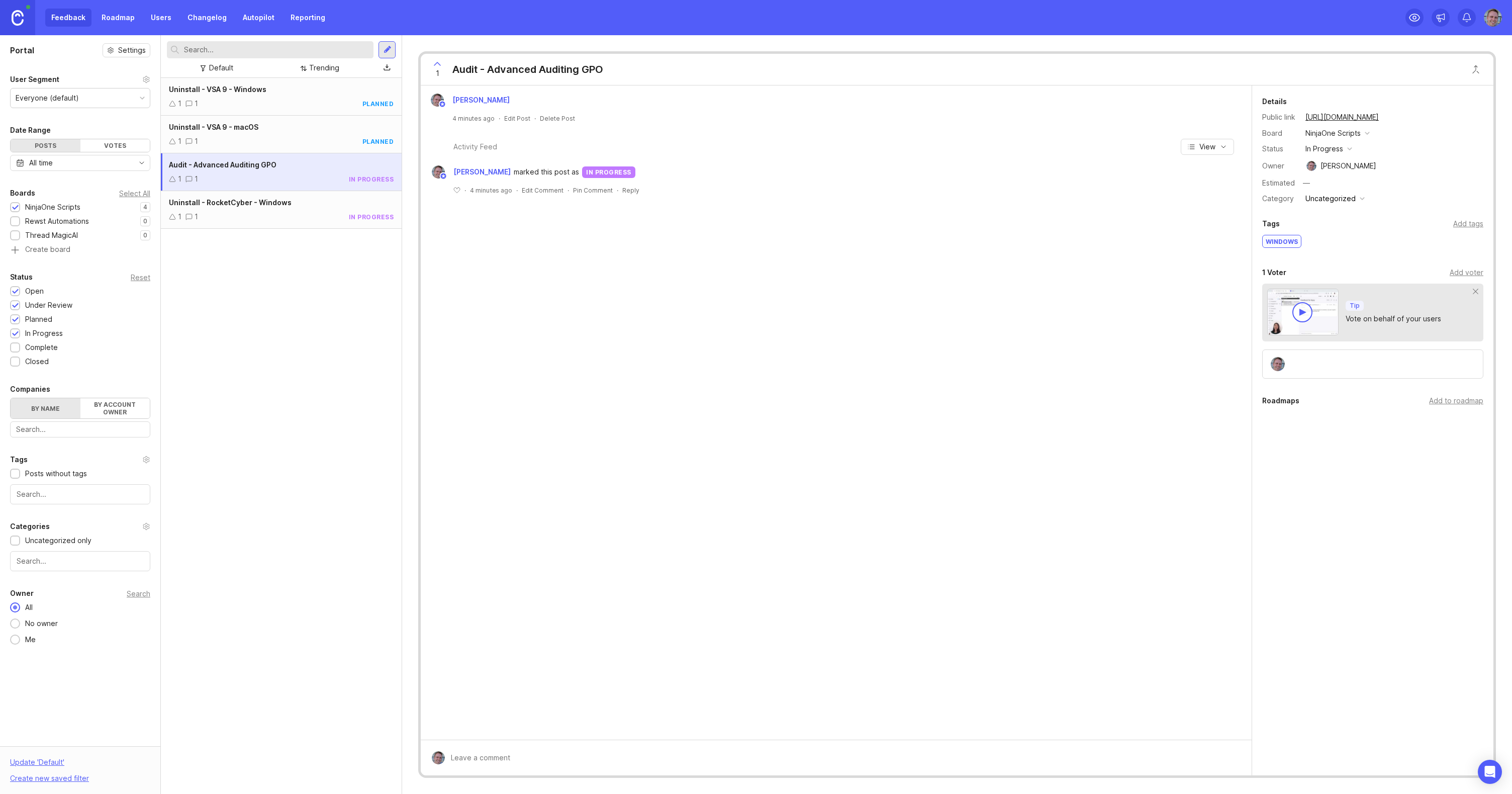
click at [319, 207] on div "Uninstall - RocketCyber - Windows" at bounding box center [281, 203] width 225 height 11
click at [291, 163] on div "Audit - Advanced Auditing GPO" at bounding box center [281, 164] width 225 height 11
click at [296, 90] on div "Uninstall - VSA 9 - Windows" at bounding box center [281, 89] width 225 height 11
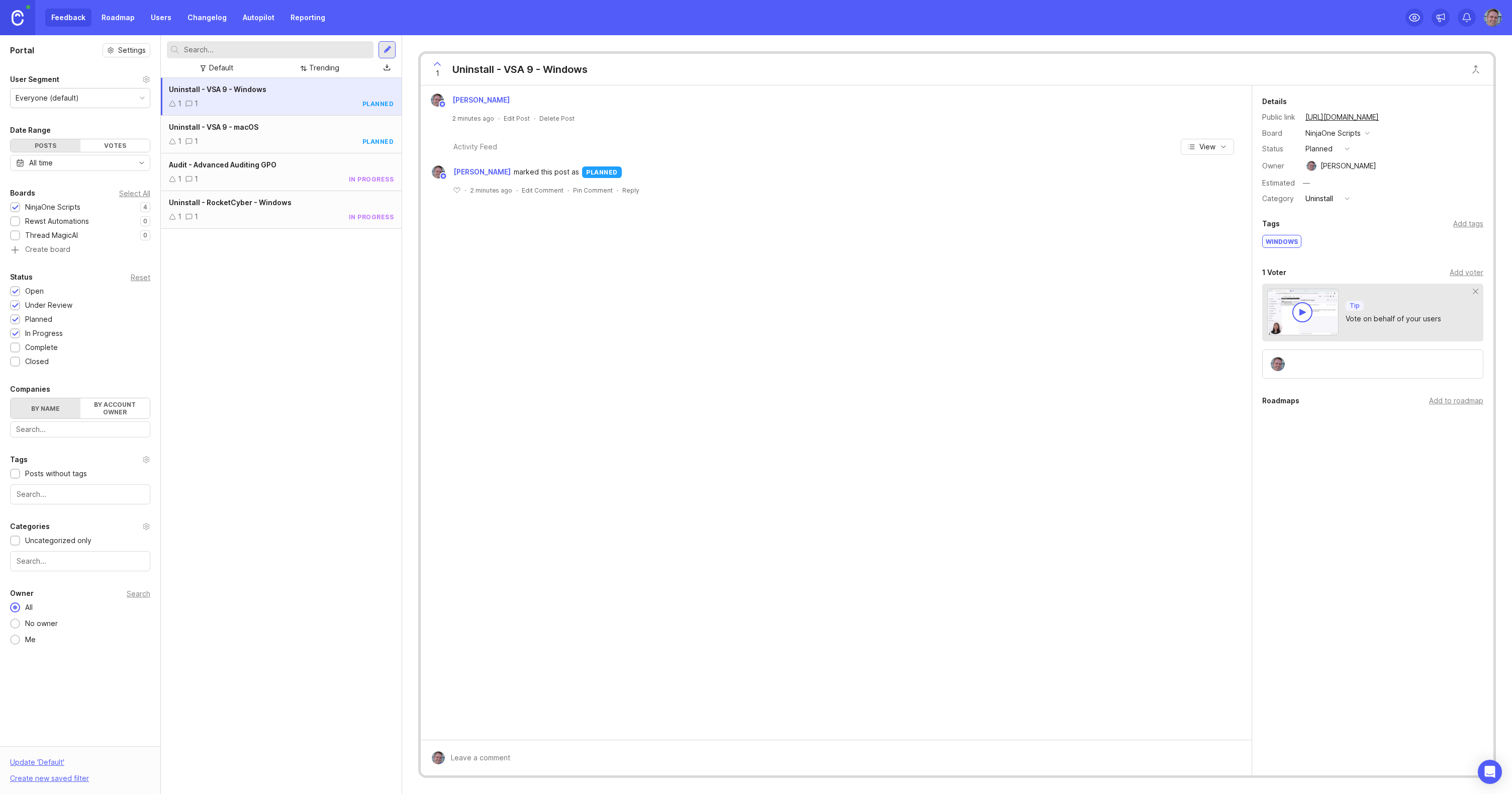
click at [356, 48] on input "text" at bounding box center [276, 49] width 185 height 11
type input "uninstall"
click at [345, 217] on div "1 1 complete" at bounding box center [281, 217] width 225 height 11
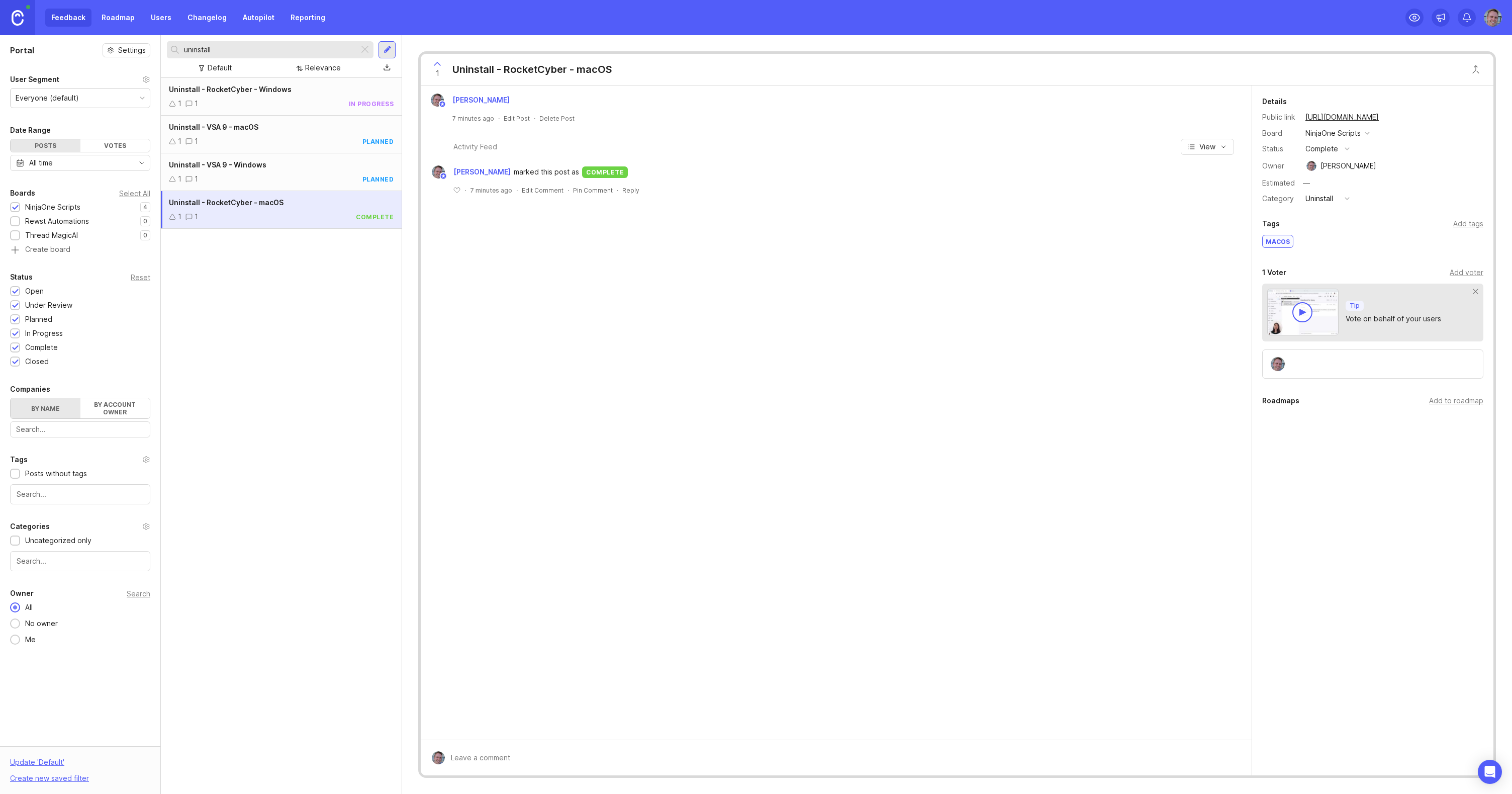
click at [365, 51] on div at bounding box center [365, 50] width 12 height 13
click at [387, 54] on div at bounding box center [387, 49] width 8 height 9
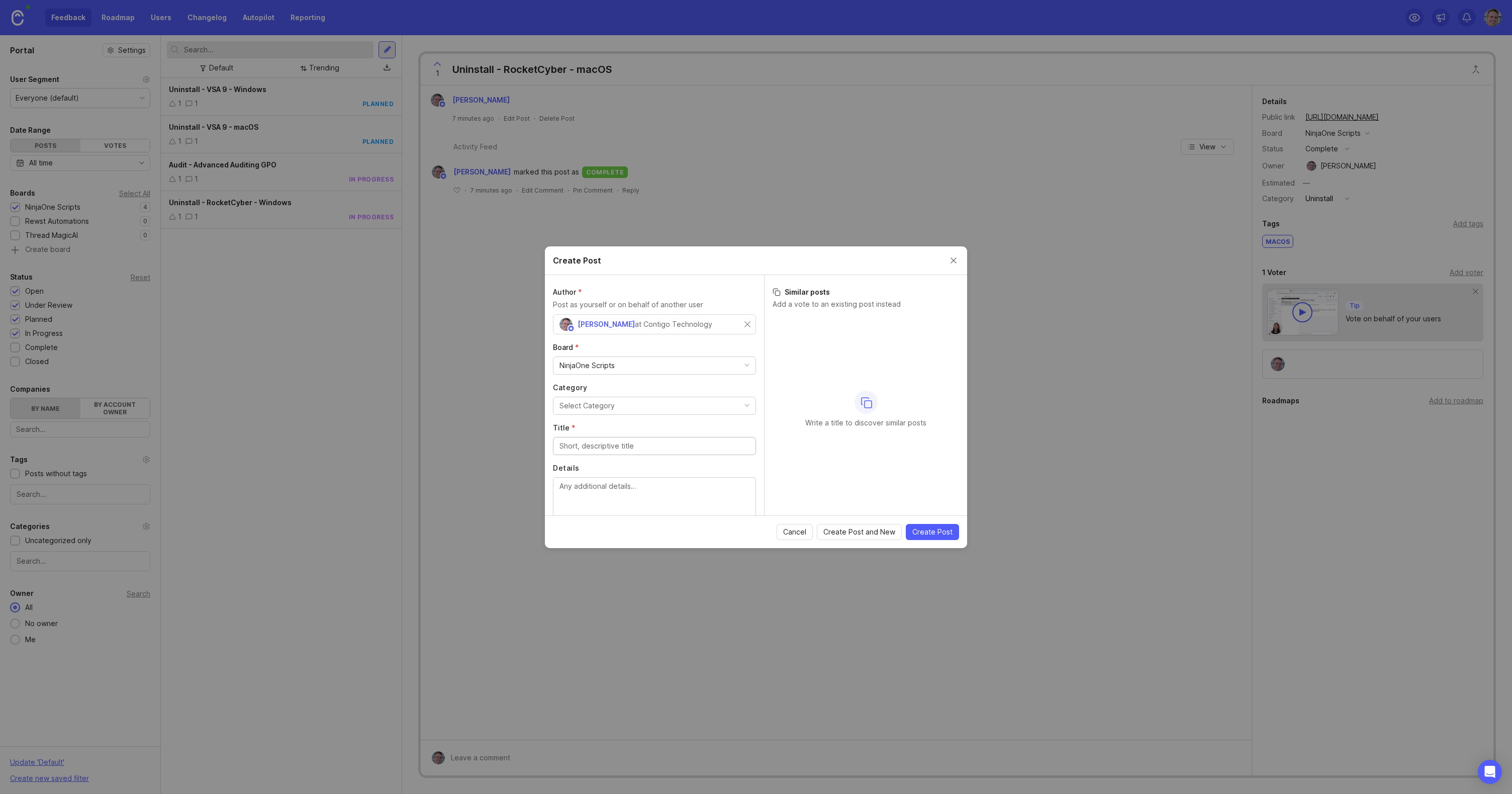
scroll to position [41, 0]
click at [612, 367] on div "Select Category" at bounding box center [587, 365] width 55 height 11
click at [602, 387] on li "Uninstall" at bounding box center [654, 386] width 203 height 19
click at [618, 408] on input "Title *" at bounding box center [654, 406] width 190 height 11
paste input "Uninstall - VSA 9"
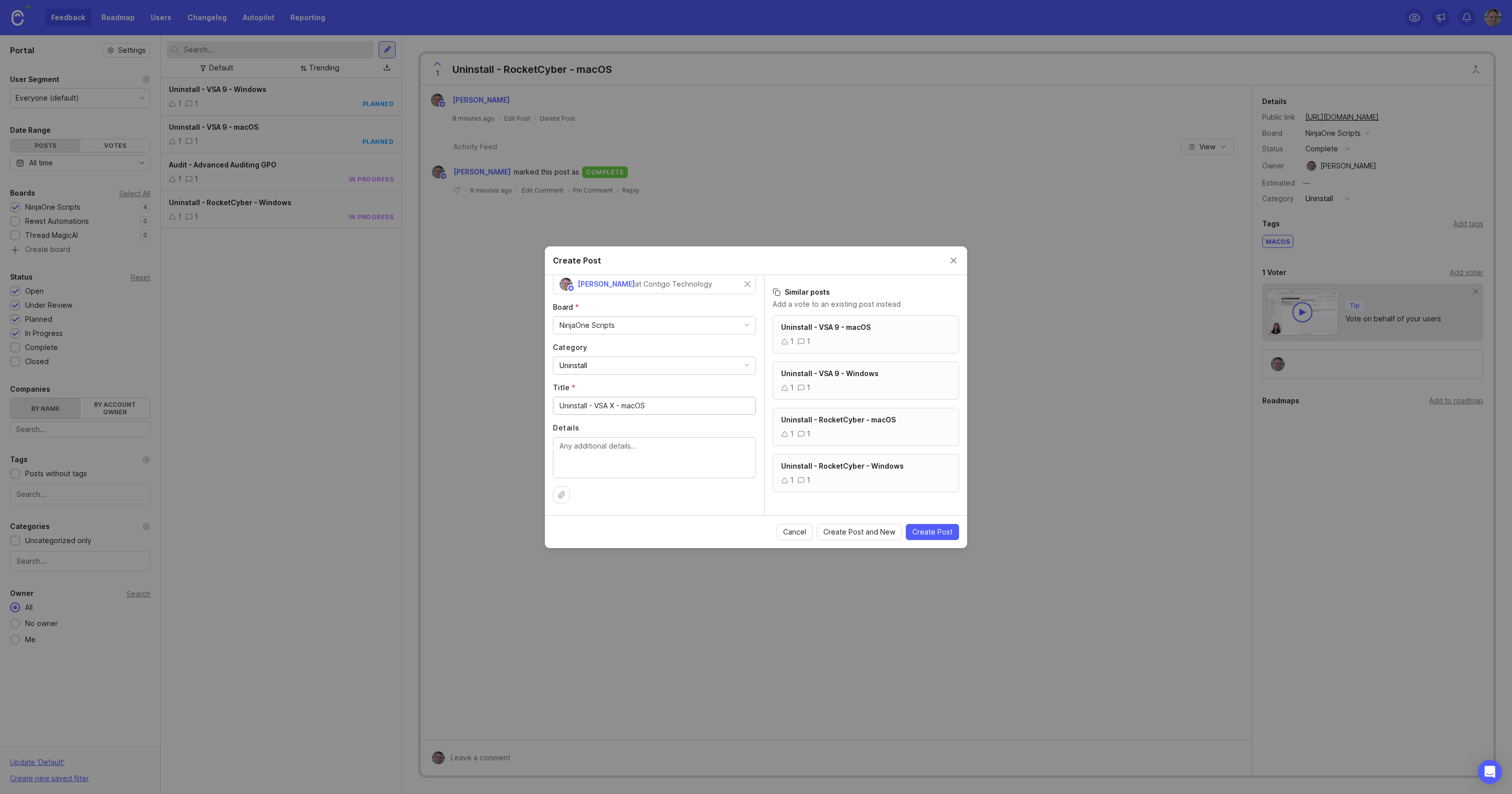
drag, startPoint x: 622, startPoint y: 407, endPoint x: 554, endPoint y: 404, distance: 68.1
click at [555, 404] on div "Uninstall - VSA X - macOS" at bounding box center [654, 406] width 203 height 18
type input "Uninstall - VSA X - macOS"
click at [880, 533] on span "Create Post and New" at bounding box center [859, 531] width 72 height 10
click at [619, 411] on input "Title *" at bounding box center [654, 406] width 190 height 11
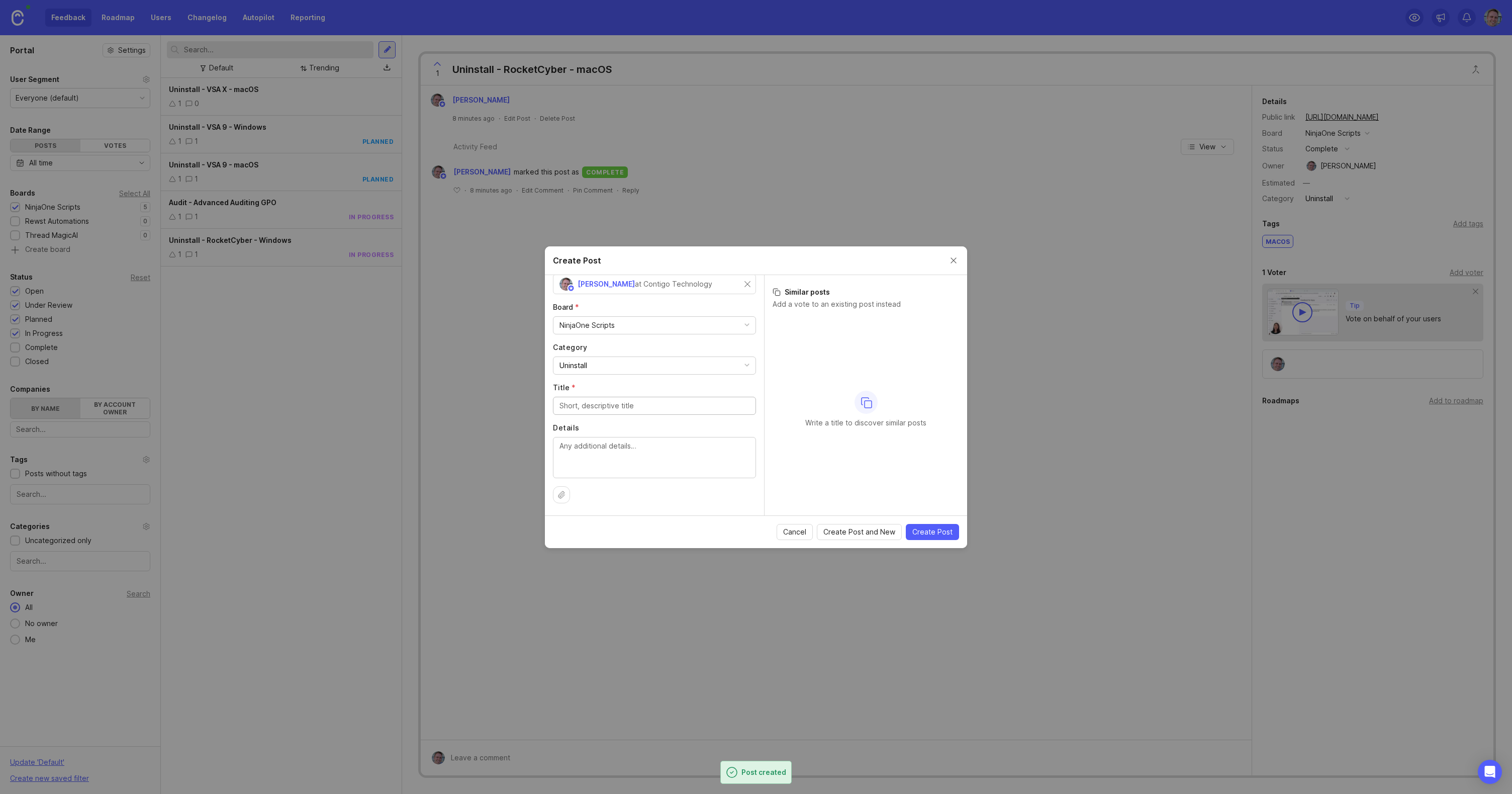
paste input "Uninstall - VSA X -"
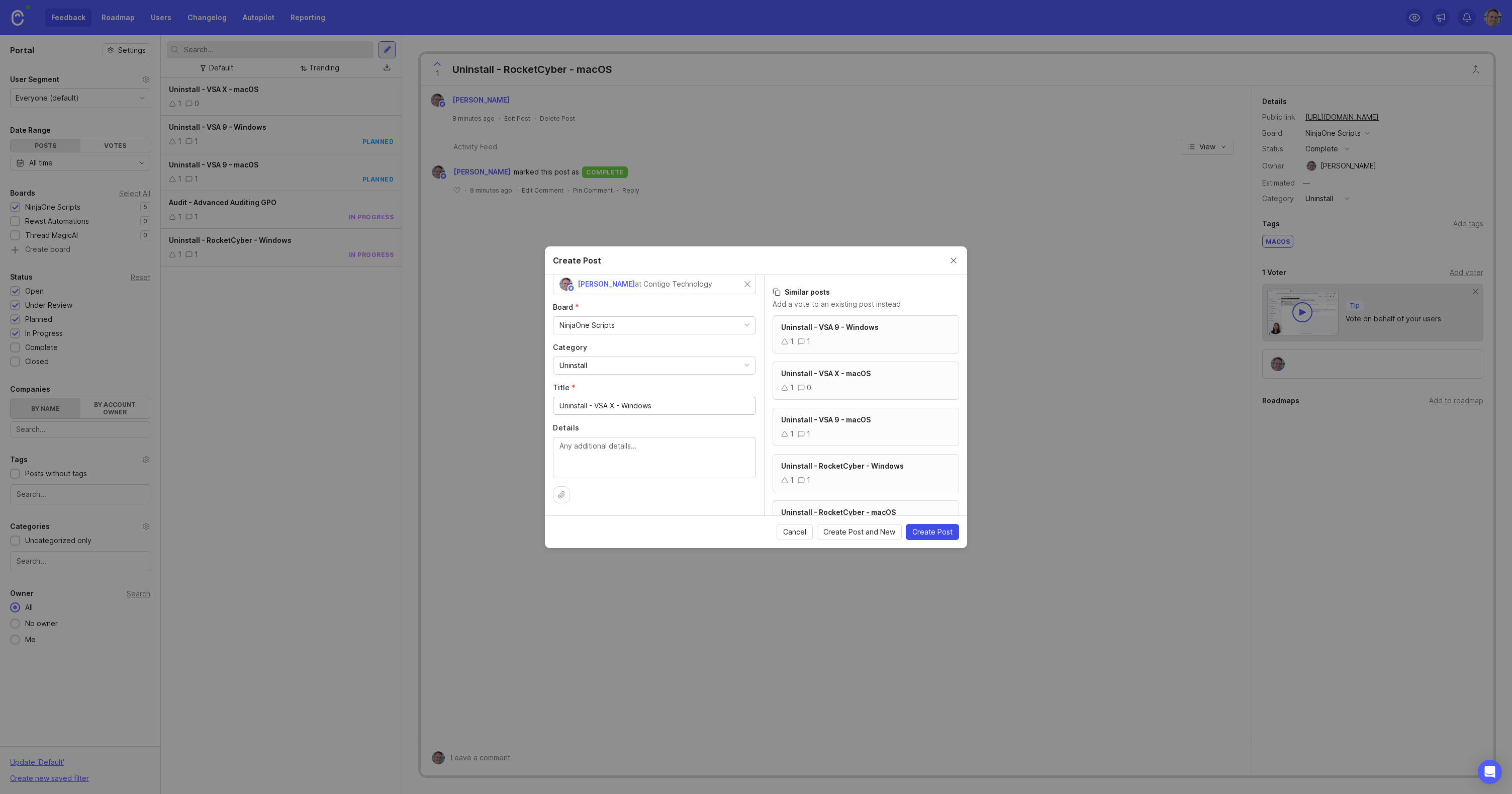
type input "Uninstall - VSA X - Windows"
click at [945, 532] on span "Create Post" at bounding box center [932, 531] width 41 height 10
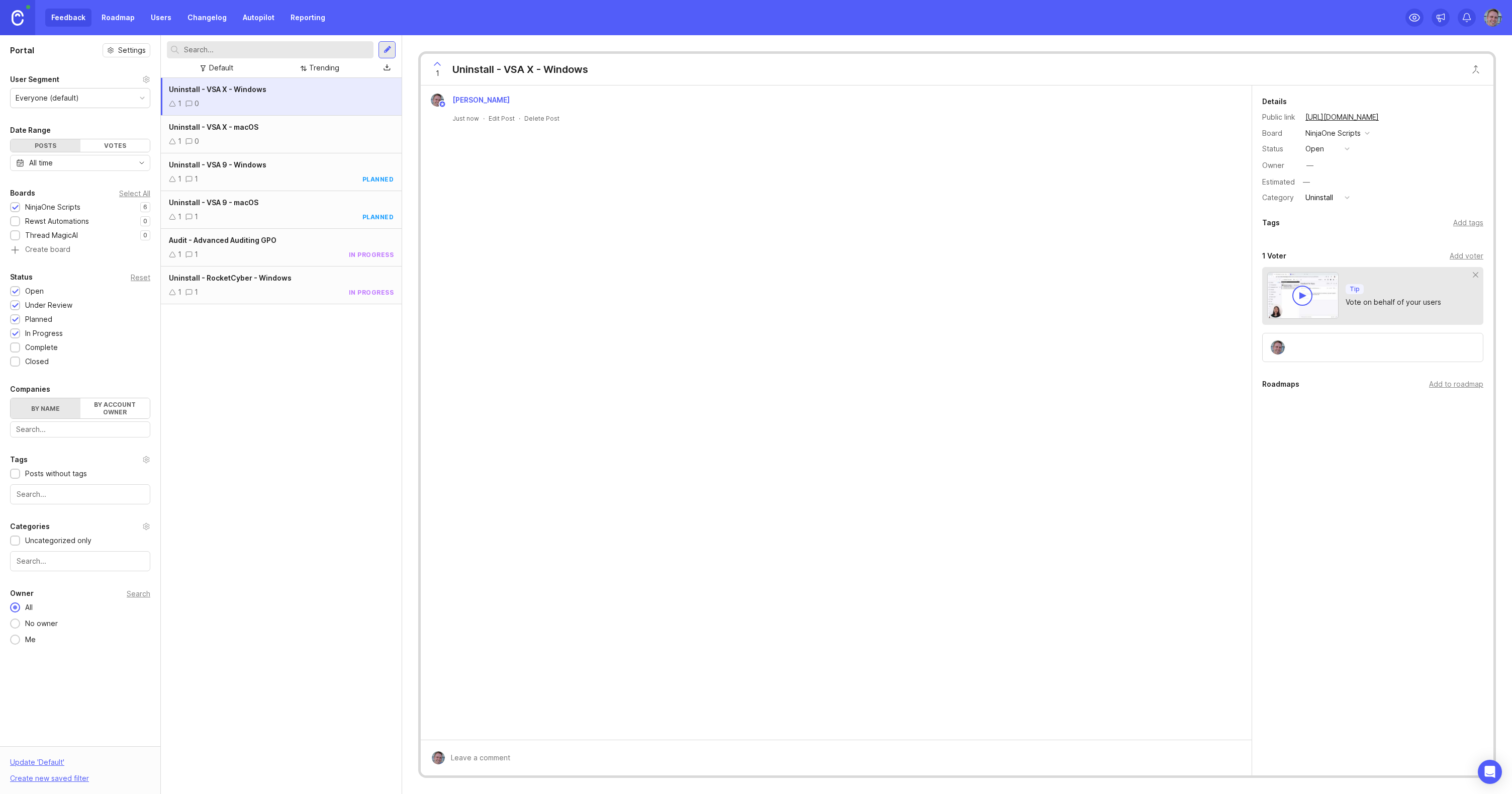
click at [1311, 163] on div "—" at bounding box center [1310, 165] width 7 height 11
click at [1328, 151] on button "open" at bounding box center [1328, 149] width 50 height 13
click at [1335, 187] on div "under review" at bounding box center [1332, 185] width 50 height 9
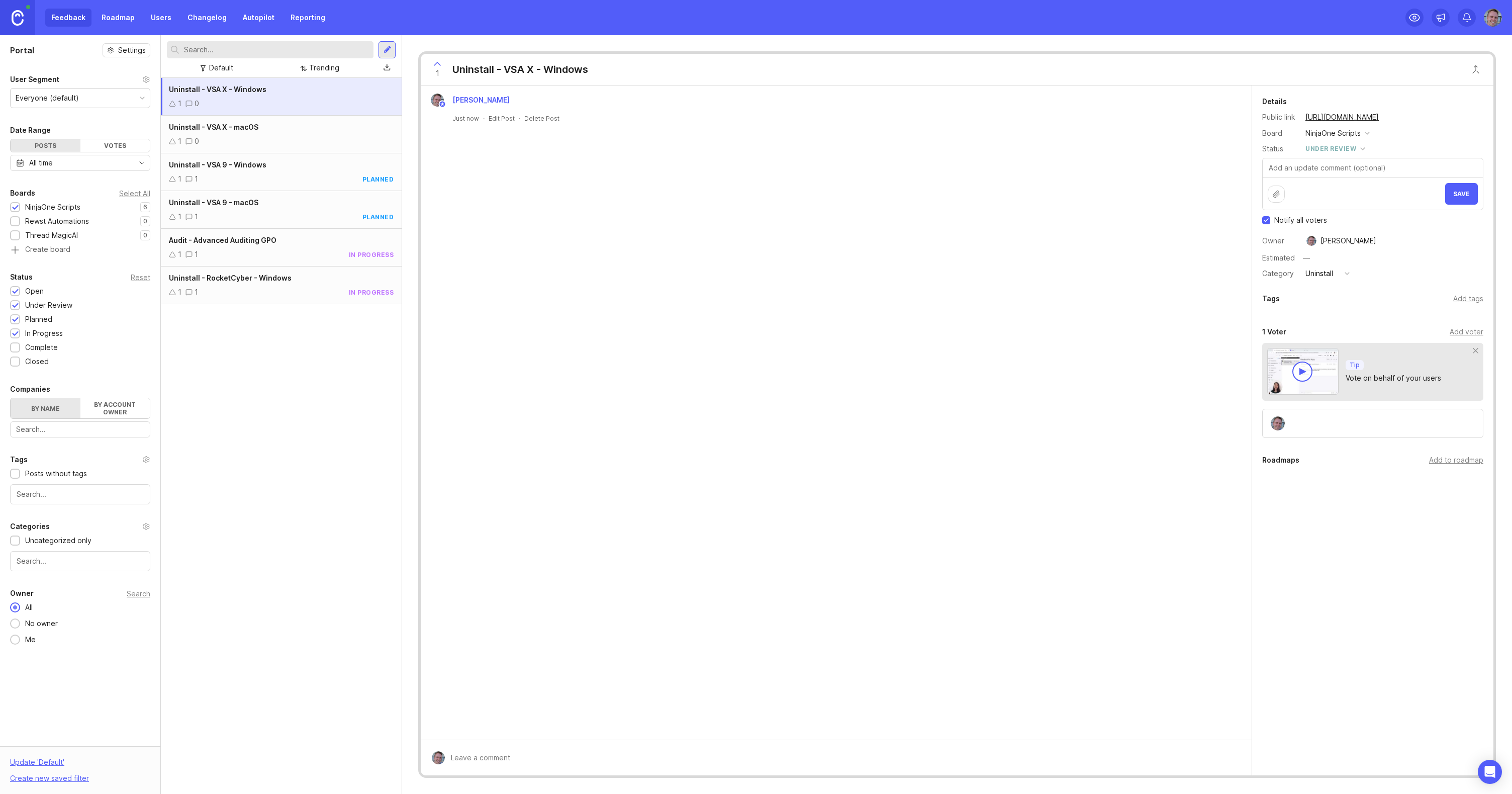
drag, startPoint x: 1287, startPoint y: 220, endPoint x: 1314, endPoint y: 217, distance: 27.2
click at [1287, 220] on span "Notify all voters" at bounding box center [1301, 220] width 53 height 10
click at [1270, 220] on input "Notify all voters" at bounding box center [1266, 220] width 8 height 8
checkbox input "false"
click at [1465, 191] on span "Save" at bounding box center [1462, 194] width 16 height 8
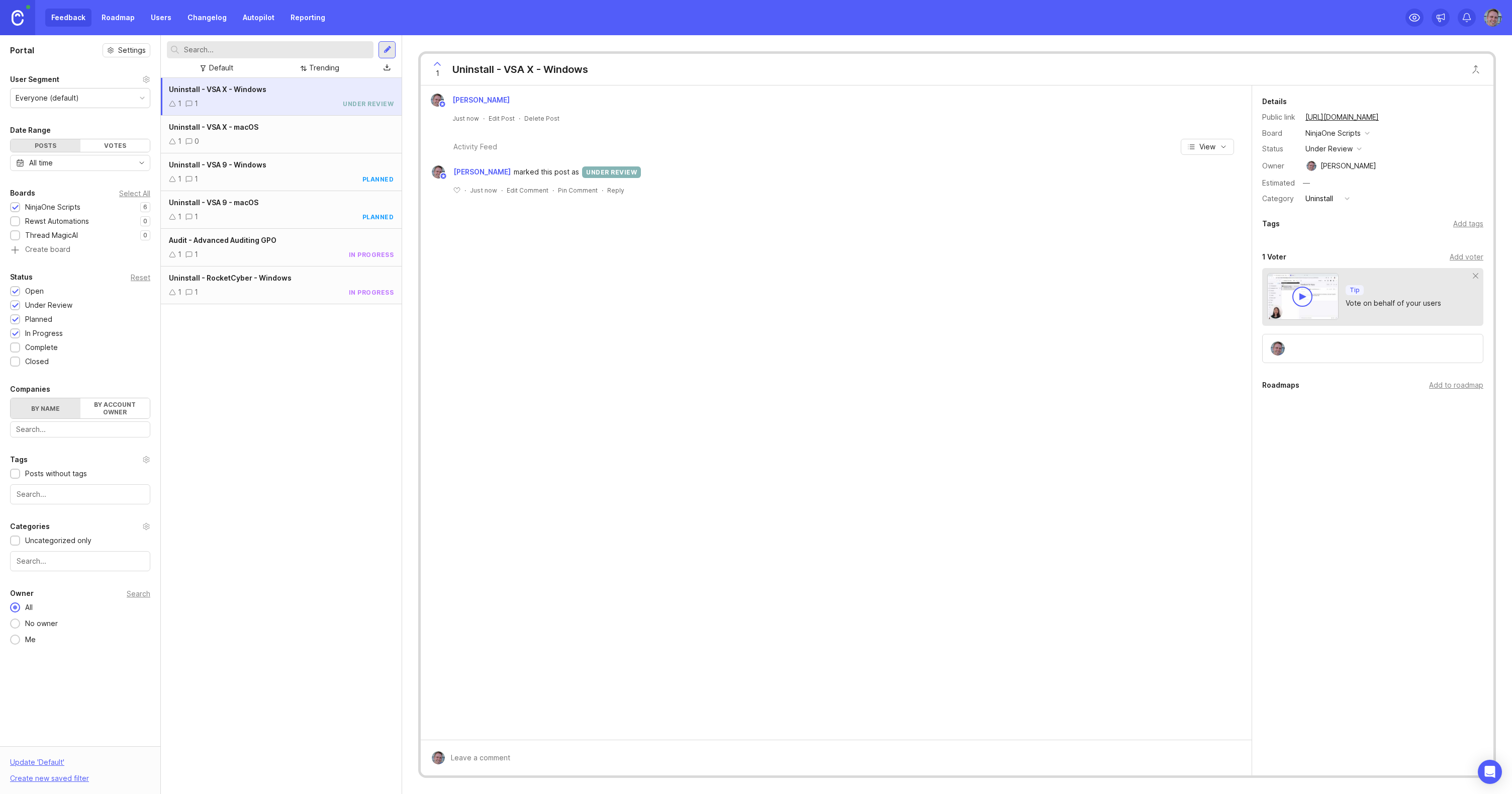
click at [1460, 222] on div "Add tags" at bounding box center [1468, 224] width 30 height 11
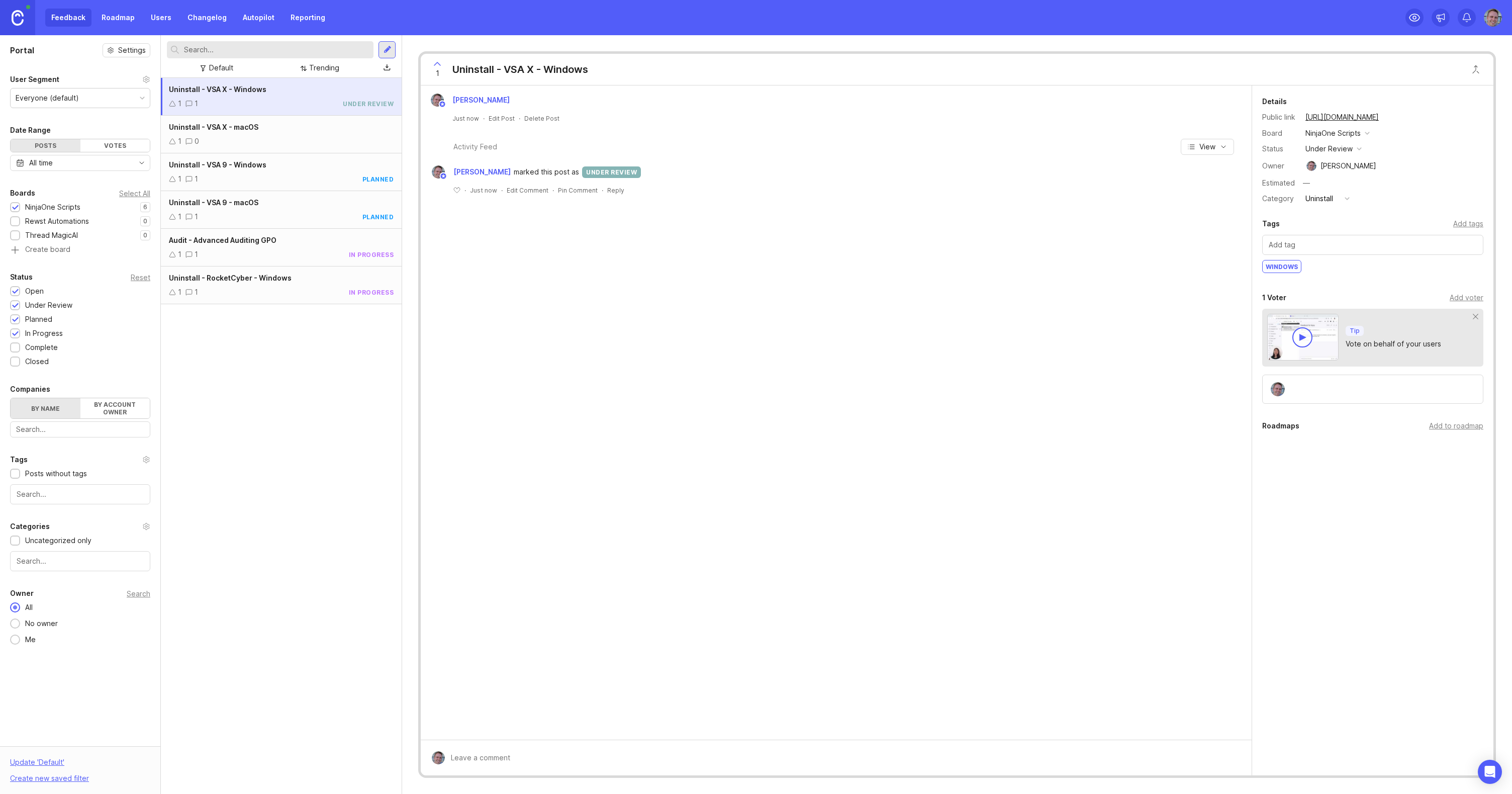
click at [303, 132] on div "Uninstall - VSA X - macOS" at bounding box center [281, 127] width 225 height 11
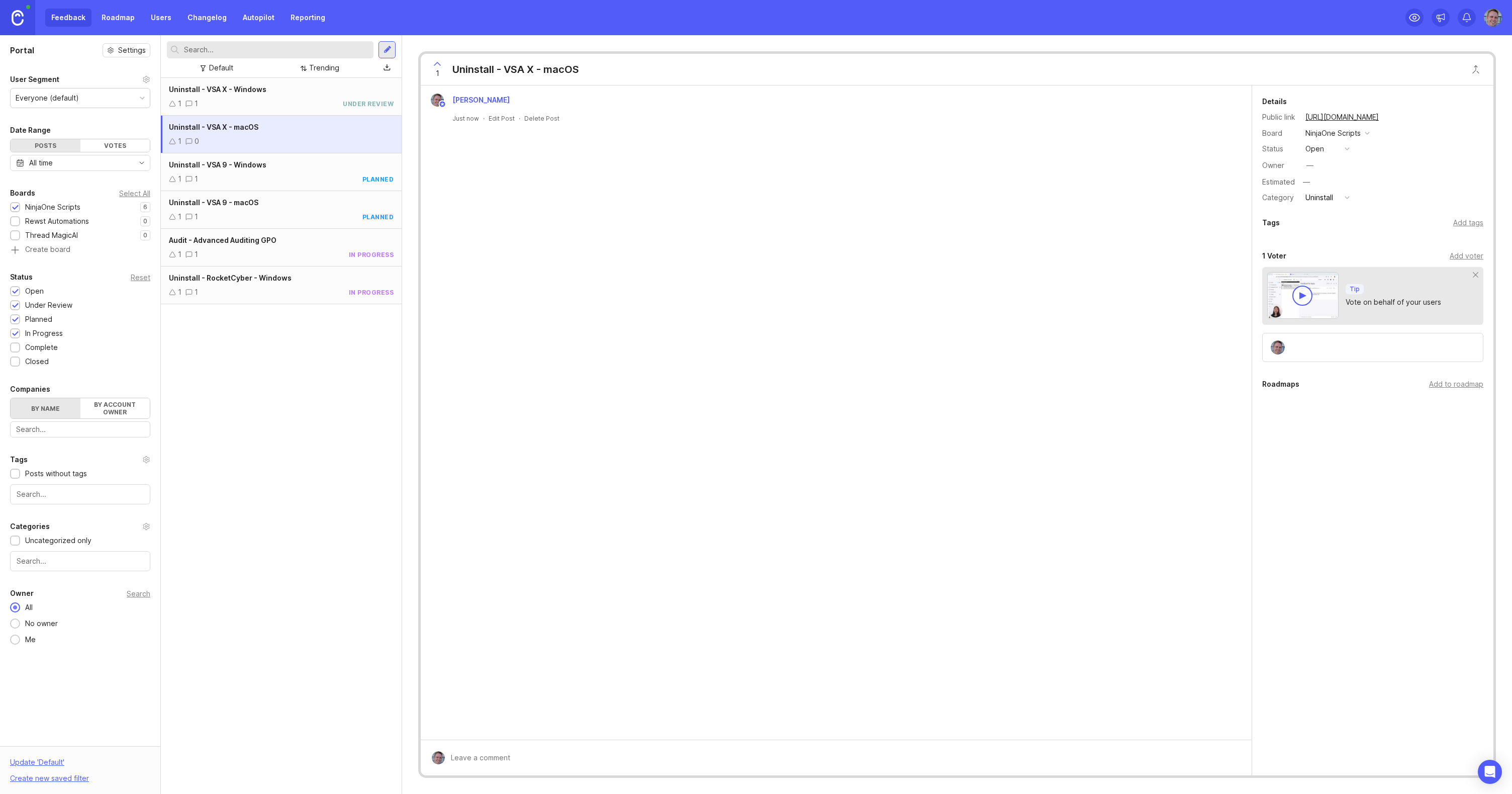
click at [1319, 194] on div "Uninstall" at bounding box center [1319, 197] width 28 height 11
click at [1328, 156] on div "Details Public link https://contigo.canny.io/ninjaone-scripts/p/uninstall-vsa-x…" at bounding box center [1372, 150] width 241 height 109
click at [1328, 149] on button "open" at bounding box center [1328, 149] width 50 height 13
click at [1332, 186] on div "under review" at bounding box center [1332, 185] width 50 height 9
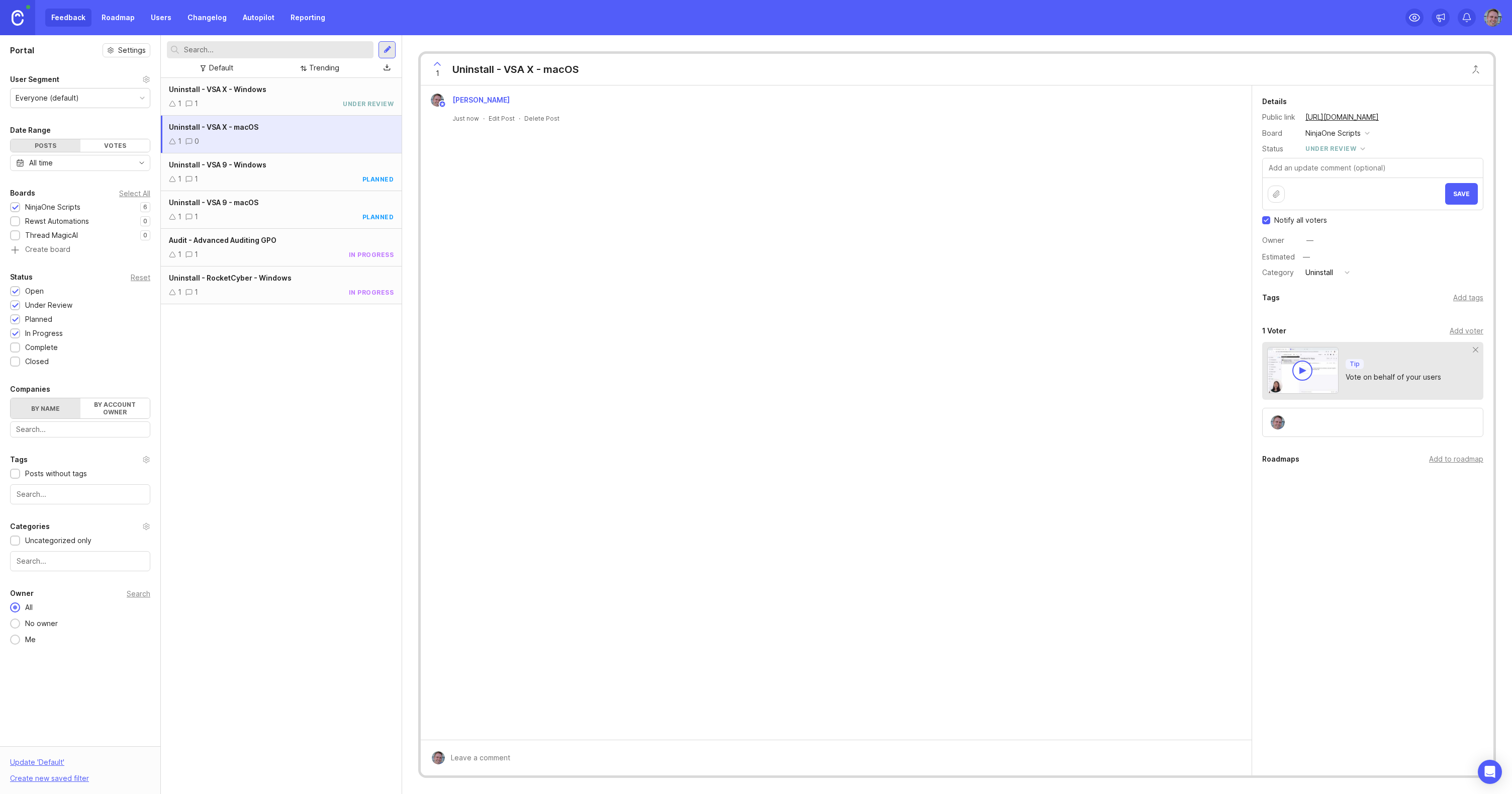
click at [1451, 191] on button "Save" at bounding box center [1462, 194] width 33 height 22
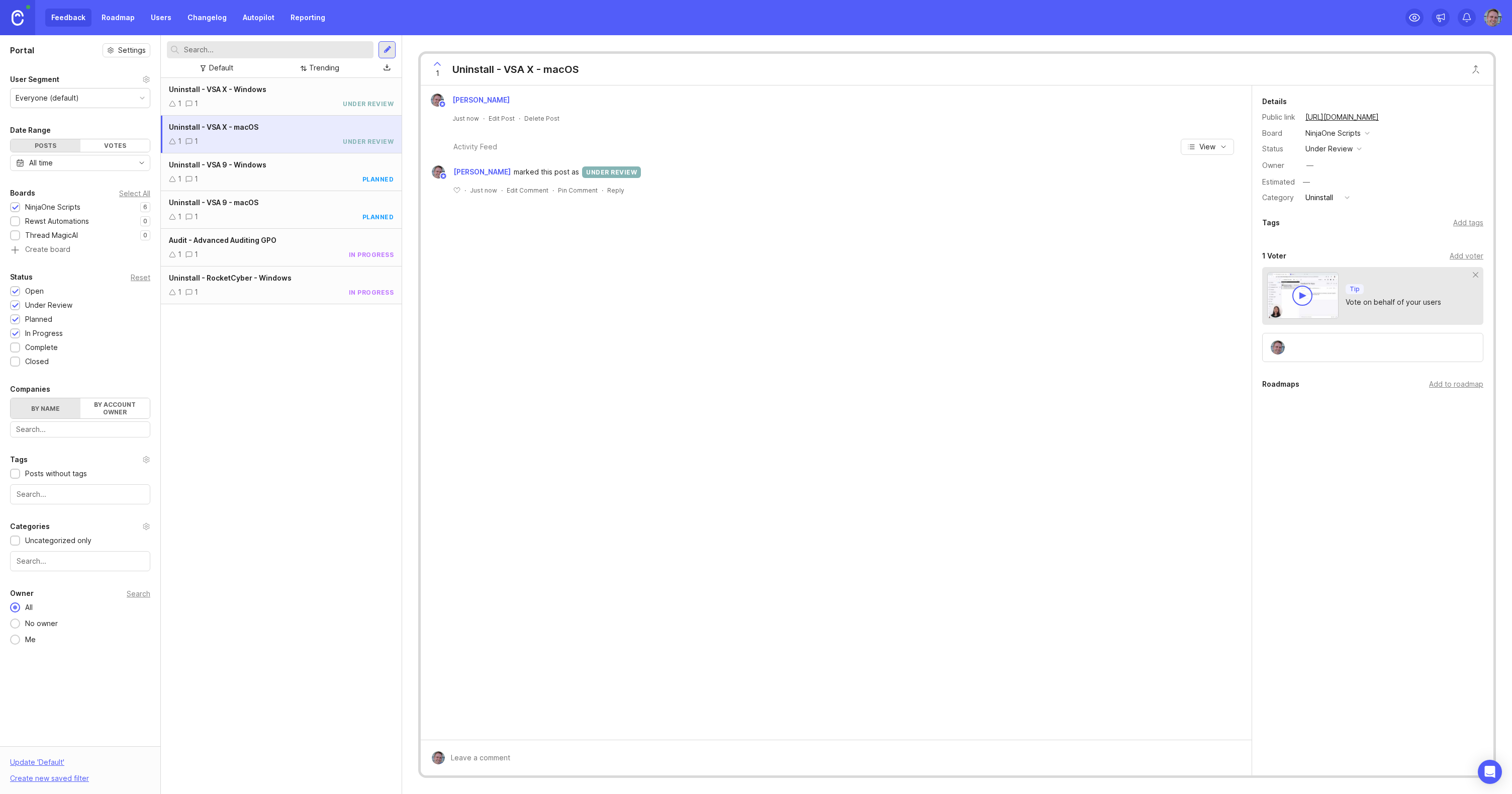
click at [1309, 163] on div "—" at bounding box center [1310, 165] width 7 height 11
click at [1466, 221] on div "Add tags" at bounding box center [1468, 224] width 30 height 11
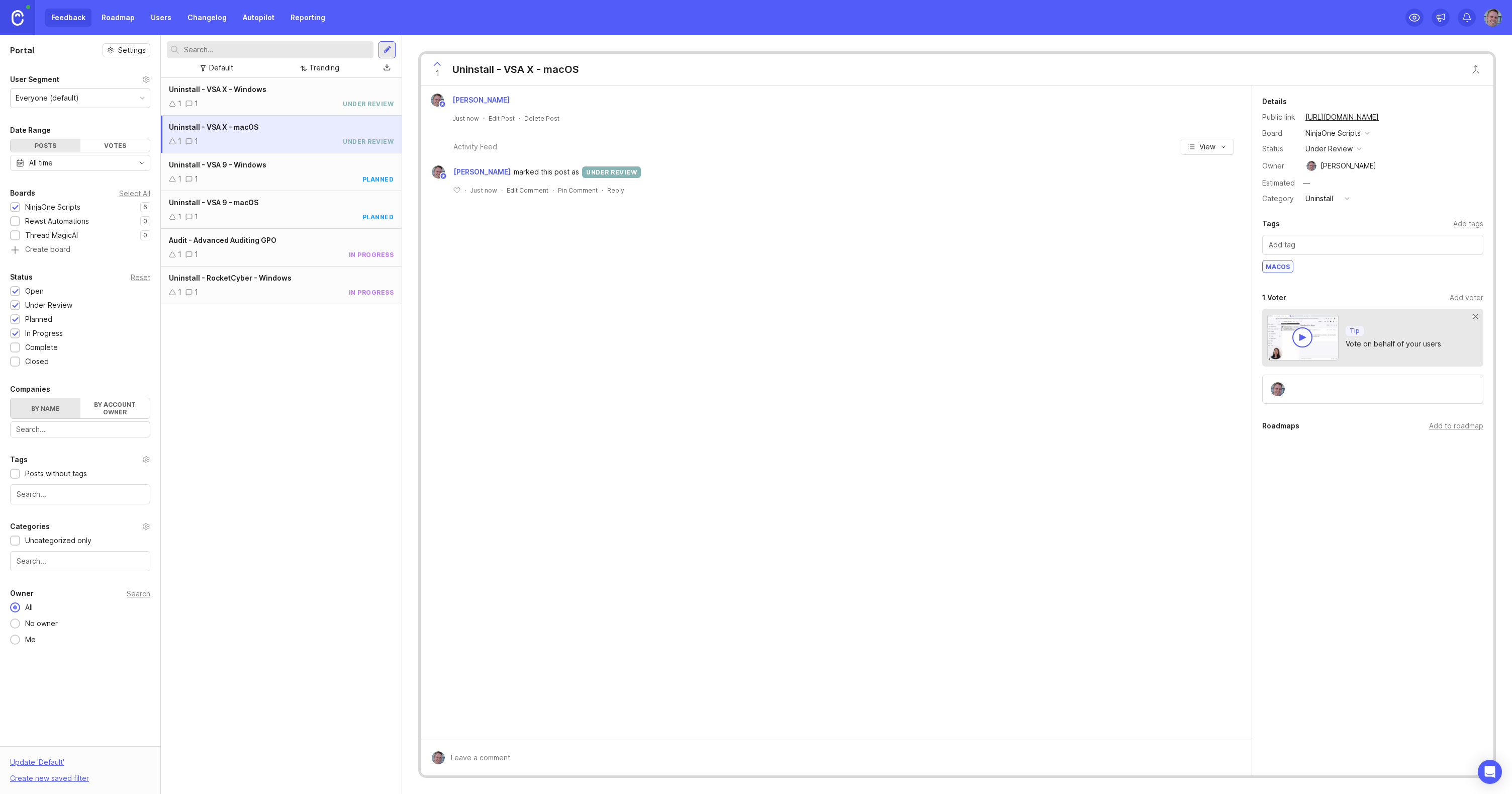
click at [1112, 309] on div "Andrew Williams Just now · Edit Post · Delete Post Activity Feed View Andrew Wi…" at bounding box center [836, 413] width 831 height 654
click at [307, 97] on div "Uninstall - VSA X - Windows 1 1 under review" at bounding box center [281, 97] width 241 height 38
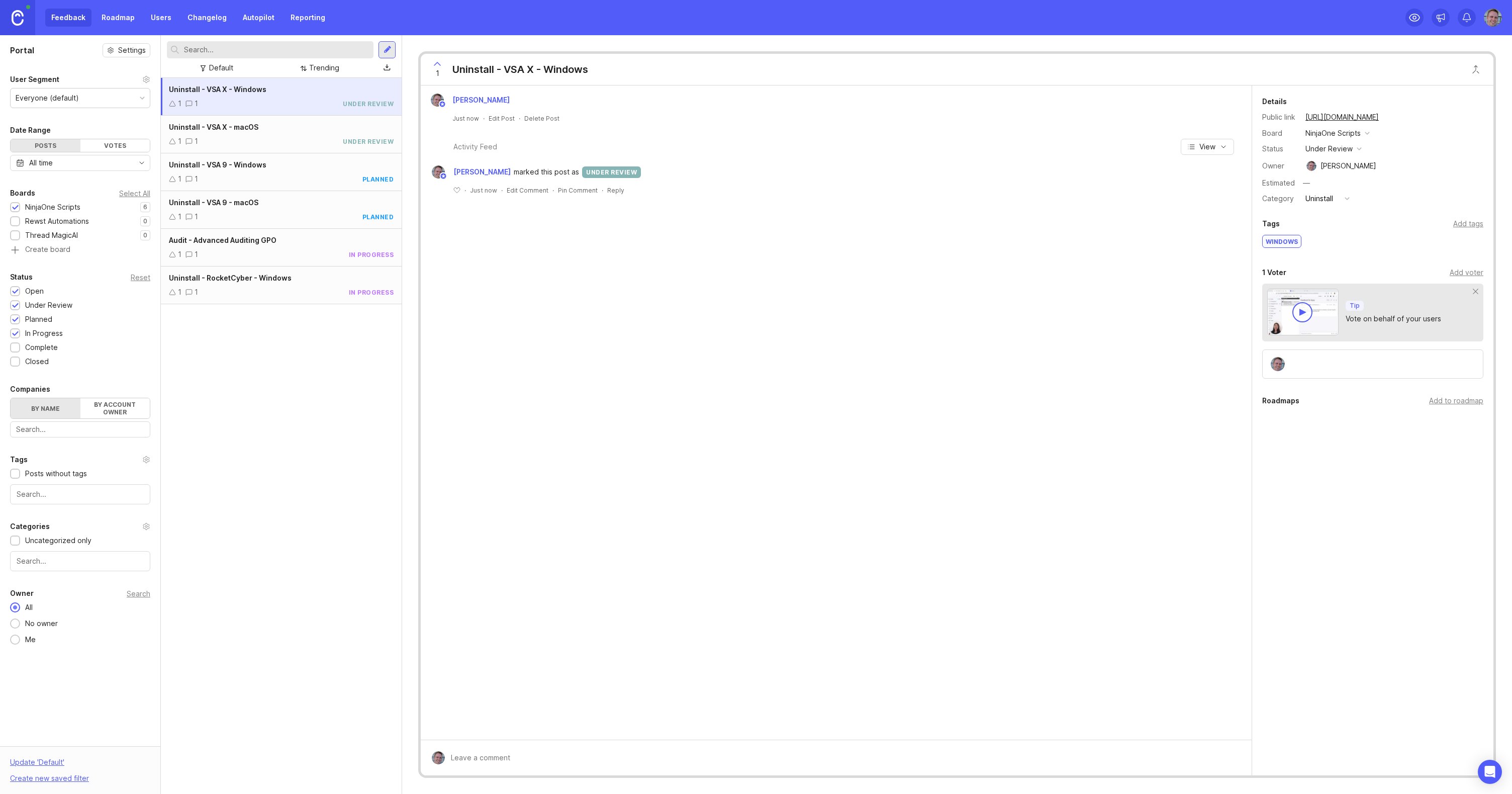
click at [344, 401] on div "Uninstall - VSA X - Windows 1 1 under review Uninstall - VSA X - macOS 1 1 unde…" at bounding box center [281, 436] width 241 height 716
click at [271, 171] on div "Uninstall - VSA 9 - Windows 1 1 planned" at bounding box center [281, 172] width 241 height 38
click at [248, 284] on div "Uninstall - RocketCyber - Windows 1 1 in progress" at bounding box center [281, 285] width 241 height 38
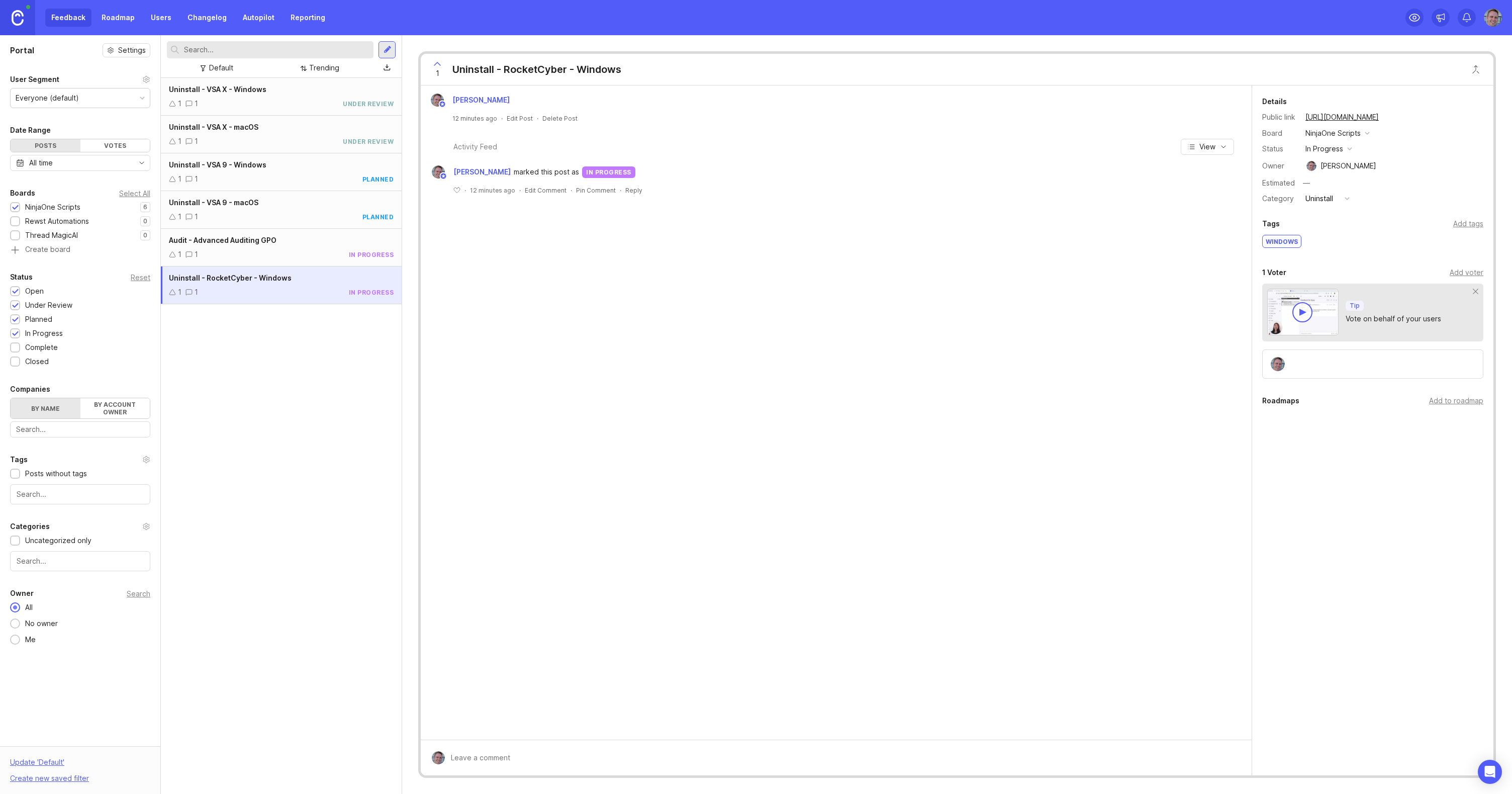
click at [160, 16] on link "Users" at bounding box center [161, 18] width 33 height 18
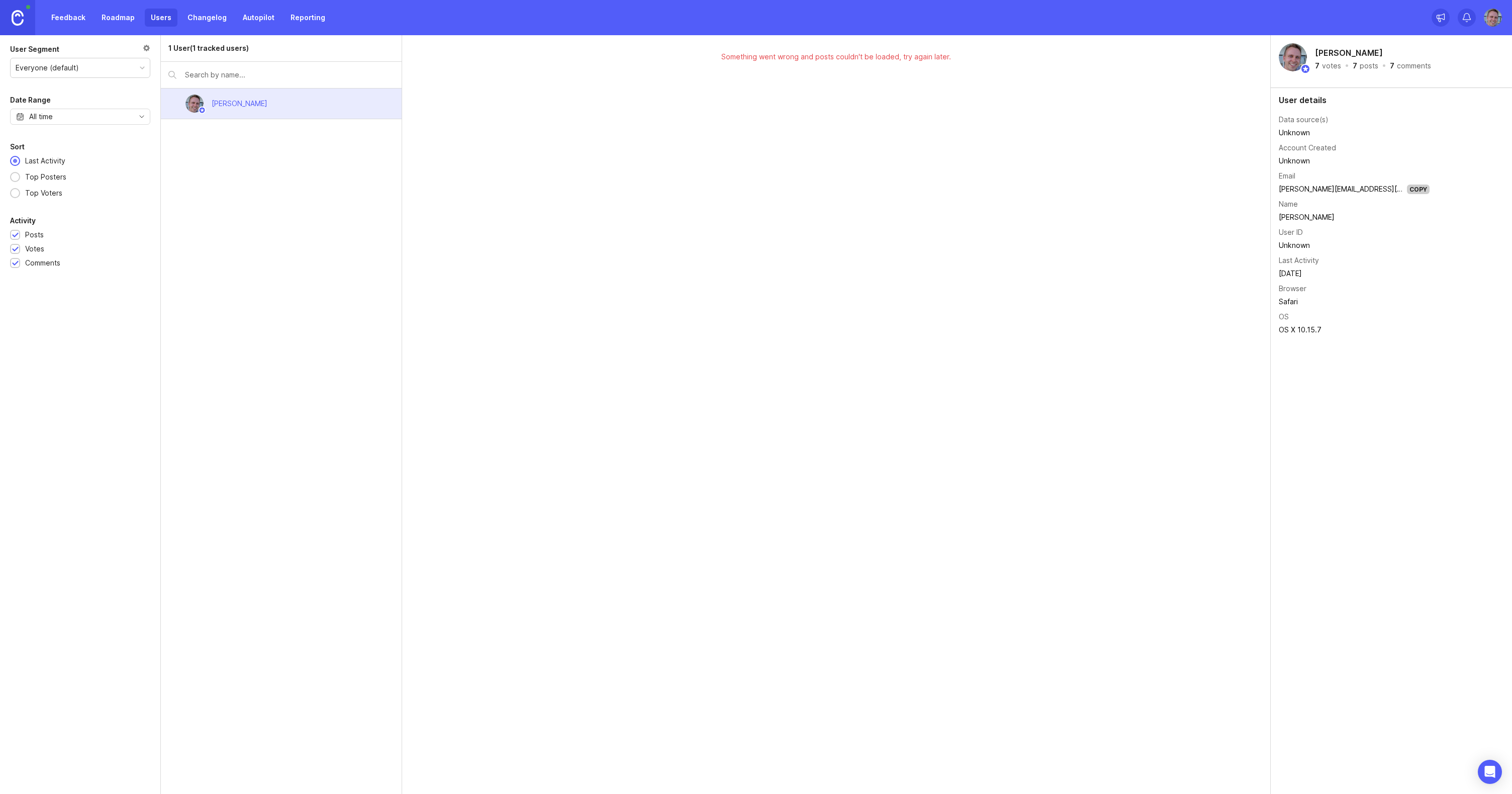
click at [562, 365] on div "Something went wrong and posts couldn't be loaded, try again later." at bounding box center [836, 415] width 869 height 759
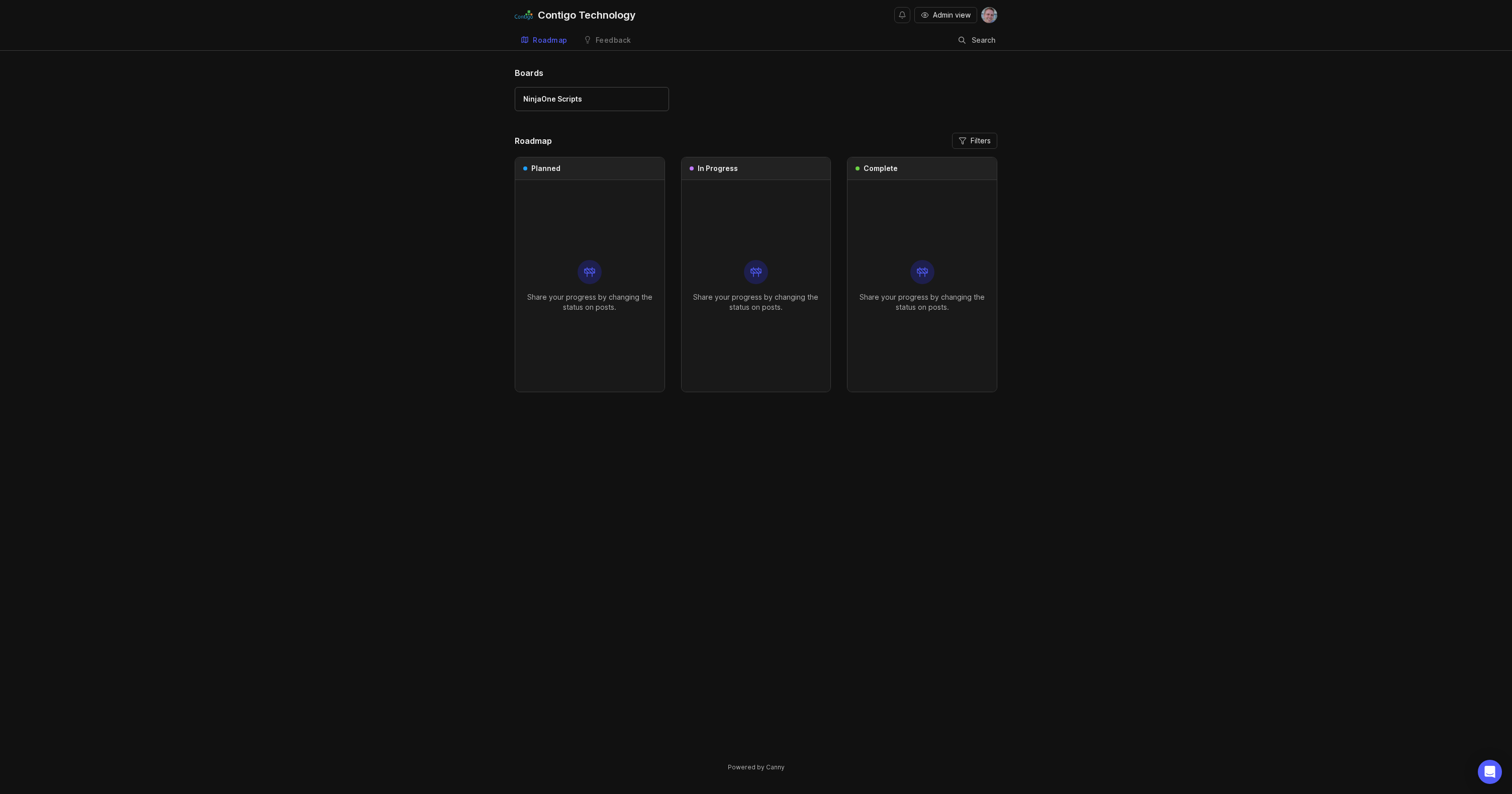
click at [603, 38] on div "Feedback" at bounding box center [613, 41] width 36 height 7
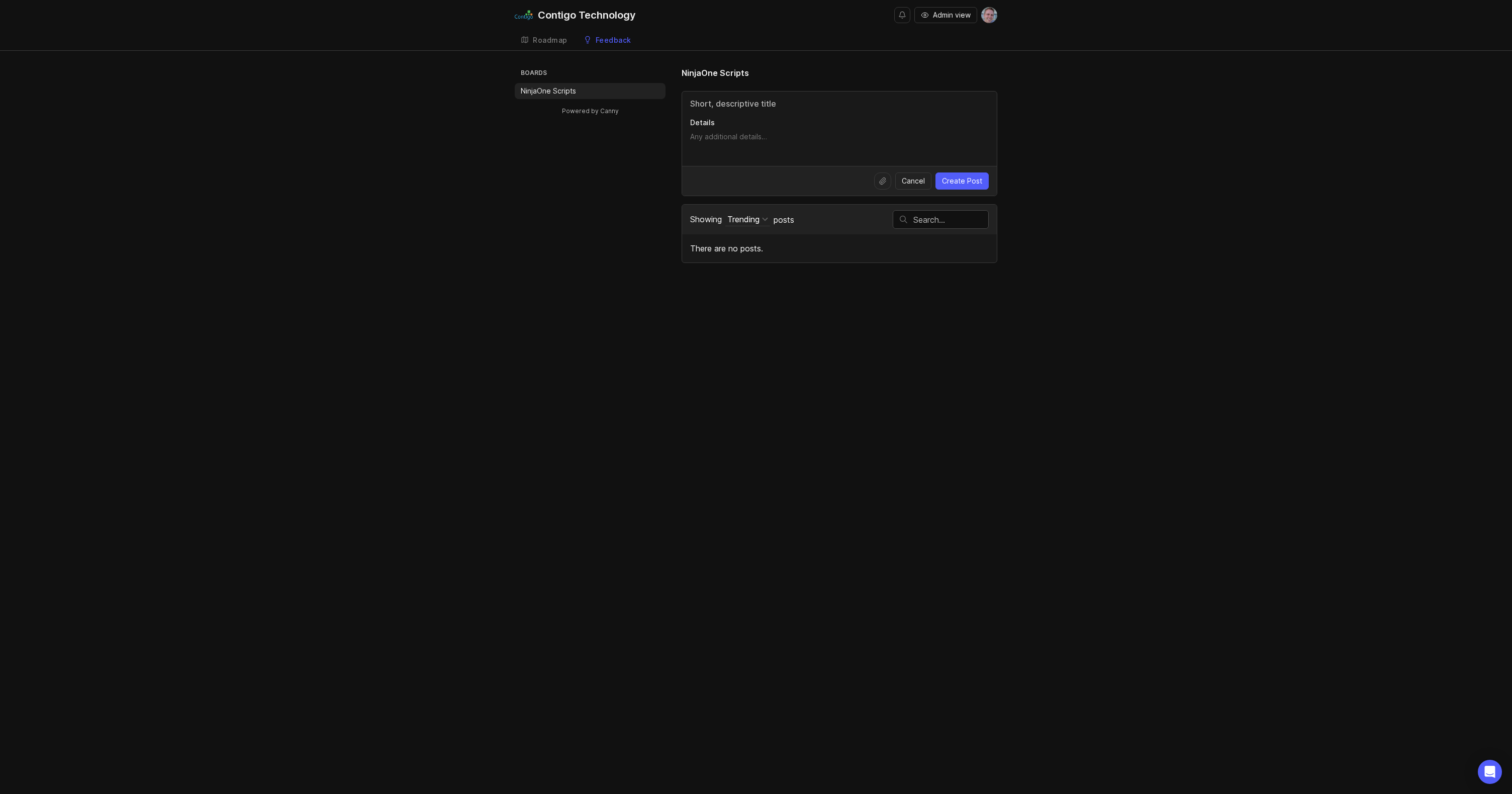
click at [550, 37] on div "Roadmap" at bounding box center [550, 41] width 35 height 7
click at [563, 41] on div "Roadmap" at bounding box center [550, 41] width 35 height 7
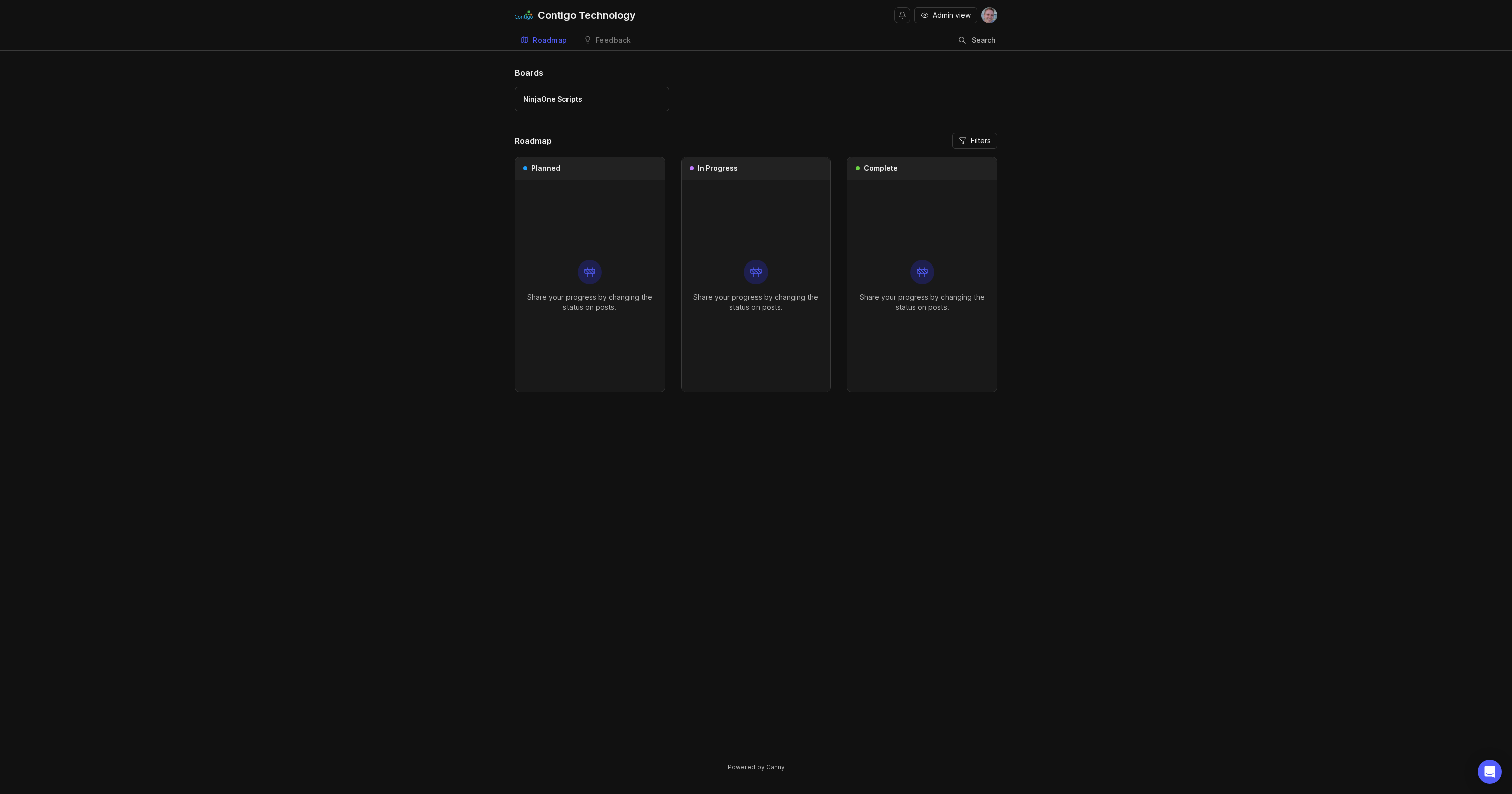
click at [613, 42] on div "Feedback" at bounding box center [613, 41] width 36 height 7
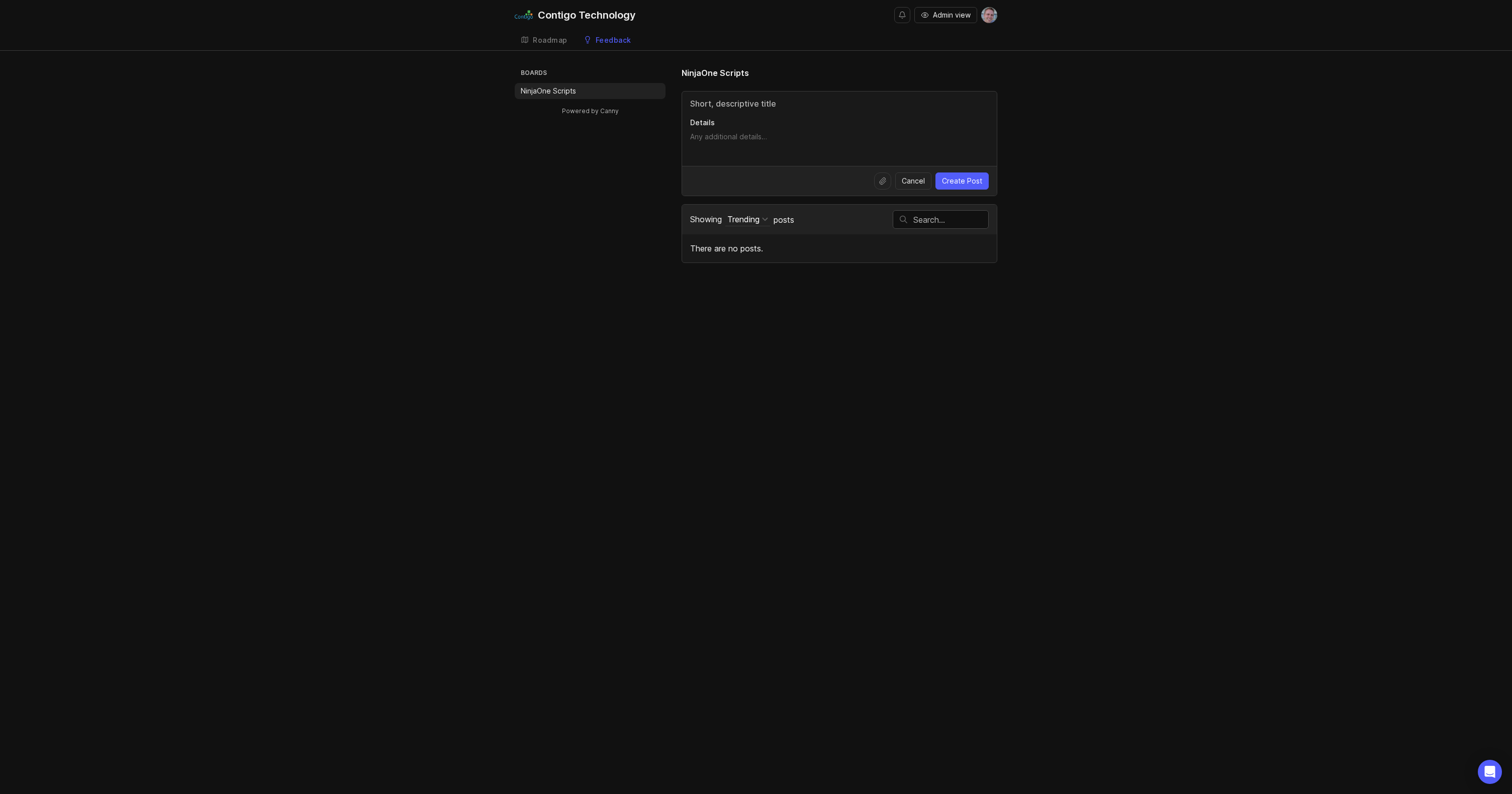
click at [553, 41] on div "Roadmap" at bounding box center [550, 41] width 35 height 7
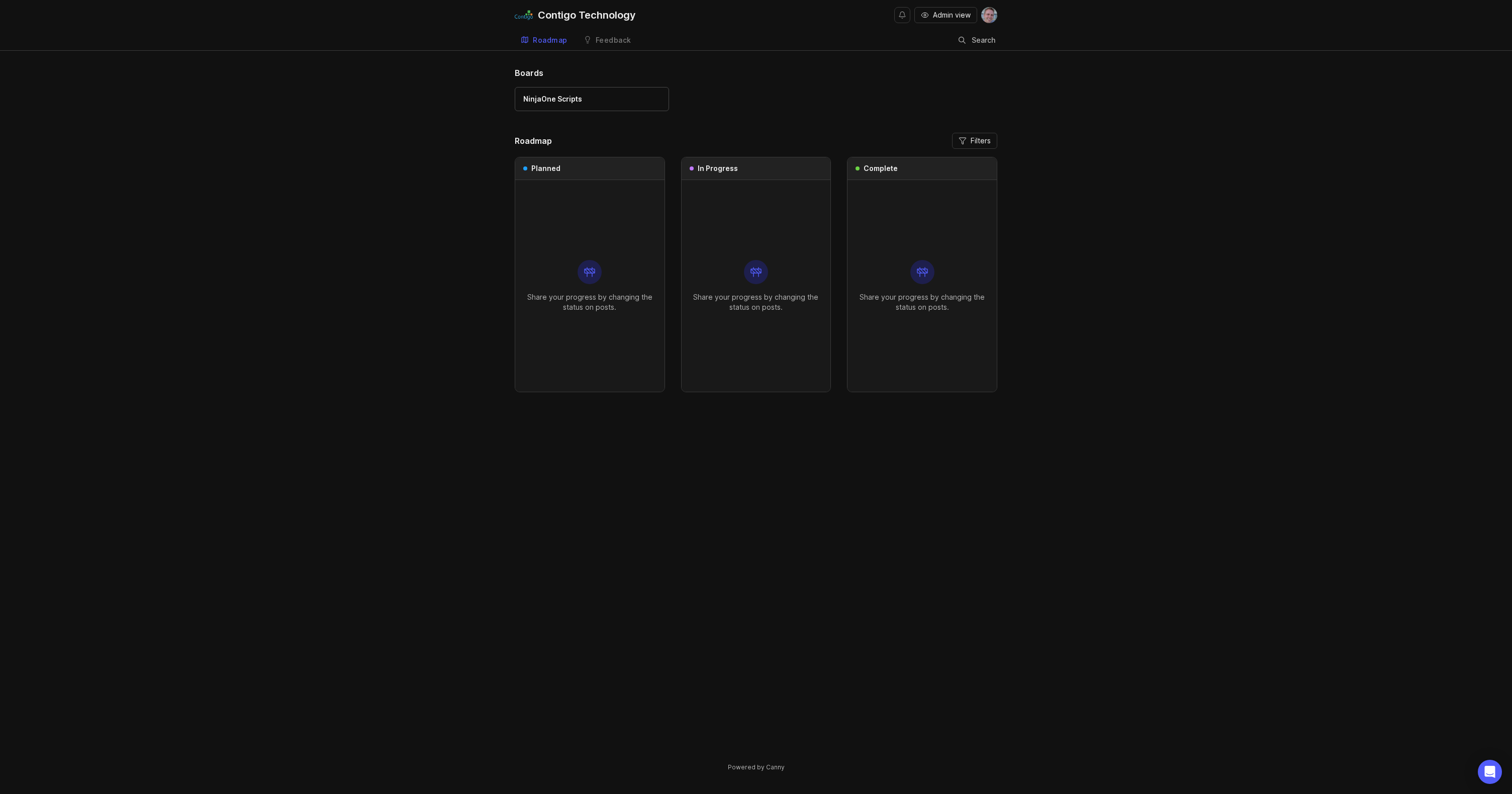
click at [1193, 164] on div "Boards NinjaOne Scripts Roadmap Filters Planned Share your progress by changing…" at bounding box center [756, 428] width 1512 height 722
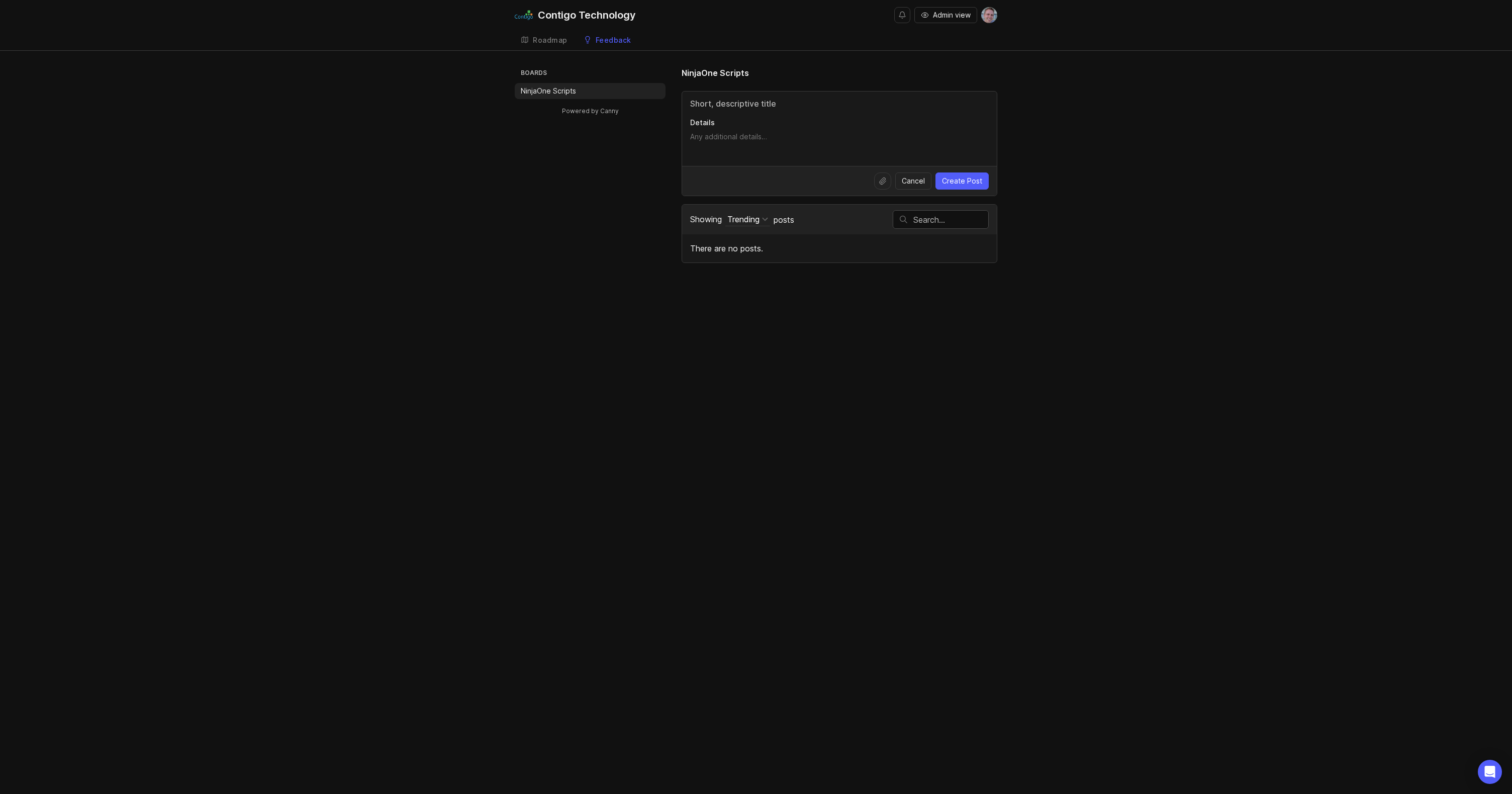
click at [1174, 216] on div "Boards NinjaOne Scripts Powered by Canny NinjaOne Scripts Details Cancel Create…" at bounding box center [756, 165] width 1512 height 196
click at [545, 38] on div "Roadmap" at bounding box center [550, 41] width 35 height 7
click at [548, 40] on div "Roadmap" at bounding box center [550, 41] width 35 height 7
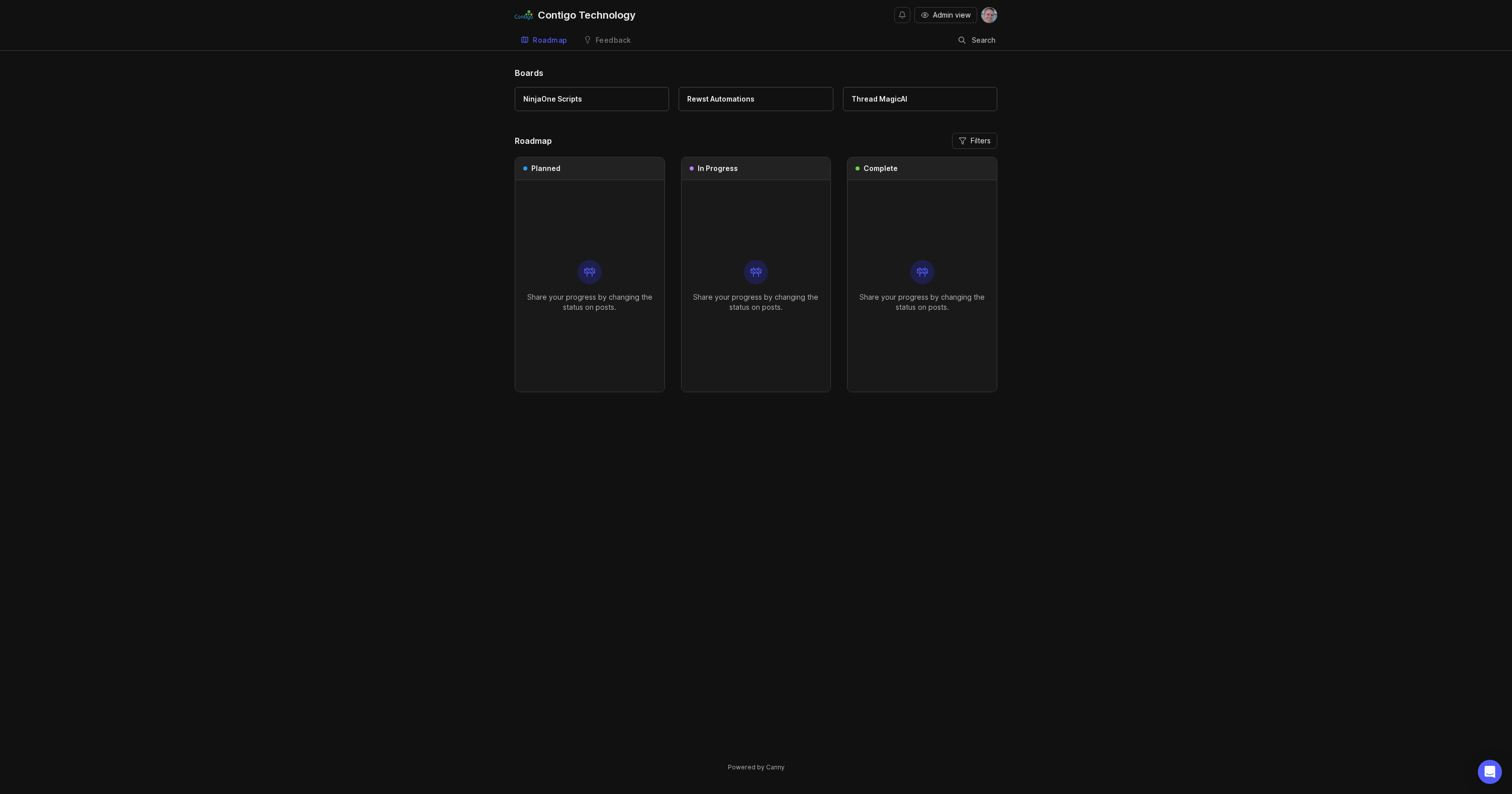
click at [1188, 388] on div "Boards NinjaOne Scripts Rewst Automations Thread MagicAI Roadmap Filters Planne…" at bounding box center [756, 428] width 1512 height 722
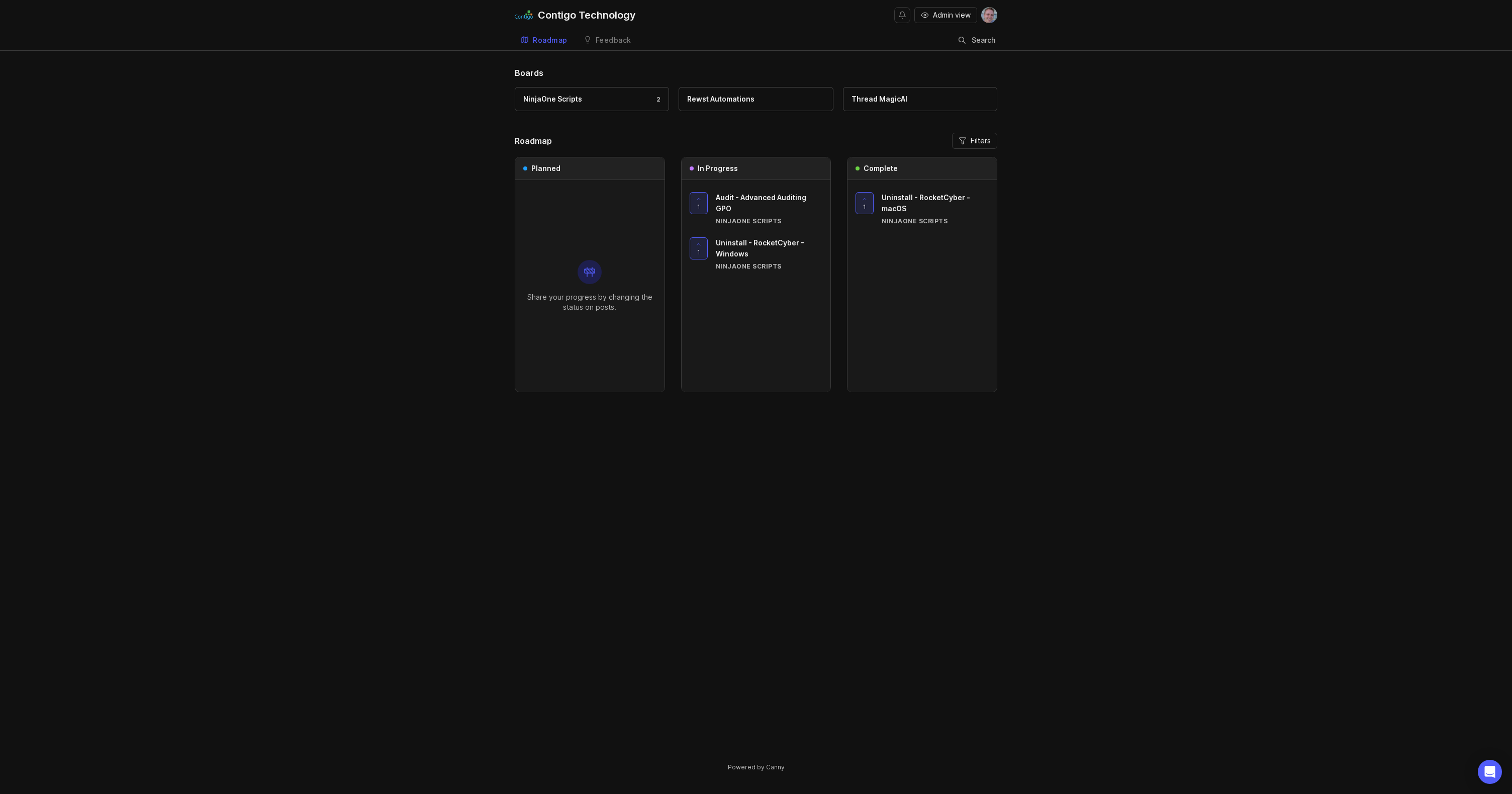
click at [1265, 298] on div "Boards NinjaOne Scripts 2 Rewst Automations Thread MagicAI Roadmap Filters Plan…" at bounding box center [756, 428] width 1512 height 722
click at [621, 40] on div "Feedback" at bounding box center [613, 41] width 36 height 7
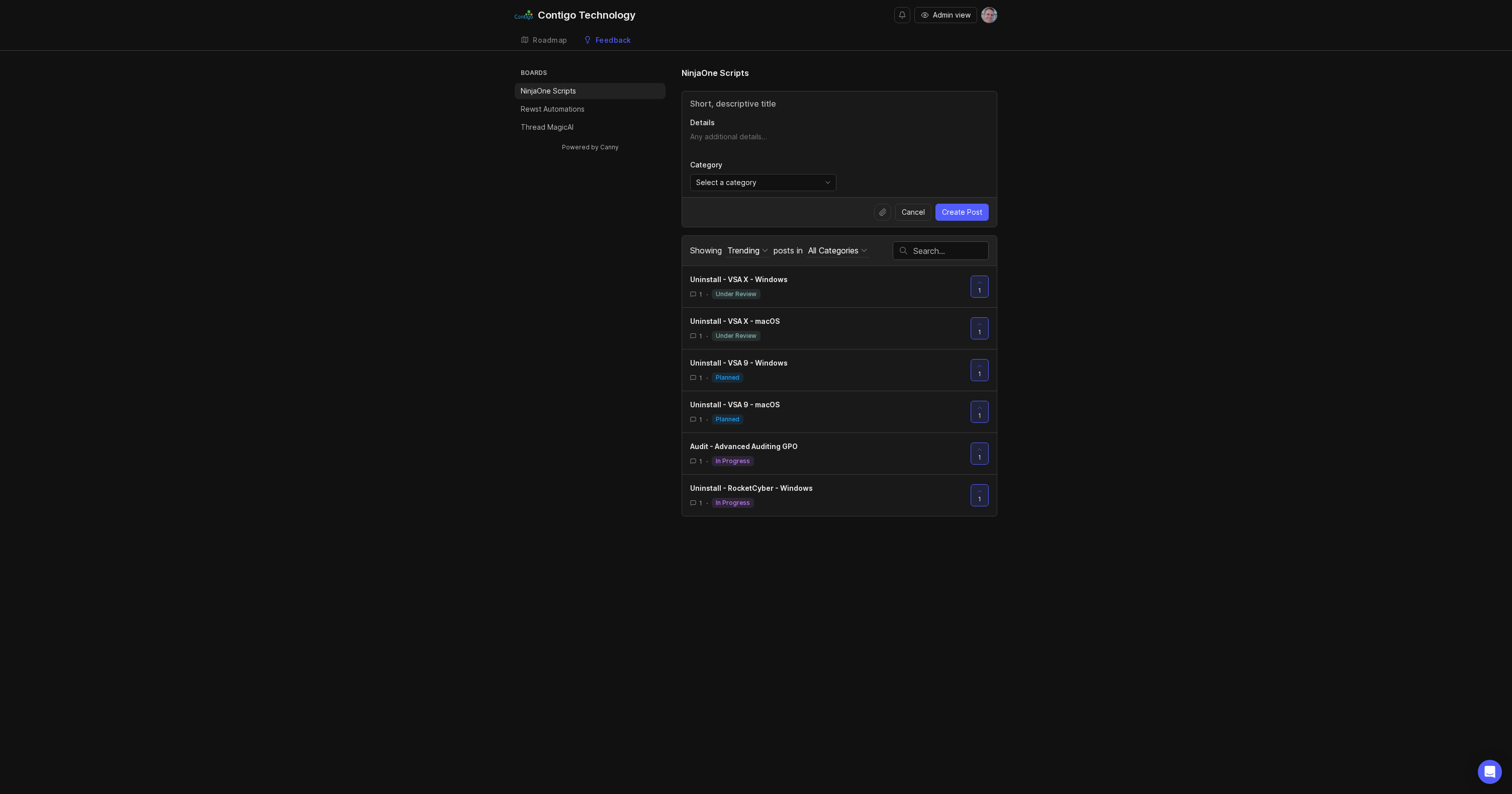
click at [545, 40] on div "Roadmap" at bounding box center [550, 41] width 35 height 7
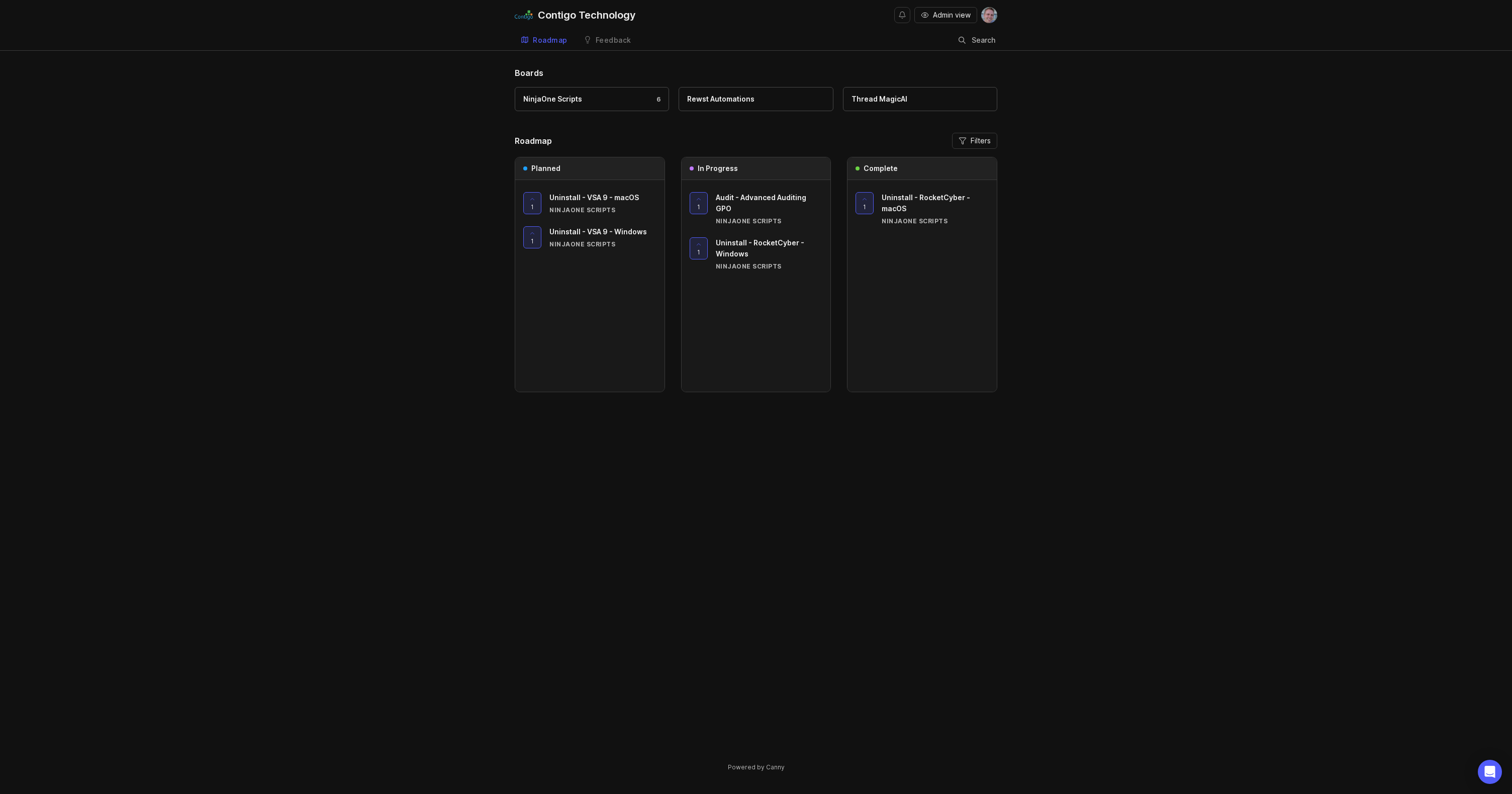
click at [1307, 229] on div "Boards NinjaOne Scripts 6 Rewst Automations Thread MagicAI Roadmap Filters Plan…" at bounding box center [756, 428] width 1512 height 722
click at [1186, 321] on div "Boards NinjaOne Scripts 6 Rewst Automations Thread MagicAI Roadmap Filters Plan…" at bounding box center [756, 428] width 1512 height 722
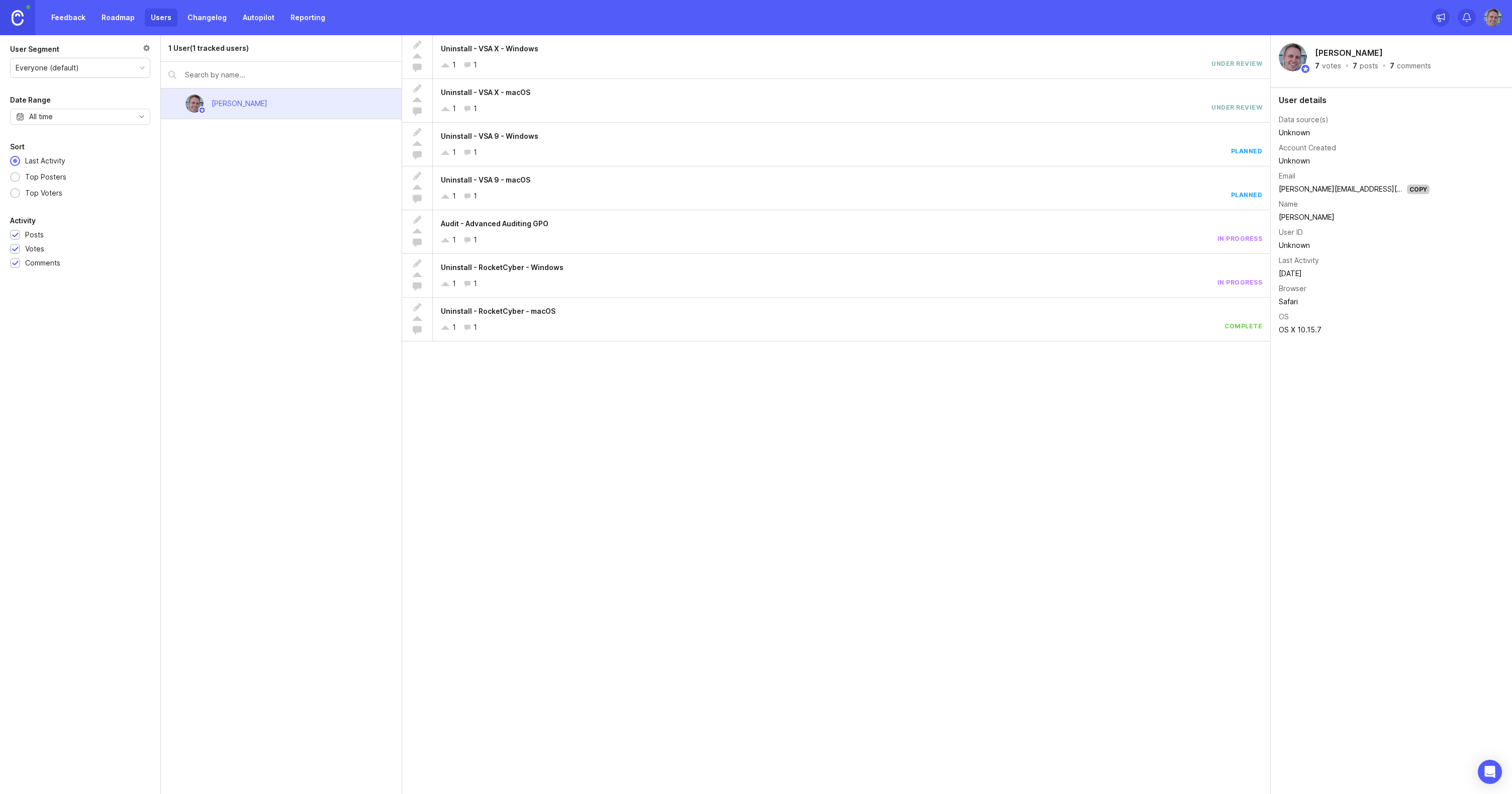
click at [1491, 19] on img at bounding box center [1493, 18] width 18 height 18
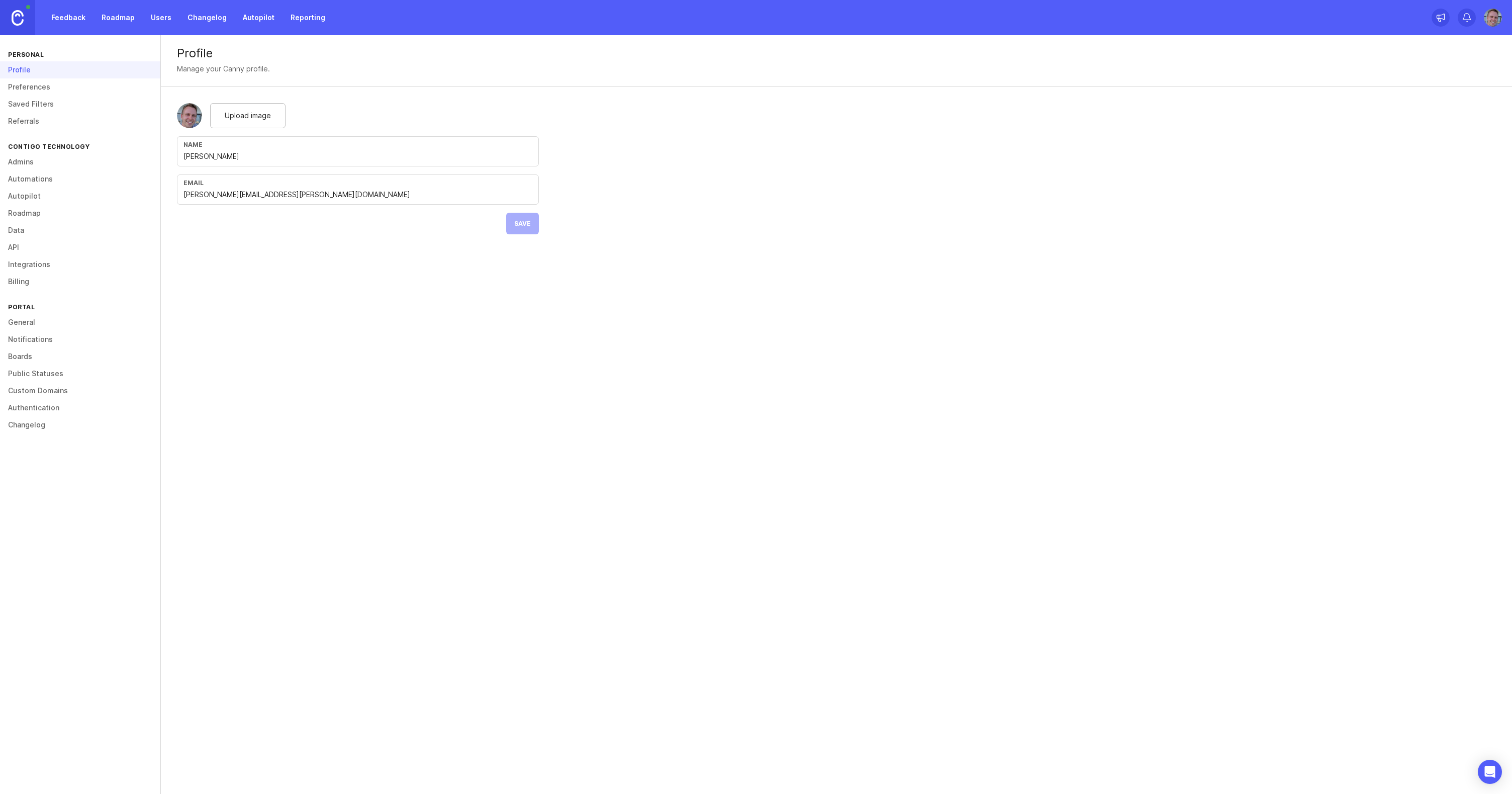
click at [25, 163] on link "Admins" at bounding box center [80, 162] width 160 height 17
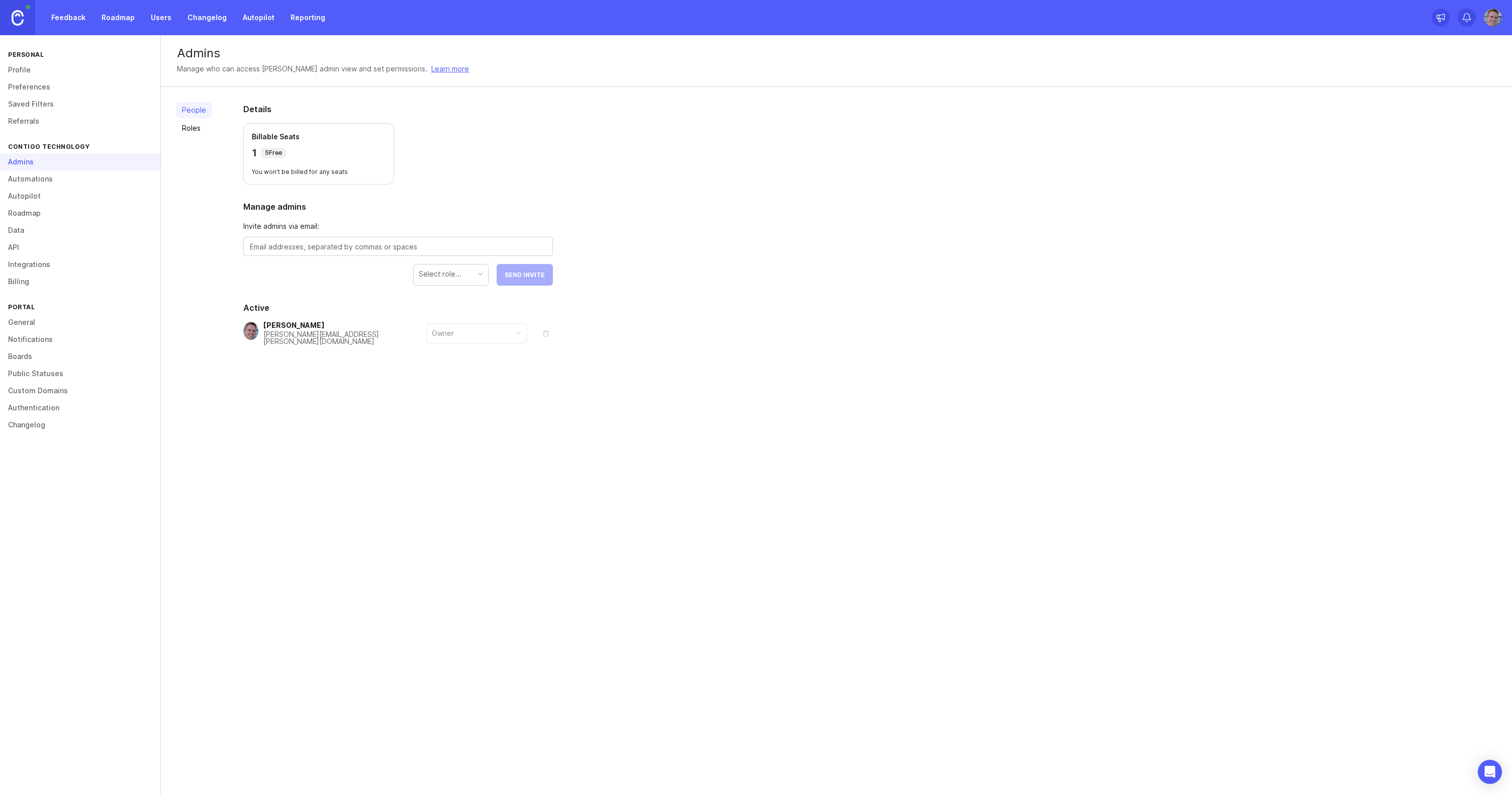
click at [439, 268] on div "Select role..." at bounding box center [451, 274] width 75 height 19
click at [305, 244] on textarea at bounding box center [398, 247] width 296 height 11
paste textarea "isabelle.pomeroy@contigotx.com"
paste textarea "anthony.depanfilis@contigotx.com"
click at [515, 247] on textarea "isabelle.pomeroy@contigotx.com,anthony.depanfilis@contigotx.com," at bounding box center [398, 247] width 296 height 11
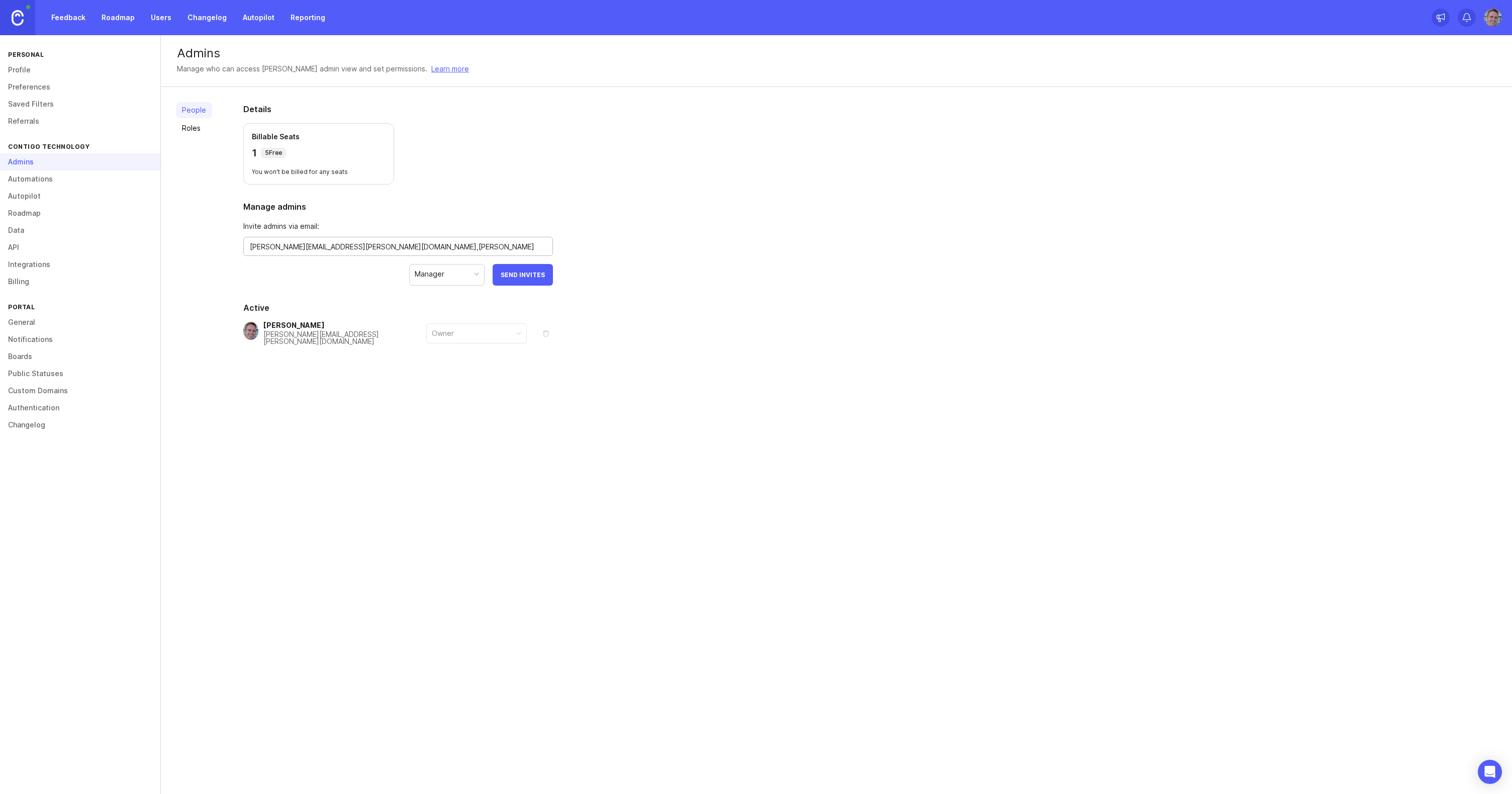
paste textarea "greg.kinzer@contigotx.com"
type textarea "isabelle.pomeroy@contigotx.com,anthony.depanfilis@contigotx.com,greg.kinzer@con…"
click at [515, 289] on span "Send Invites" at bounding box center [522, 285] width 44 height 8
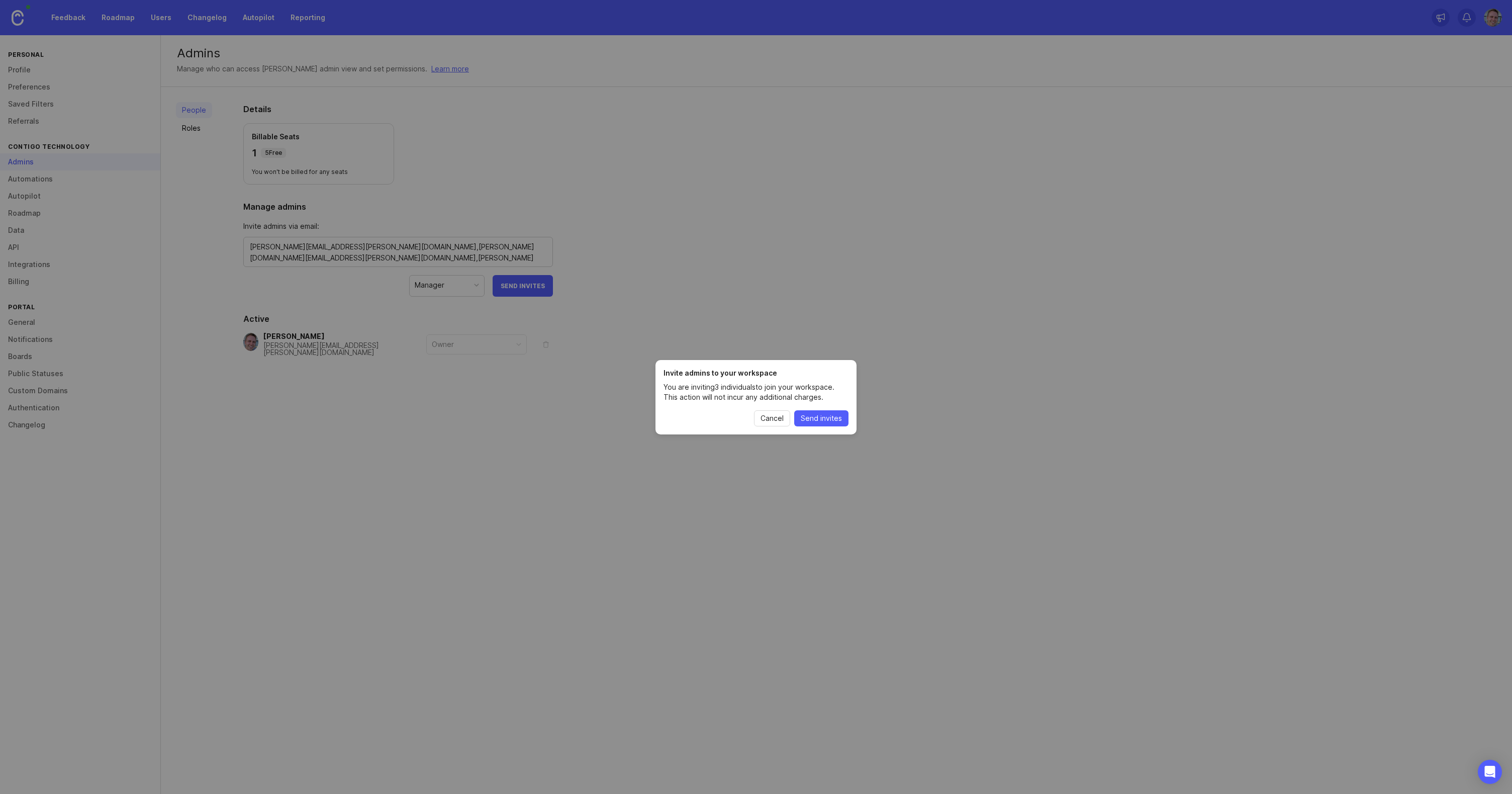
click at [831, 420] on span "Send invites" at bounding box center [821, 418] width 41 height 10
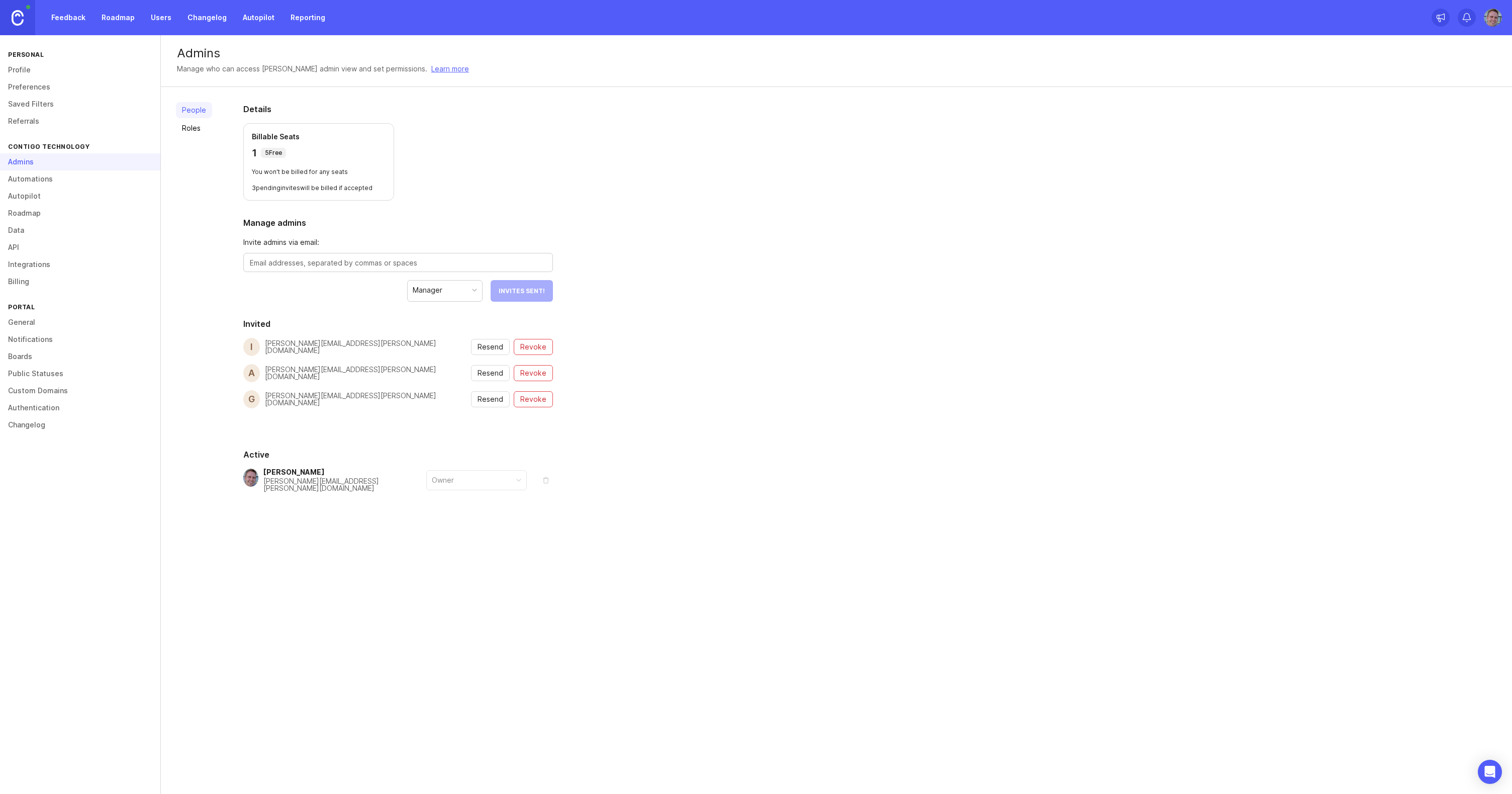
click at [75, 18] on link "Feedback" at bounding box center [68, 18] width 46 height 18
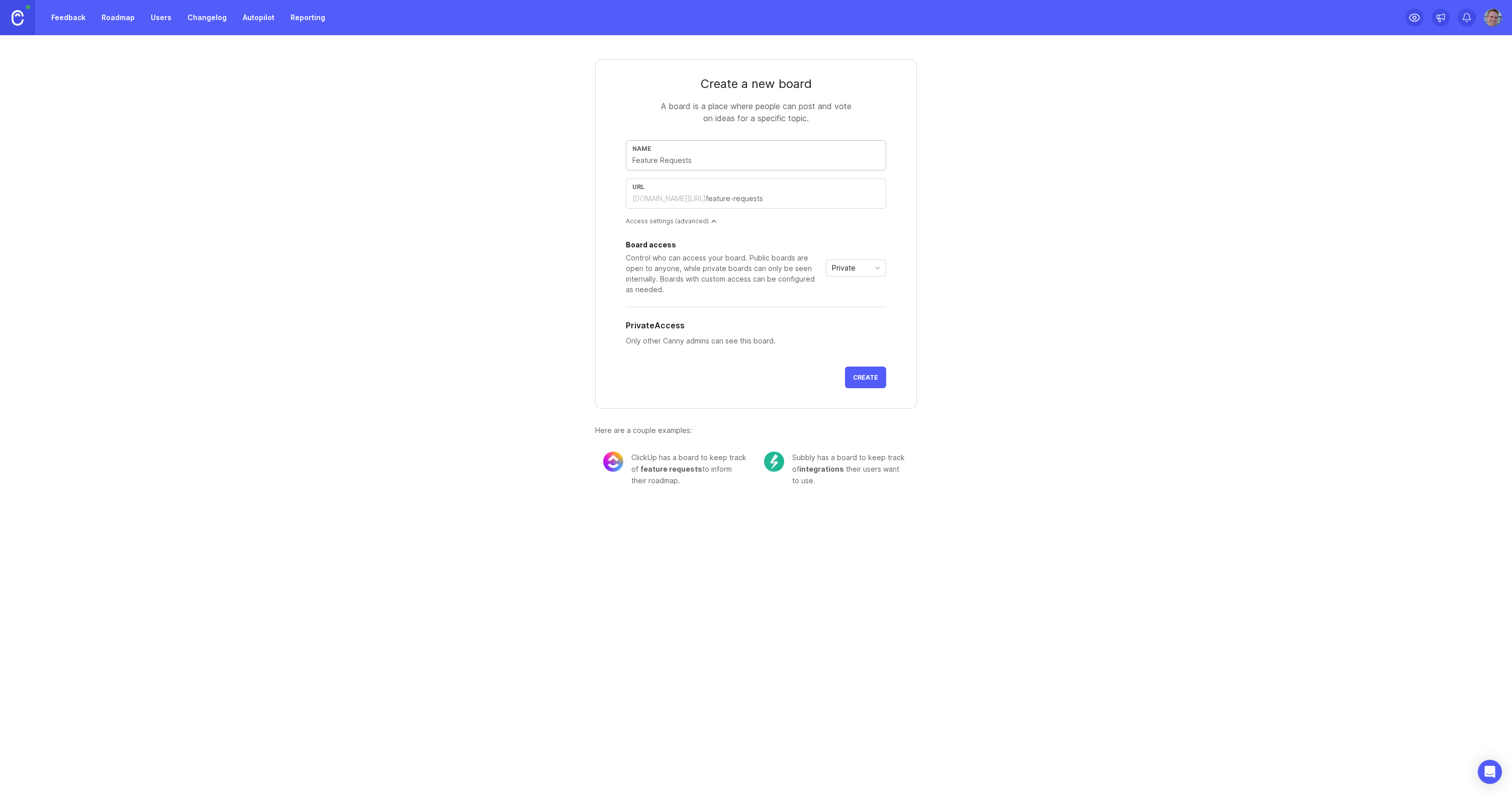
type input "I"
type input "i"
type input "In"
type input "in"
type input "Int"
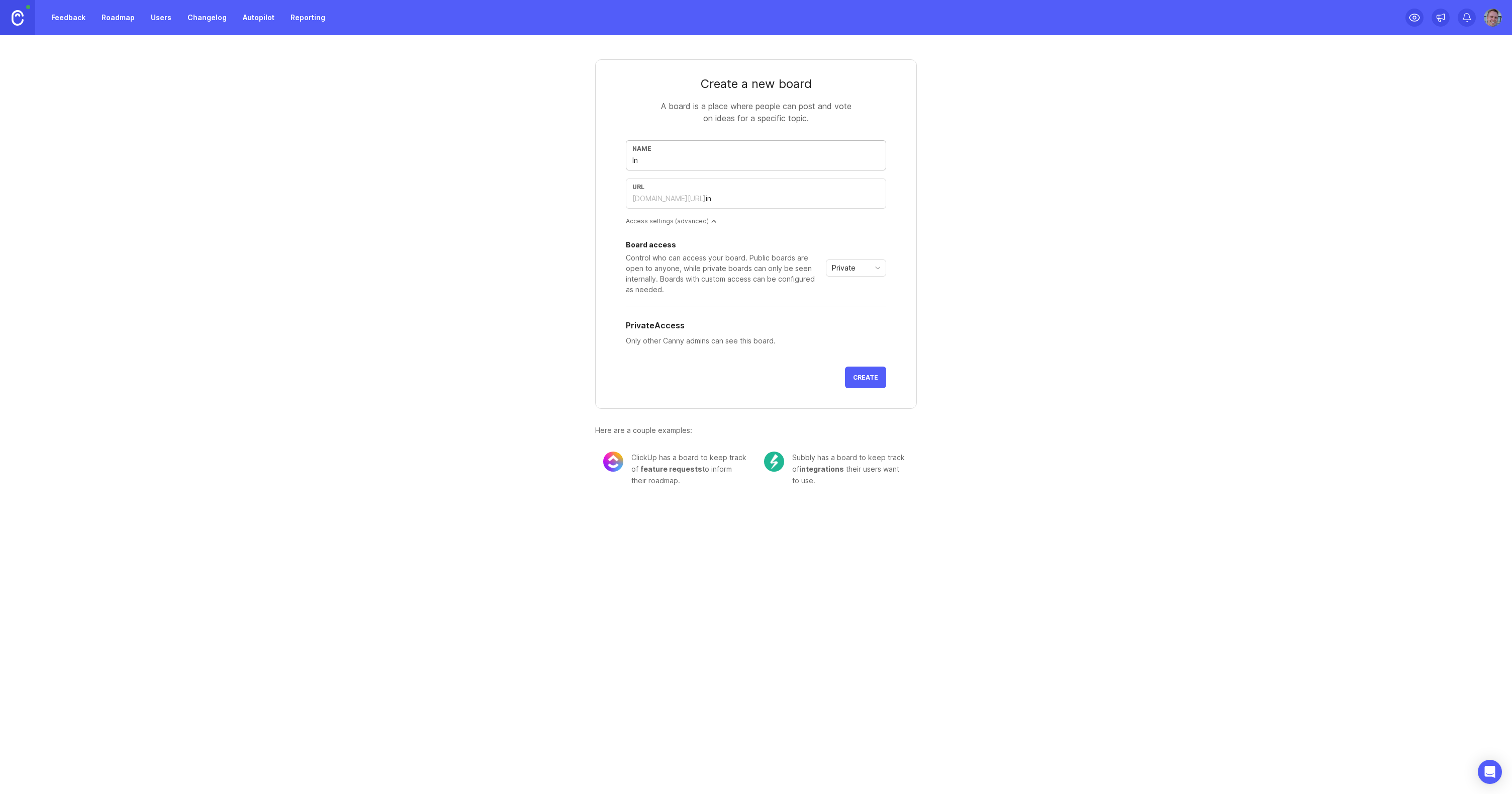
type input "int"
type input "Intu"
type input "intu"
type input "Intun"
type input "intun"
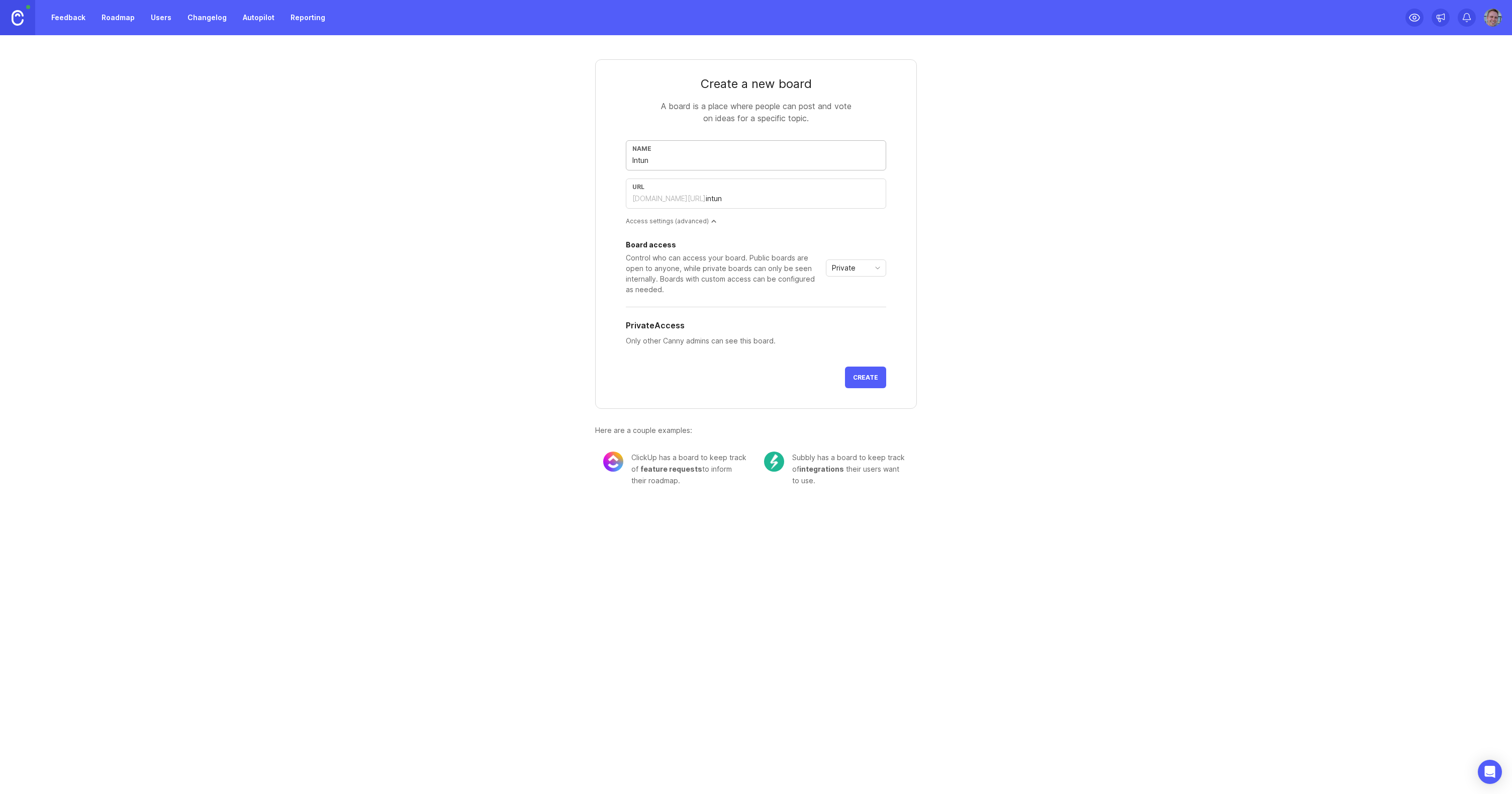
type input "Intune"
type input "intune"
type input "Intune B"
type input "intune-b"
type input "Intune Ba"
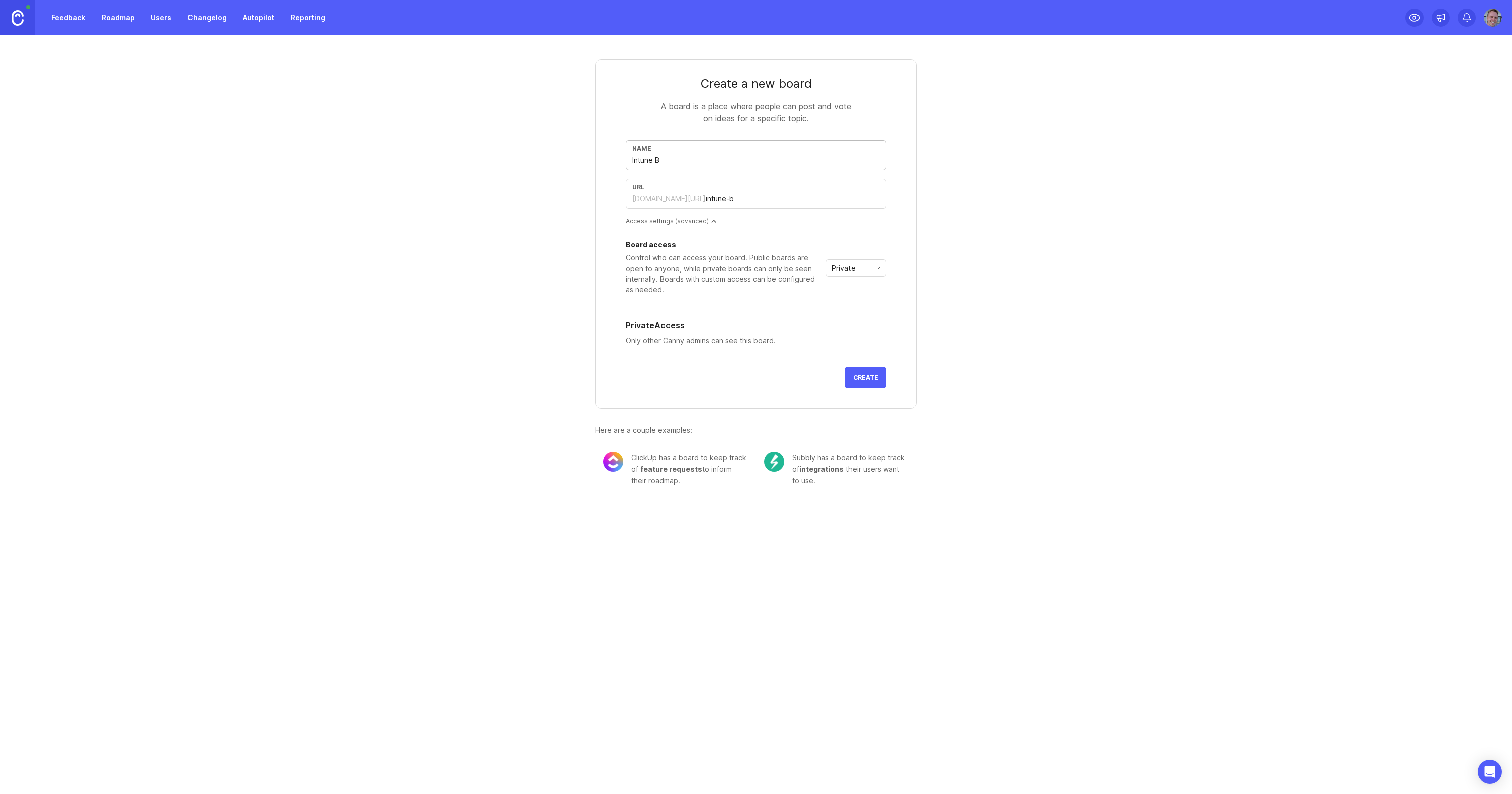
type input "intune-ba"
type input "Intune Bas"
type input "intune-bas"
type input "Intune Base"
type input "intune-base"
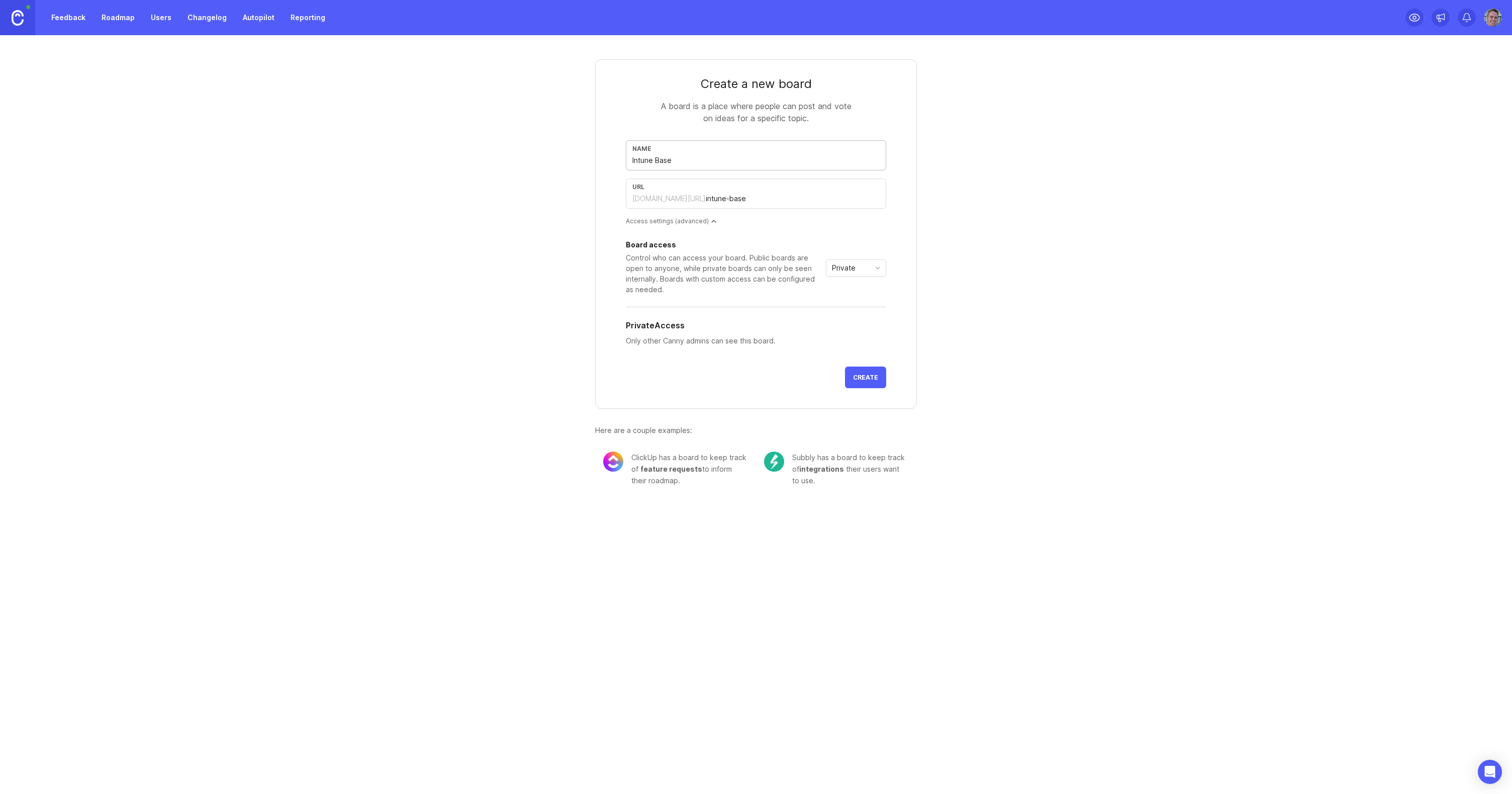
type input "Intune Basel"
type input "intune-basel"
type input "Intune Baseli"
type input "intune-baseli"
type input "Intune Baselin"
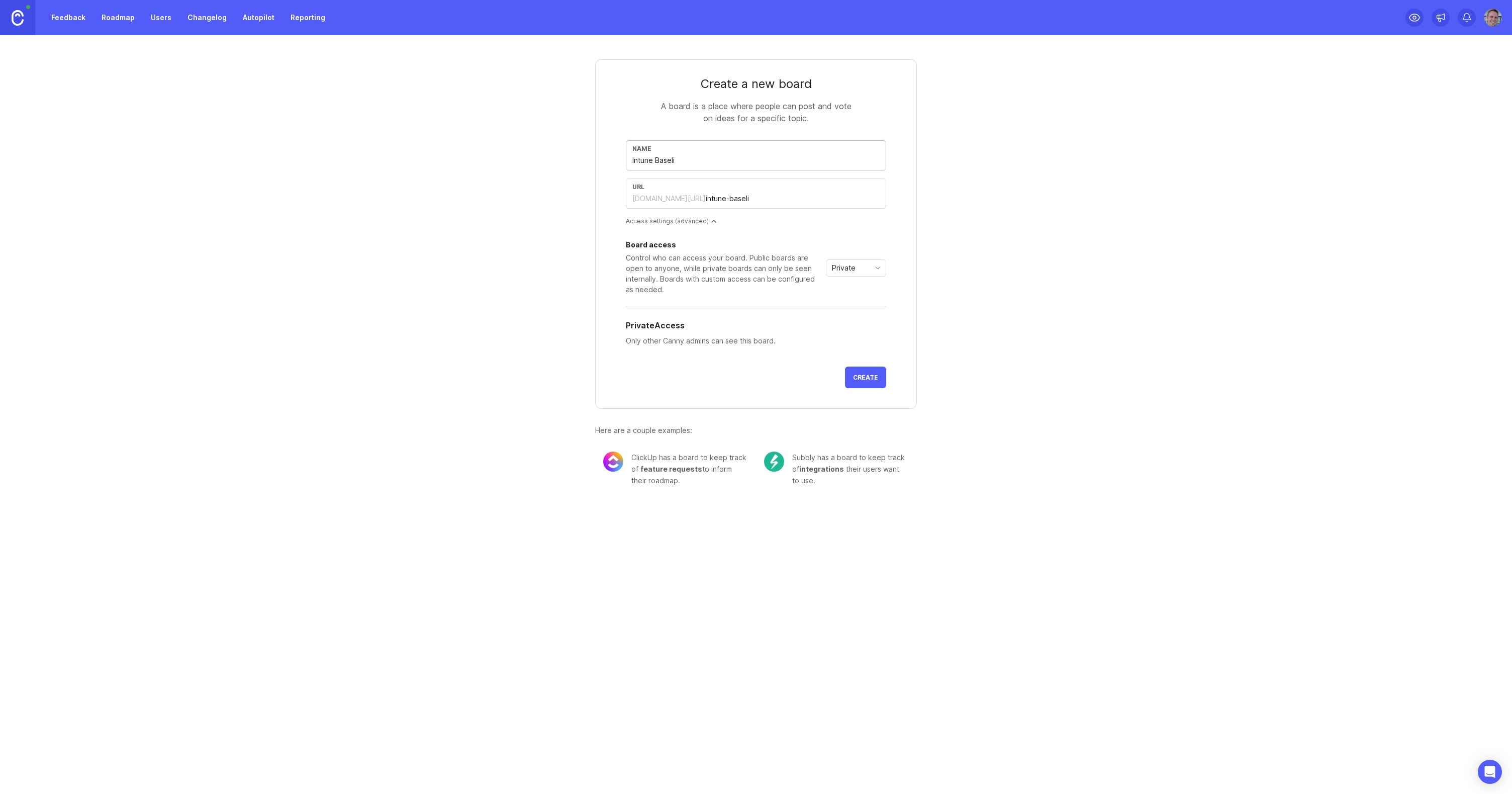
type input "intune-baselin"
type input "Intune Baseline"
type input "intune-baseline"
type input "Intune Baseline"
click at [875, 267] on icon "toggle icon" at bounding box center [878, 268] width 16 height 8
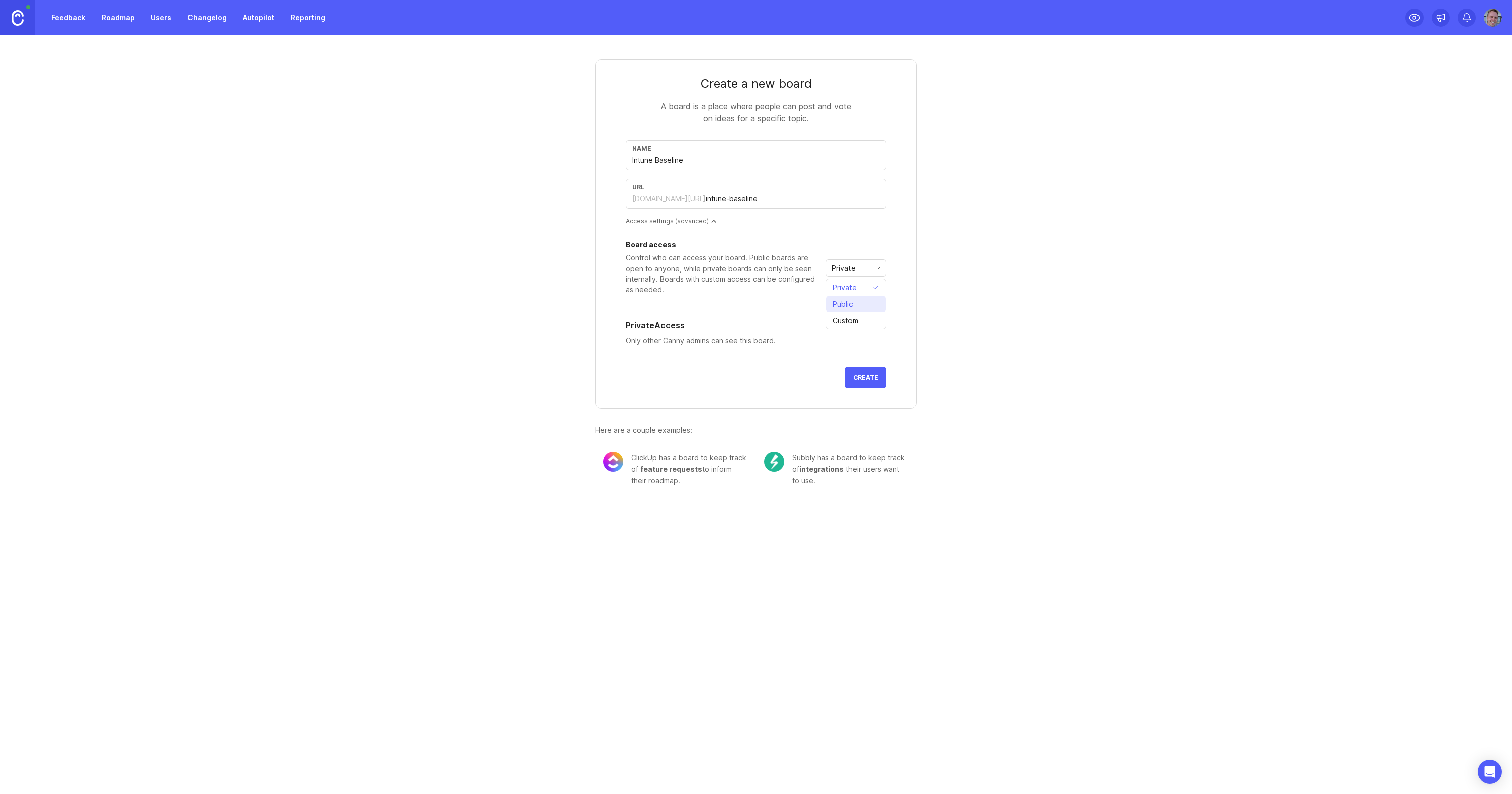
click at [865, 301] on li "Public" at bounding box center [856, 304] width 59 height 16
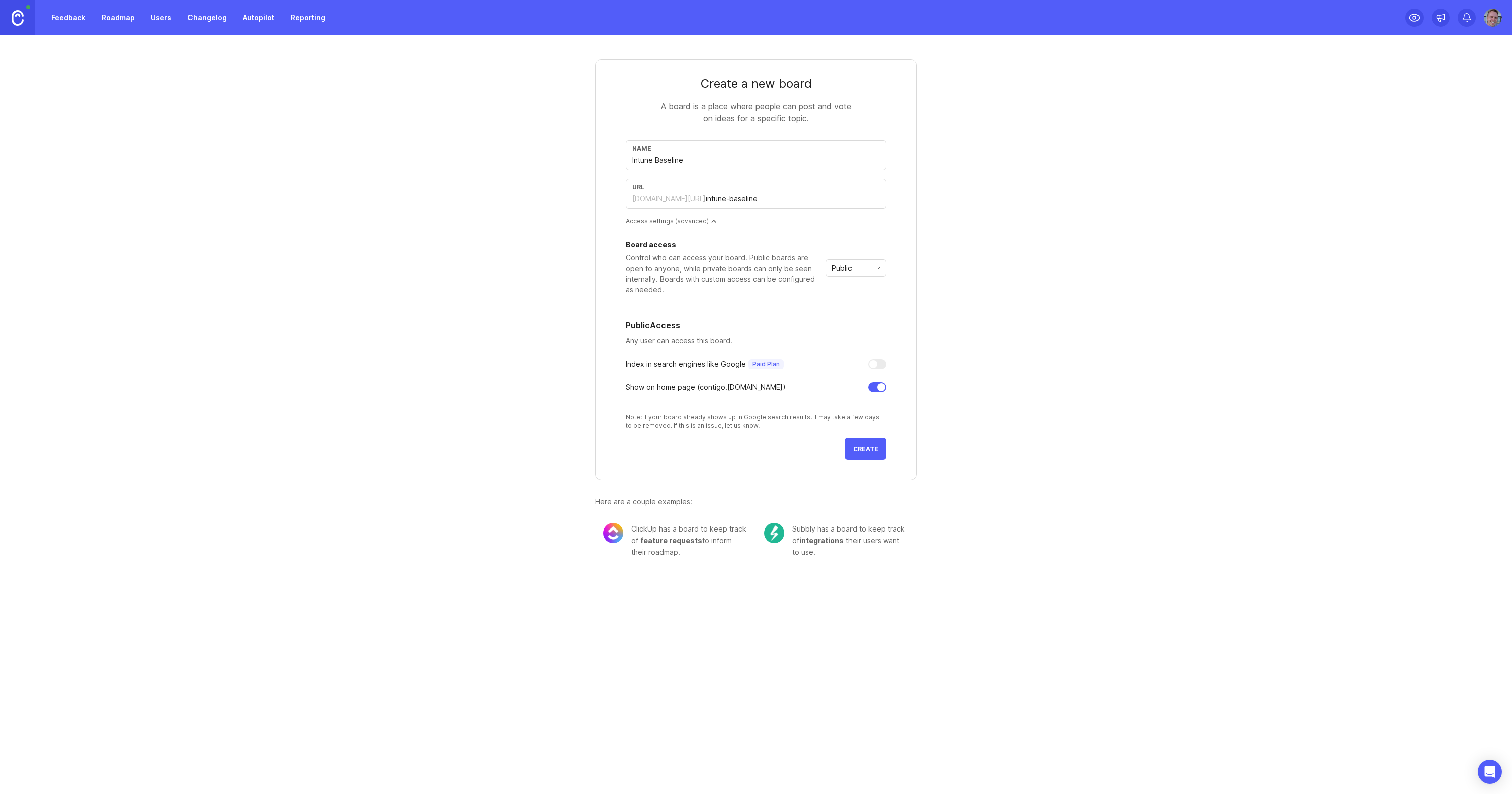
click at [870, 443] on button "Create" at bounding box center [866, 449] width 41 height 22
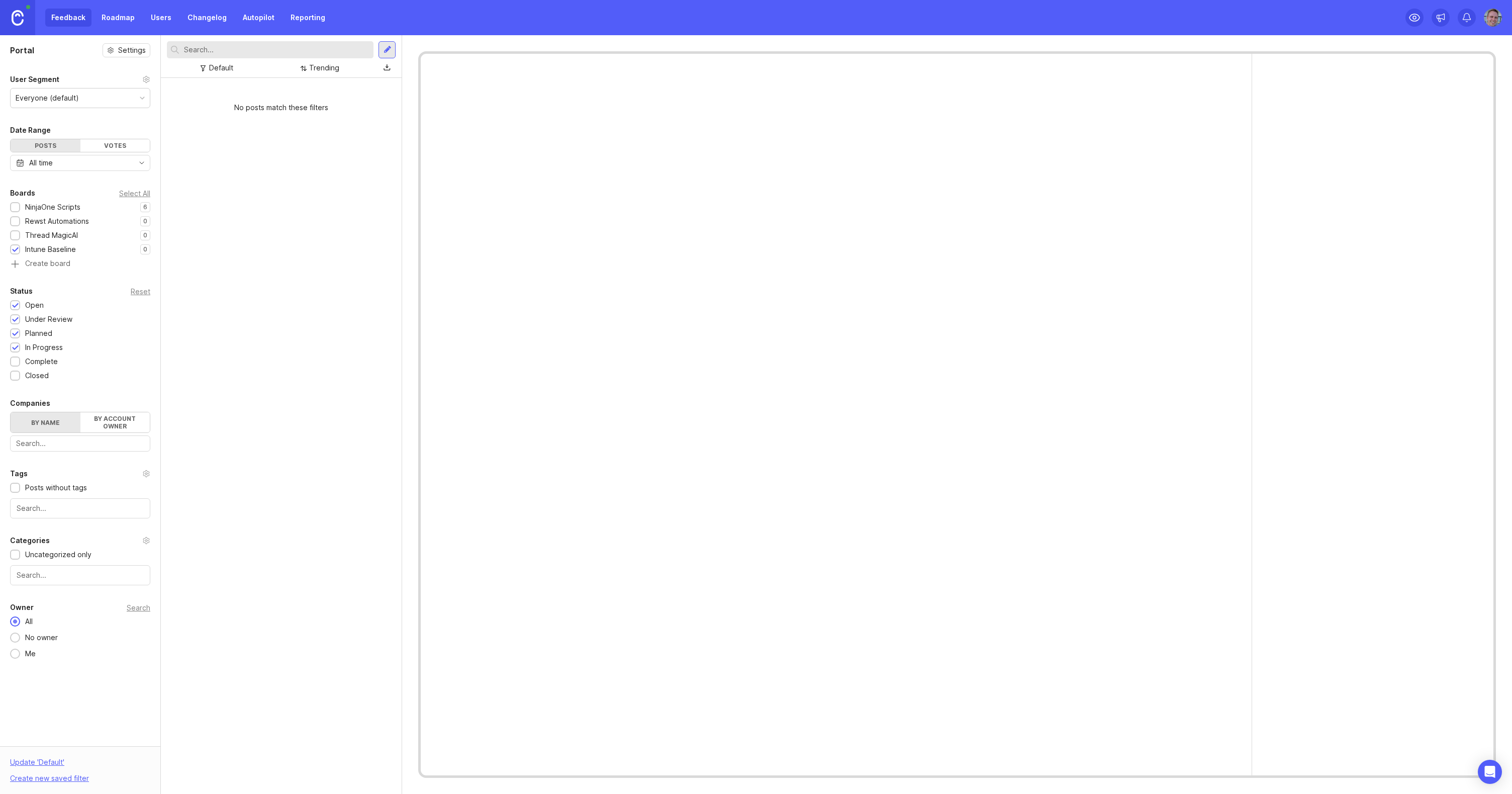
click at [19, 206] on div at bounding box center [15, 207] width 10 height 10
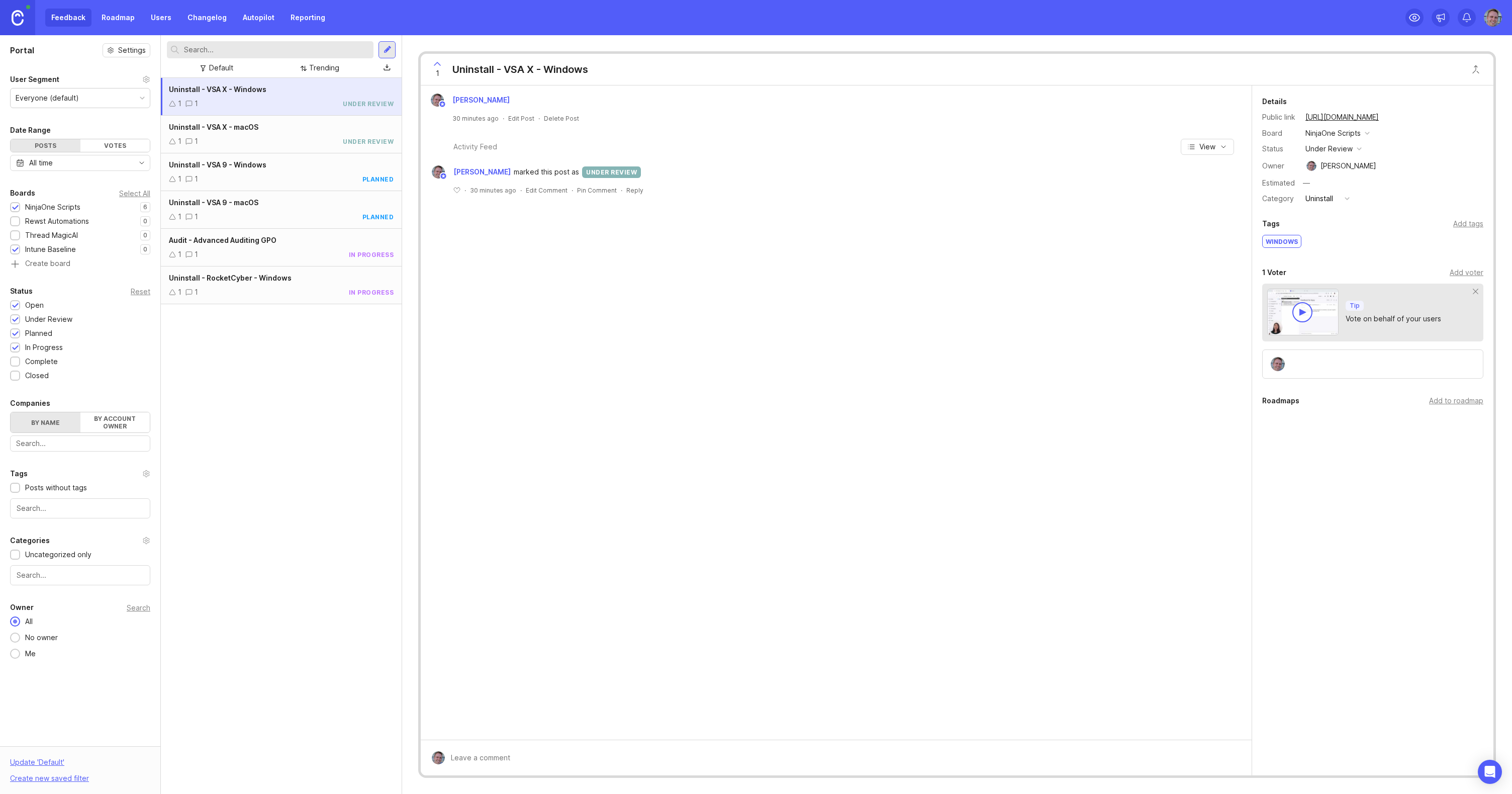
click at [17, 221] on div at bounding box center [15, 222] width 6 height 8
click at [15, 227] on div "NinjaOne Scripts 6 1 Rewst Automations 0 1 Thread MagicAI 0 1 Intune Baseline 0…" at bounding box center [80, 235] width 140 height 68
click at [16, 233] on div at bounding box center [15, 236] width 6 height 8
click at [303, 455] on div "Uninstall - VSA X - Windows 1 1 under review Uninstall - VSA X - macOS 1 1 unde…" at bounding box center [281, 436] width 241 height 716
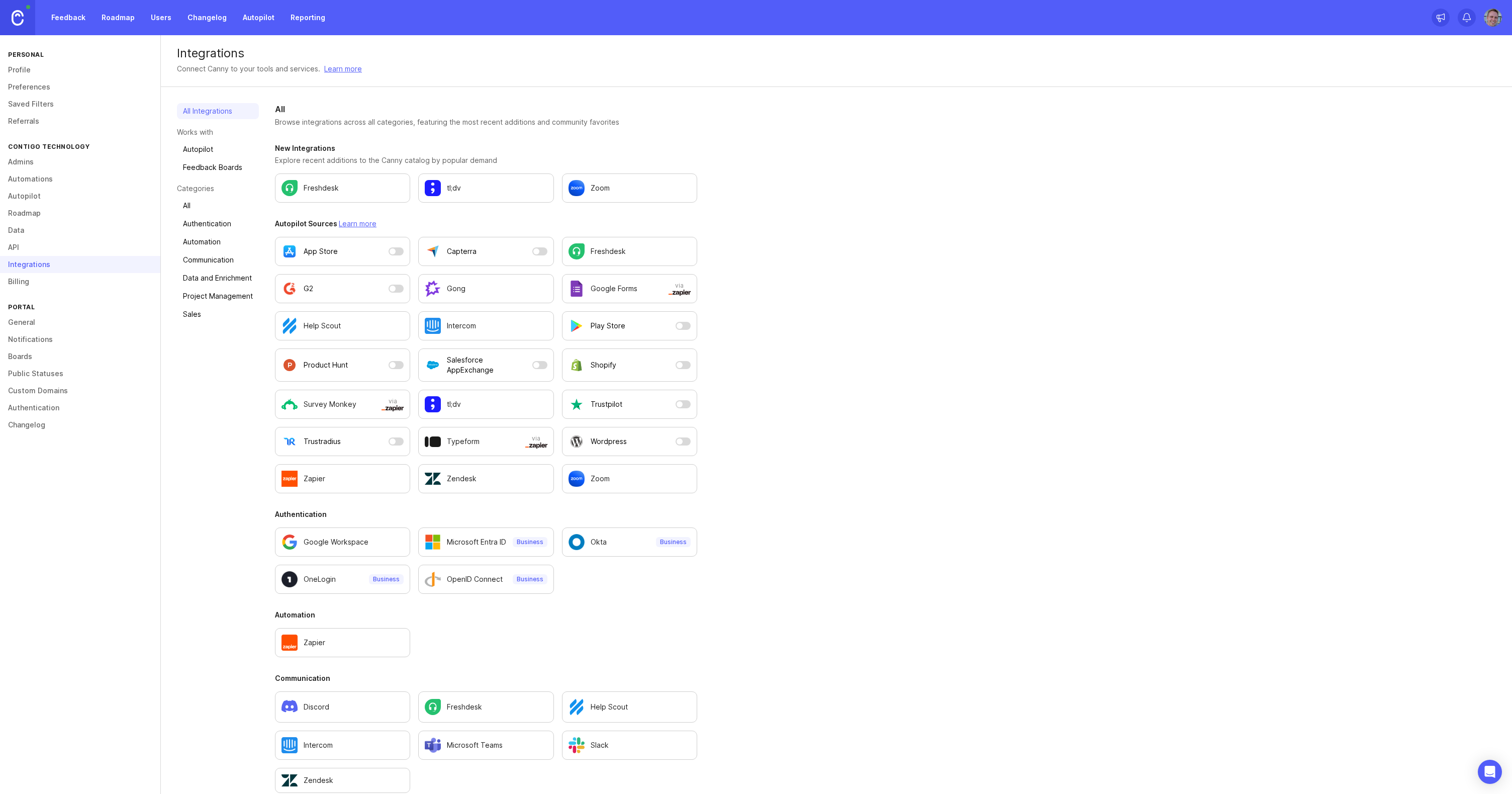
click at [16, 244] on link "API" at bounding box center [80, 247] width 160 height 17
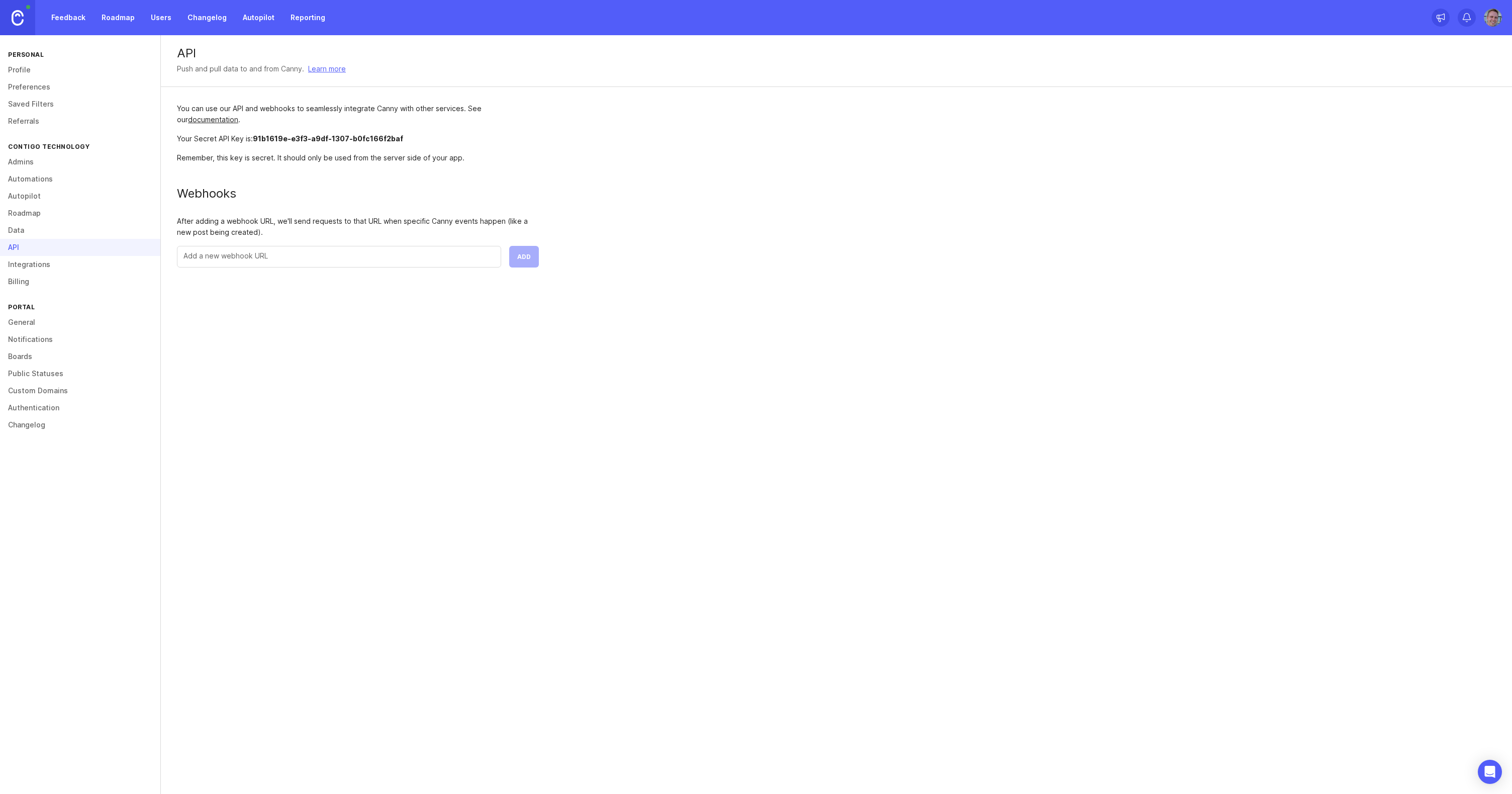
click at [19, 234] on link "Data" at bounding box center [80, 230] width 160 height 17
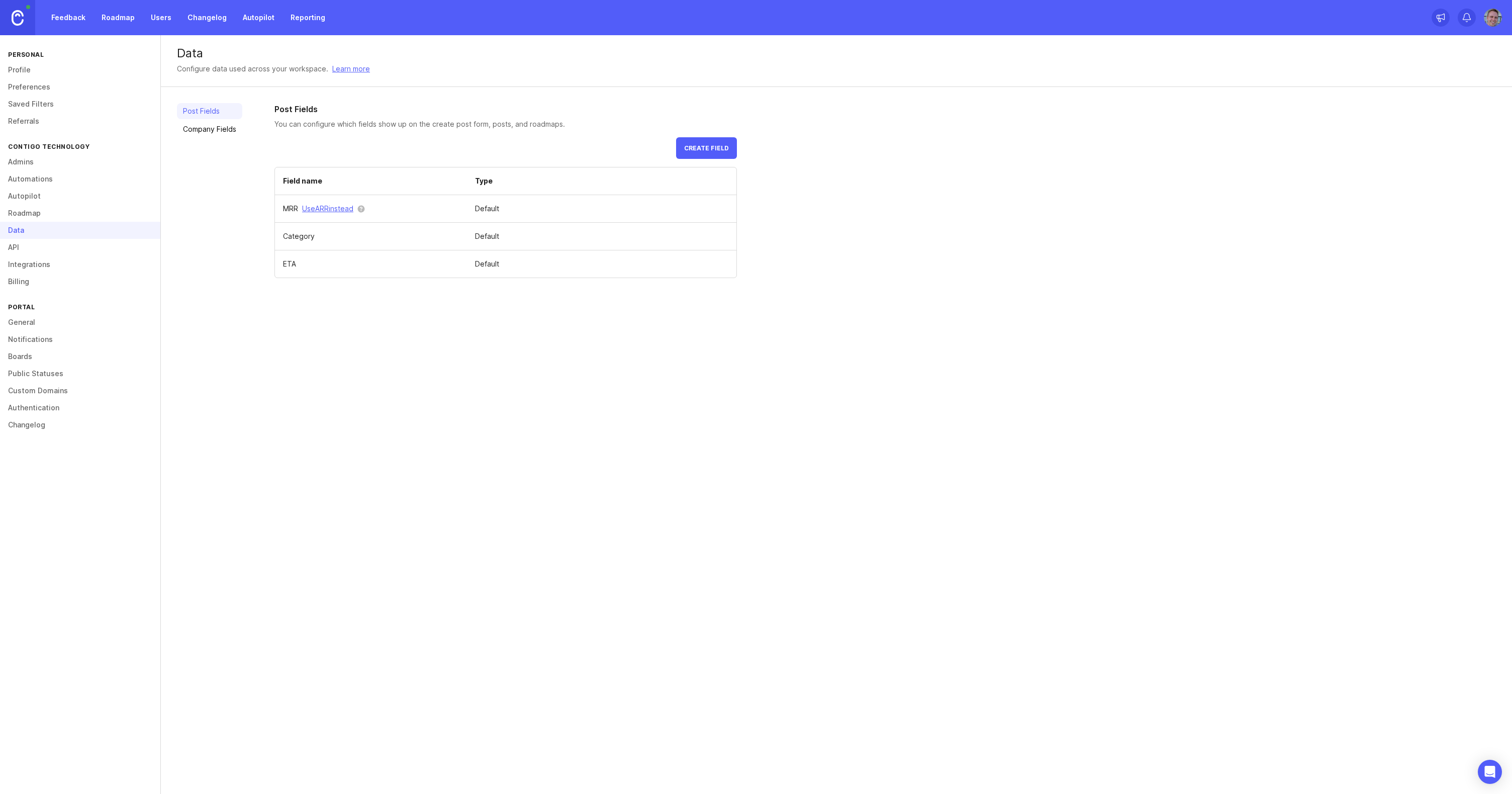
click at [32, 214] on link "Roadmap" at bounding box center [80, 213] width 160 height 17
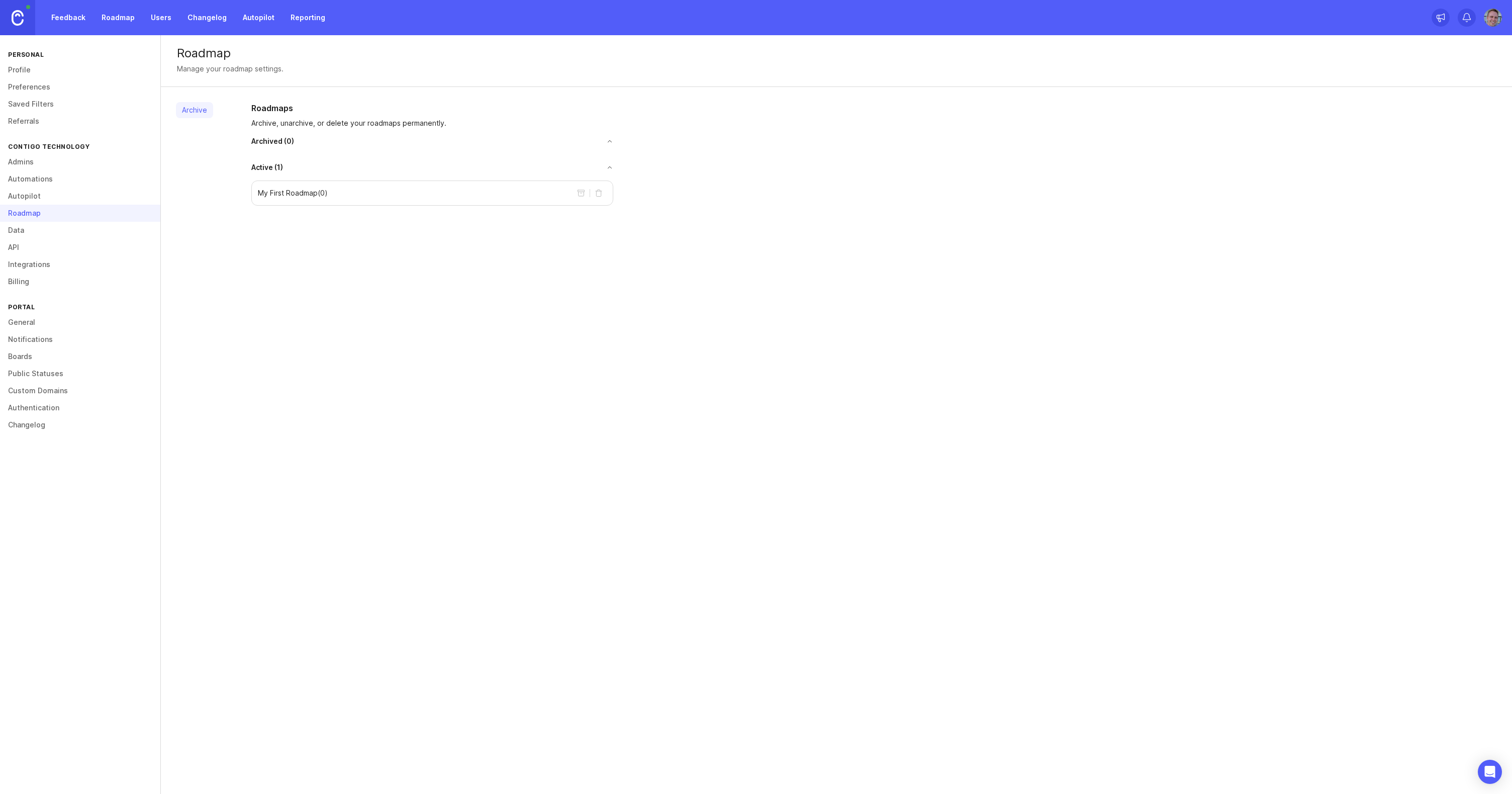
click at [30, 162] on link "Admins" at bounding box center [80, 162] width 160 height 17
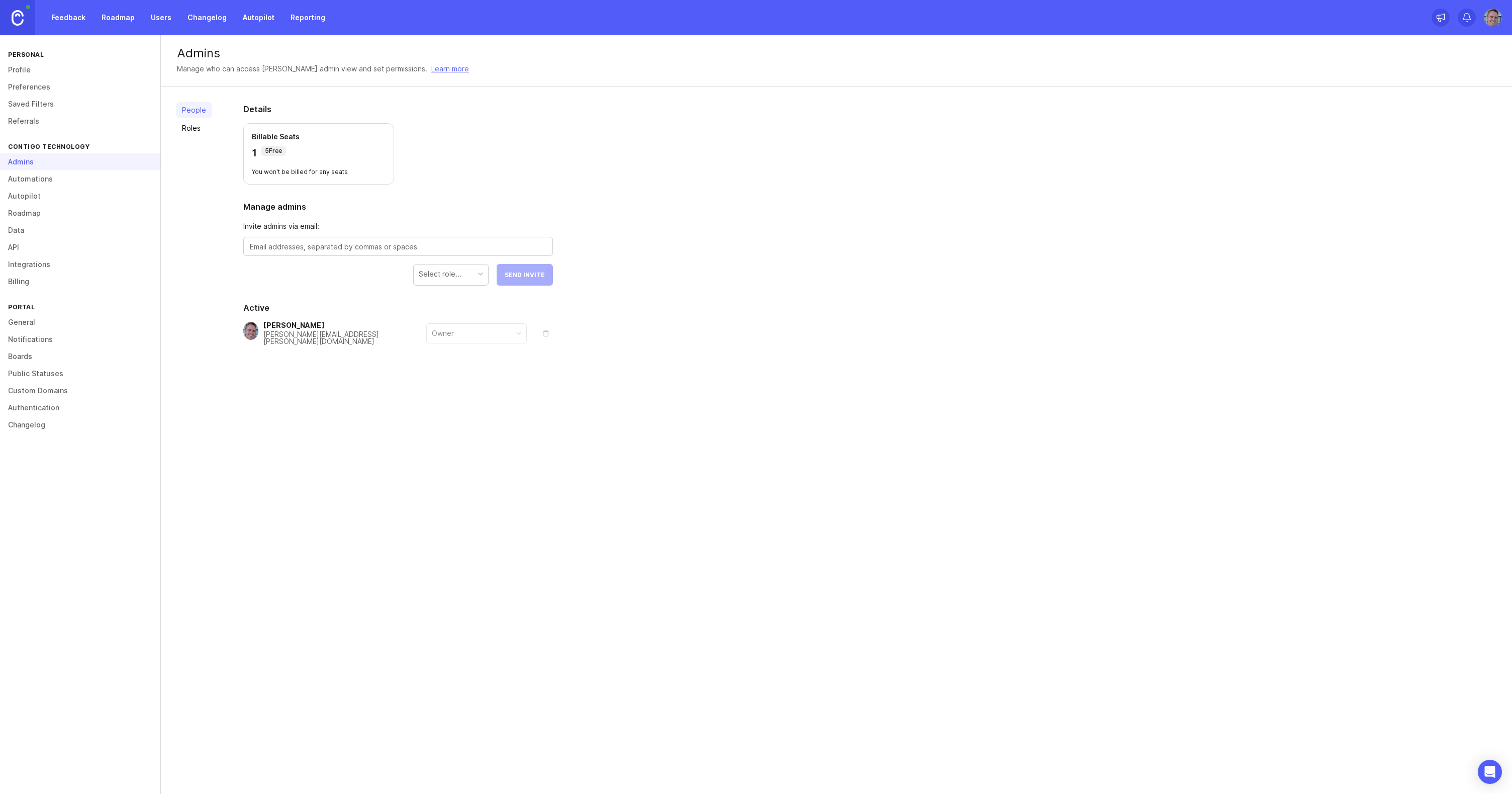
click at [193, 132] on link "Roles" at bounding box center [194, 128] width 36 height 16
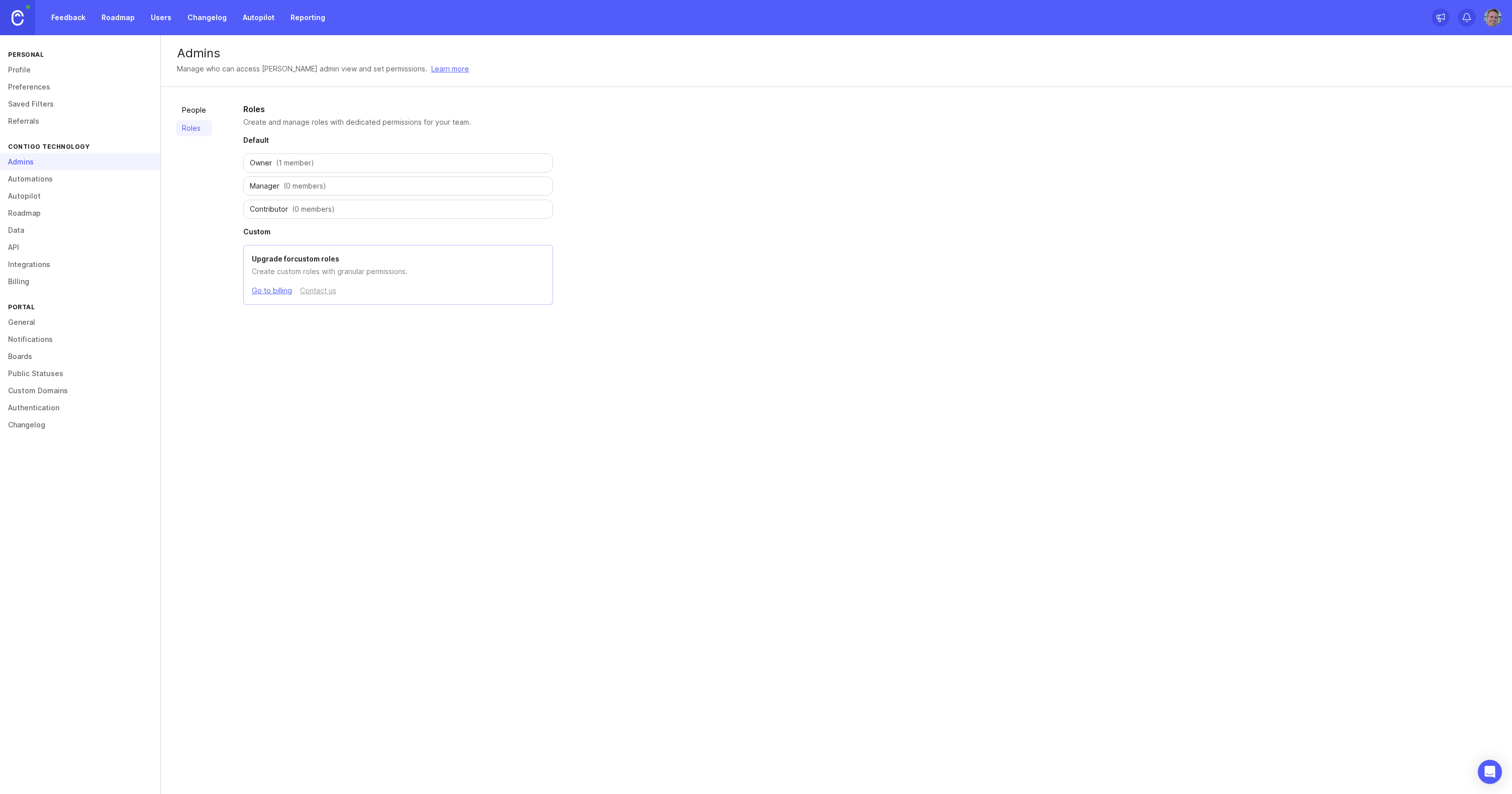
click at [39, 393] on link "Custom Domains" at bounding box center [80, 391] width 160 height 17
